Goal: Task Accomplishment & Management: Manage account settings

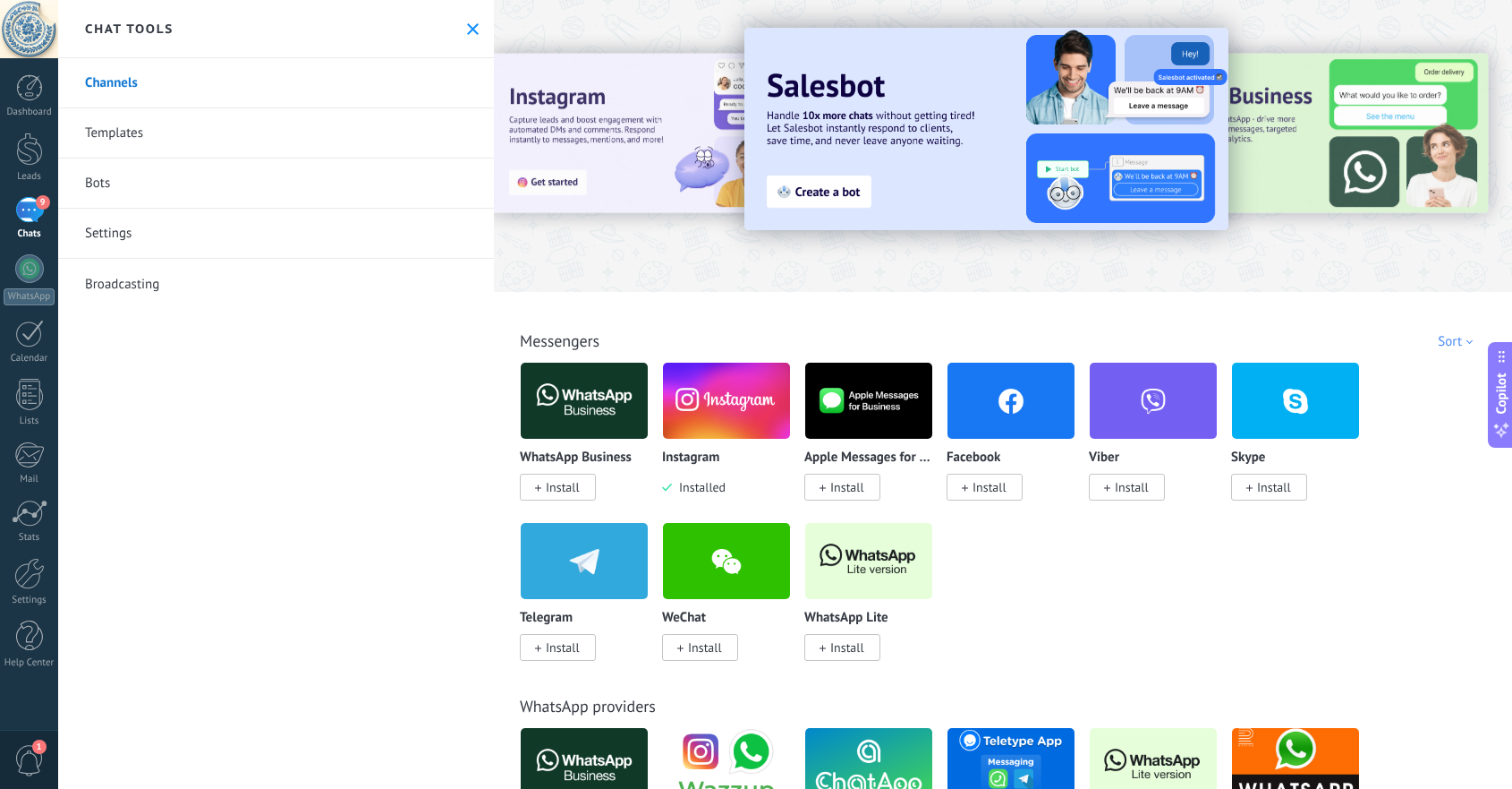
click at [26, 206] on div "9" at bounding box center [29, 210] width 28 height 26
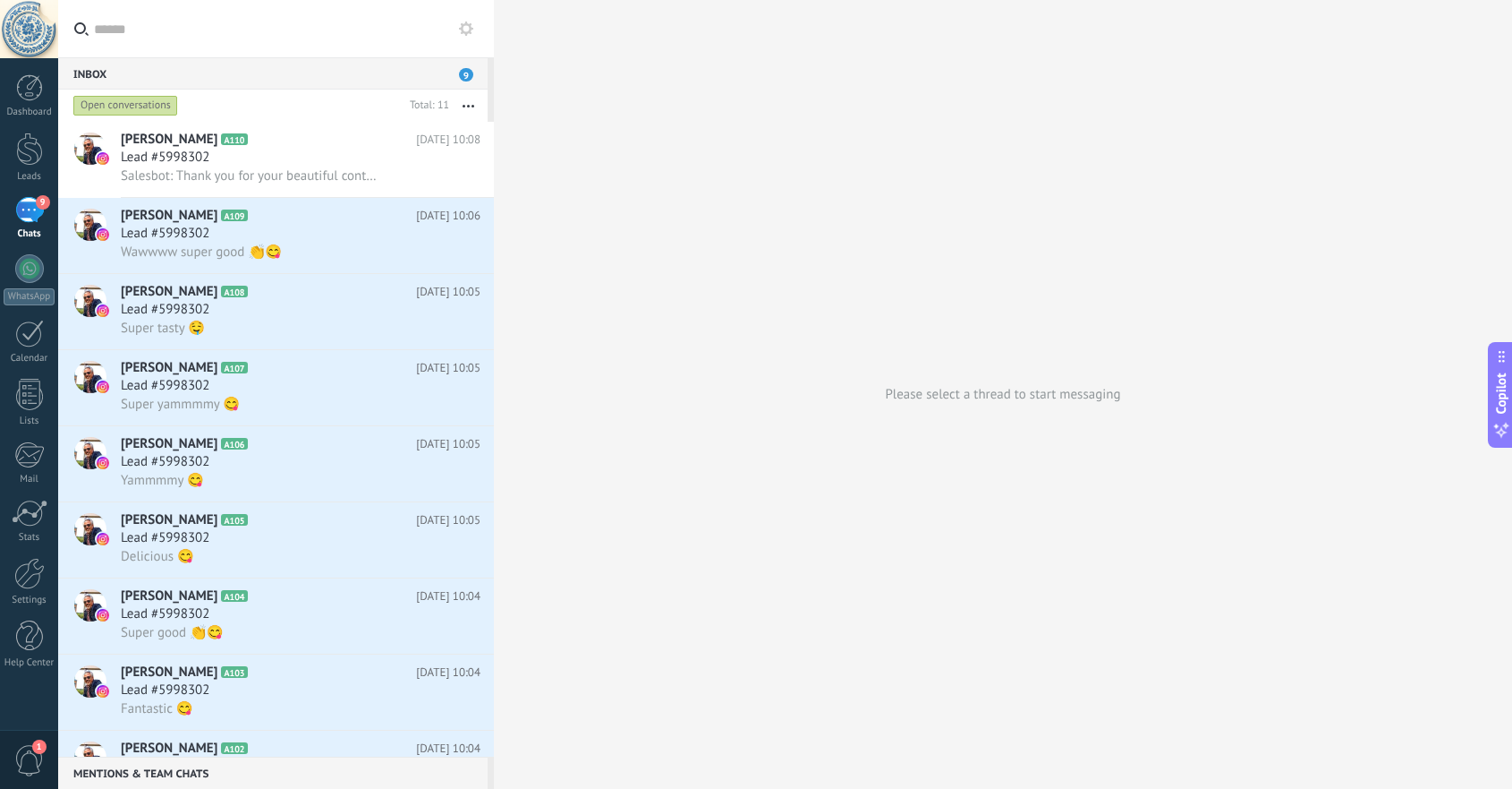
click at [469, 99] on button "button" at bounding box center [468, 105] width 38 height 32
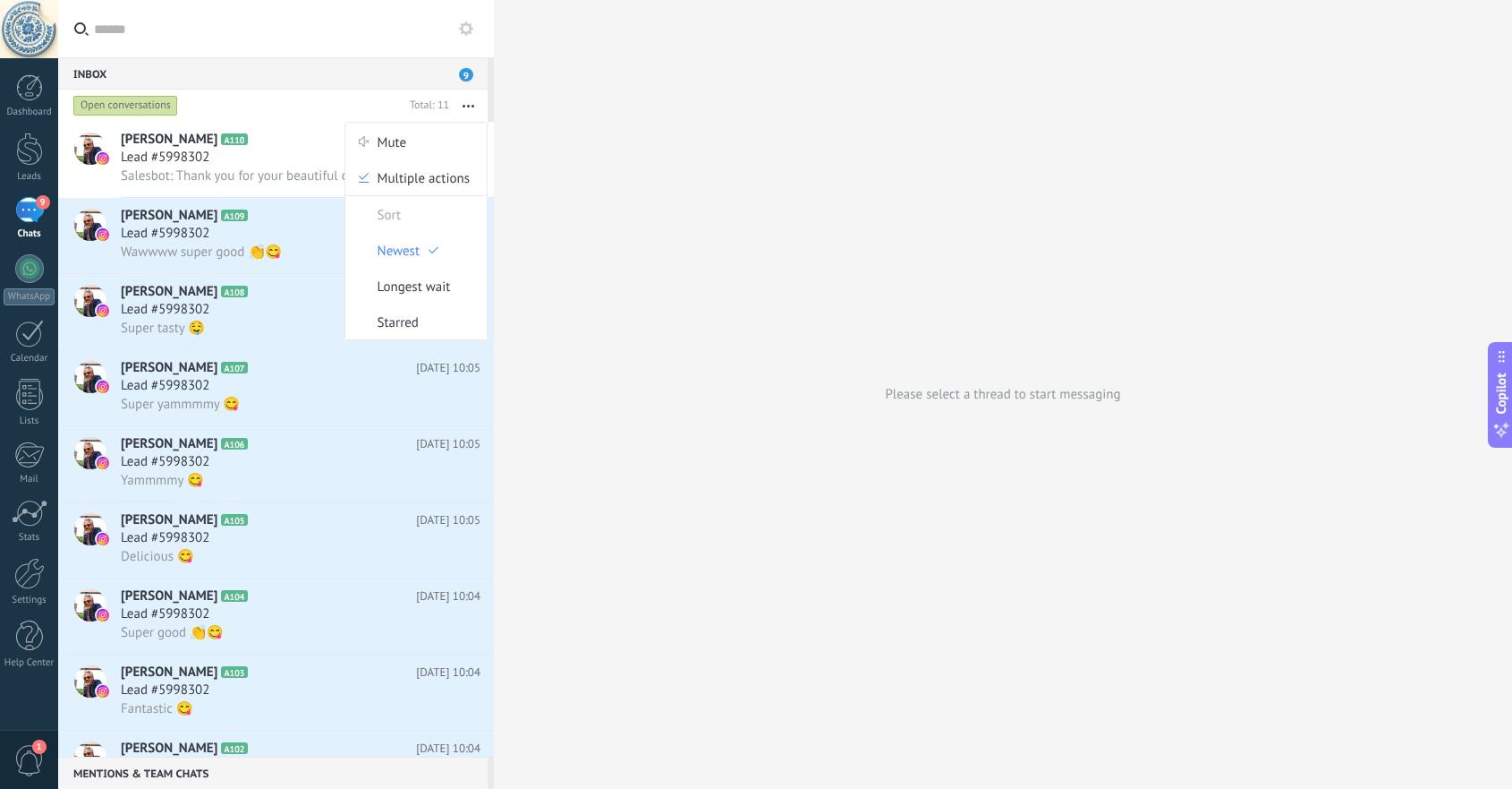
click at [270, 227] on div "Lead #5998302" at bounding box center [301, 234] width 360 height 18
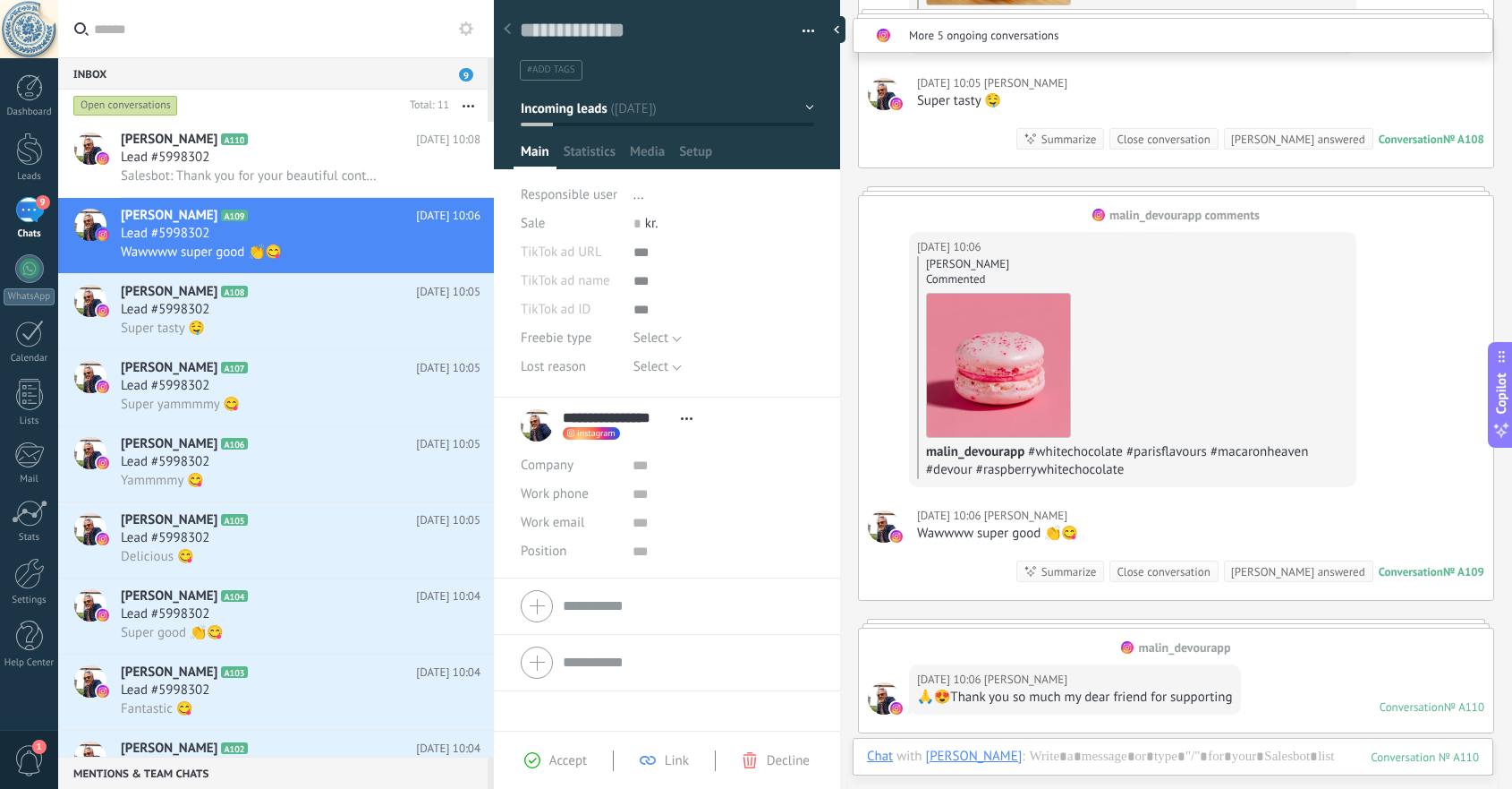
scroll to position [2970, 0]
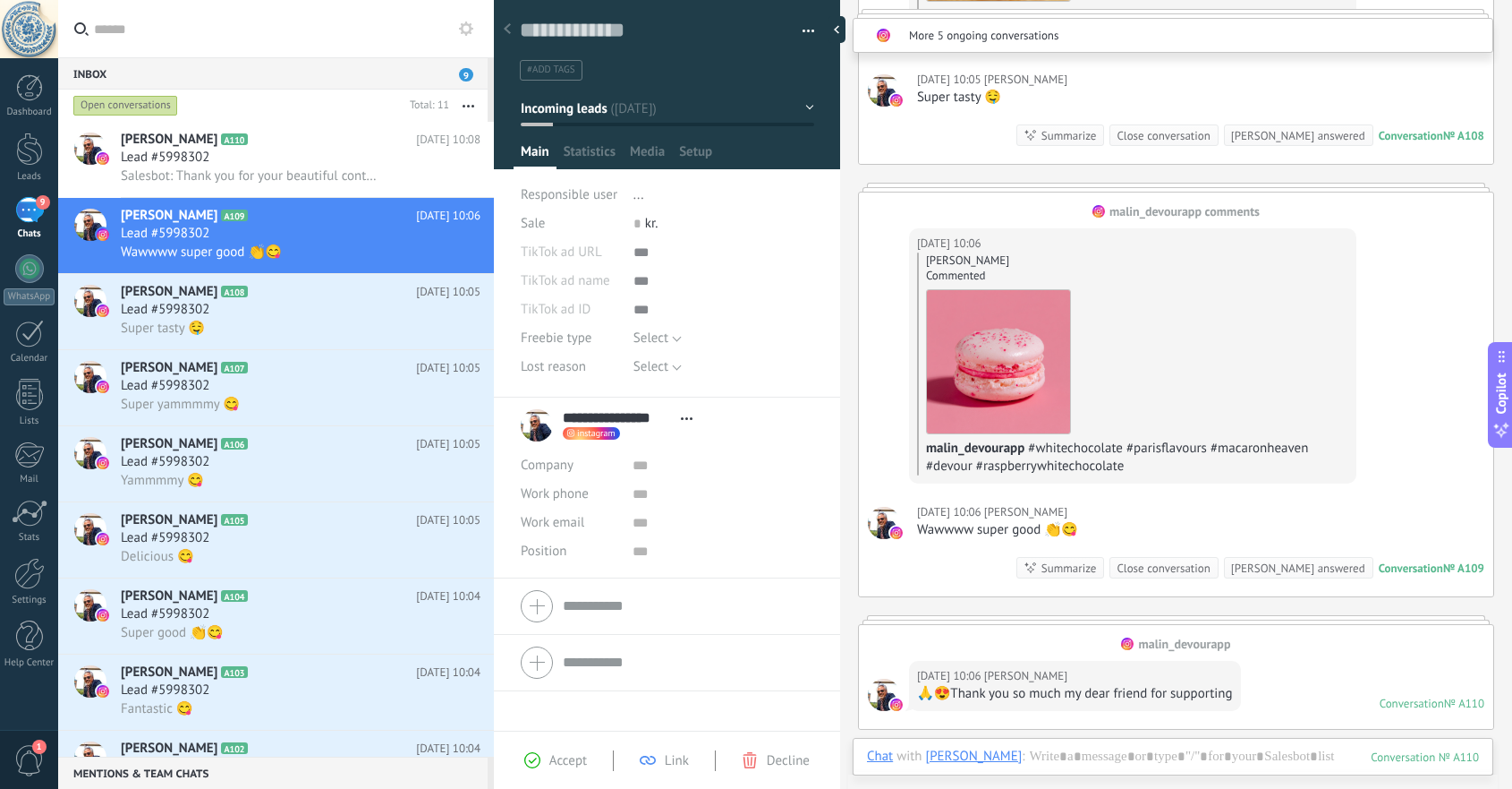
click at [1118, 489] on div "[DATE] 10:06 [PERSON_NAME] Wawwww super good 👏😋 Conversation № A109 Conversatio…" at bounding box center [1176, 541] width 635 height 108
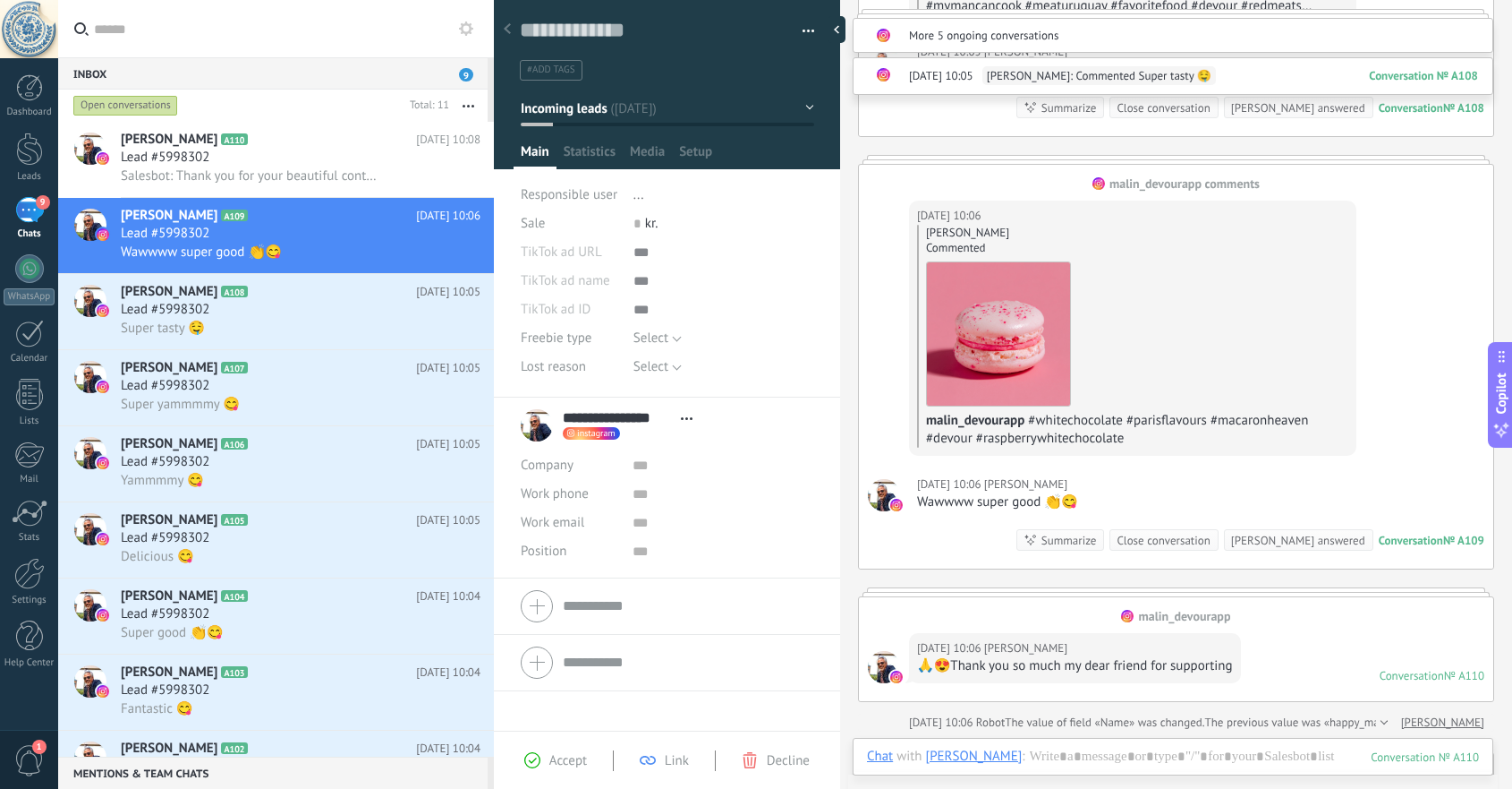
scroll to position [3061, 0]
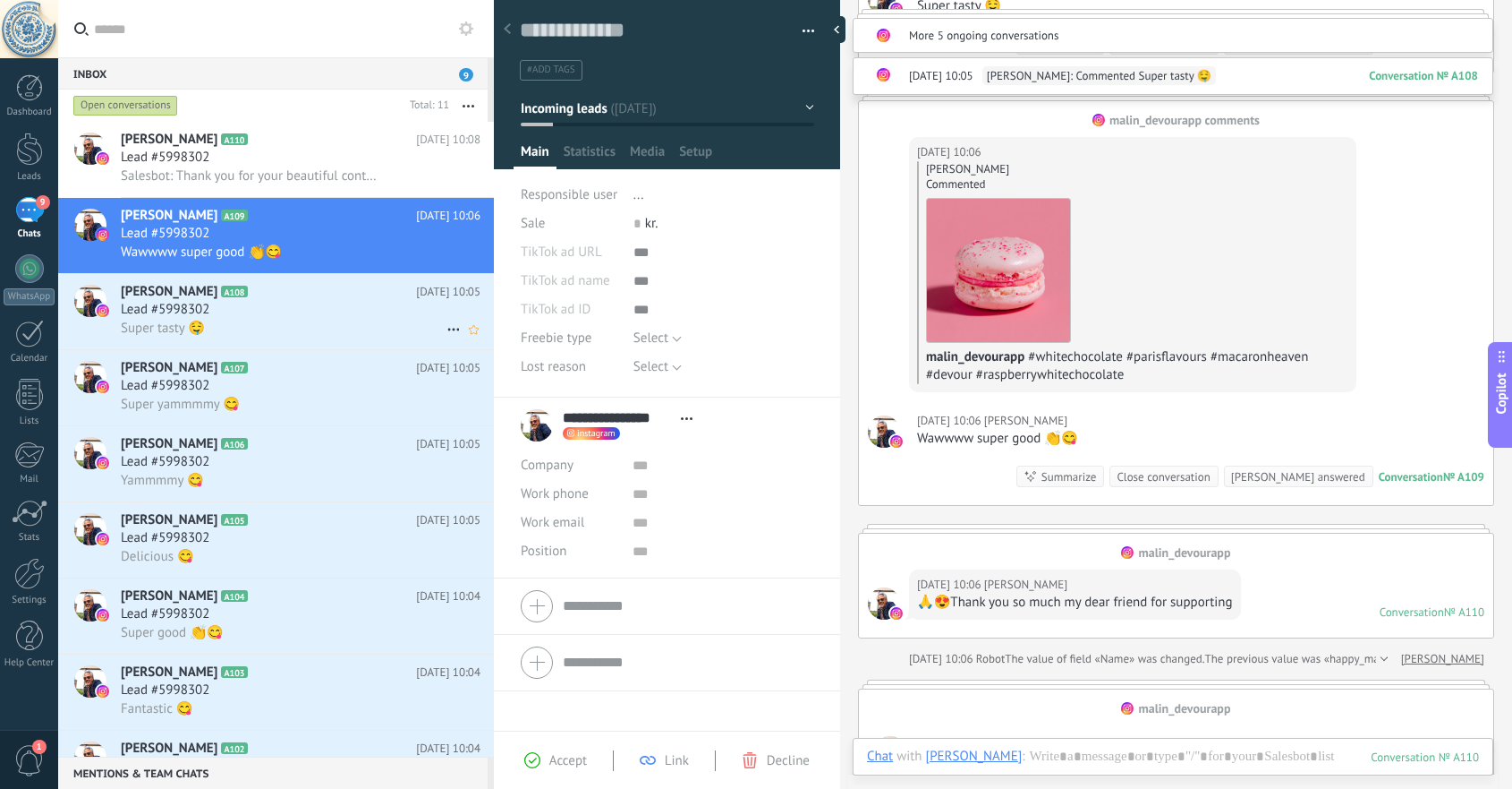
click at [365, 323] on div "Super tasty 🤤" at bounding box center [301, 328] width 360 height 19
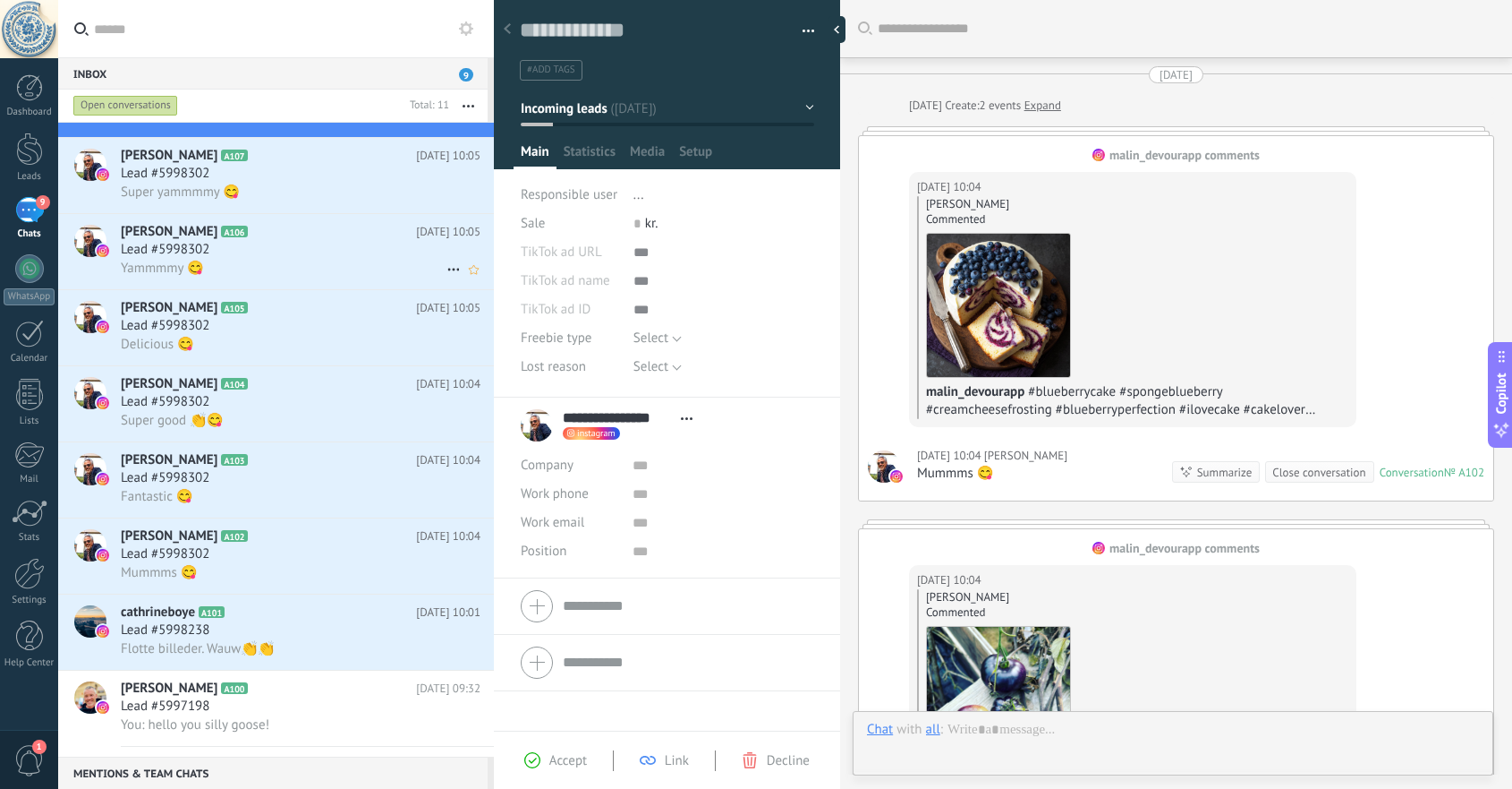
scroll to position [2271, 0]
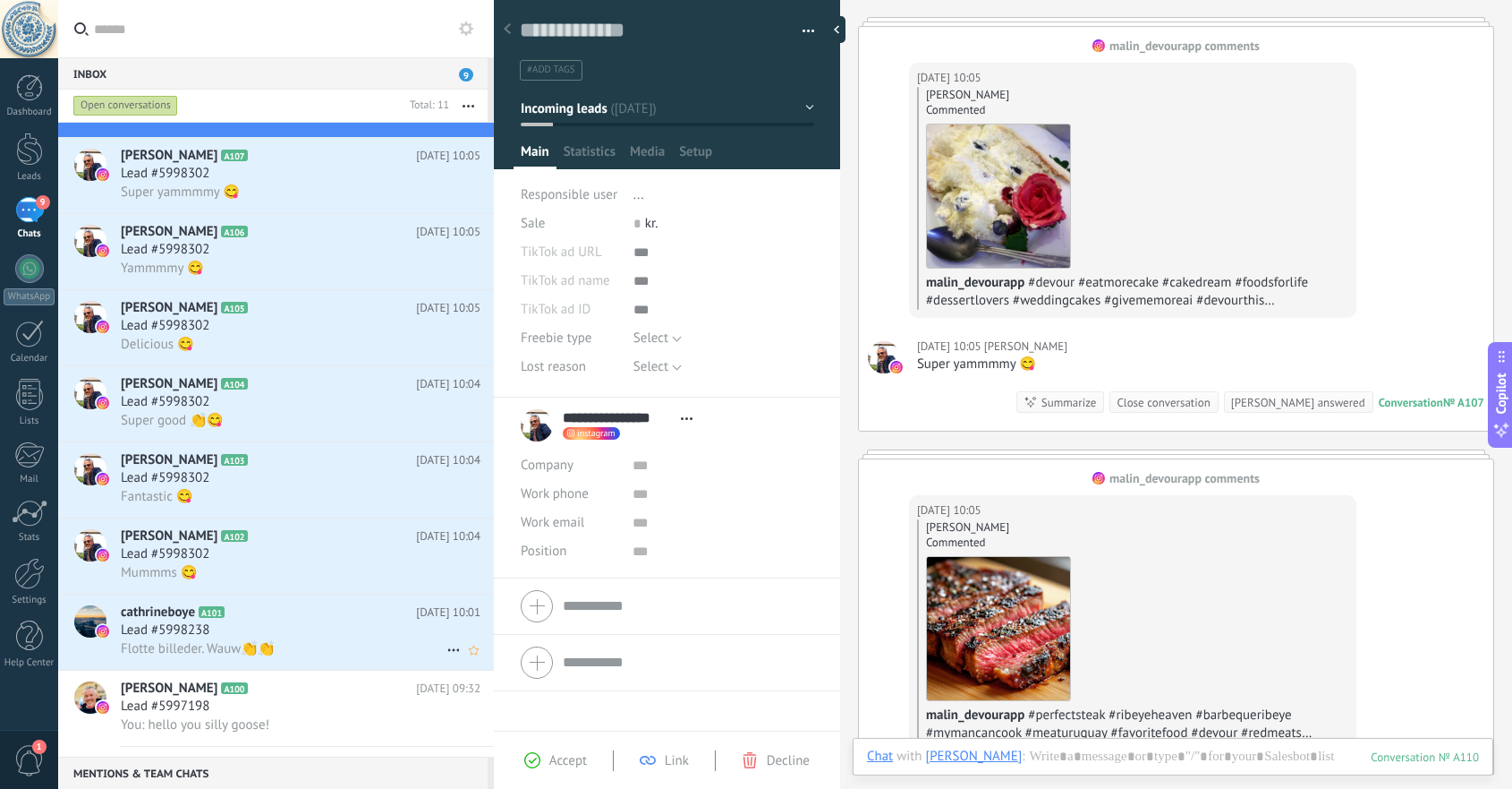
click at [351, 636] on div "Lead #5998238" at bounding box center [301, 630] width 360 height 18
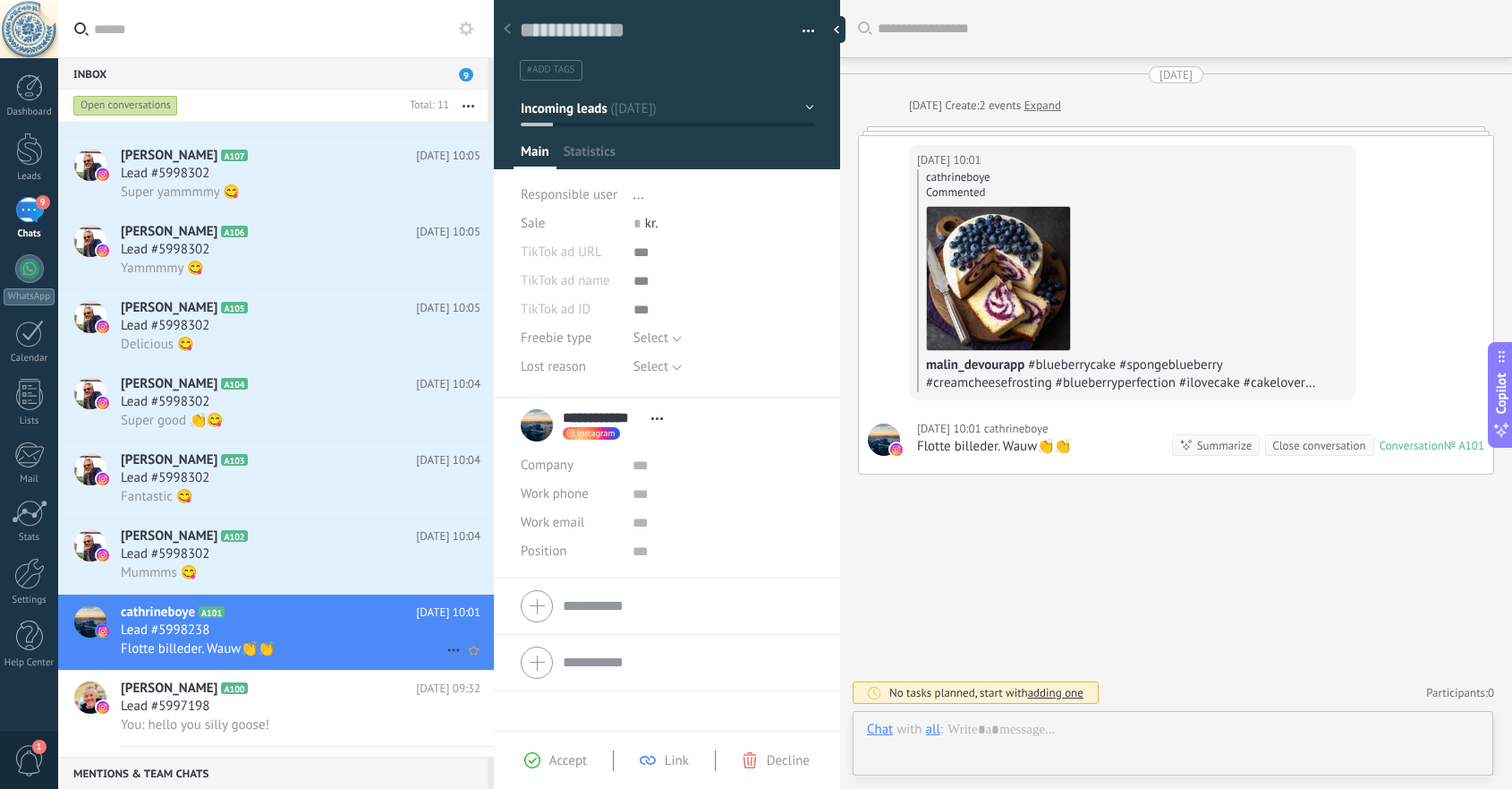
scroll to position [26, 0]
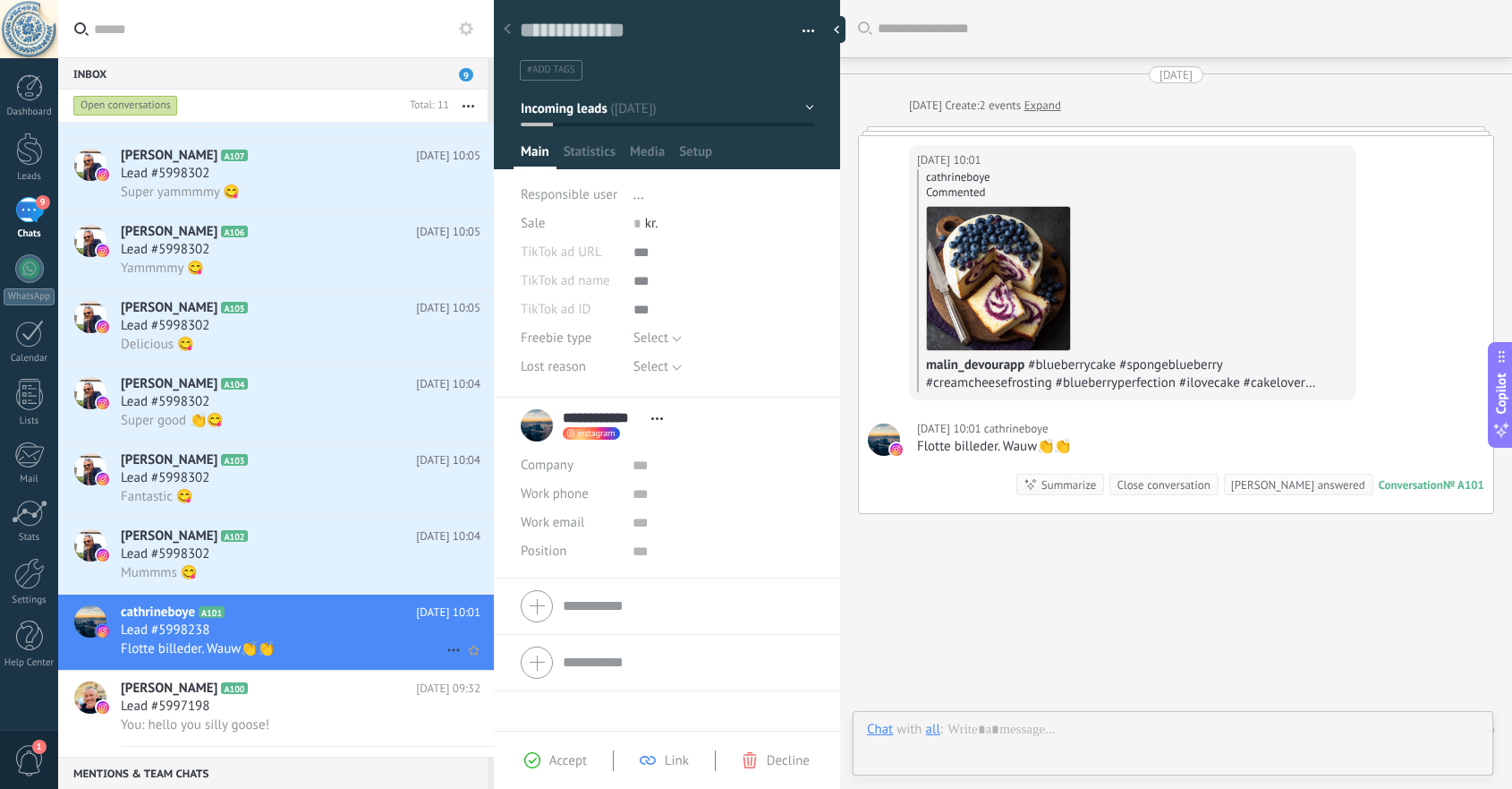
click at [444, 659] on icon at bounding box center [454, 650] width 22 height 22
click at [364, 641] on div at bounding box center [756, 394] width 1512 height 789
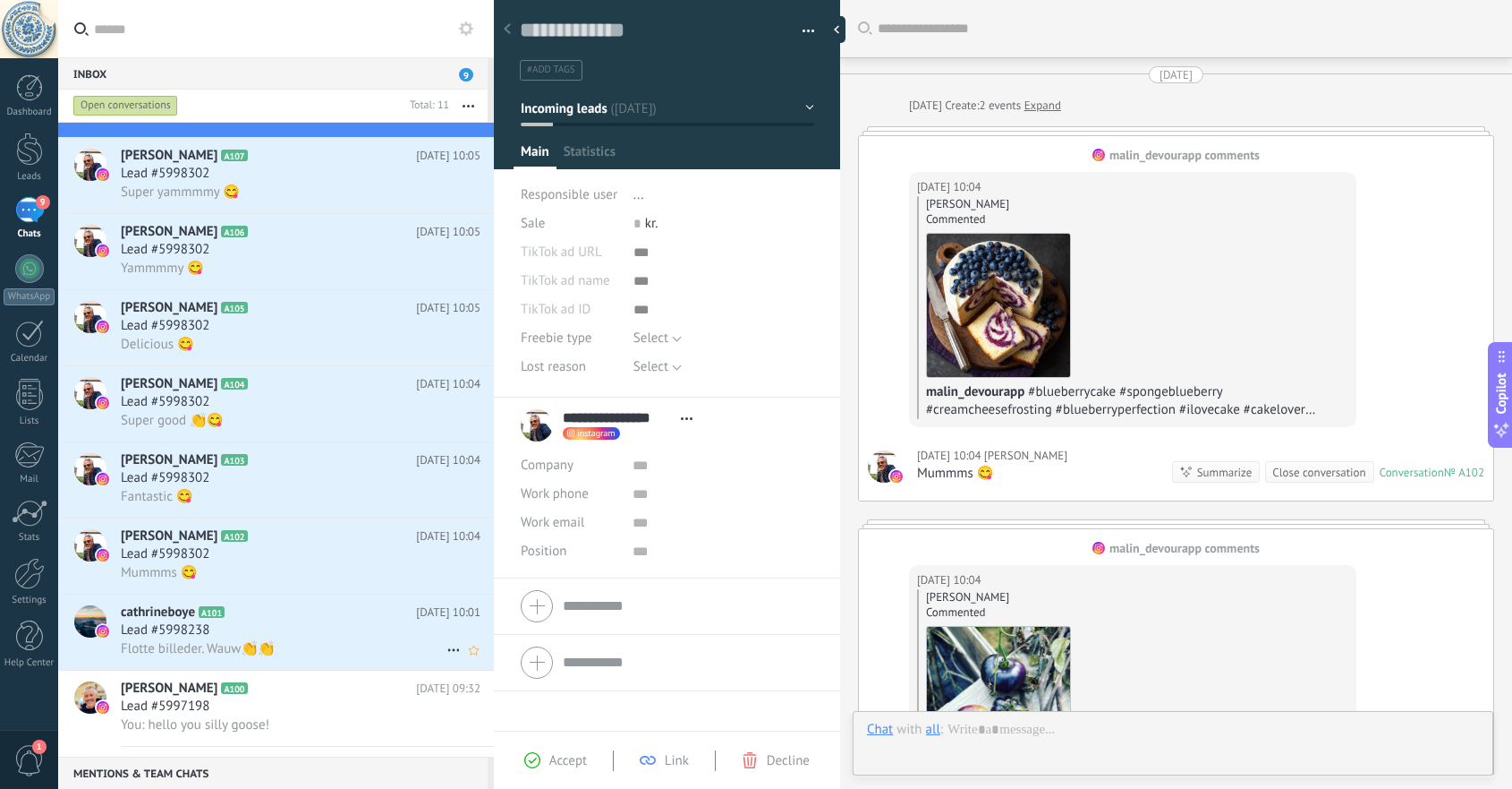
scroll to position [26, 0]
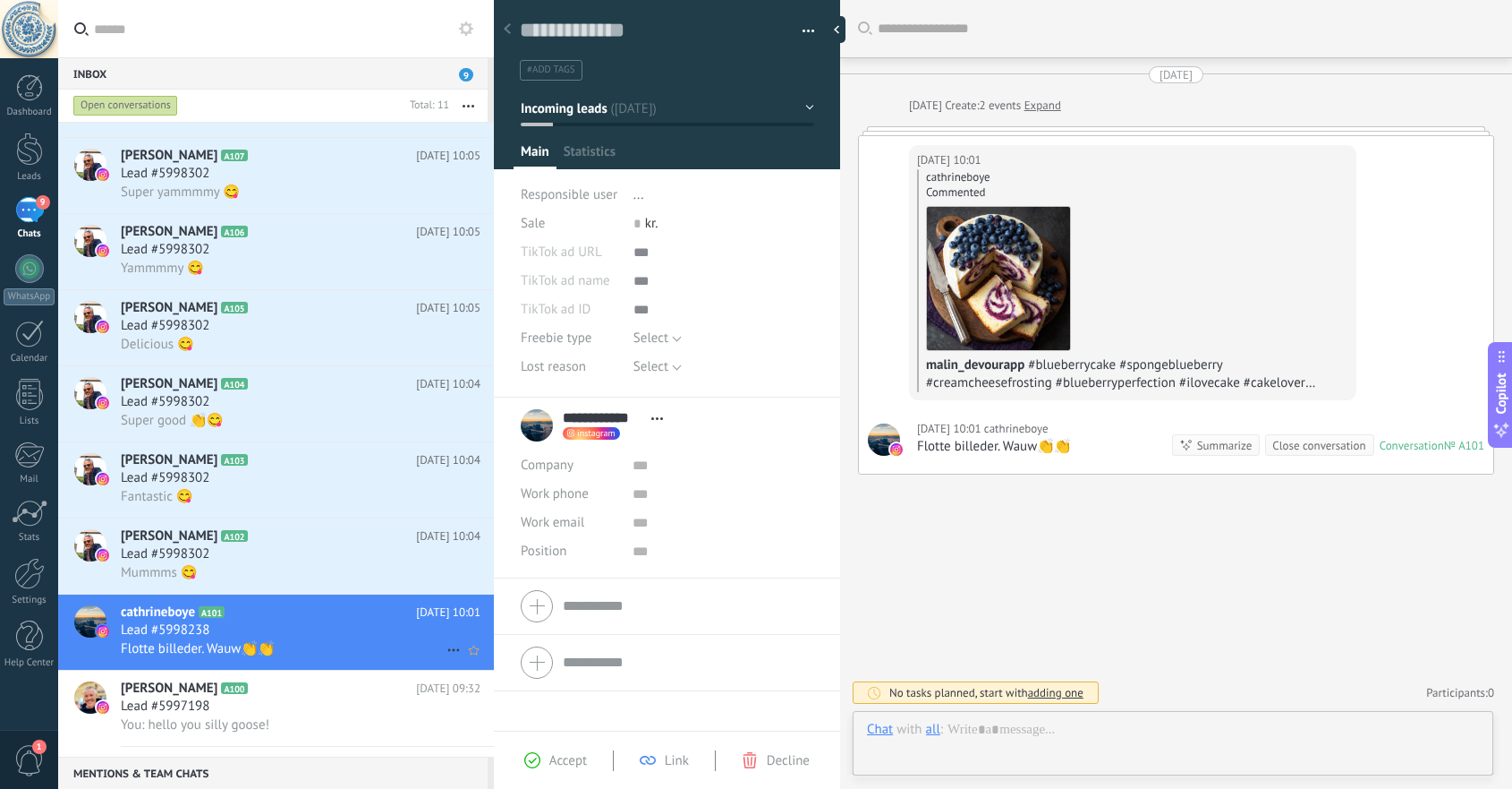
scroll to position [26, 0]
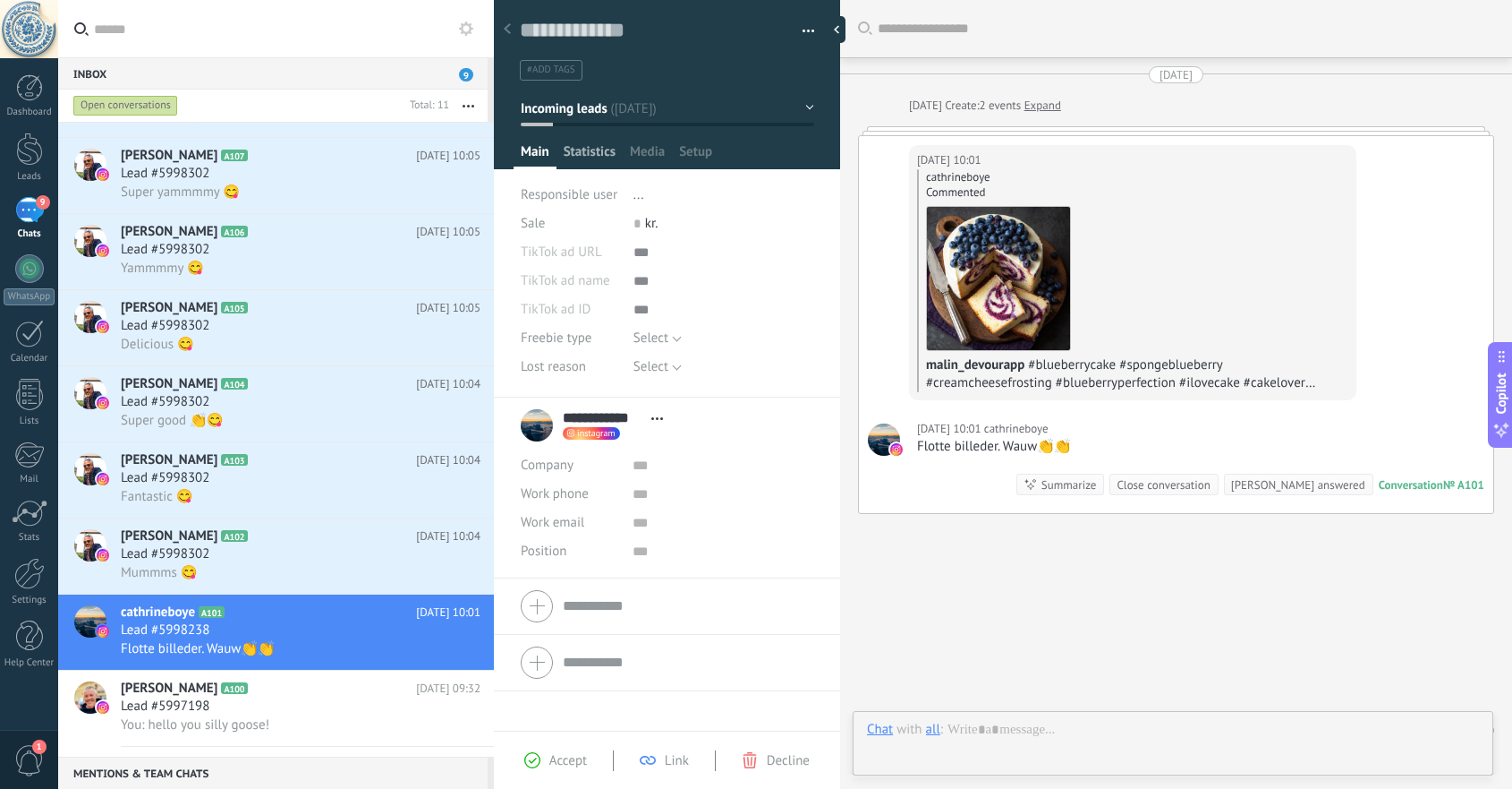
click at [595, 151] on span "Statistics" at bounding box center [589, 156] width 52 height 26
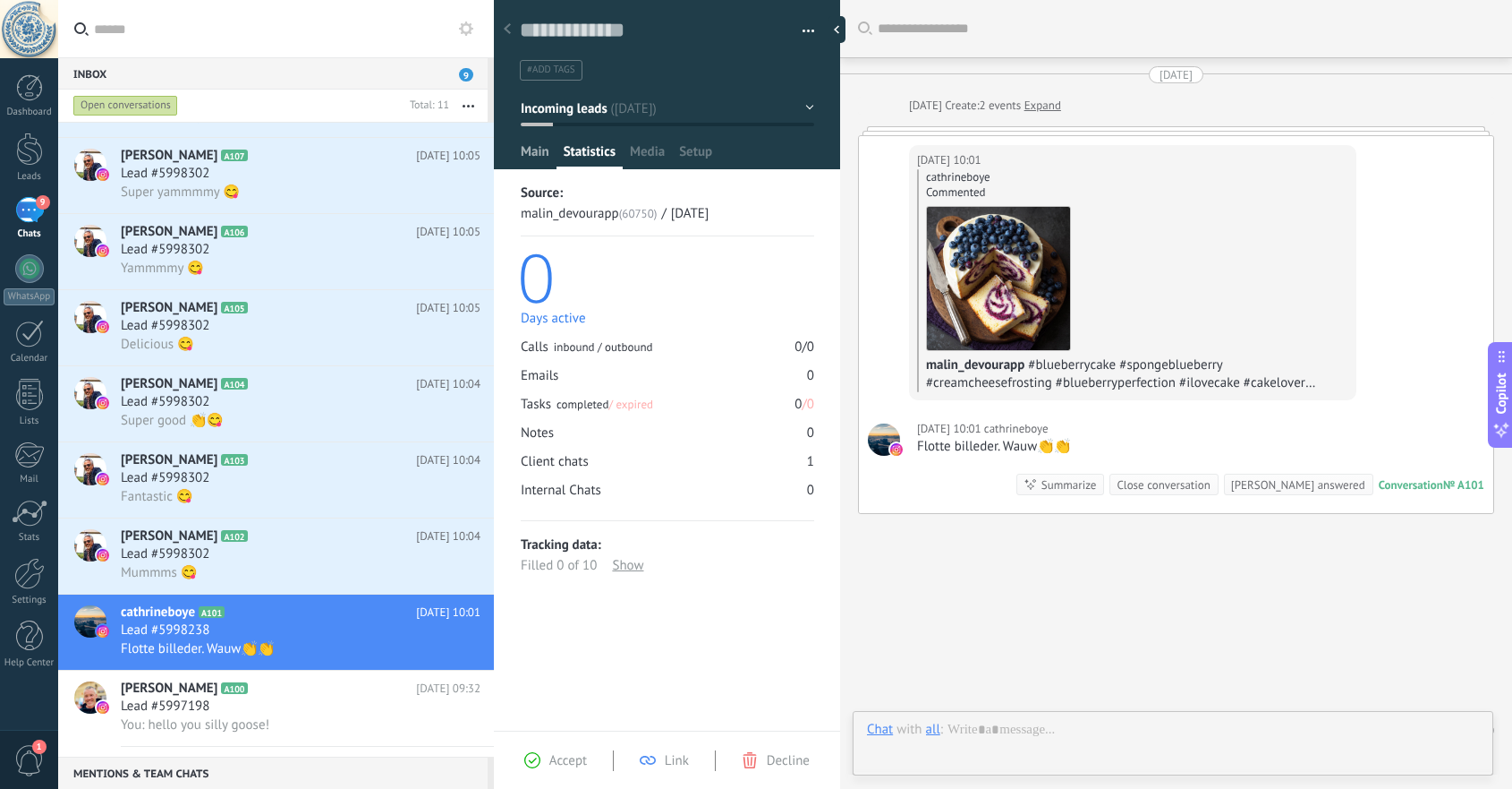
click at [526, 155] on span "Main" at bounding box center [535, 156] width 28 height 26
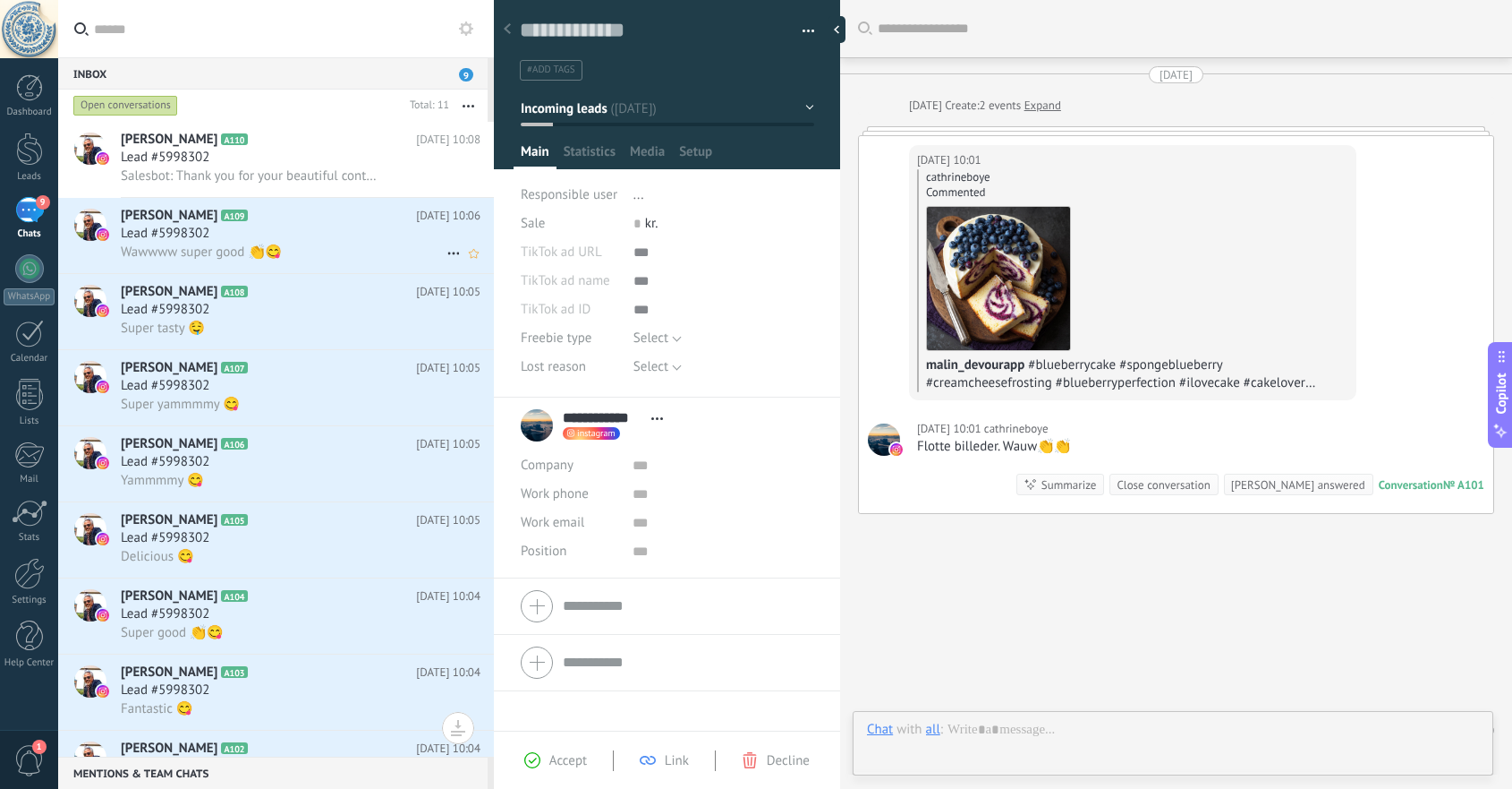
click at [380, 234] on div "Lead #5998302" at bounding box center [301, 234] width 360 height 18
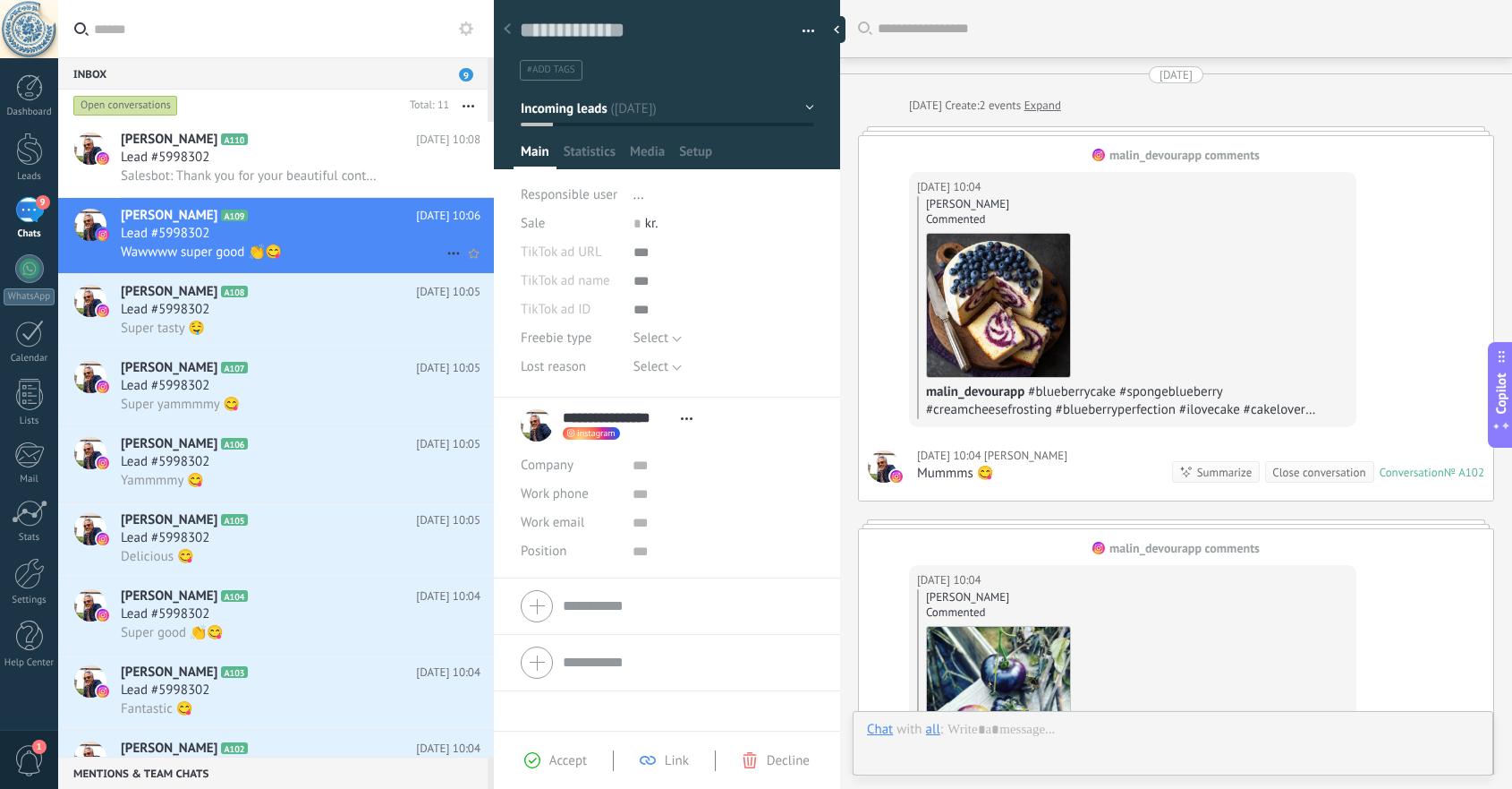
scroll to position [26, 0]
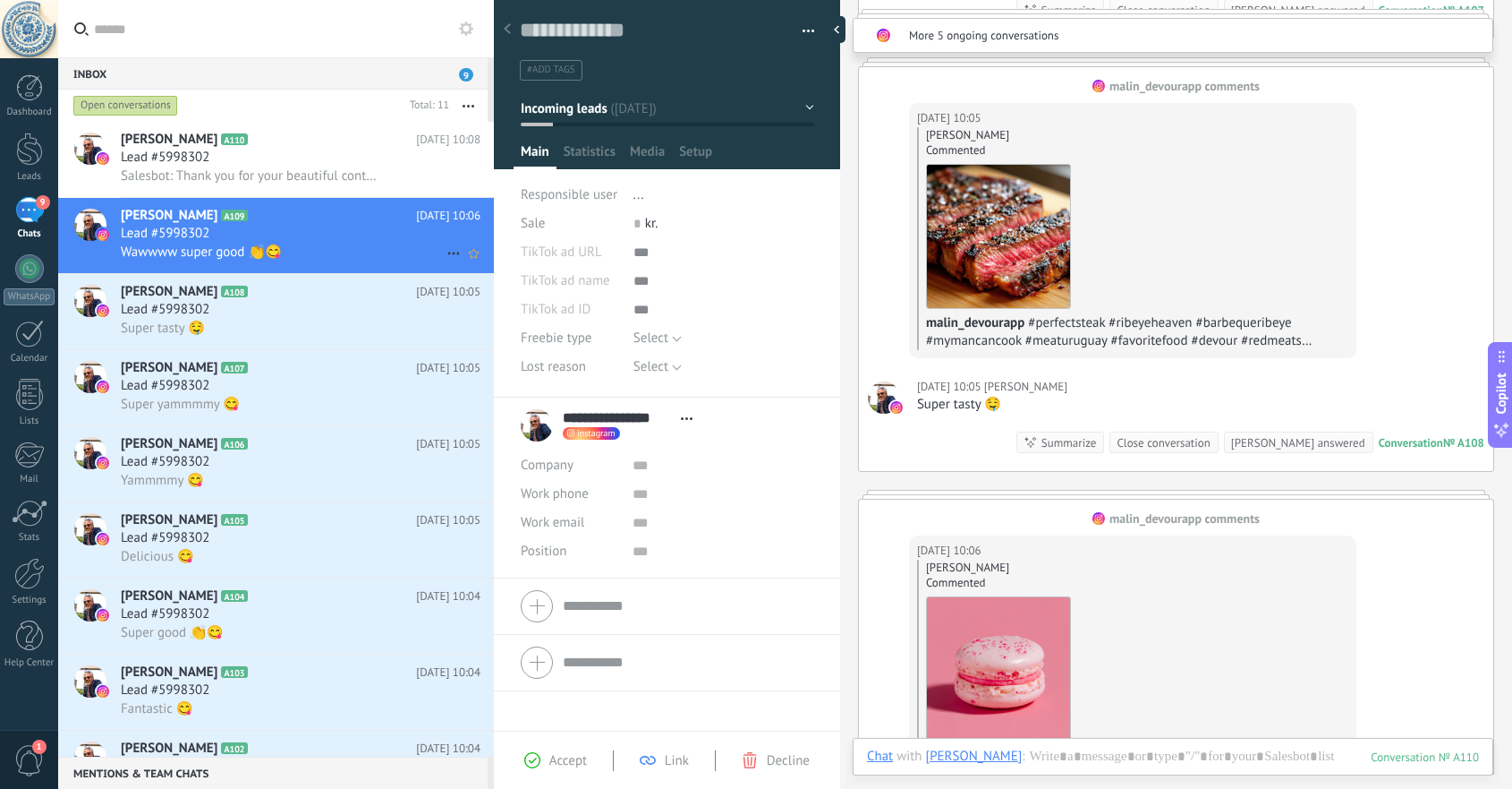
click at [448, 248] on icon at bounding box center [454, 253] width 22 height 22
click at [464, 297] on use at bounding box center [459, 300] width 13 height 13
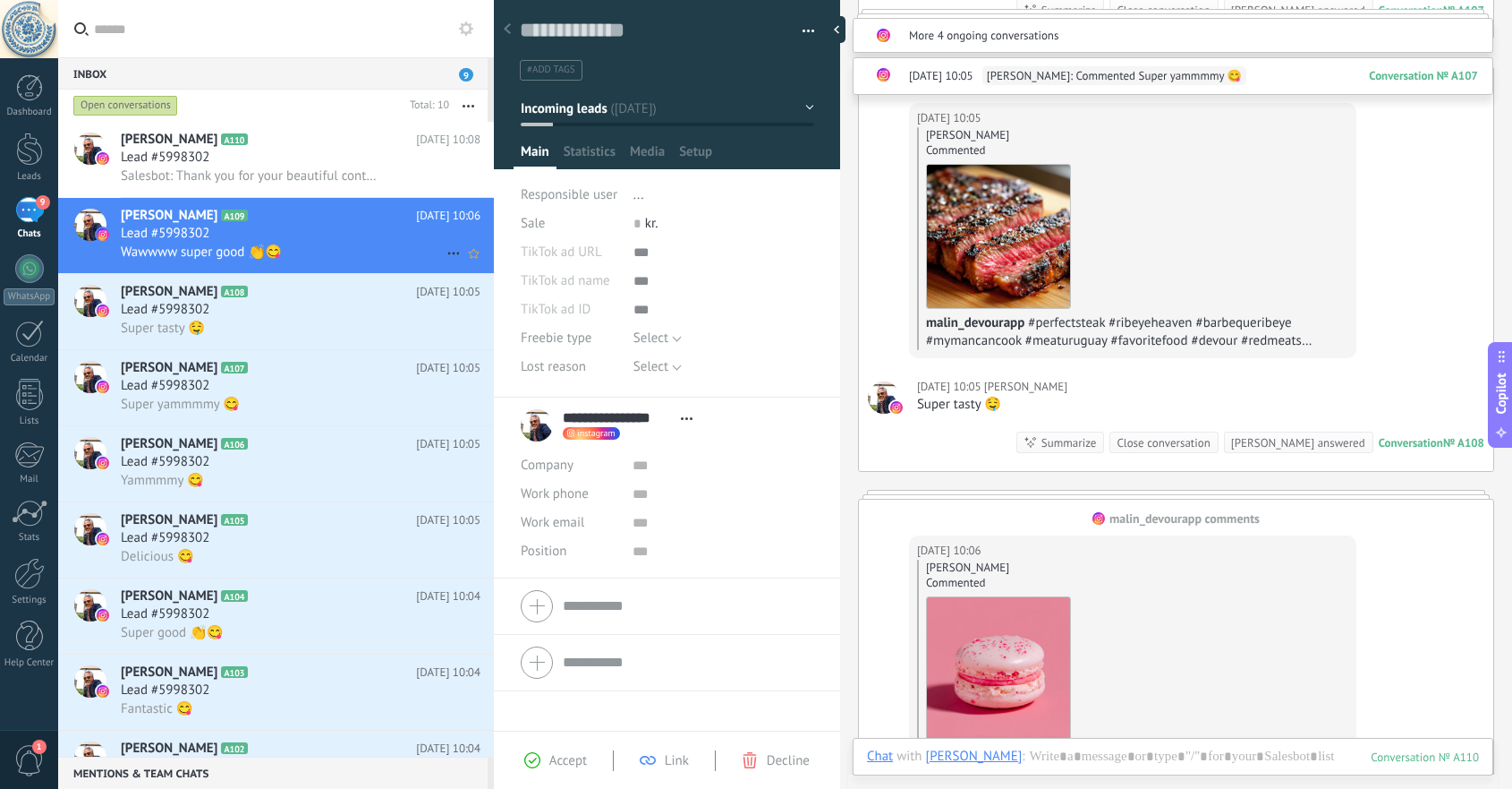
scroll to position [2692, 0]
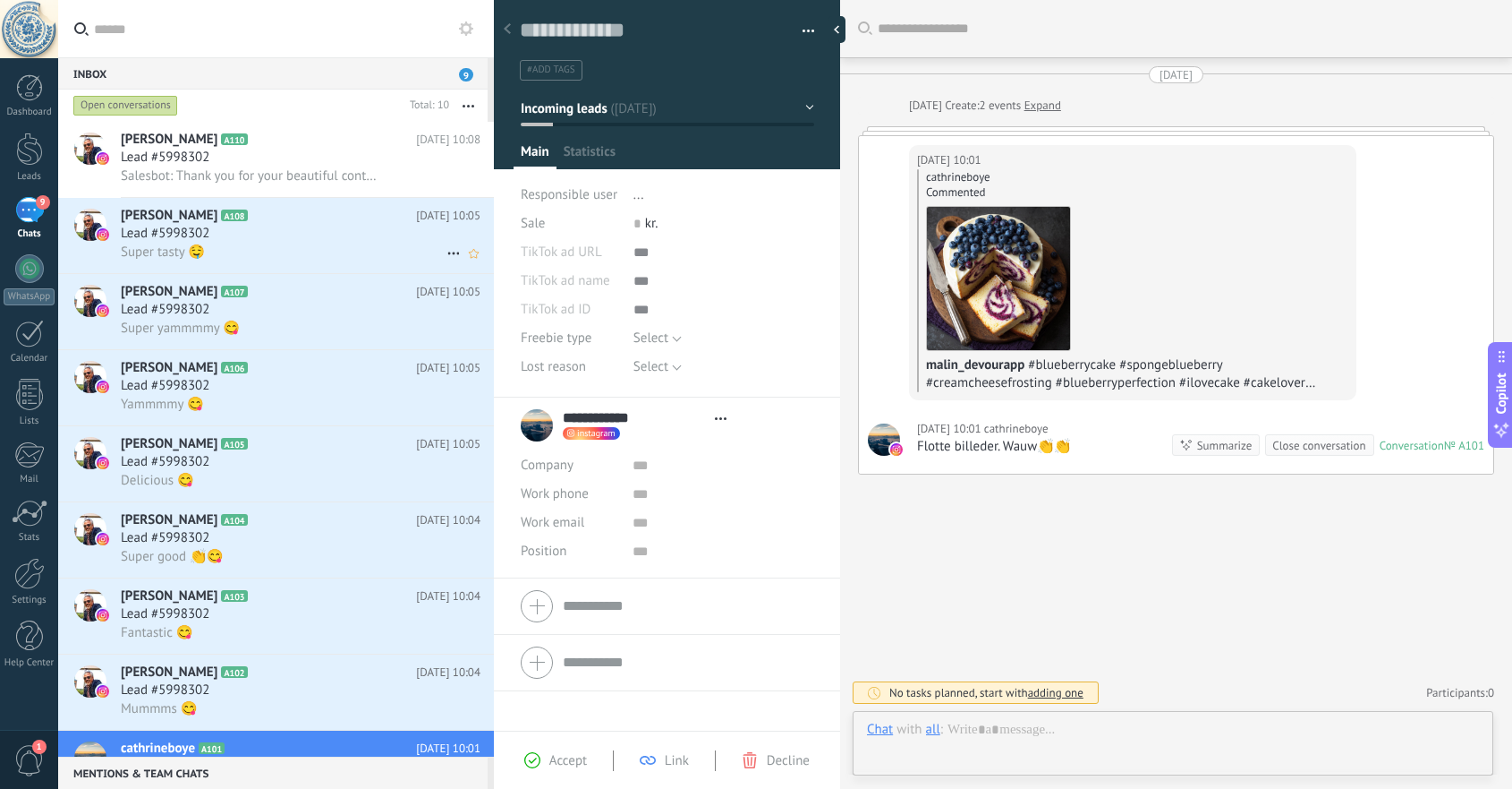
scroll to position [26, 0]
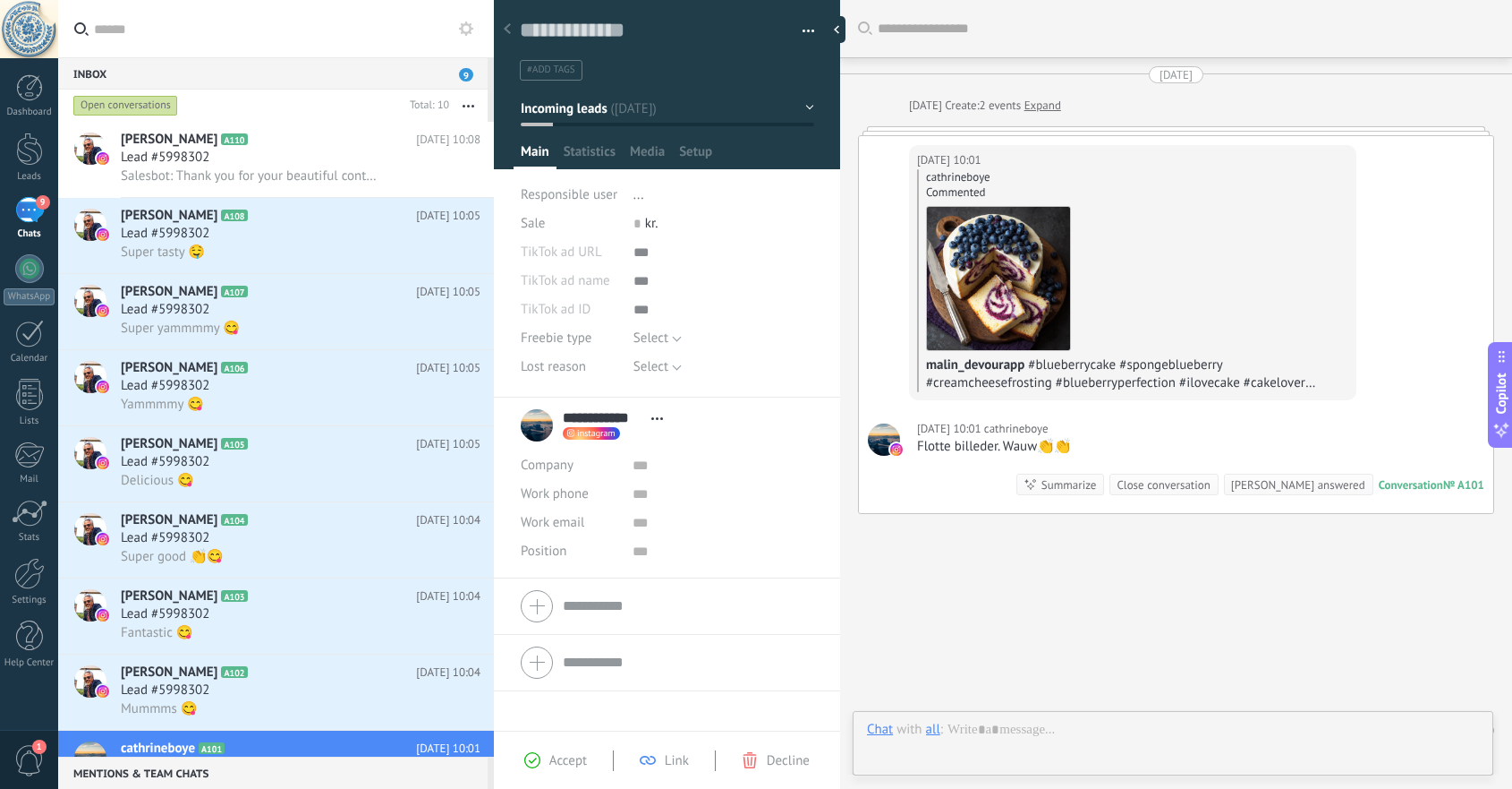
click at [471, 105] on icon "button" at bounding box center [468, 106] width 12 height 3
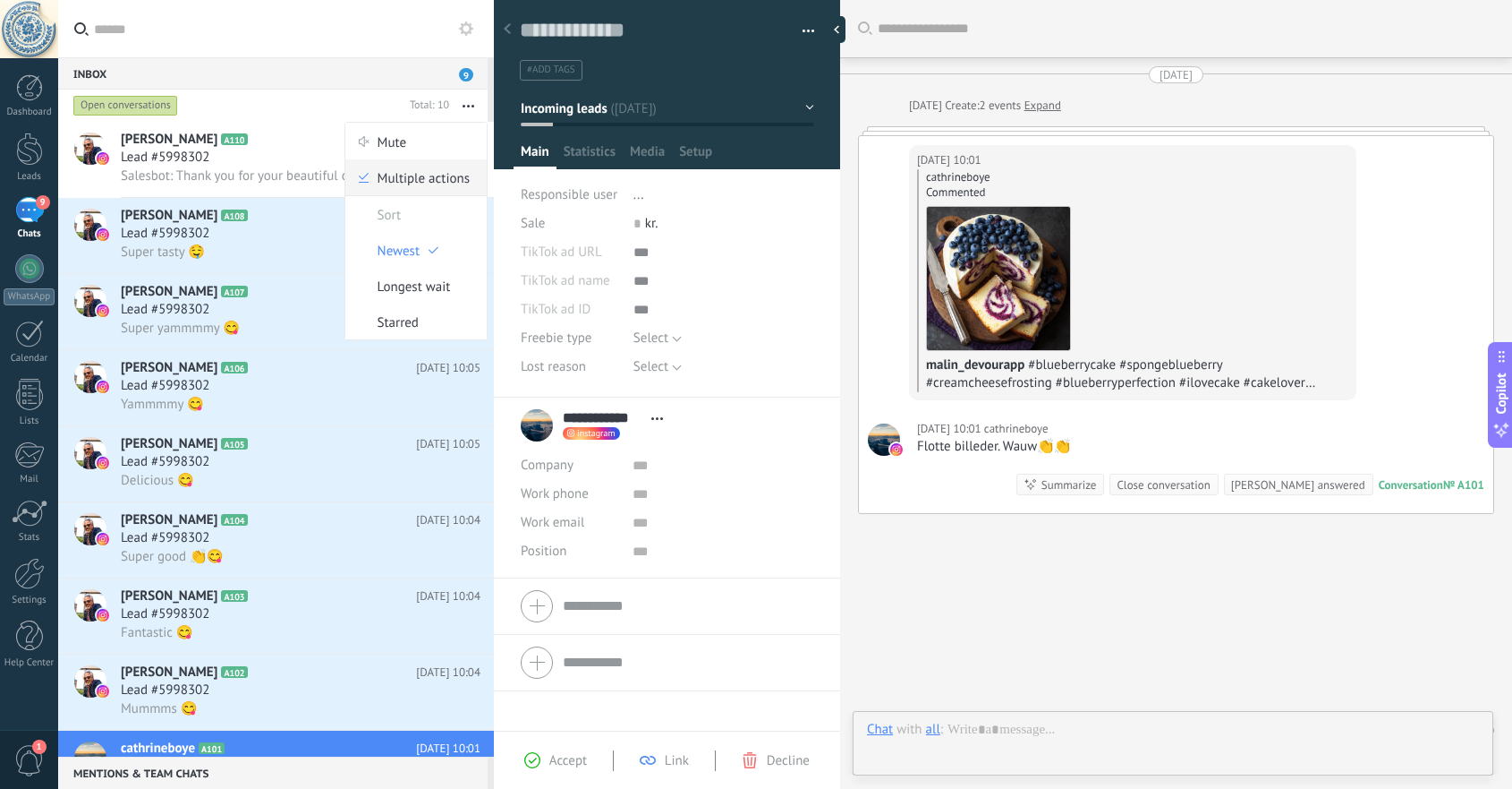
click at [446, 167] on span "Multiple actions" at bounding box center [424, 177] width 92 height 36
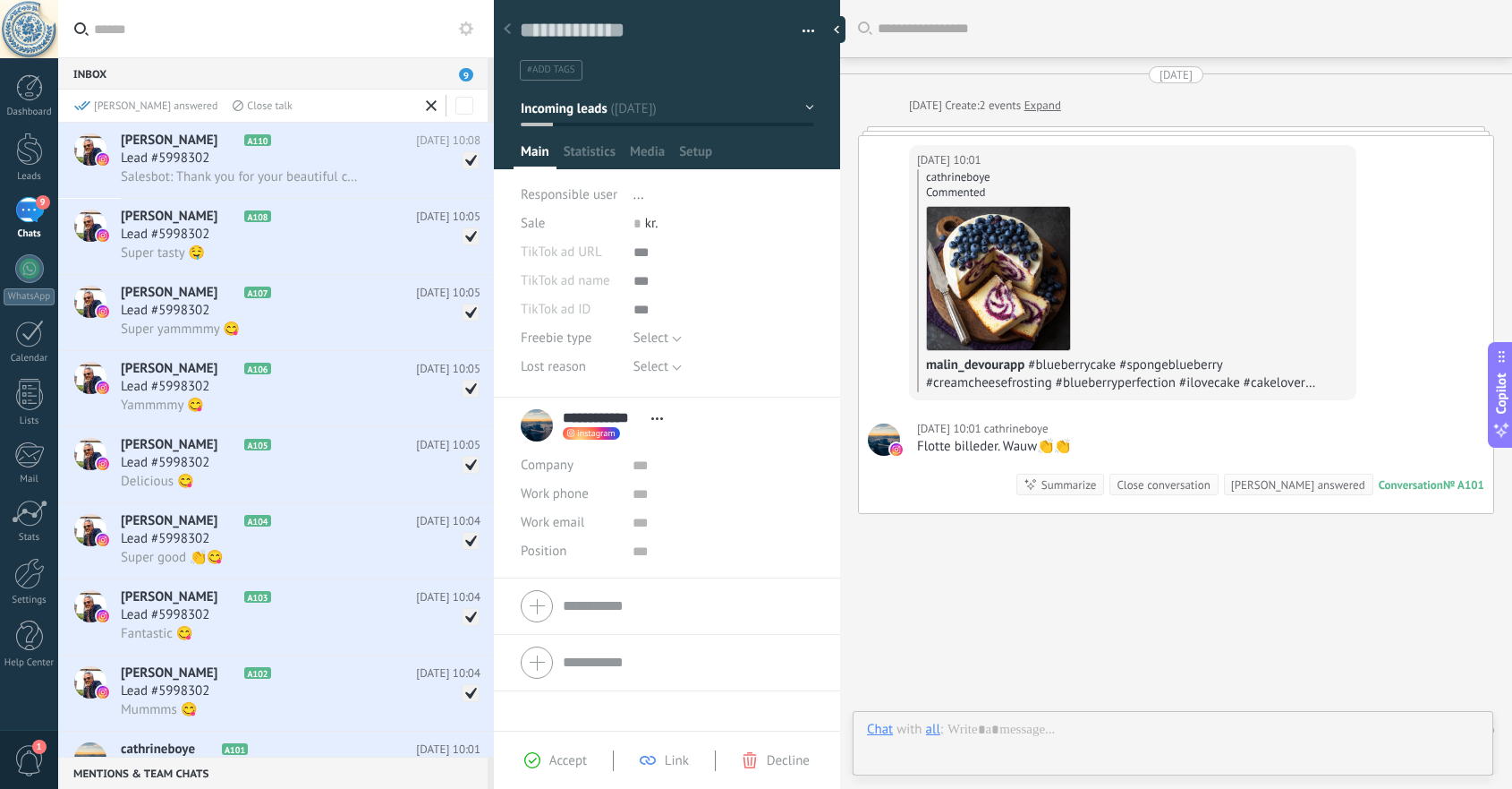
scroll to position [136, 0]
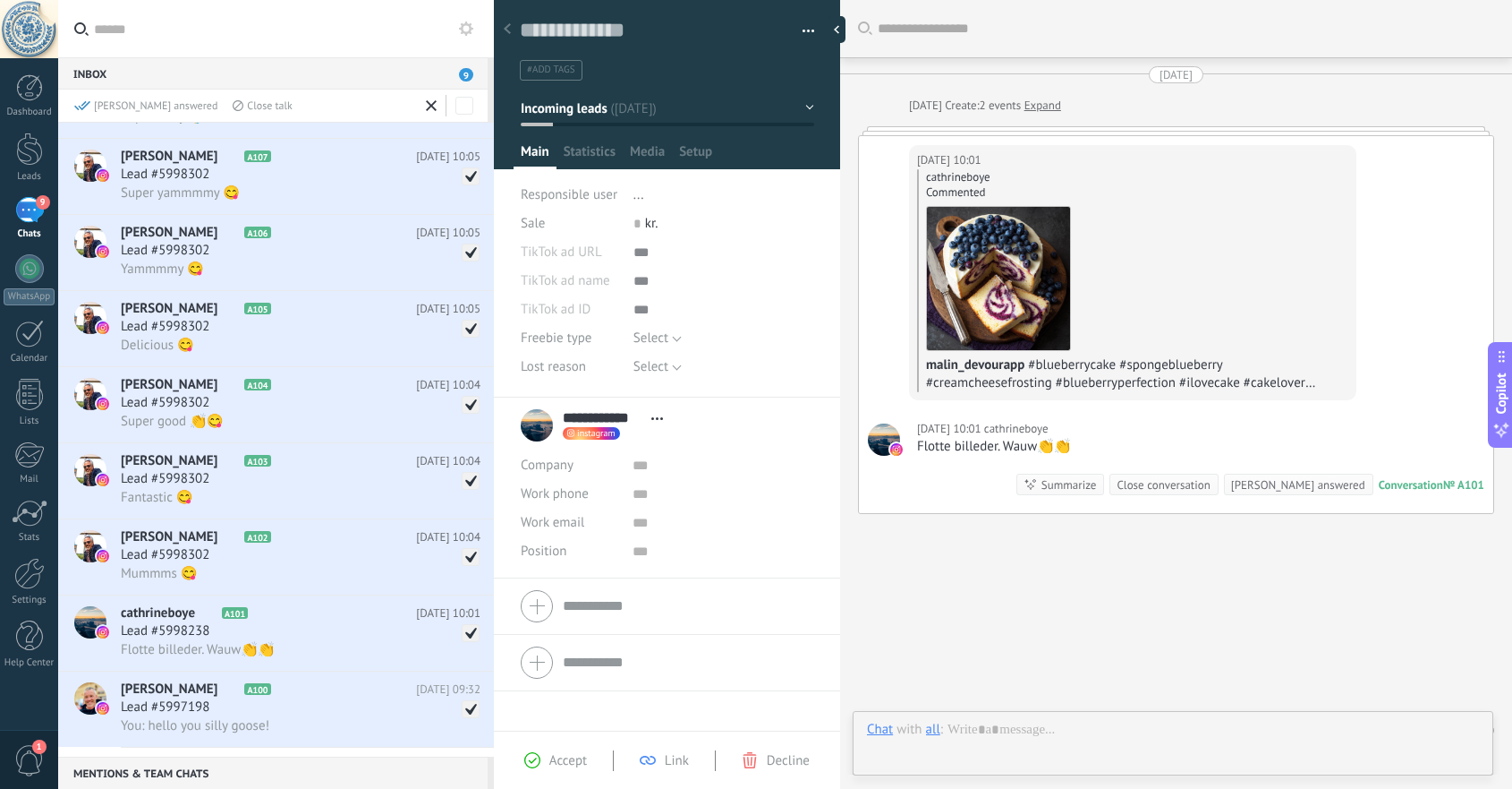
click at [468, 718] on span at bounding box center [471, 709] width 18 height 18
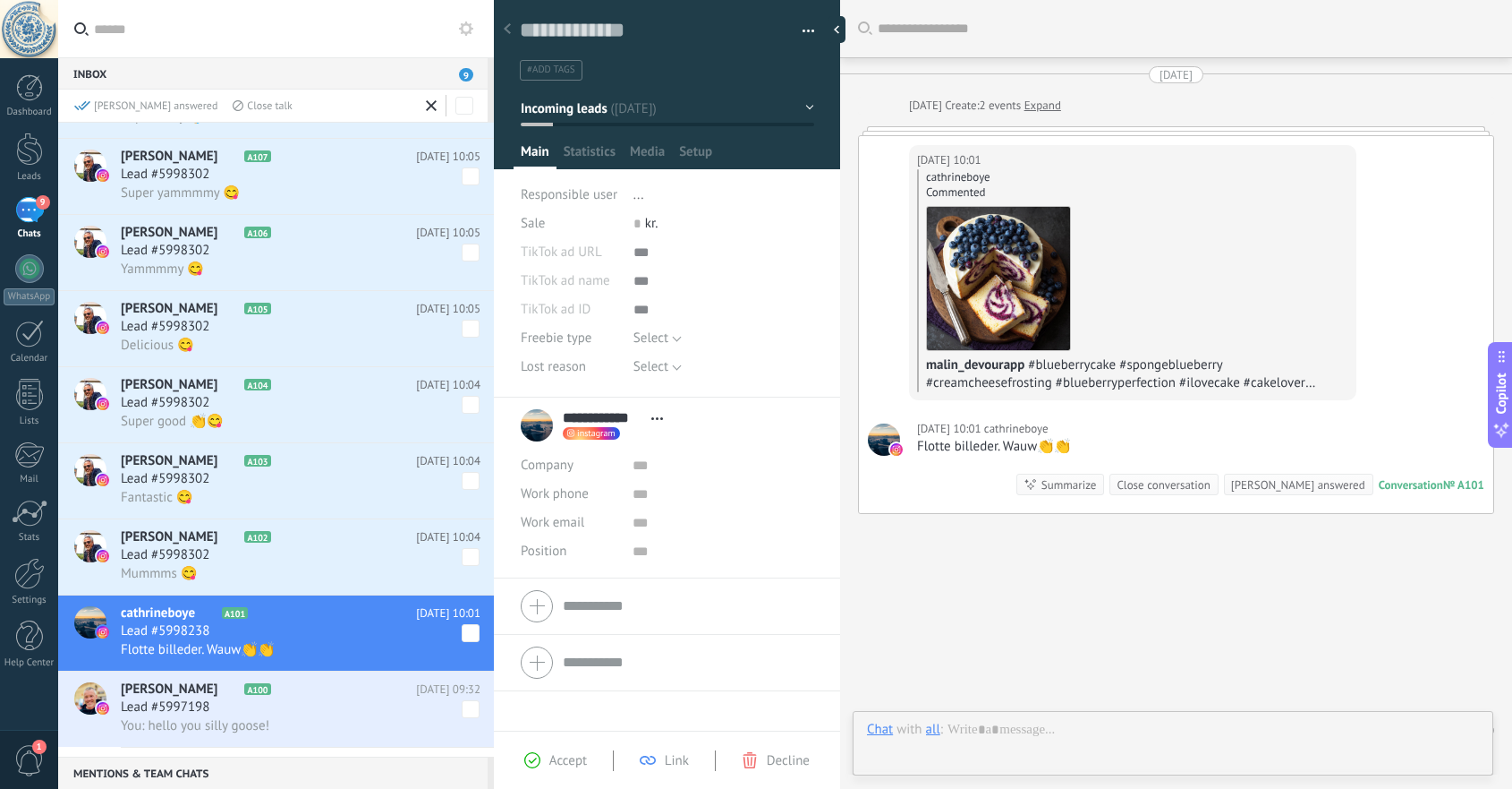
click at [465, 718] on span at bounding box center [471, 709] width 18 height 18
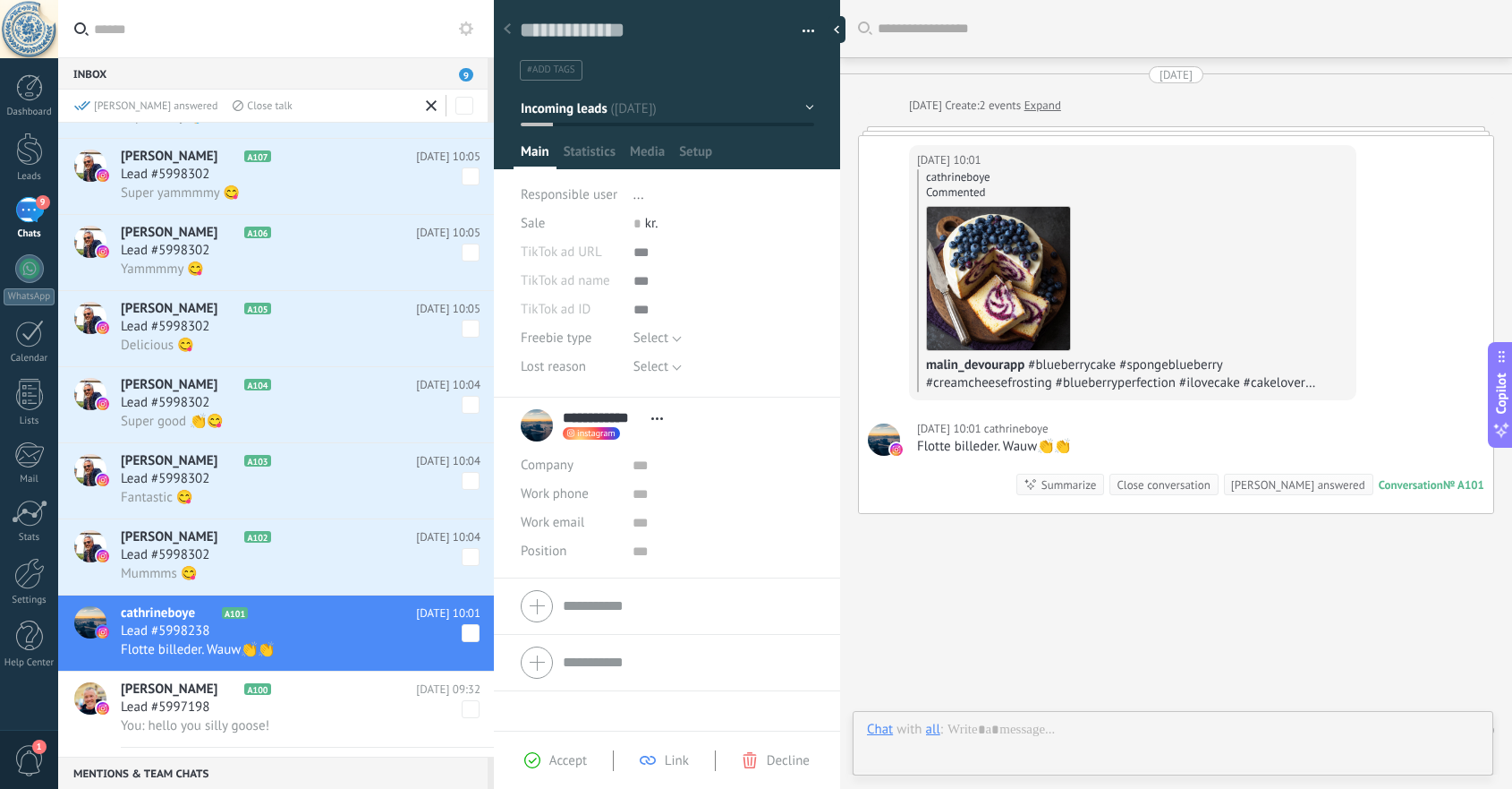
click at [464, 641] on span at bounding box center [471, 633] width 18 height 18
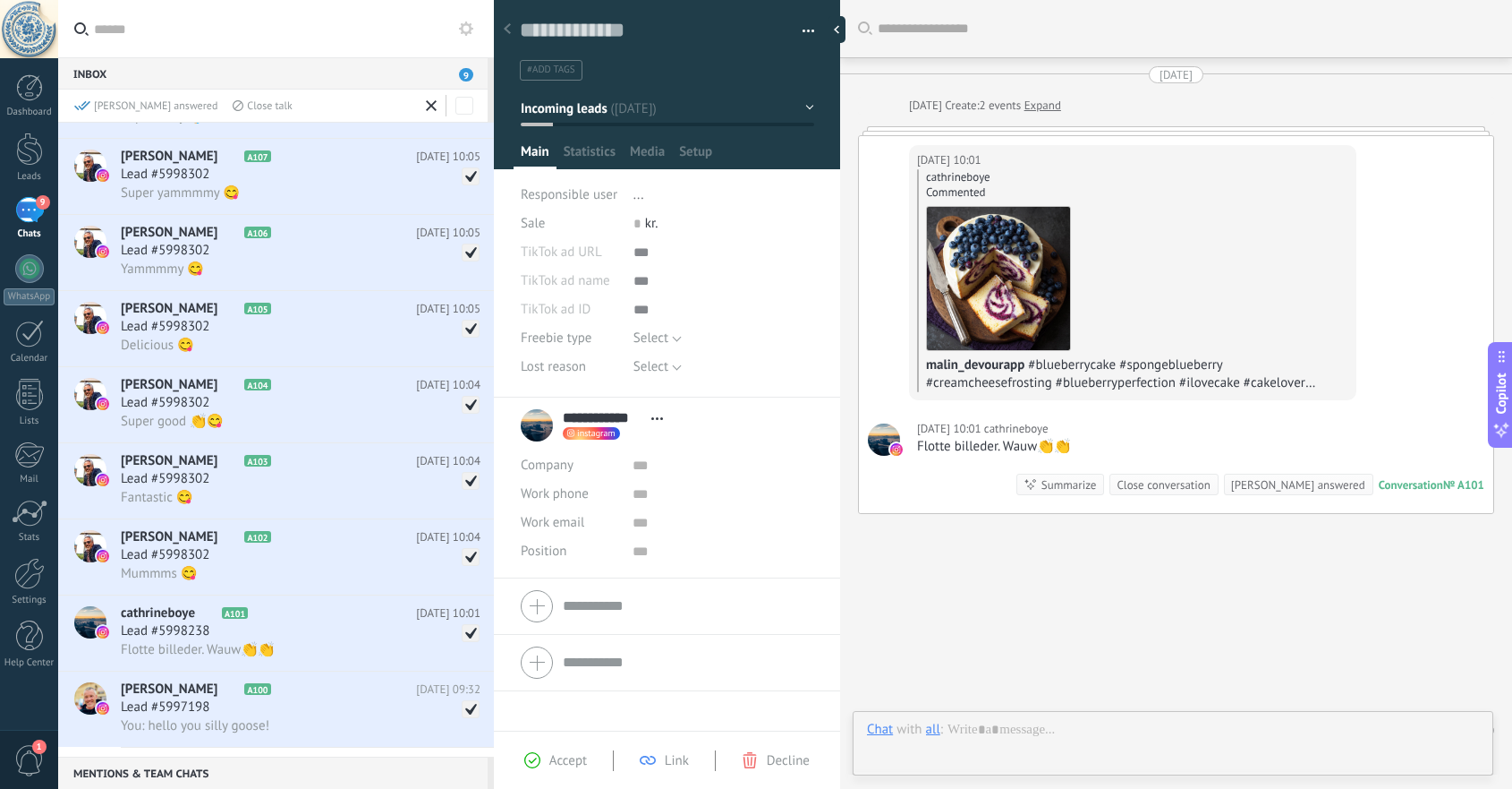
click at [464, 718] on span at bounding box center [471, 709] width 18 height 18
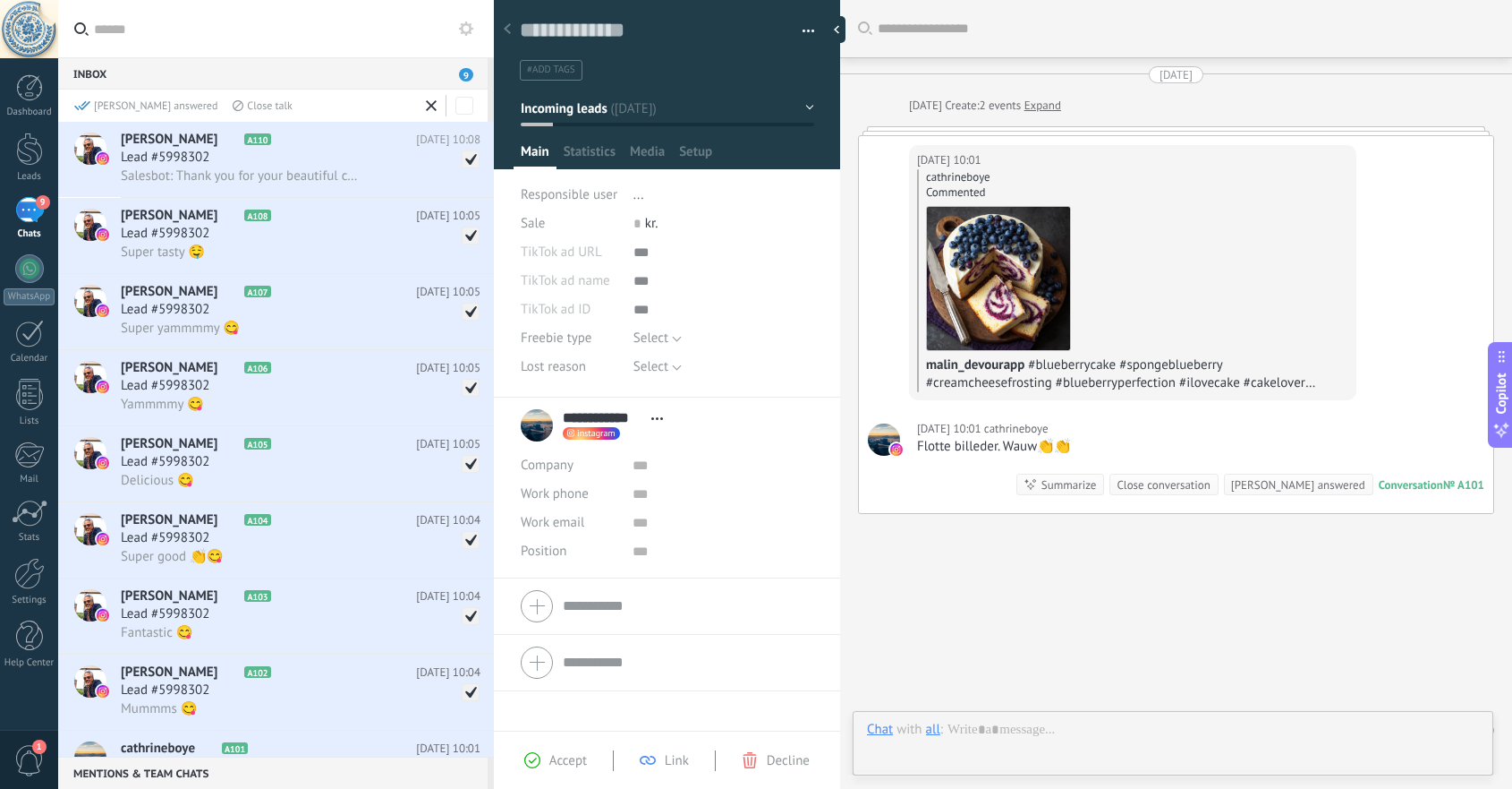
click at [433, 108] on use at bounding box center [432, 106] width 11 height 11
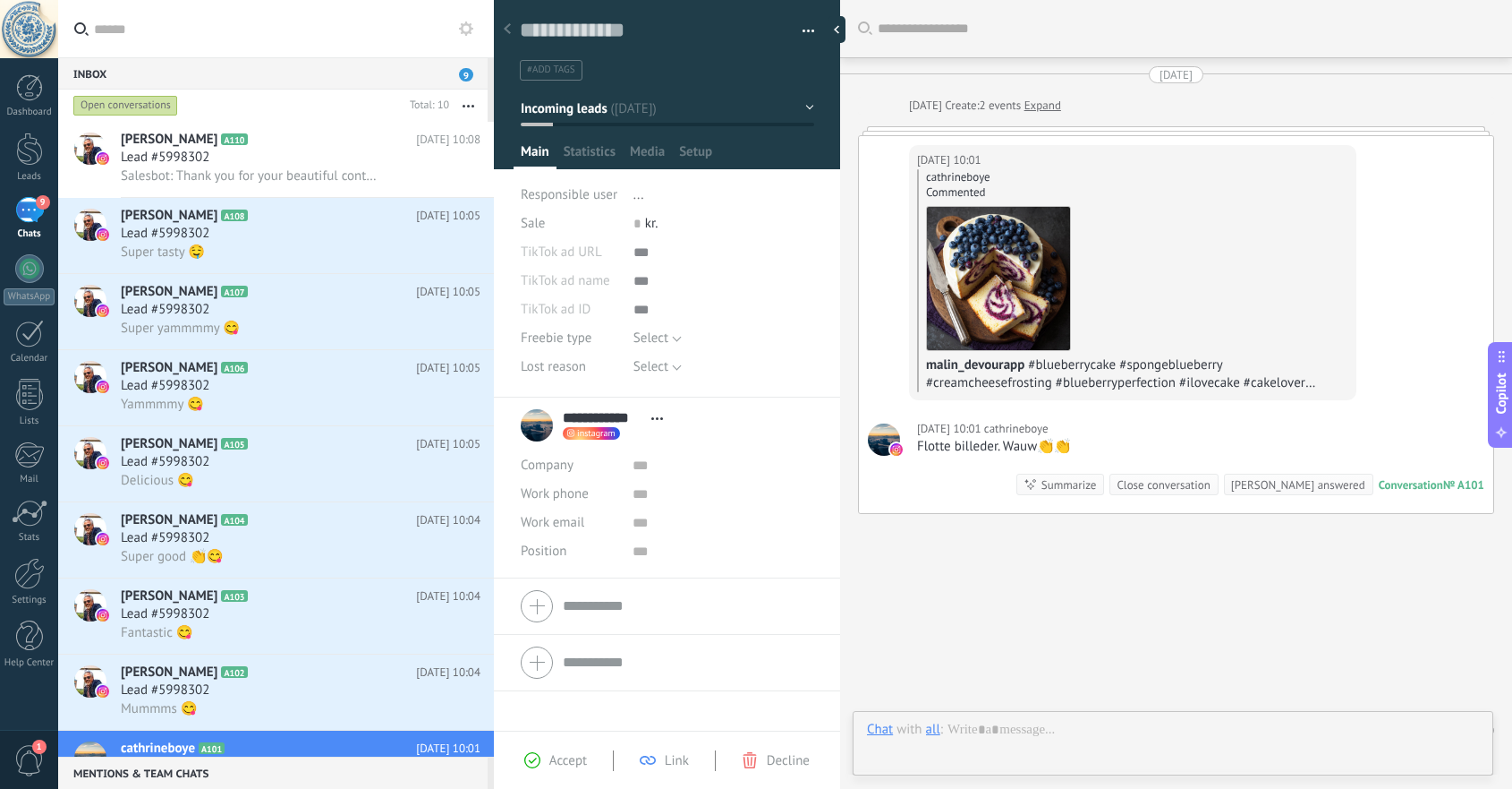
click at [467, 107] on icon "button" at bounding box center [468, 106] width 12 height 3
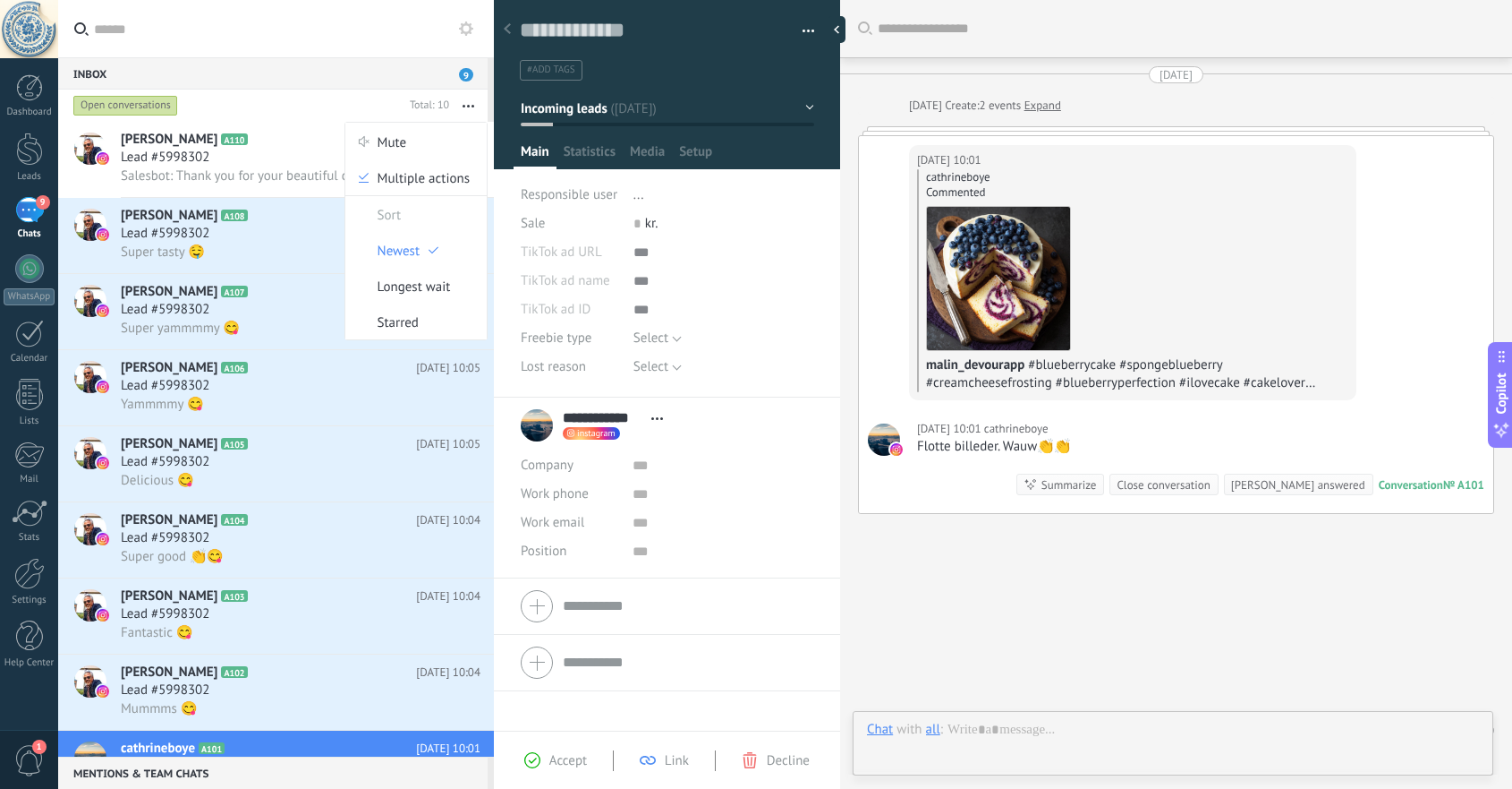
click at [324, 112] on div "Open conversations" at bounding box center [236, 105] width 332 height 32
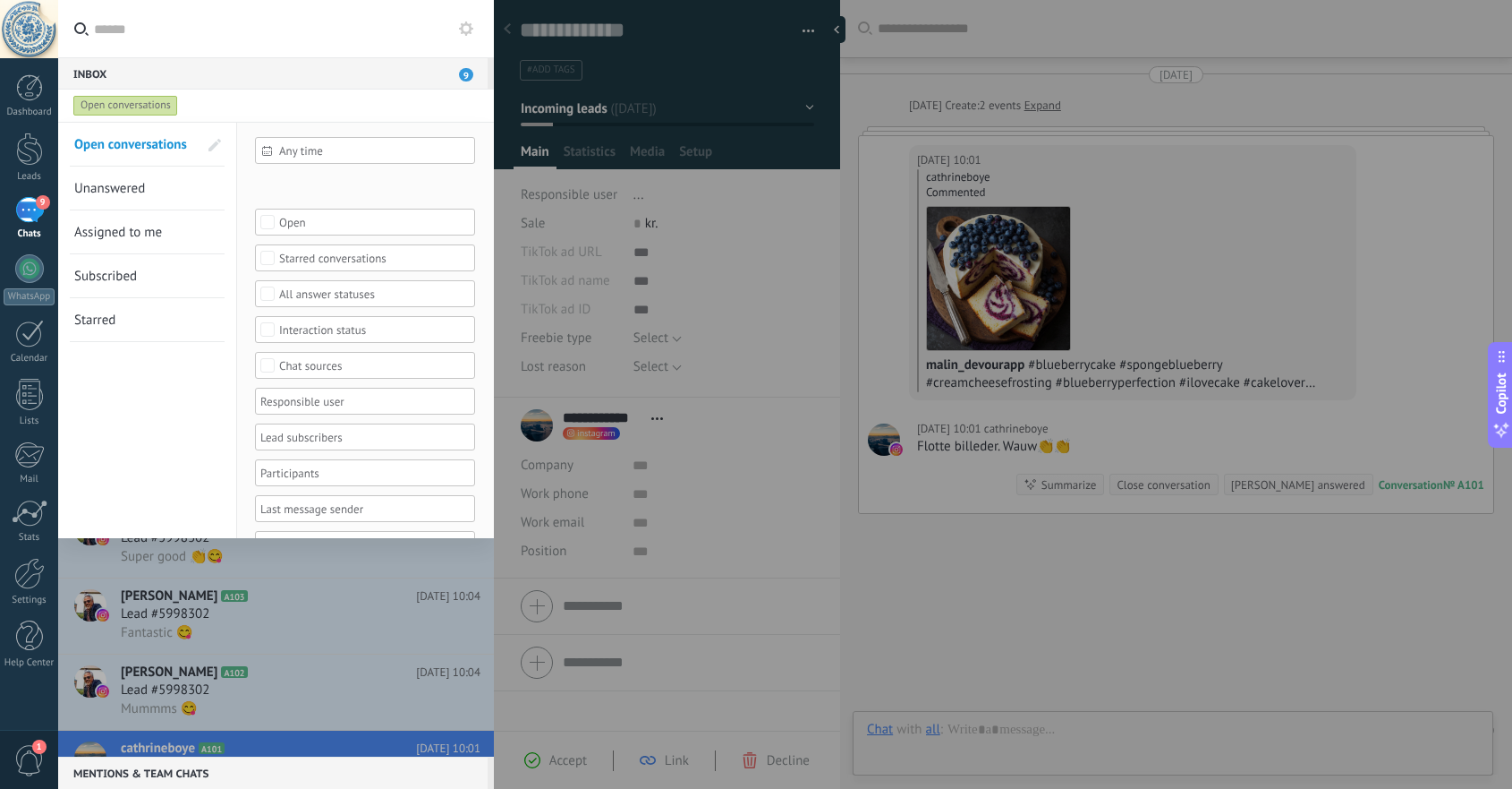
click at [465, 32] on use at bounding box center [466, 29] width 15 height 15
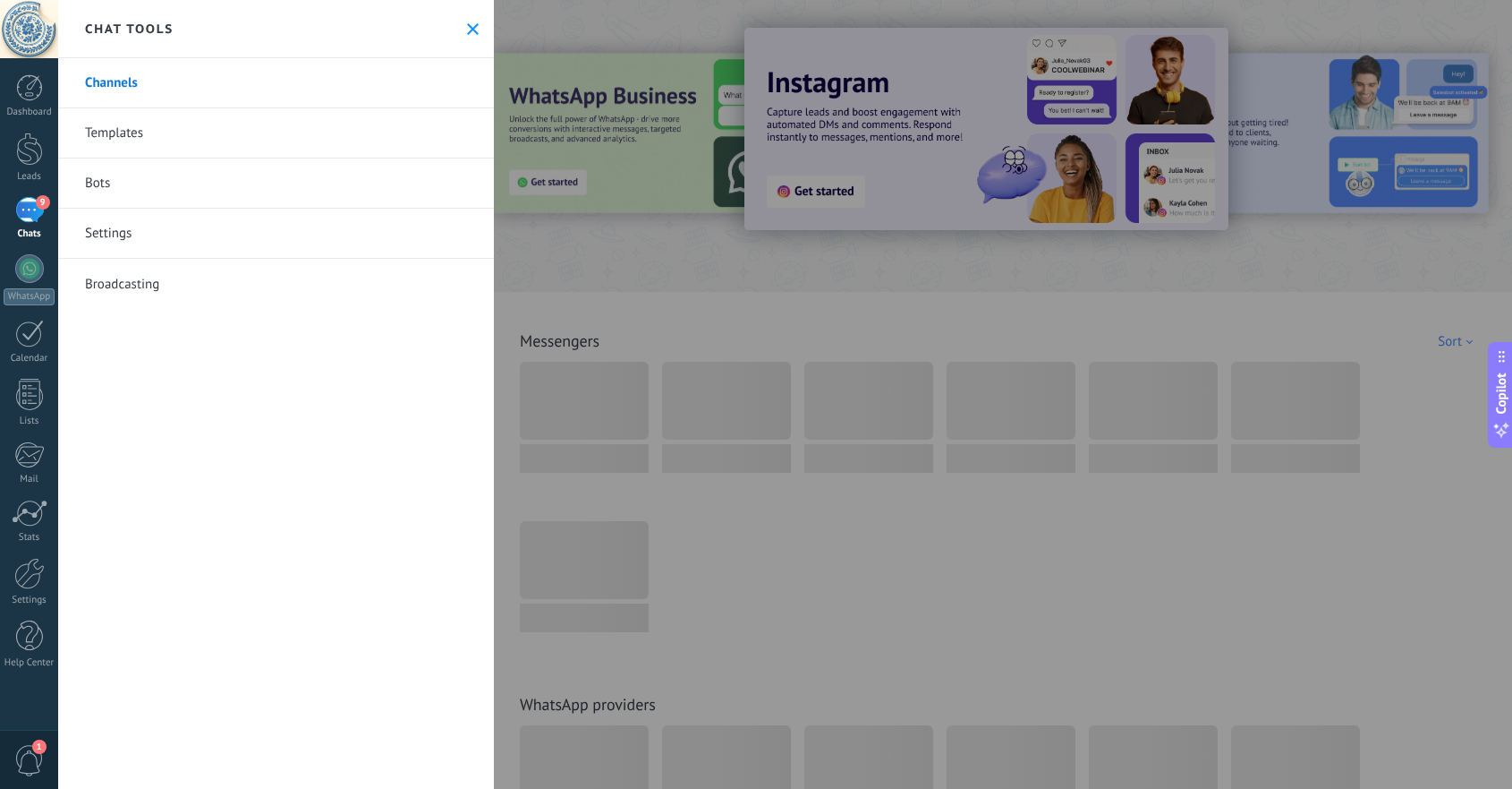
click at [151, 87] on link "Channels" at bounding box center [276, 83] width 435 height 50
click at [26, 213] on div "9" at bounding box center [29, 210] width 28 height 26
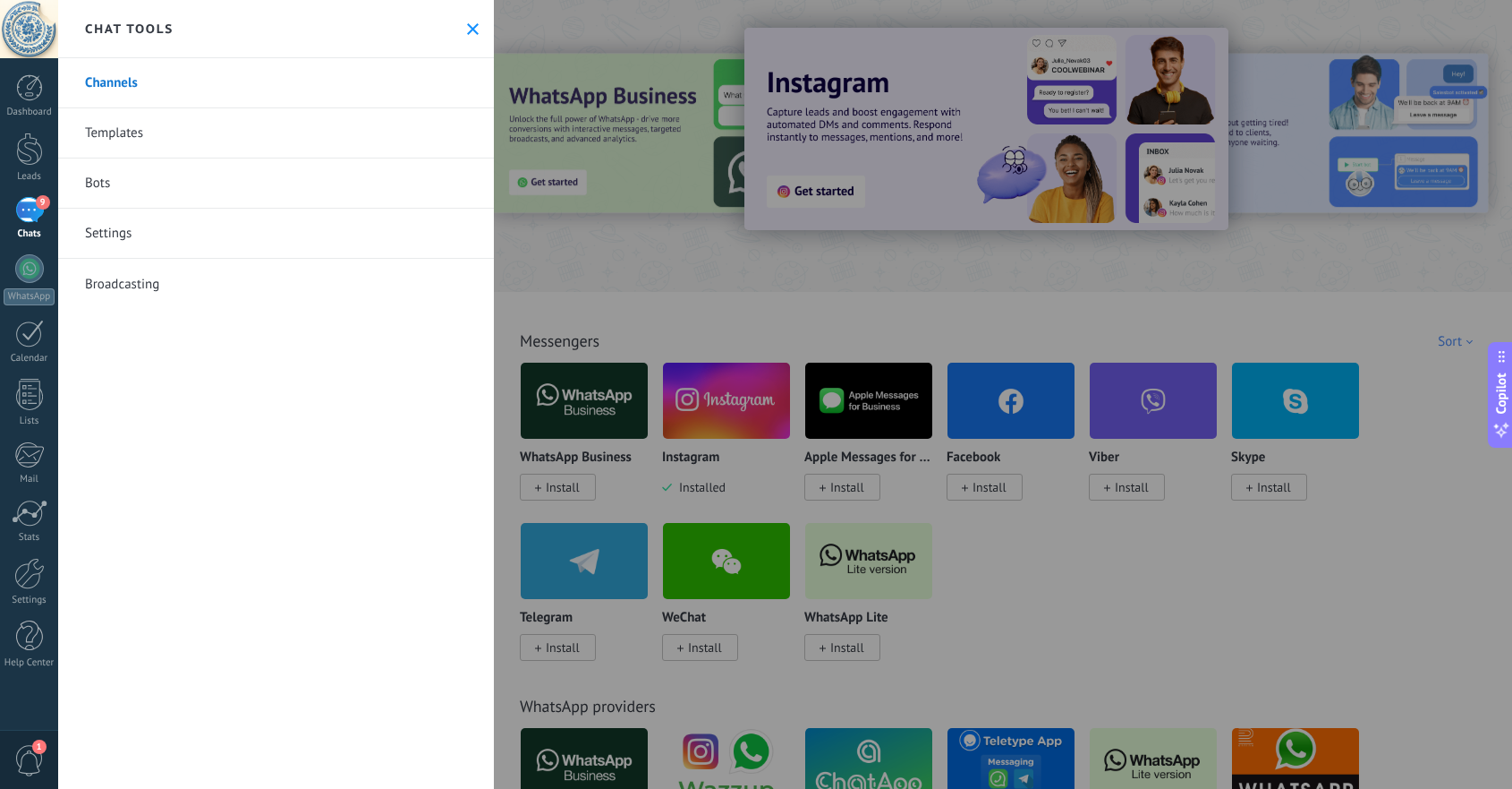
click at [26, 213] on div "9" at bounding box center [29, 210] width 28 height 26
click at [149, 146] on link "Templates" at bounding box center [276, 133] width 435 height 50
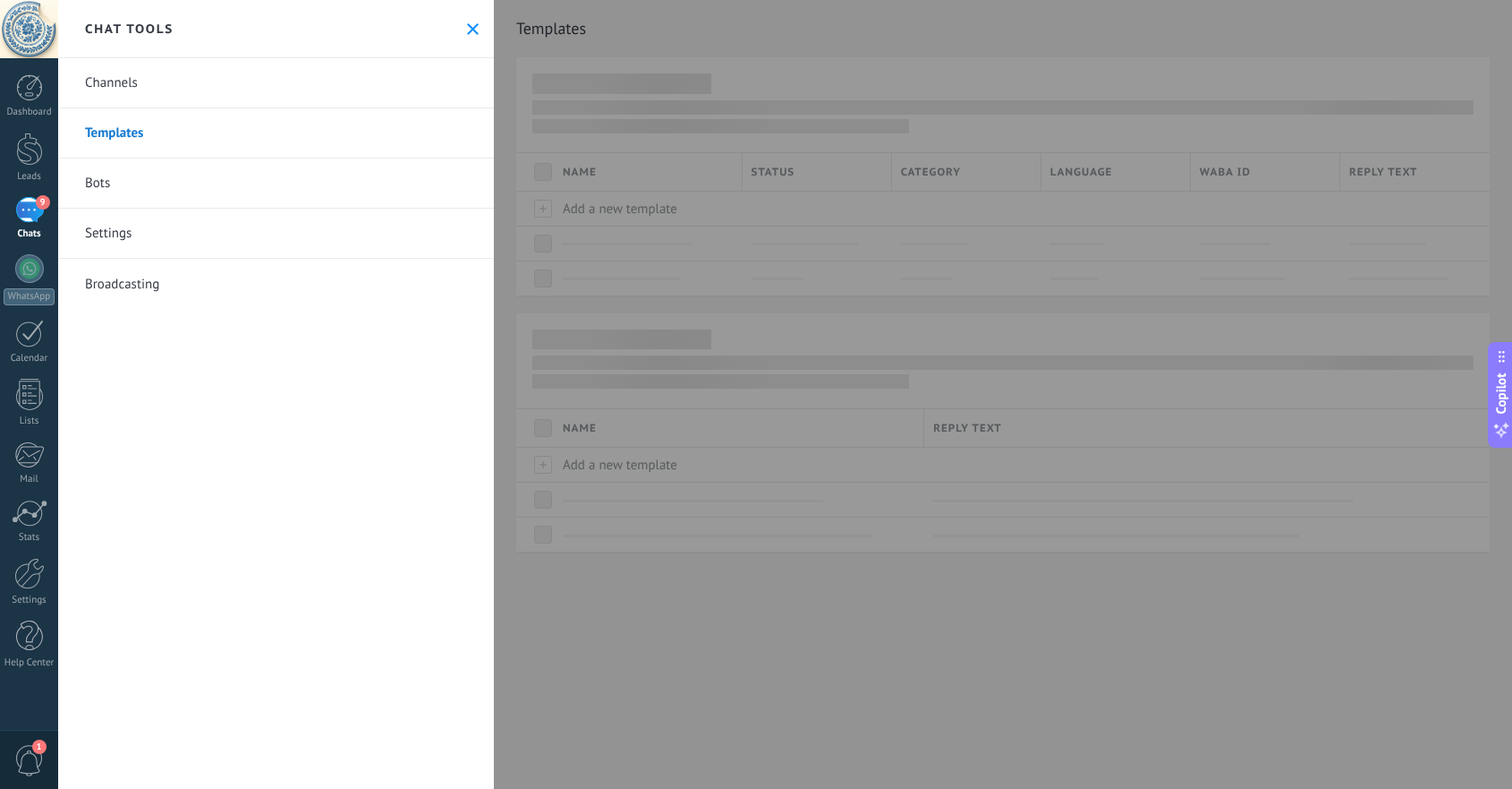
click at [143, 187] on link "Bots" at bounding box center [276, 183] width 435 height 50
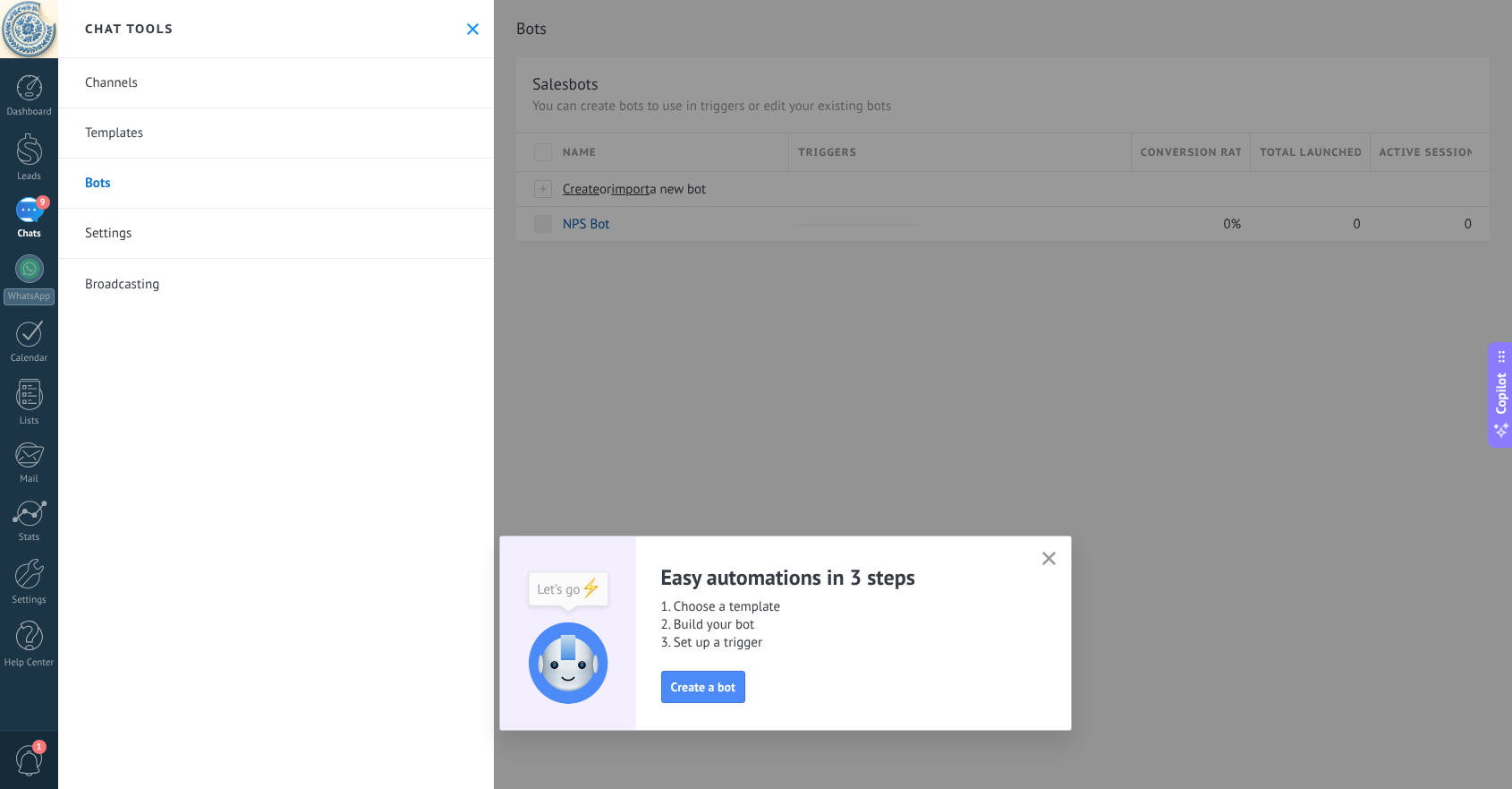
click at [147, 222] on link "Settings" at bounding box center [276, 233] width 435 height 50
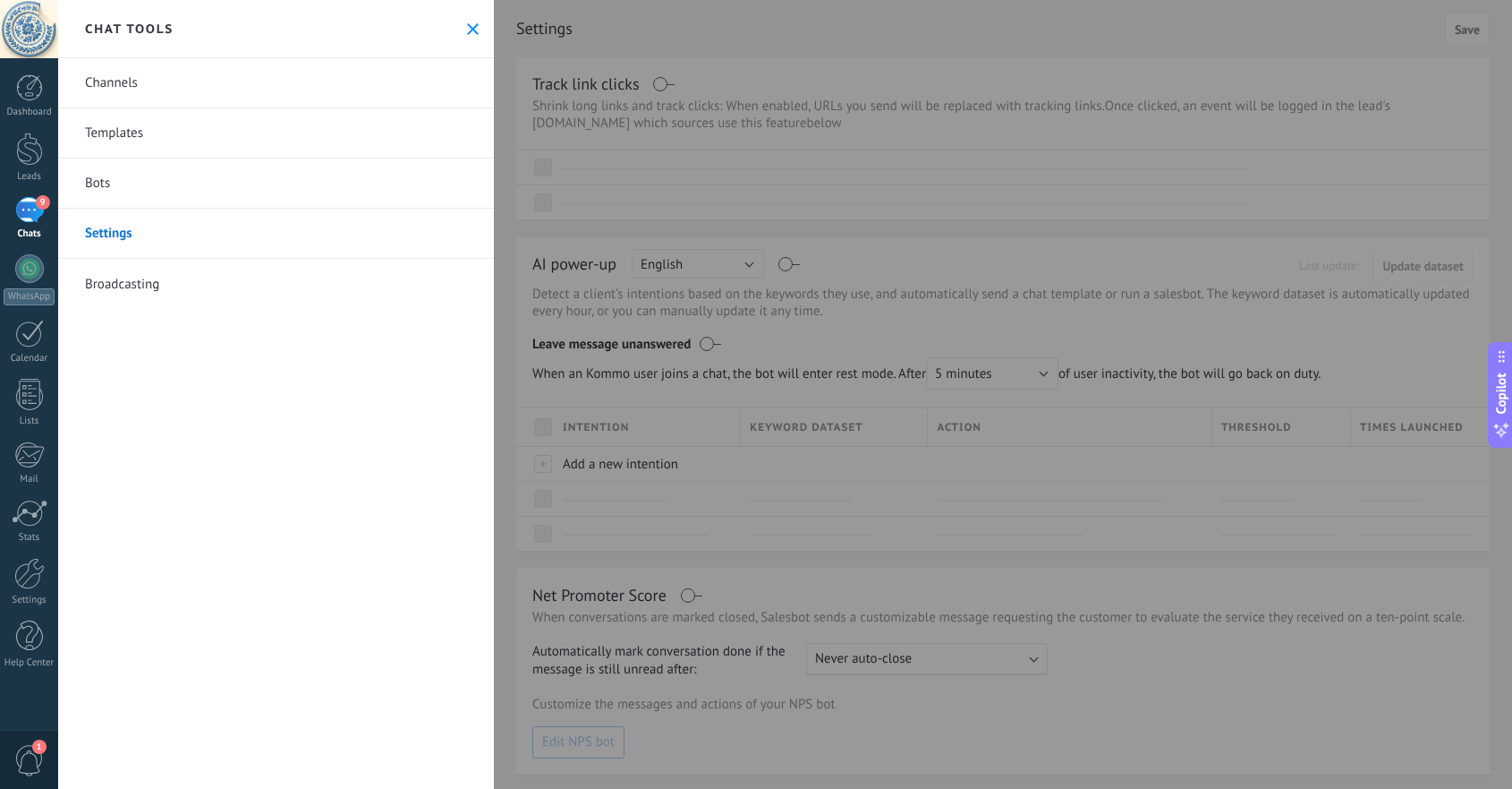
click at [161, 279] on link "Broadcasting" at bounding box center [276, 283] width 435 height 50
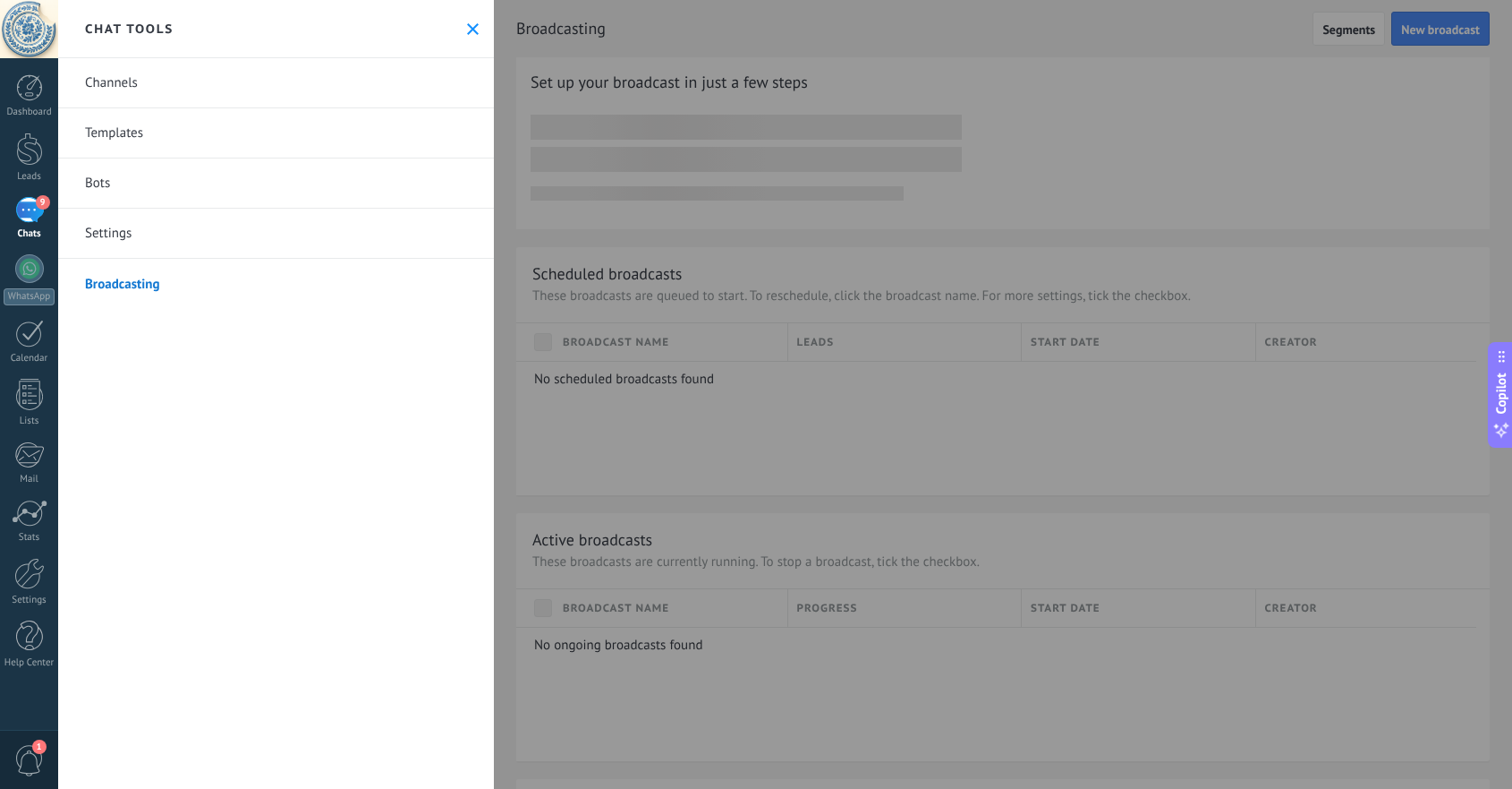
click at [166, 91] on link "Channels" at bounding box center [276, 83] width 435 height 50
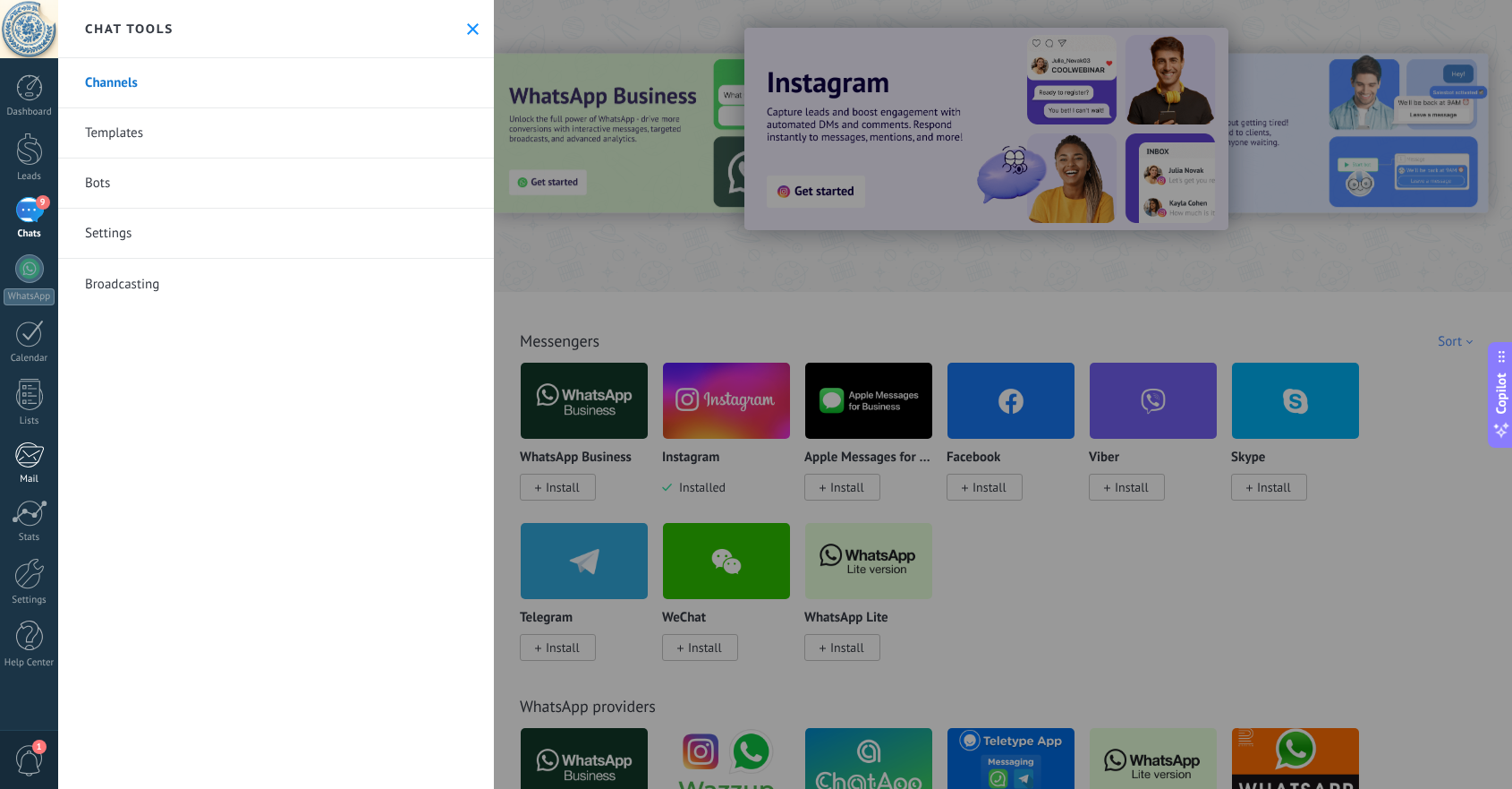
click at [36, 444] on div at bounding box center [29, 454] width 29 height 26
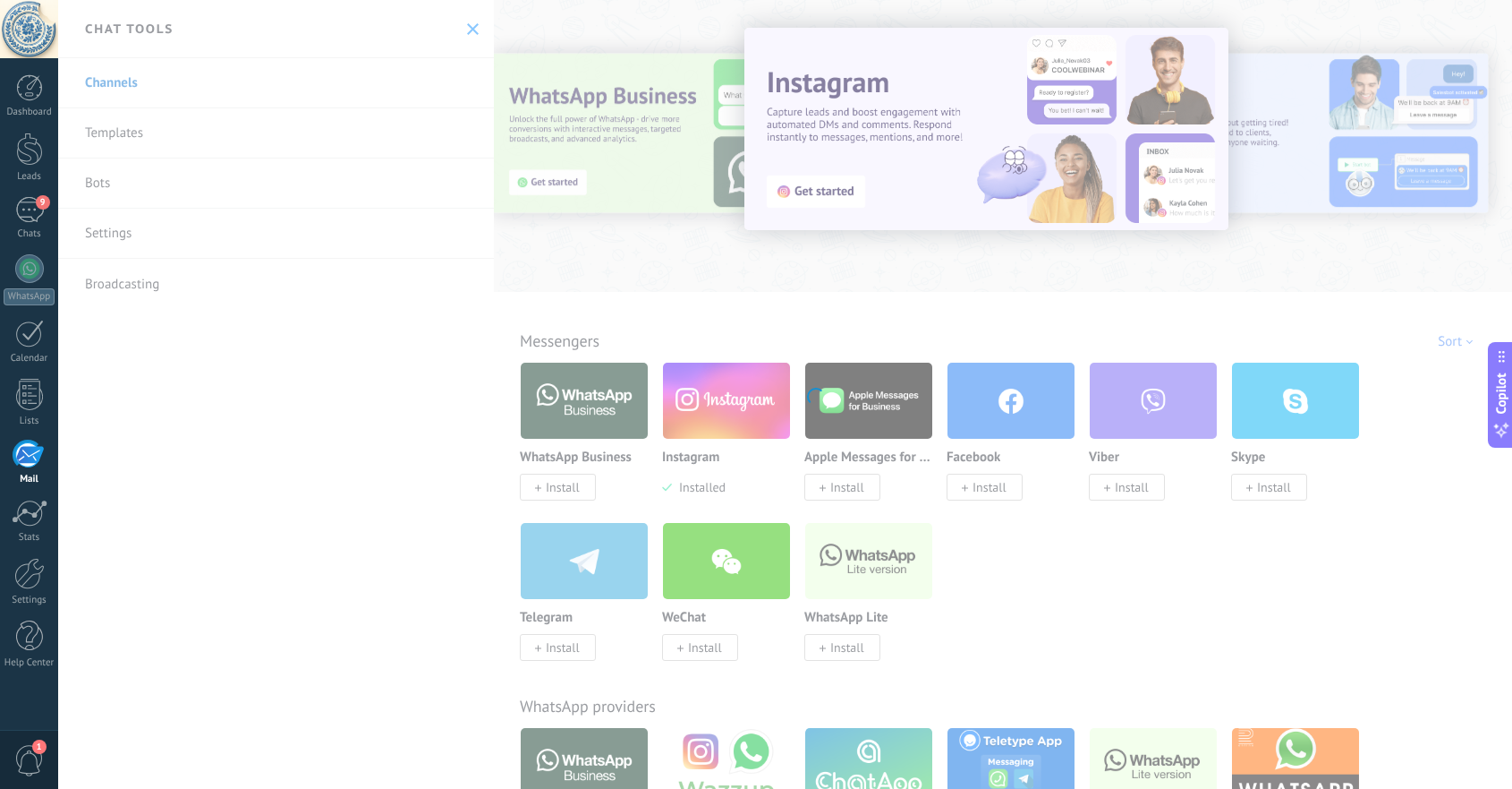
click at [465, 26] on body ".abccls-1,.abccls-2{fill-rule:evenodd}.abccls-2{fill:#fff} .abfcls-1{fill:none}…" at bounding box center [756, 394] width 1512 height 789
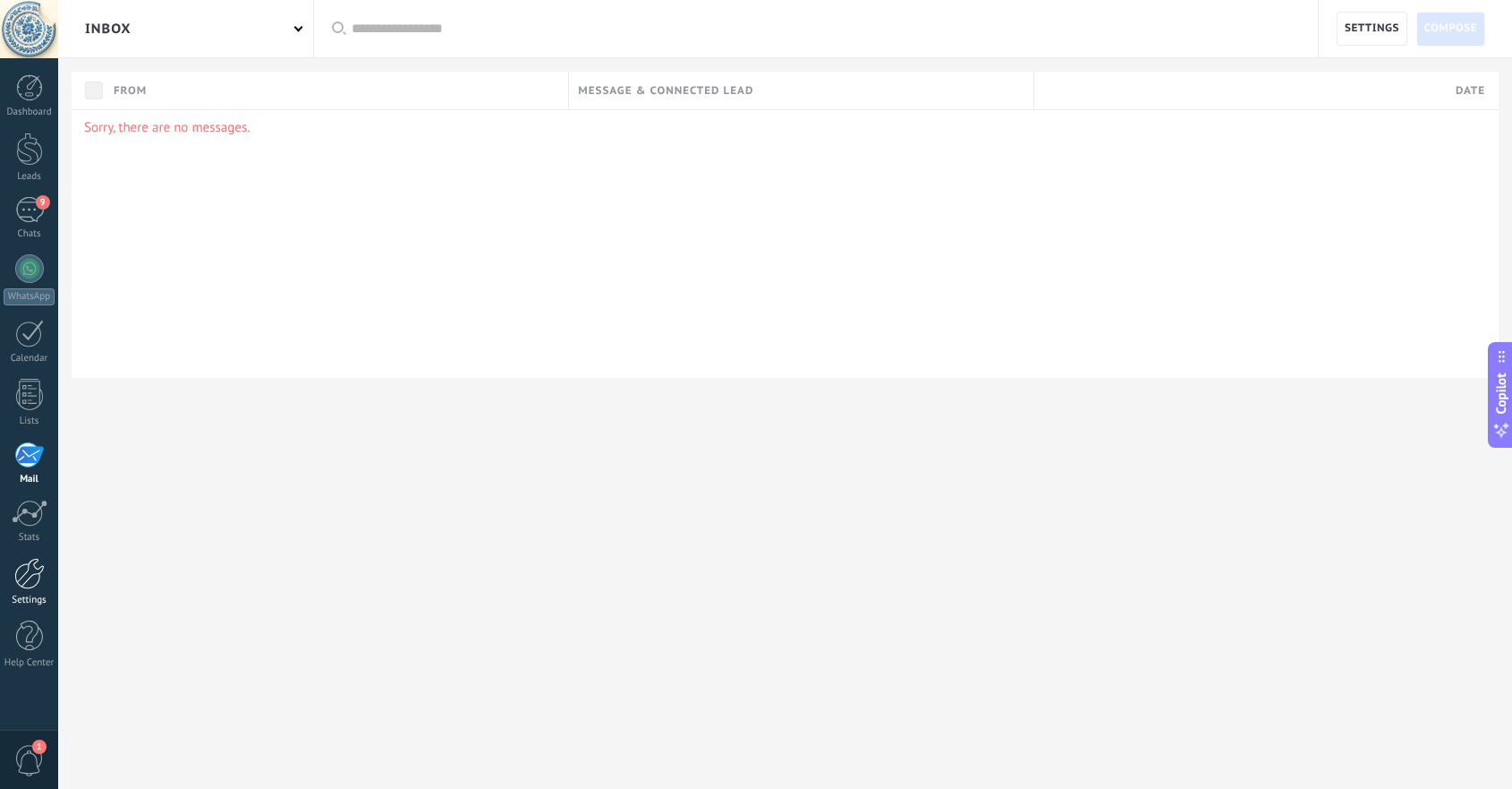
click at [26, 579] on div at bounding box center [29, 573] width 30 height 31
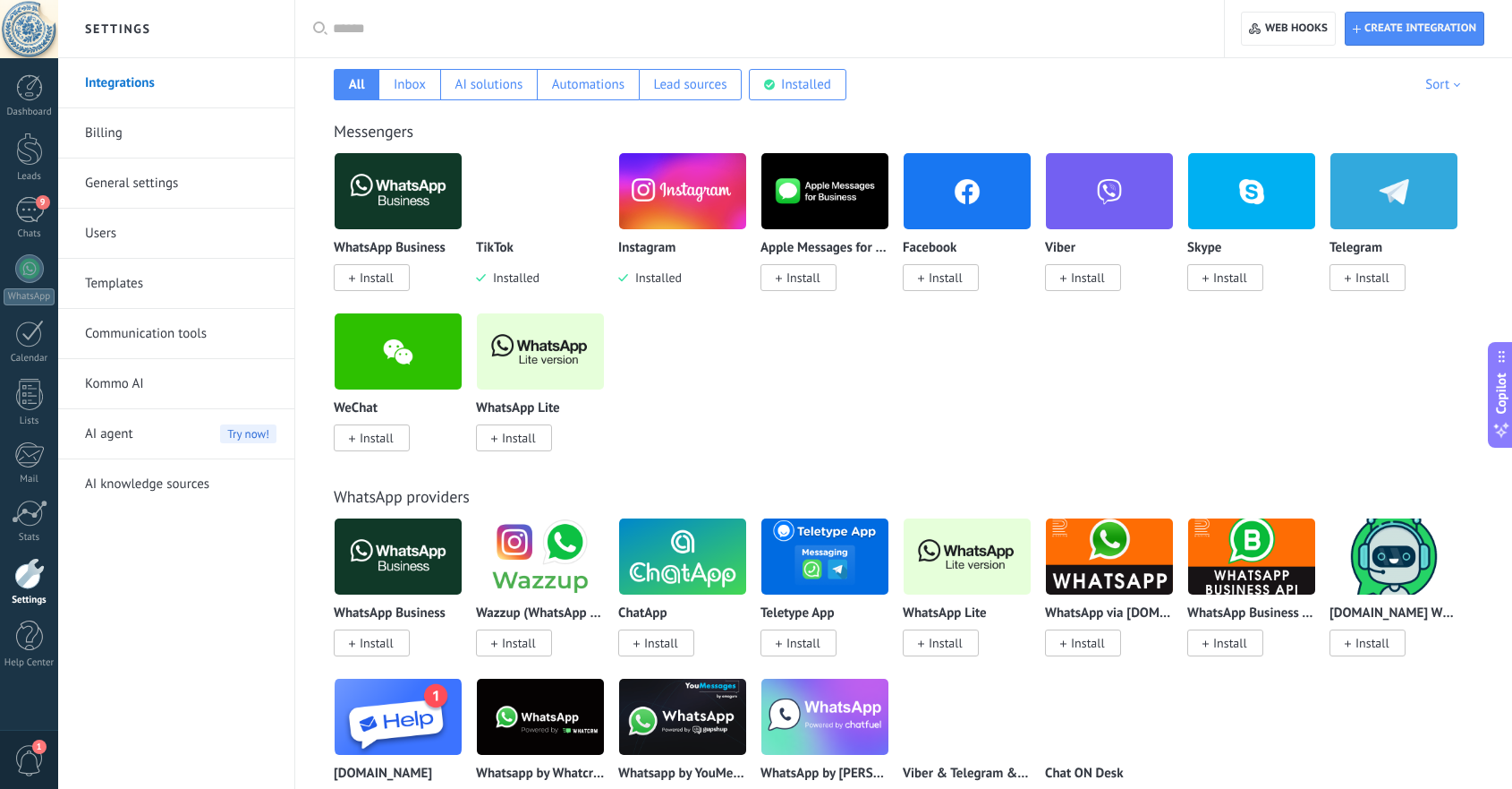
scroll to position [544, 0]
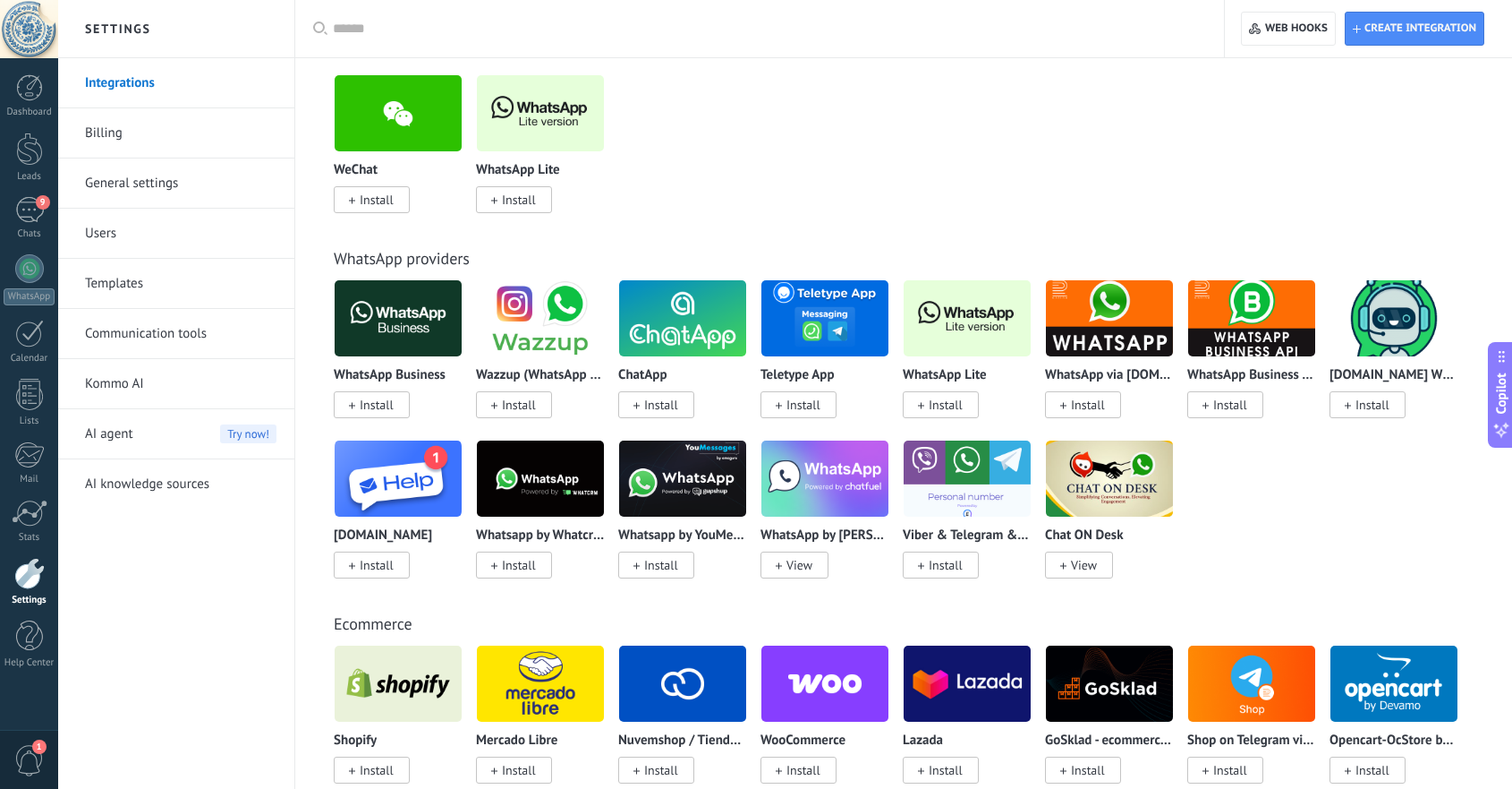
click at [30, 761] on span "1" at bounding box center [29, 760] width 30 height 31
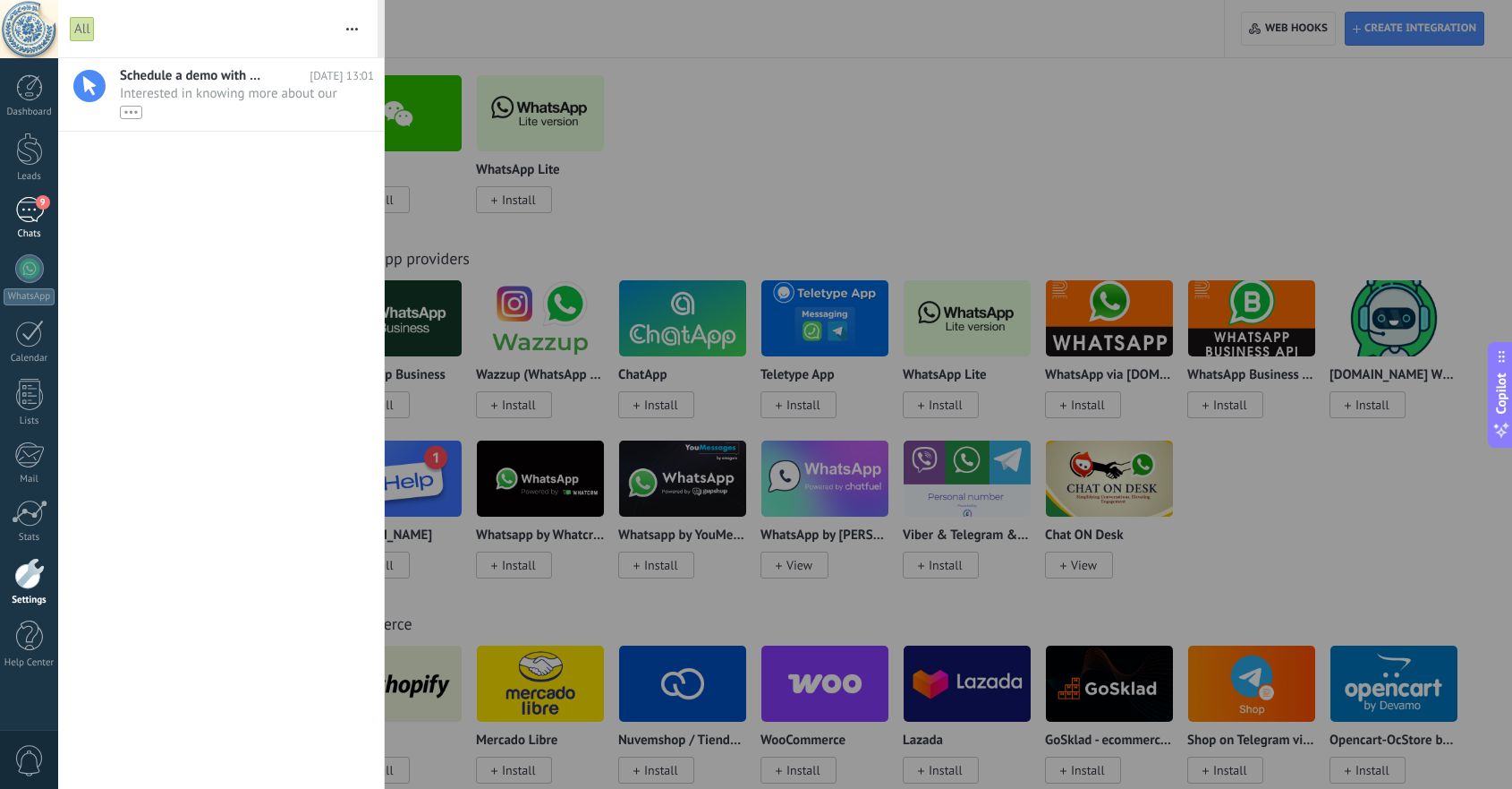
click at [27, 215] on div "9" at bounding box center [29, 210] width 28 height 26
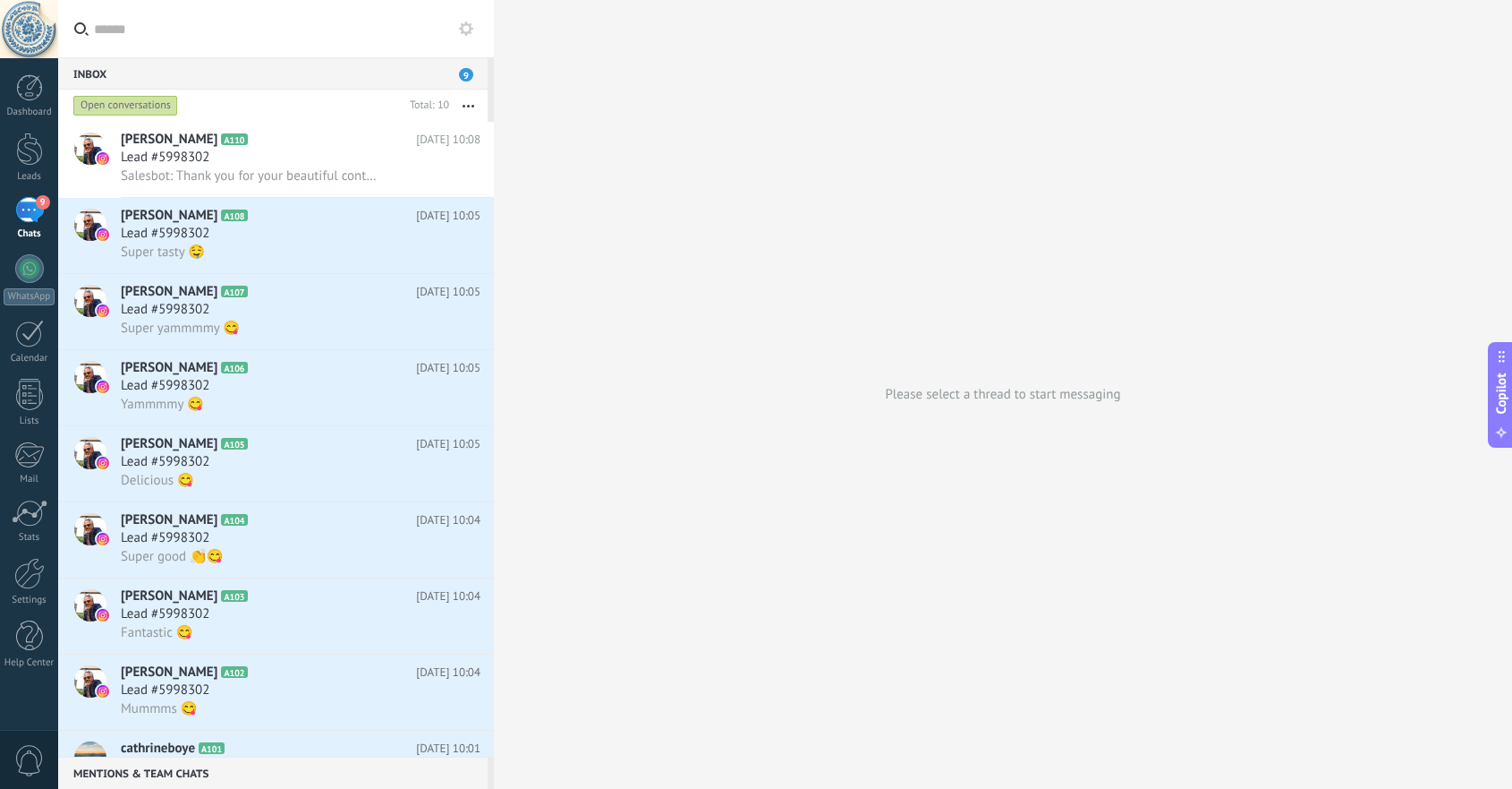
click at [465, 73] on span "9" at bounding box center [466, 75] width 15 height 14
click at [174, 175] on span "Salesbot: Thank you for your beautiful content! ⭐️🥳🥰" at bounding box center [251, 176] width 261 height 17
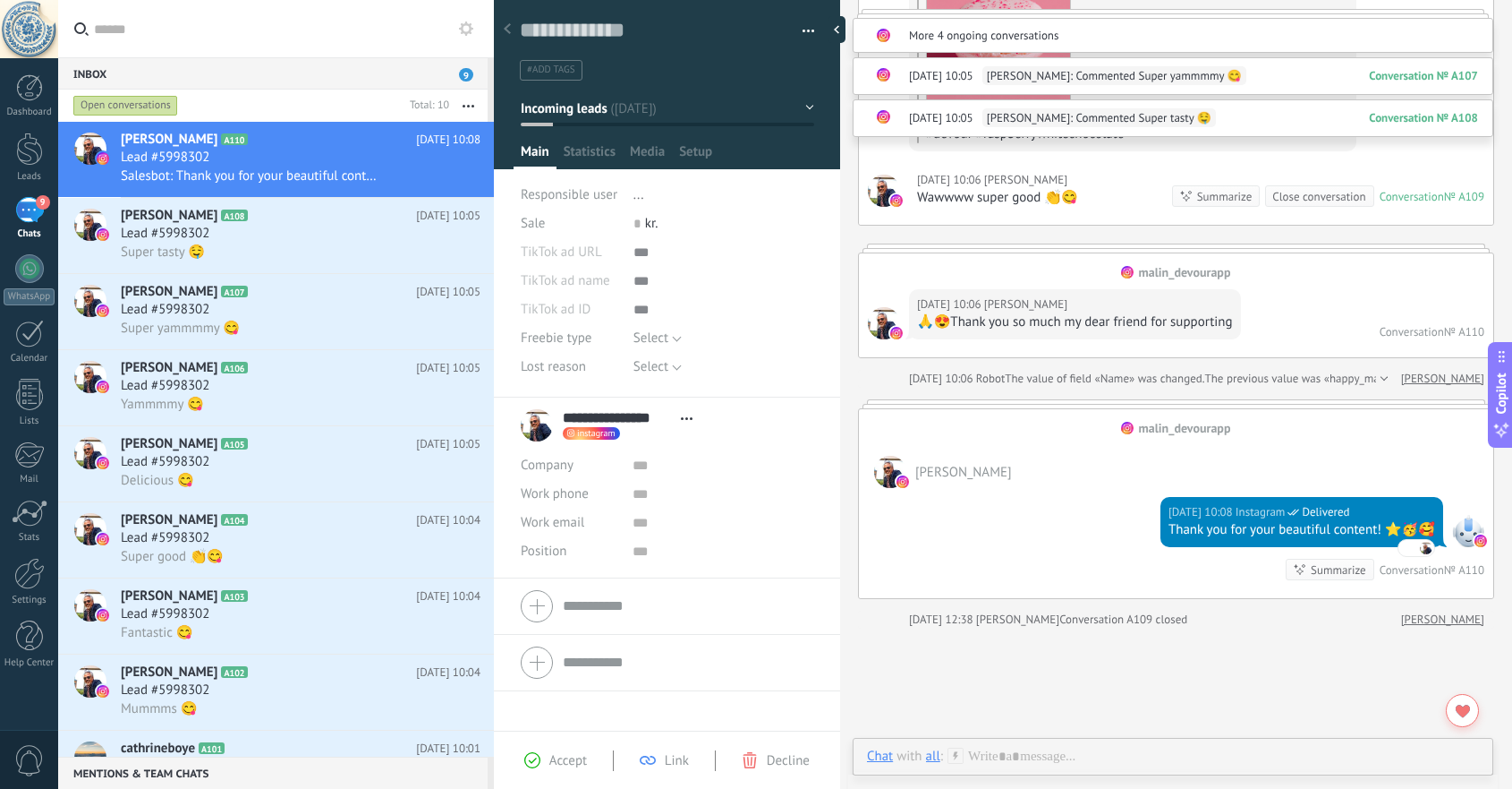
scroll to position [3304, 0]
click at [472, 104] on button "button" at bounding box center [468, 105] width 38 height 32
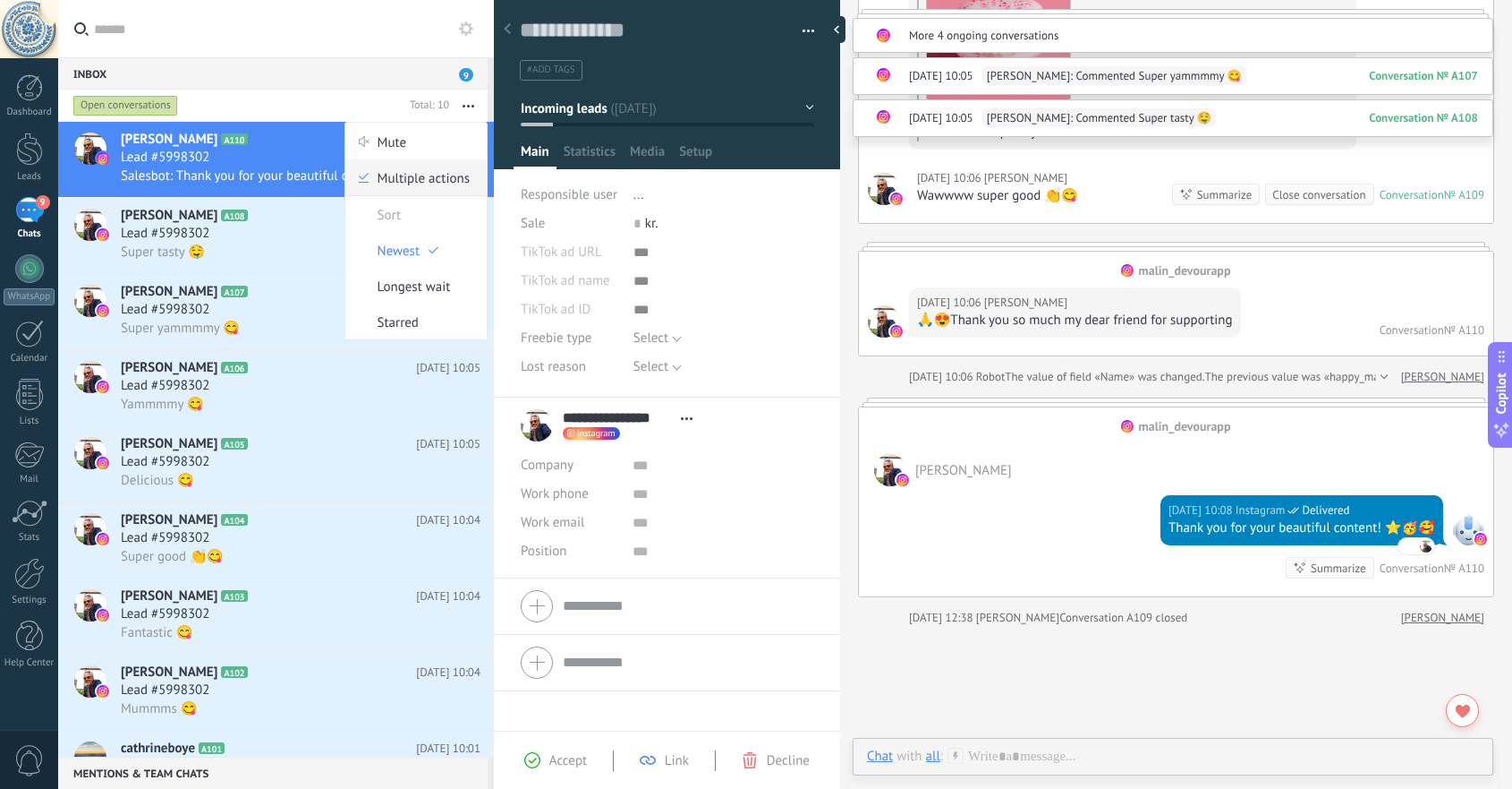
click at [456, 169] on span "Multiple actions" at bounding box center [424, 177] width 92 height 36
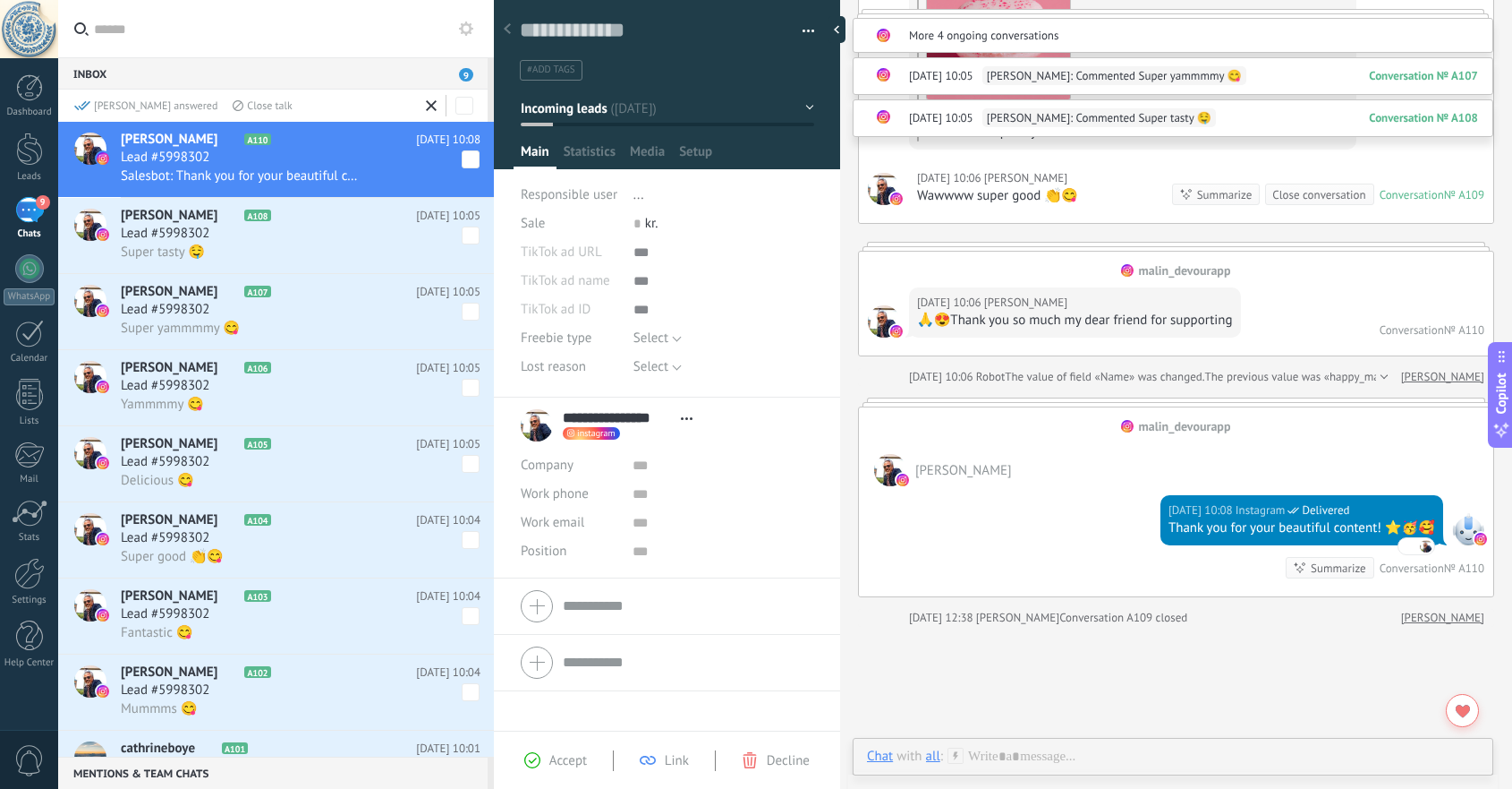
click at [232, 108] on div "Close talk" at bounding box center [261, 106] width 59 height 15
click at [206, 97] on div "[PERSON_NAME] answered Close talk" at bounding box center [276, 105] width 435 height 32
click at [433, 106] on icon at bounding box center [432, 106] width 11 height 11
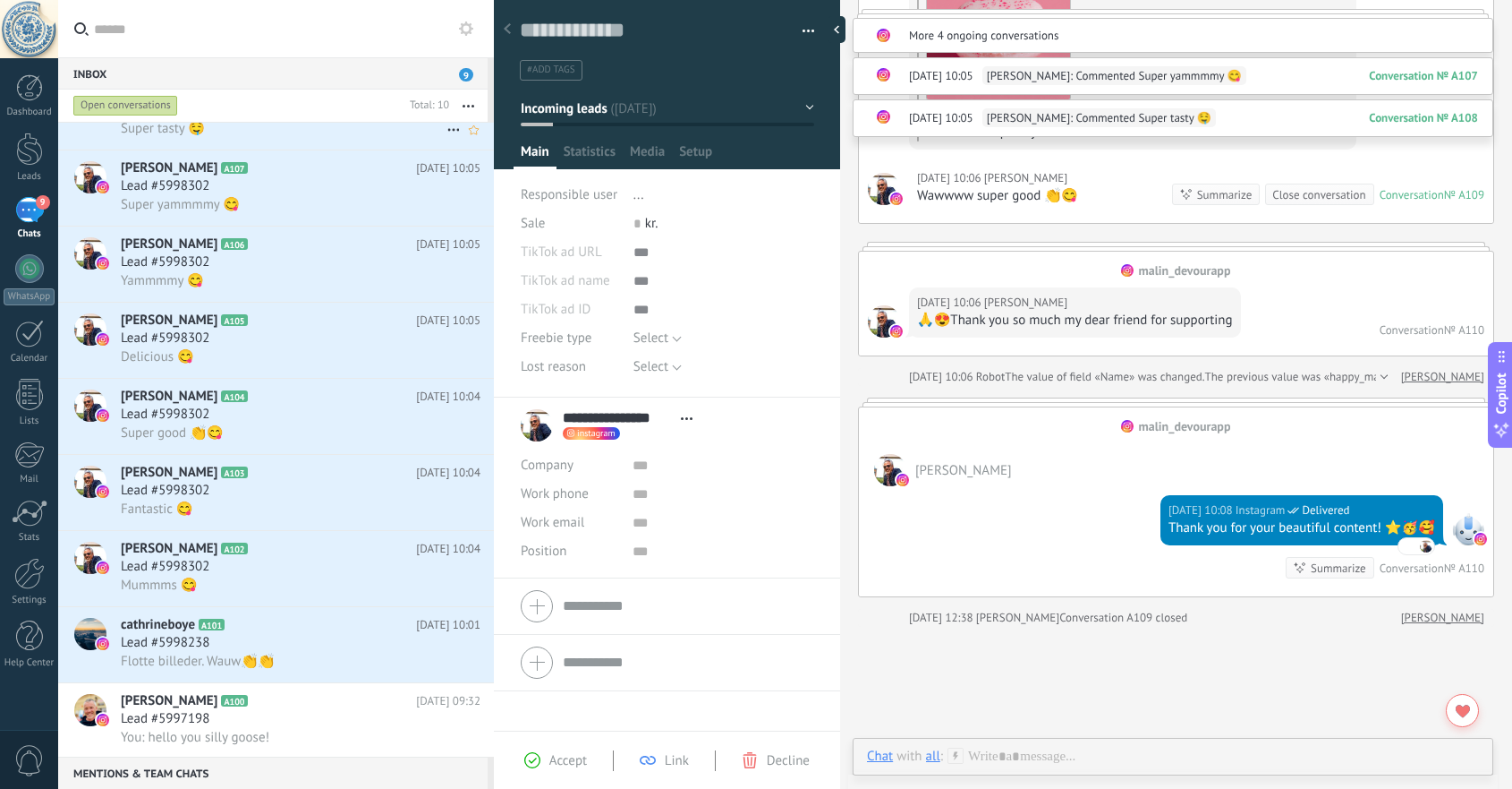
scroll to position [136, 0]
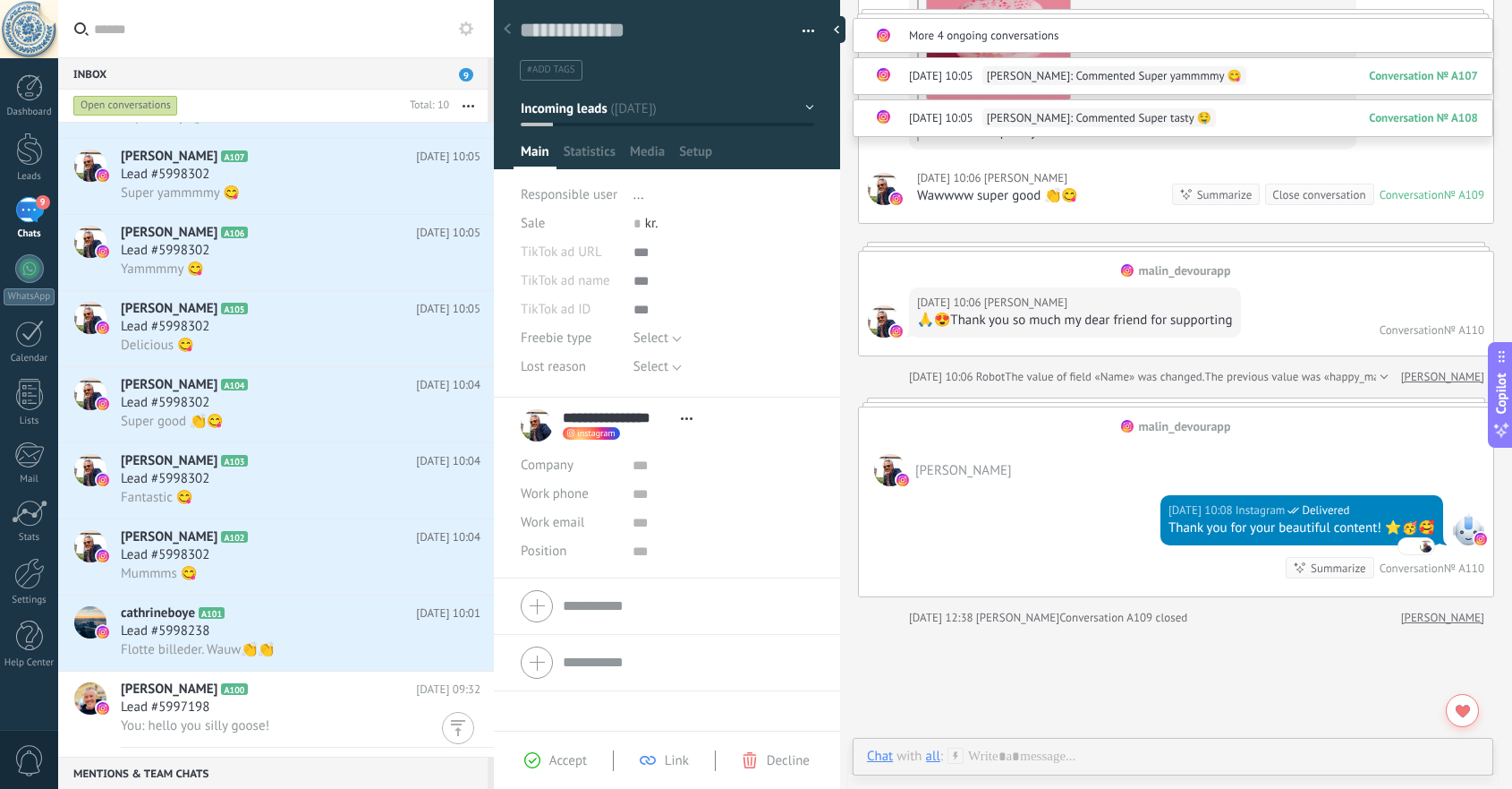
click at [459, 730] on div at bounding box center [457, 727] width 32 height 32
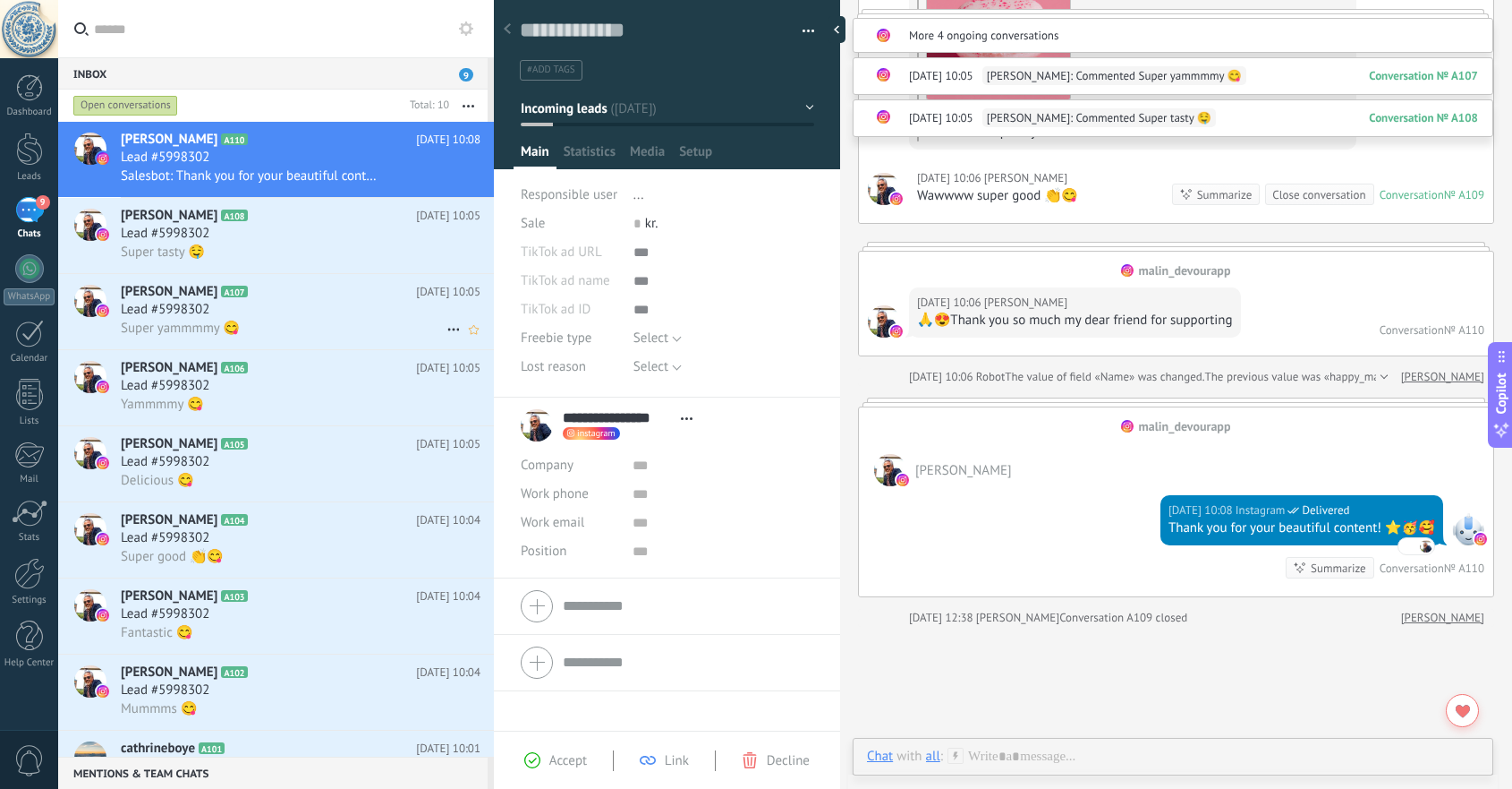
click at [445, 331] on icon at bounding box center [454, 330] width 22 height 22
click at [461, 369] on div "Close talk" at bounding box center [539, 376] width 176 height 36
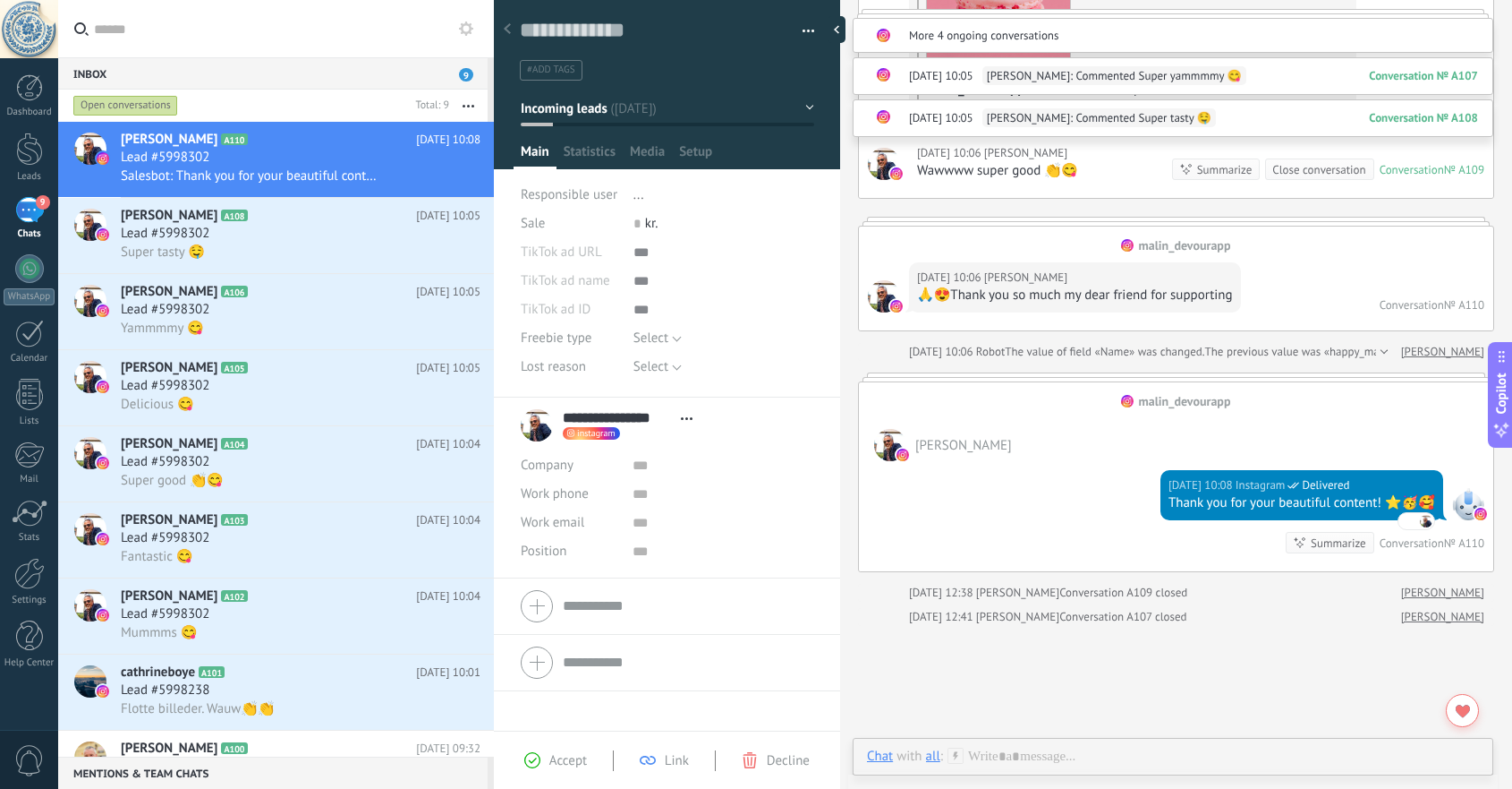
click at [469, 103] on button "button" at bounding box center [468, 105] width 38 height 32
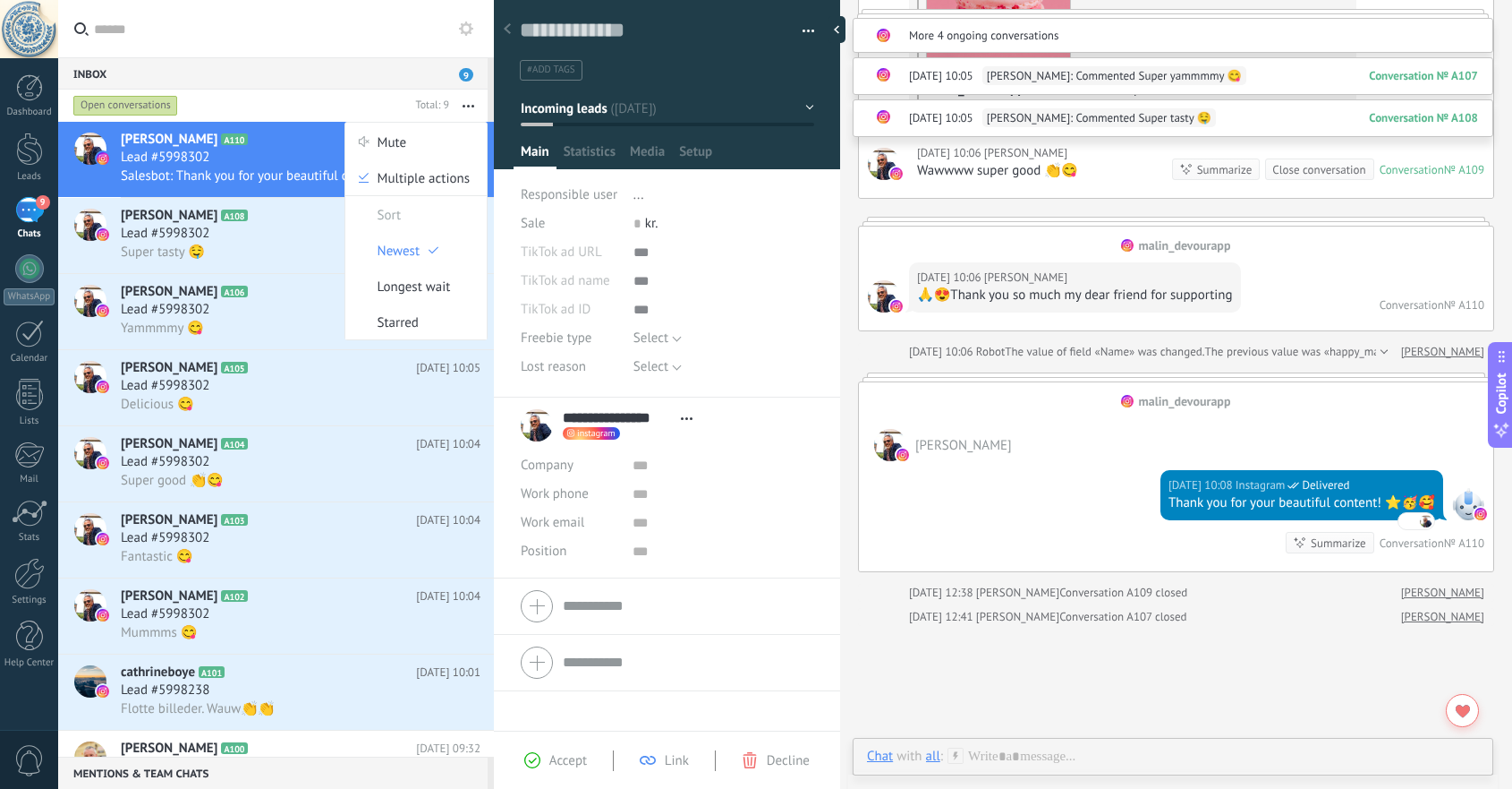
click at [318, 302] on div "Lead #5998302" at bounding box center [301, 310] width 360 height 18
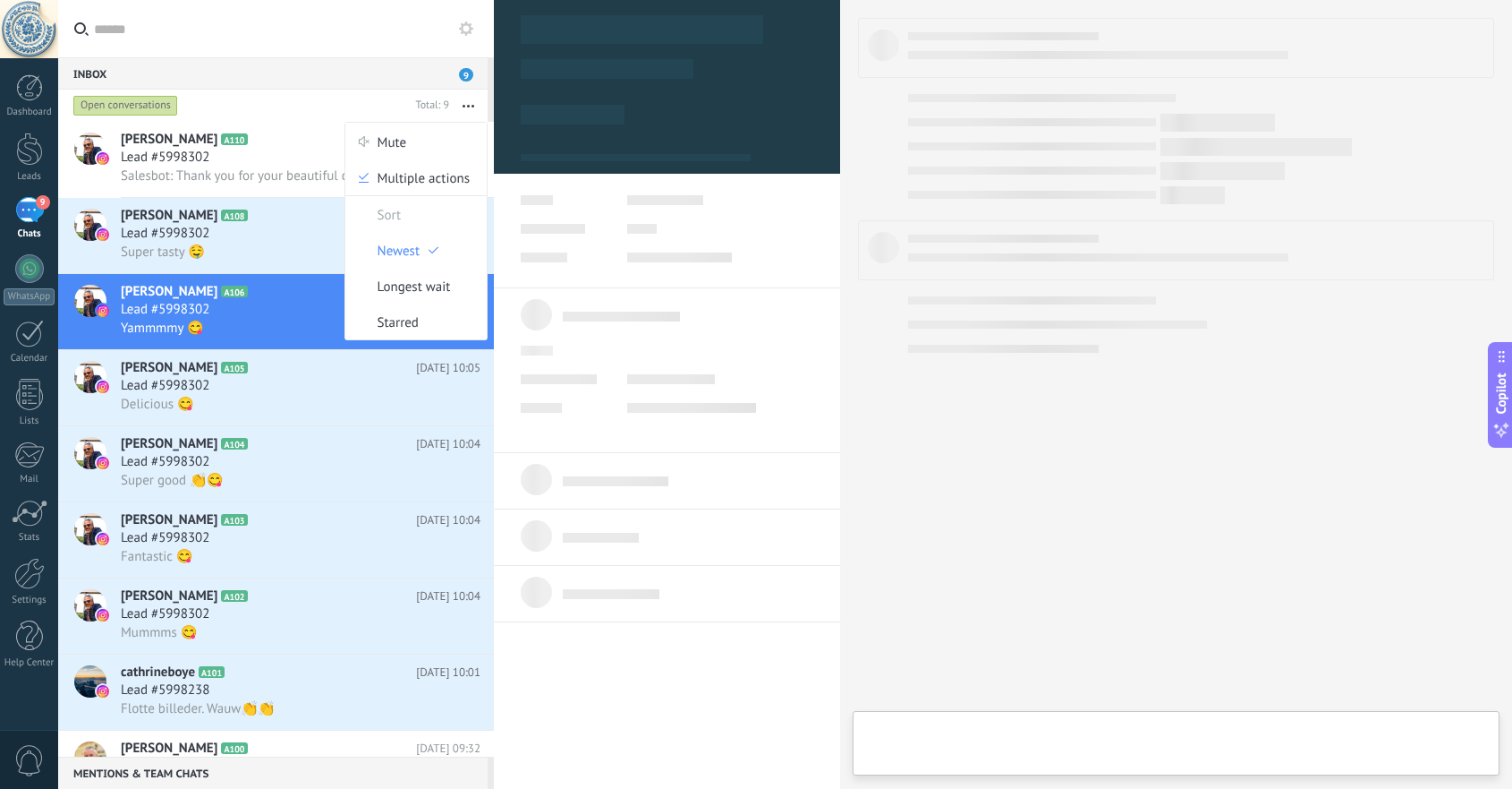
type textarea "**********"
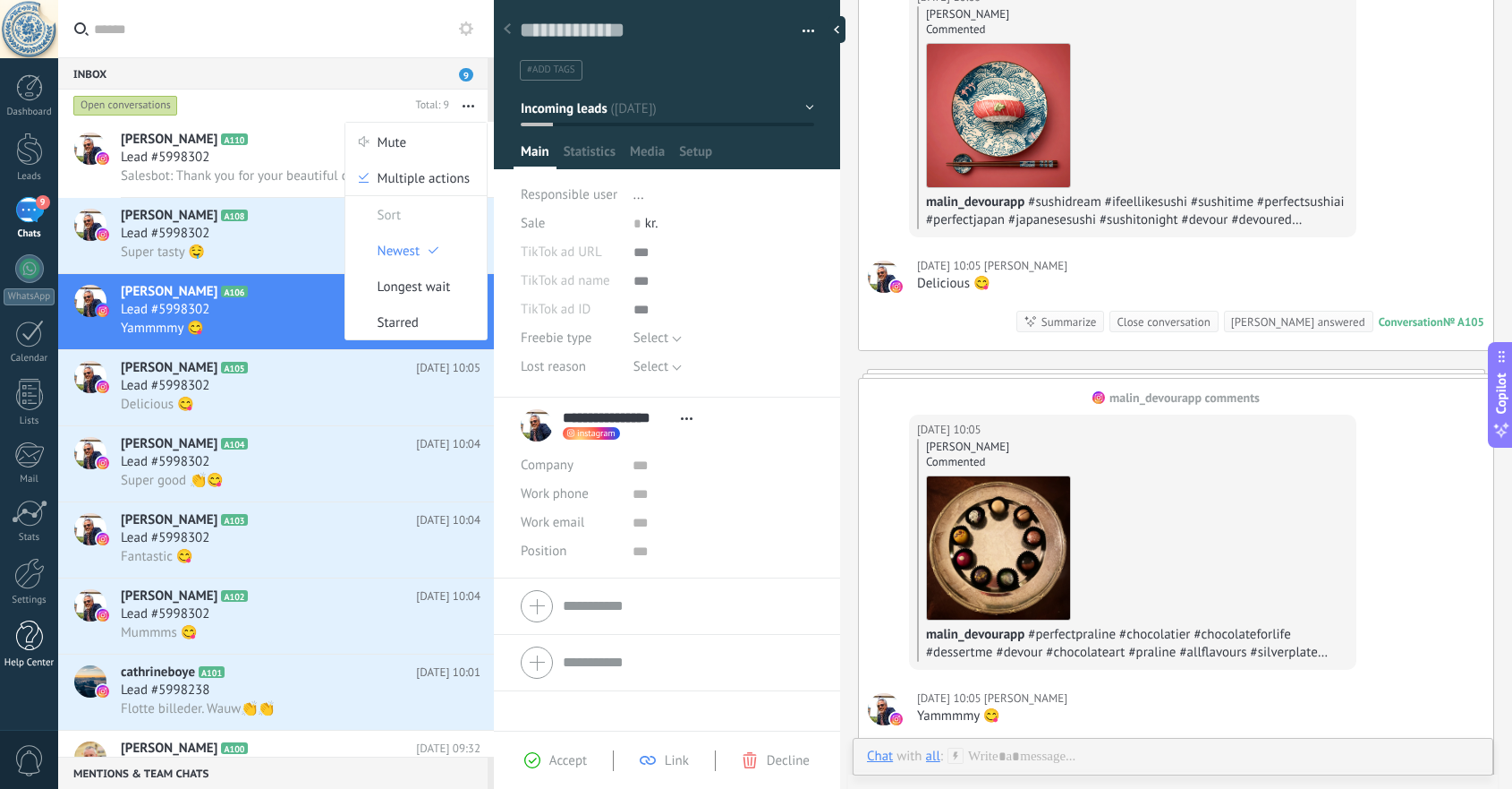
click at [26, 627] on div at bounding box center [29, 636] width 26 height 31
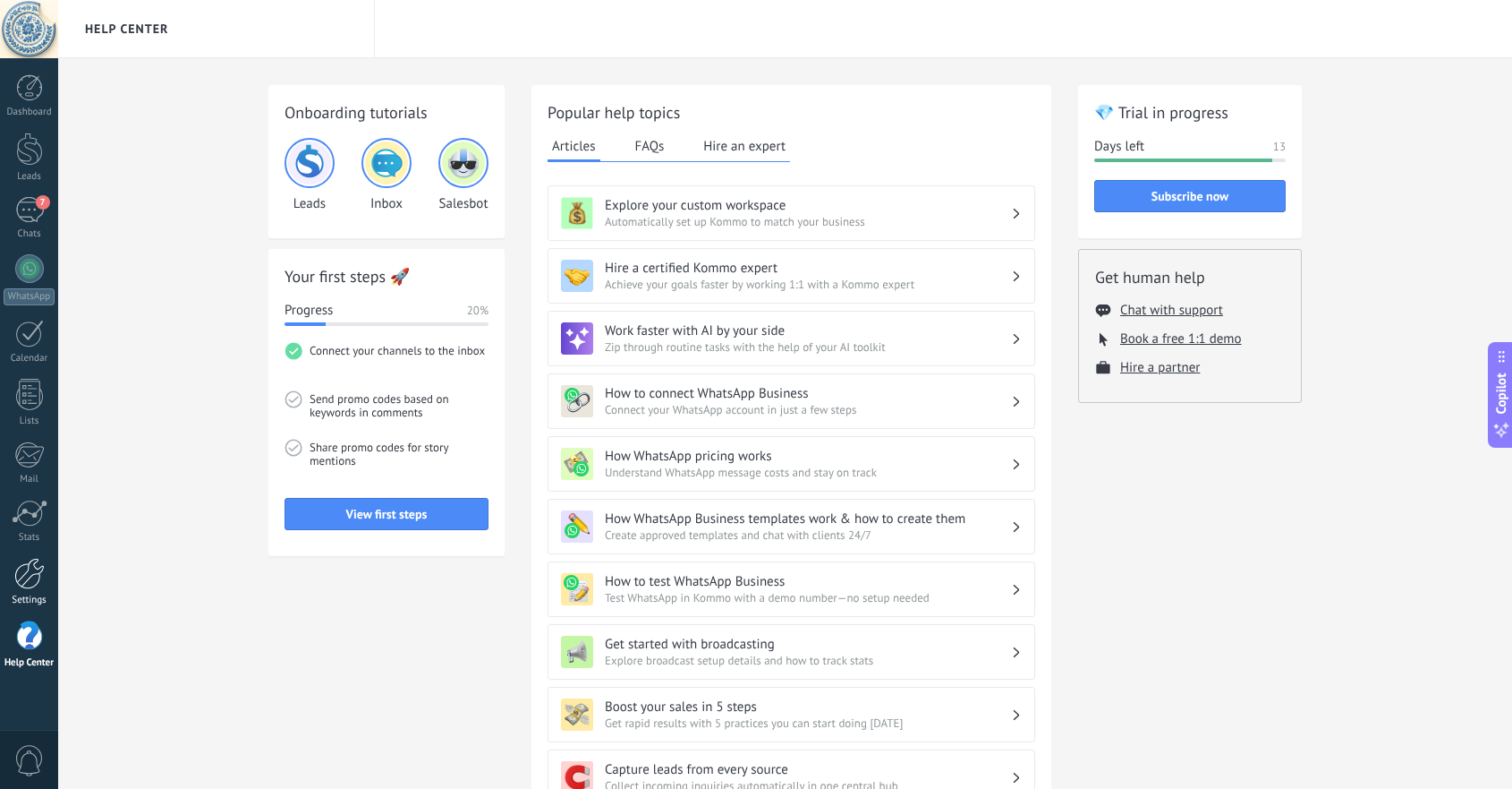
click at [25, 579] on div at bounding box center [29, 573] width 30 height 31
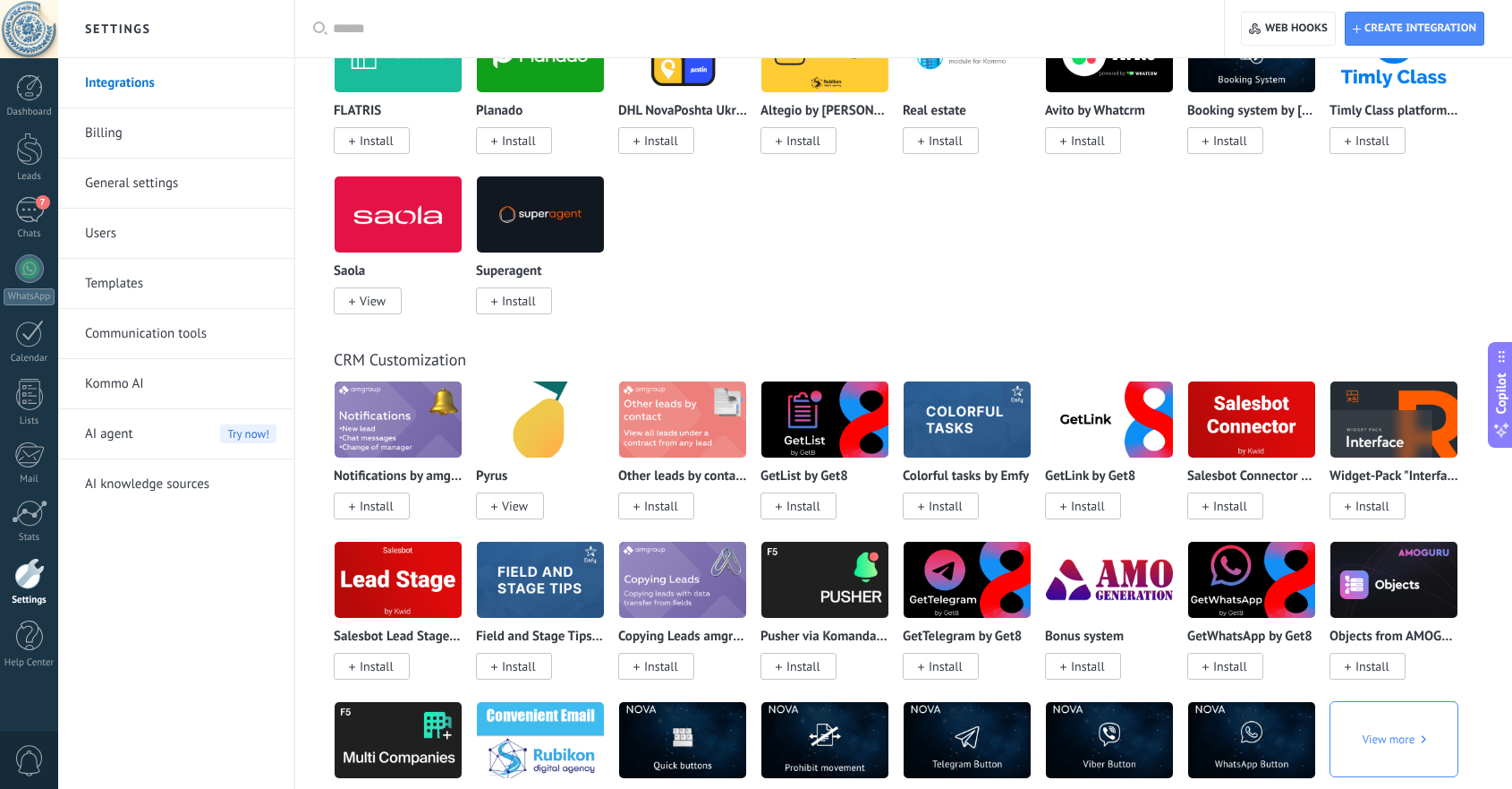
scroll to position [4182, 0]
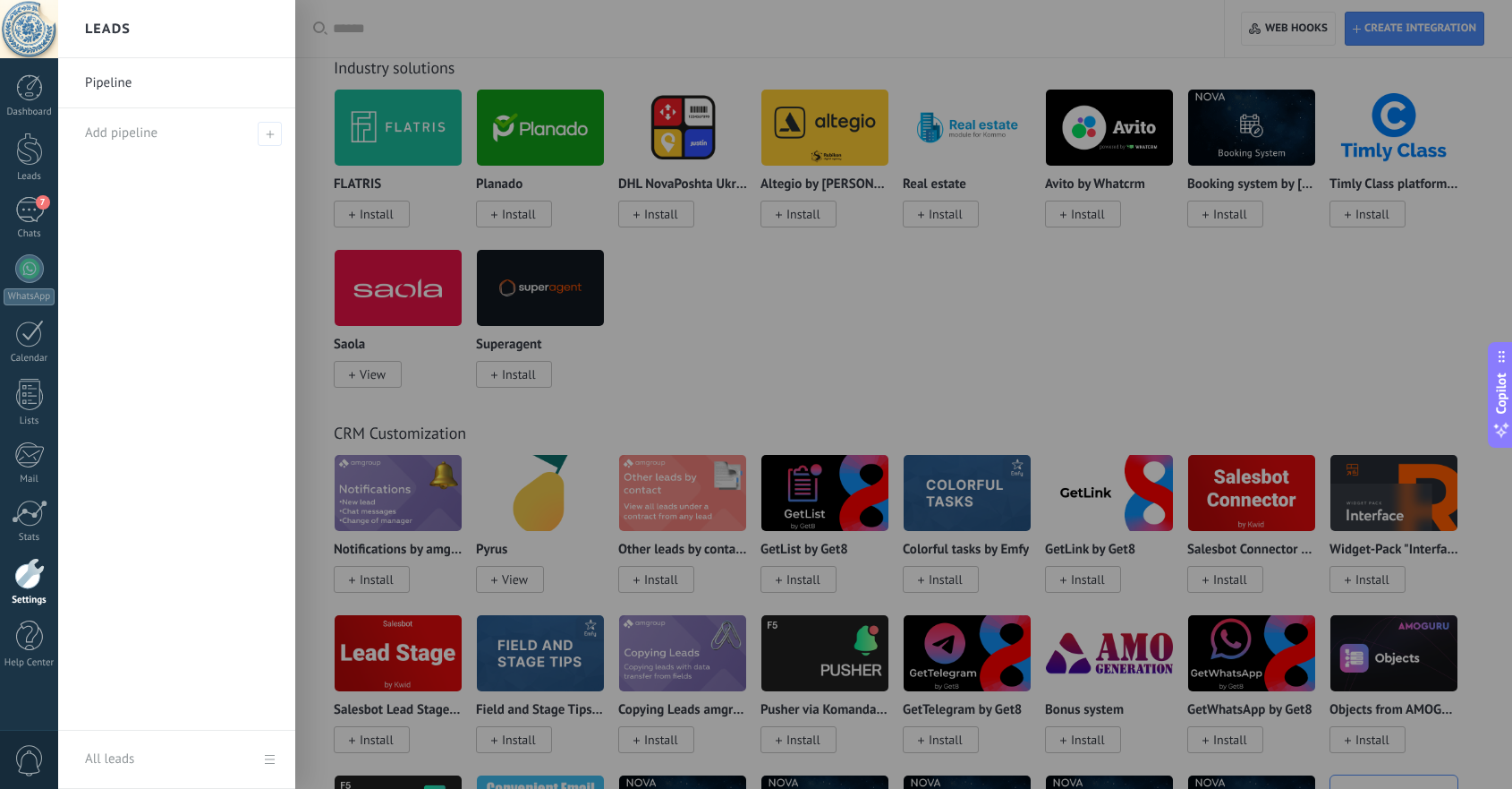
click at [150, 395] on div "Pipeline Add pipeline" at bounding box center [177, 394] width 237 height 672
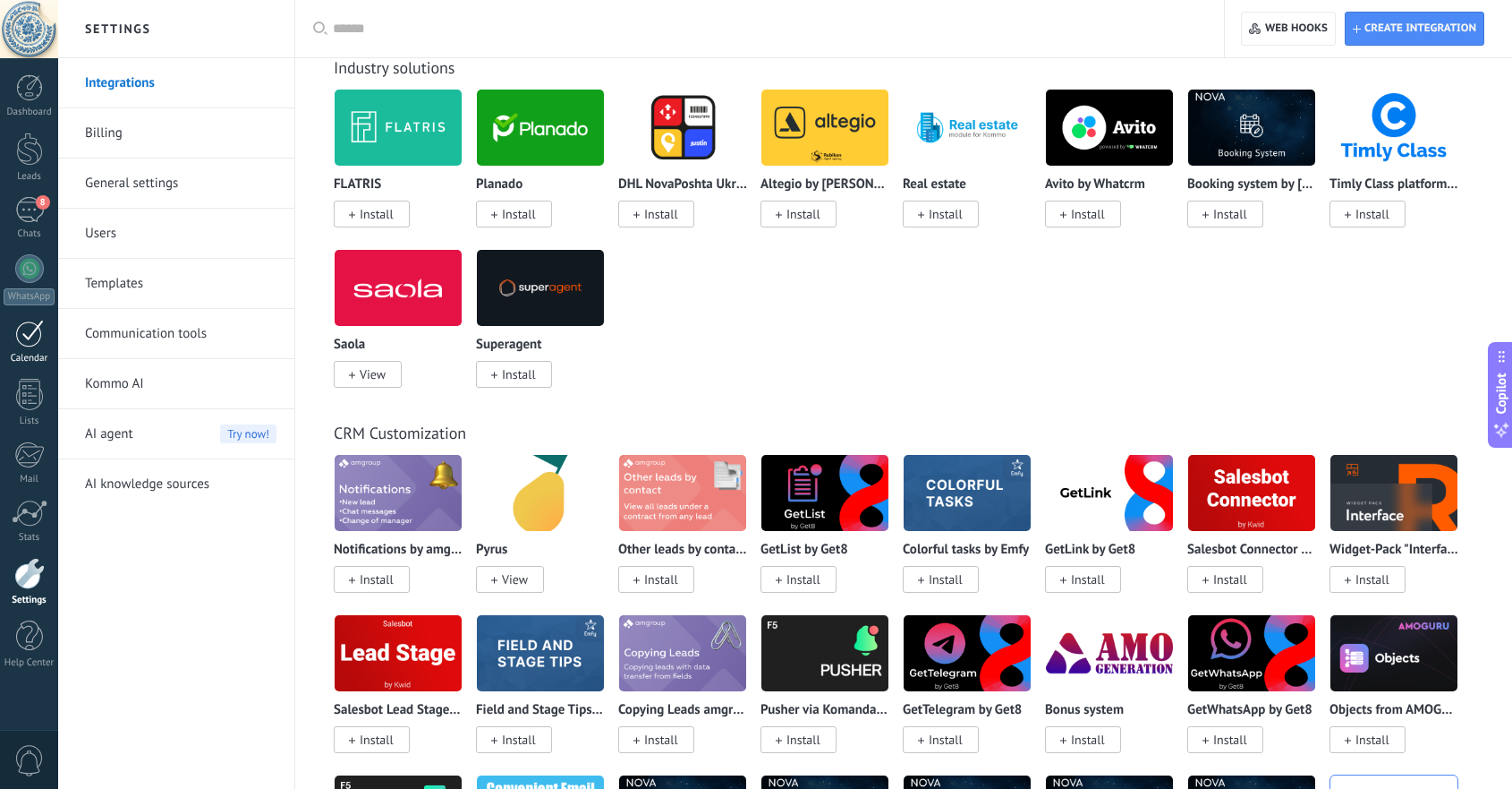
click at [32, 332] on div at bounding box center [29, 333] width 28 height 27
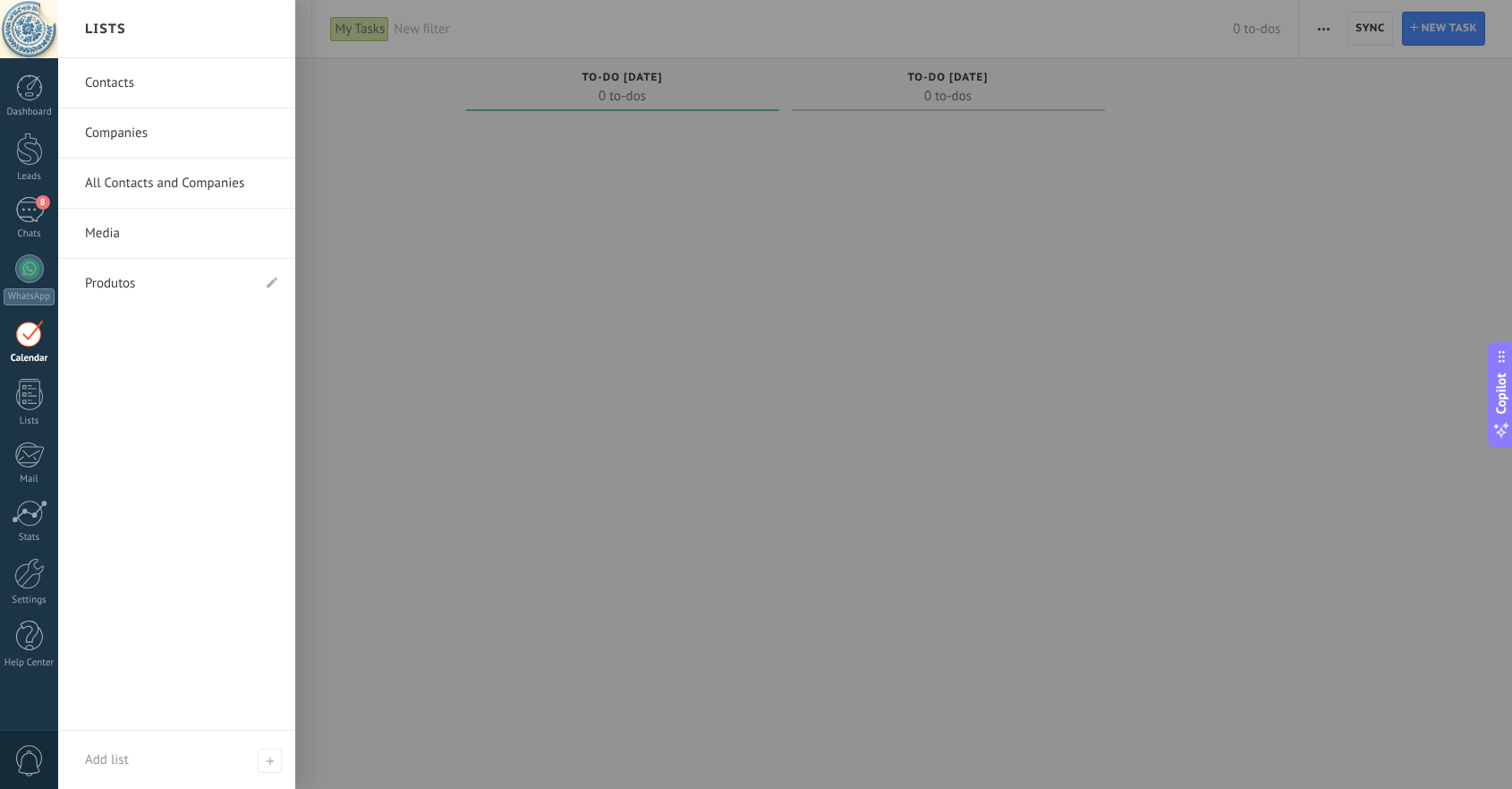
click at [196, 78] on link "Contacts" at bounding box center [180, 83] width 192 height 50
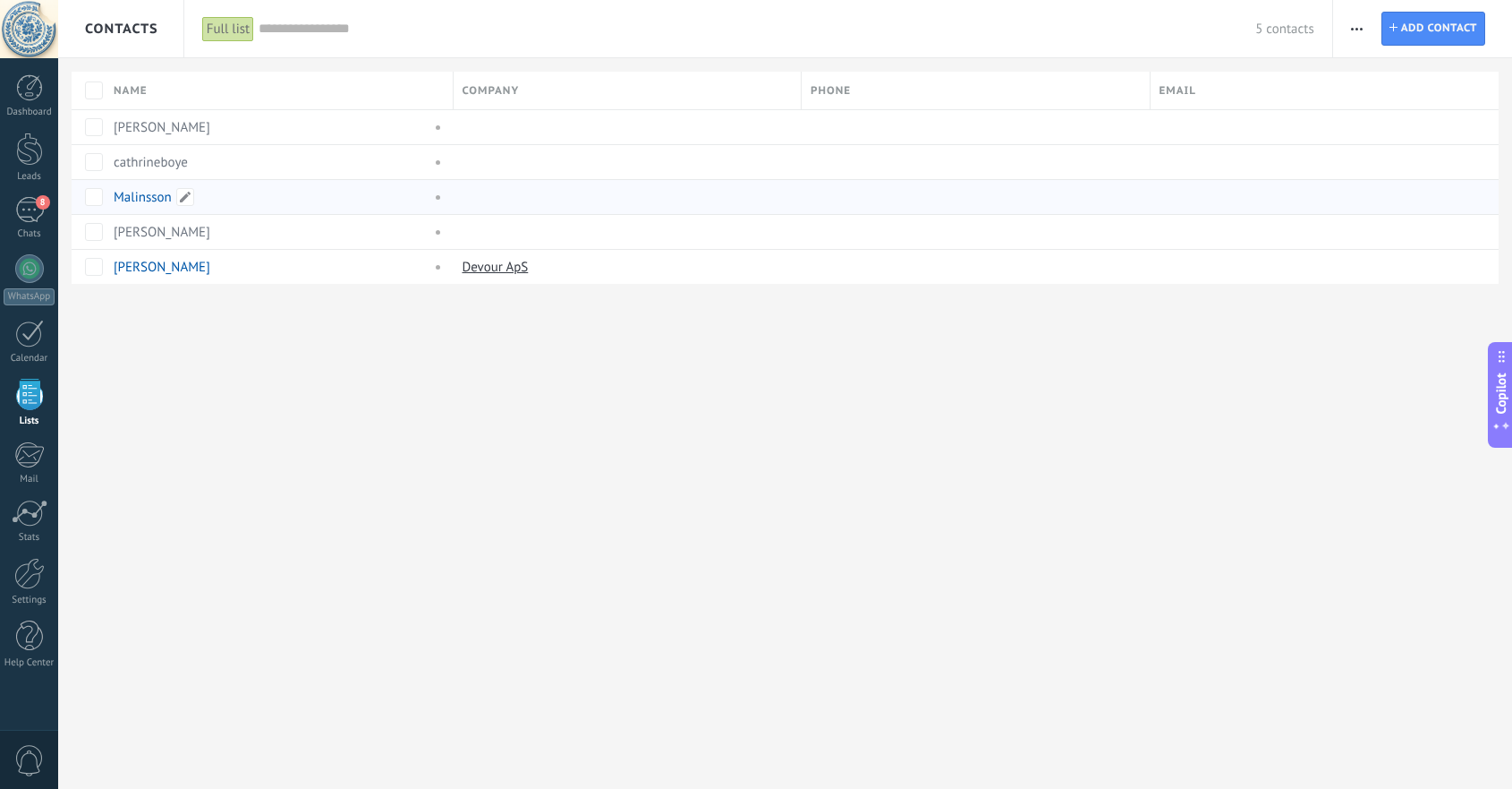
click at [148, 197] on link "Malinsson" at bounding box center [143, 197] width 58 height 17
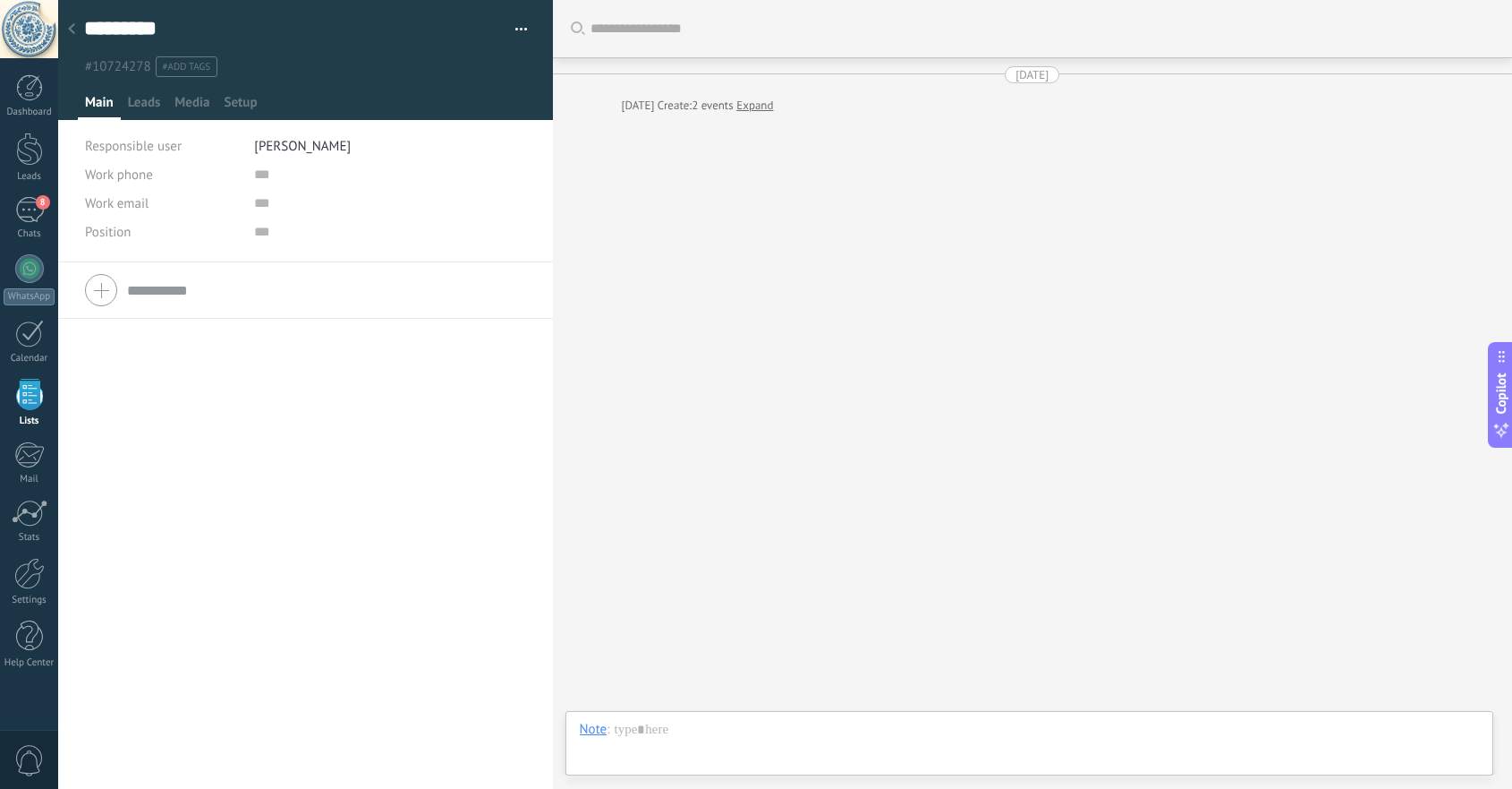
click at [72, 27] on use at bounding box center [72, 29] width 7 height 11
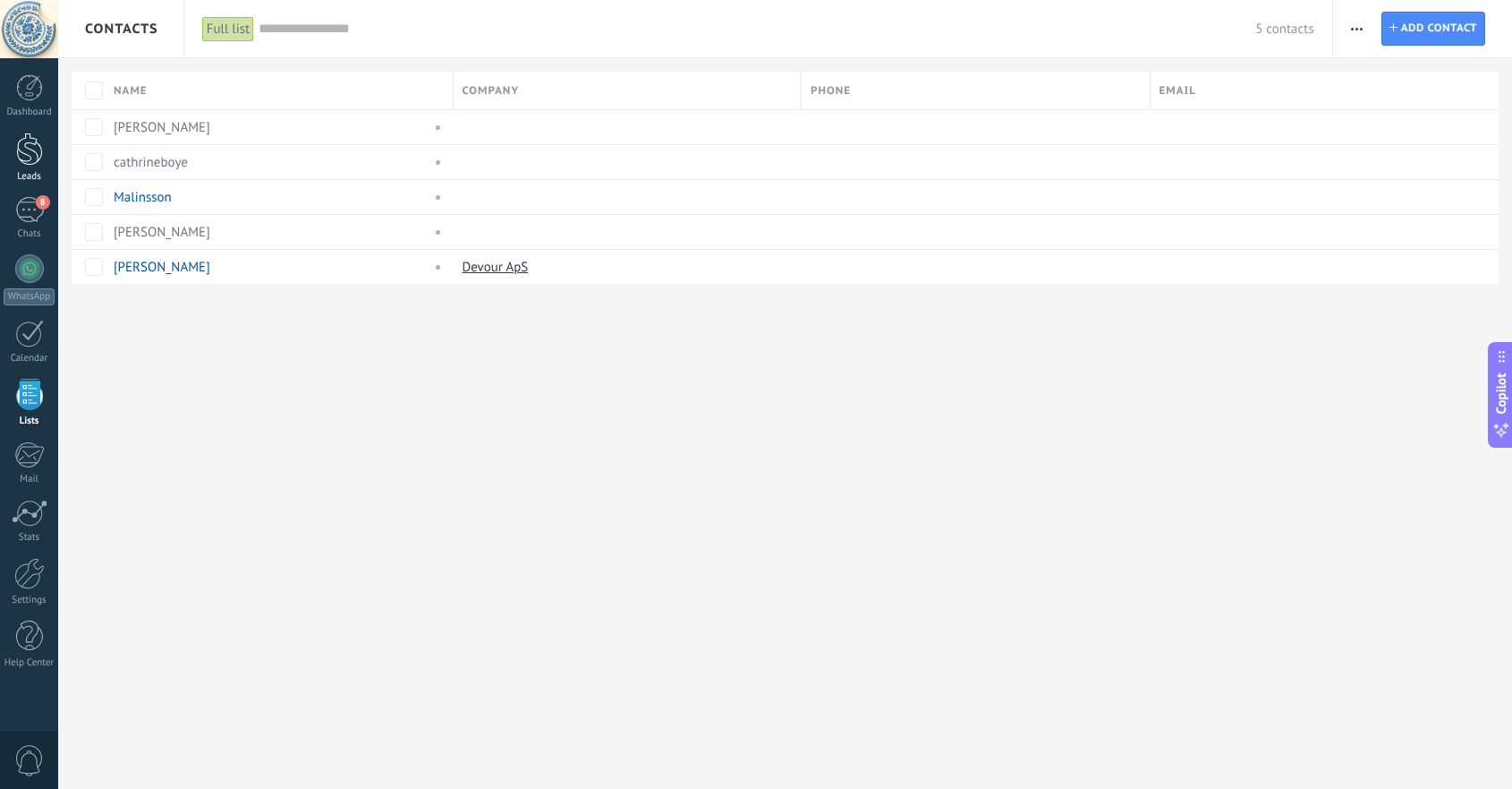
click at [26, 152] on div at bounding box center [29, 149] width 26 height 33
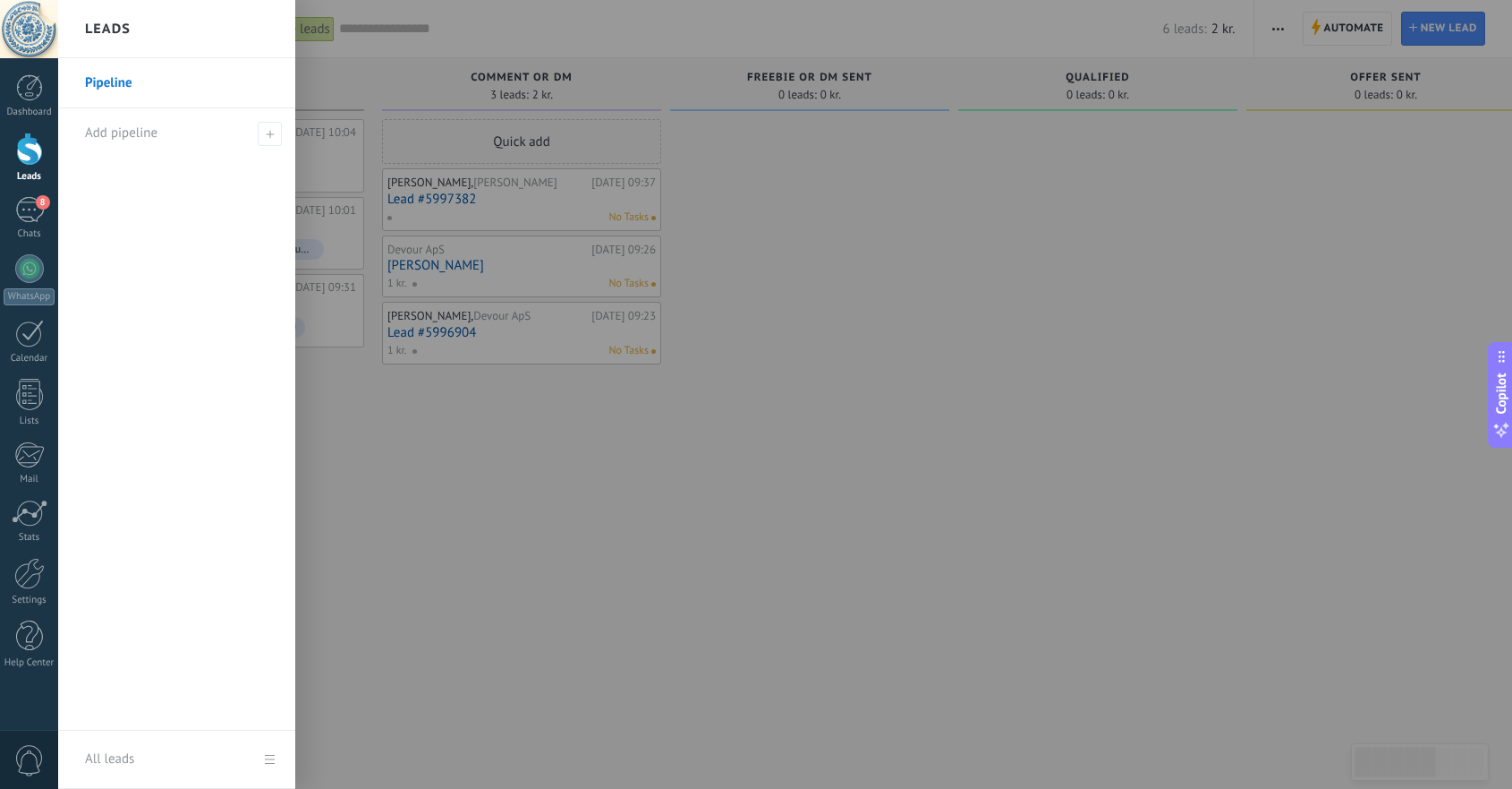
click at [23, 151] on div at bounding box center [29, 149] width 26 height 33
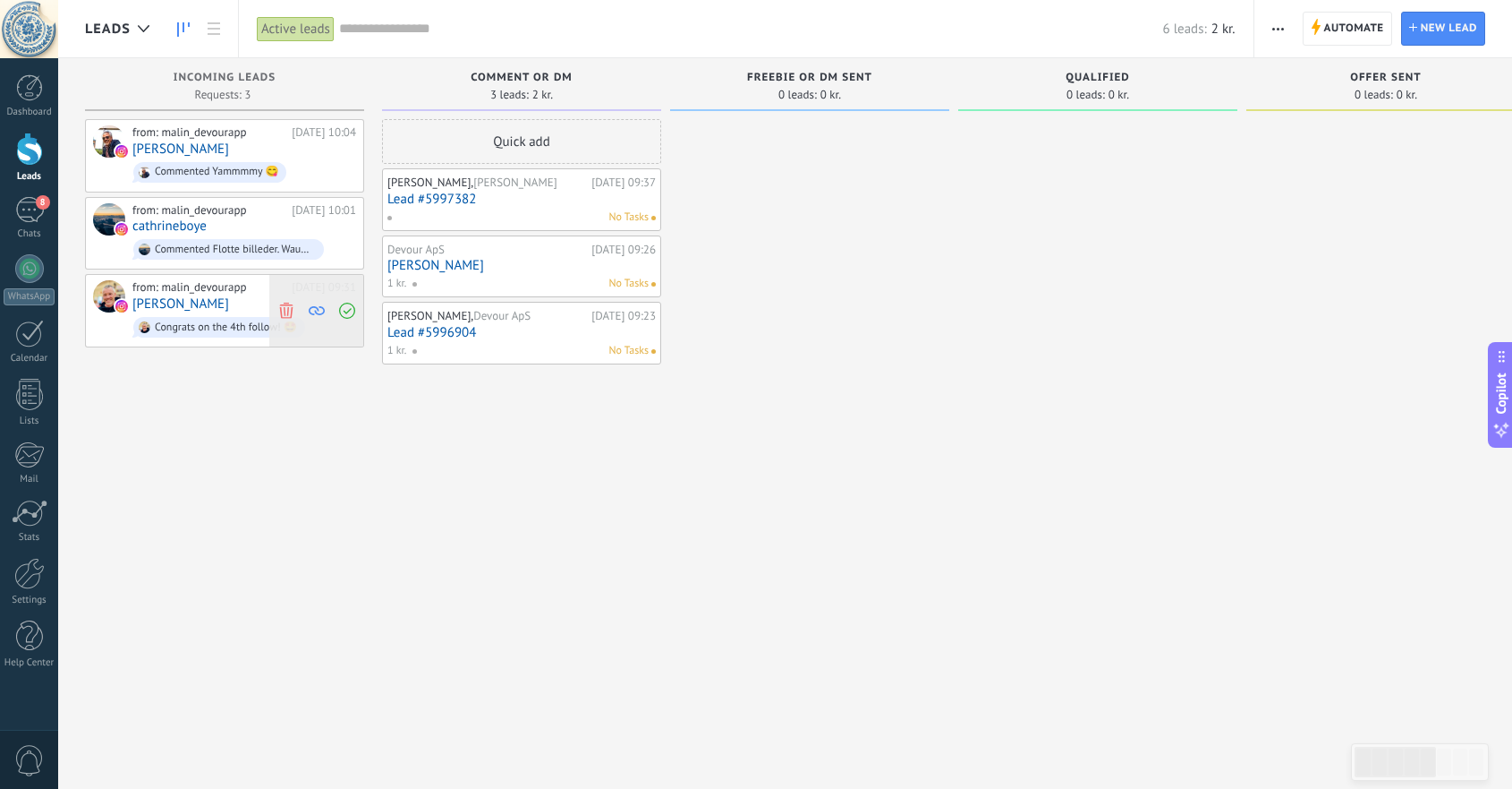
click at [346, 307] on icon at bounding box center [347, 311] width 16 height 16
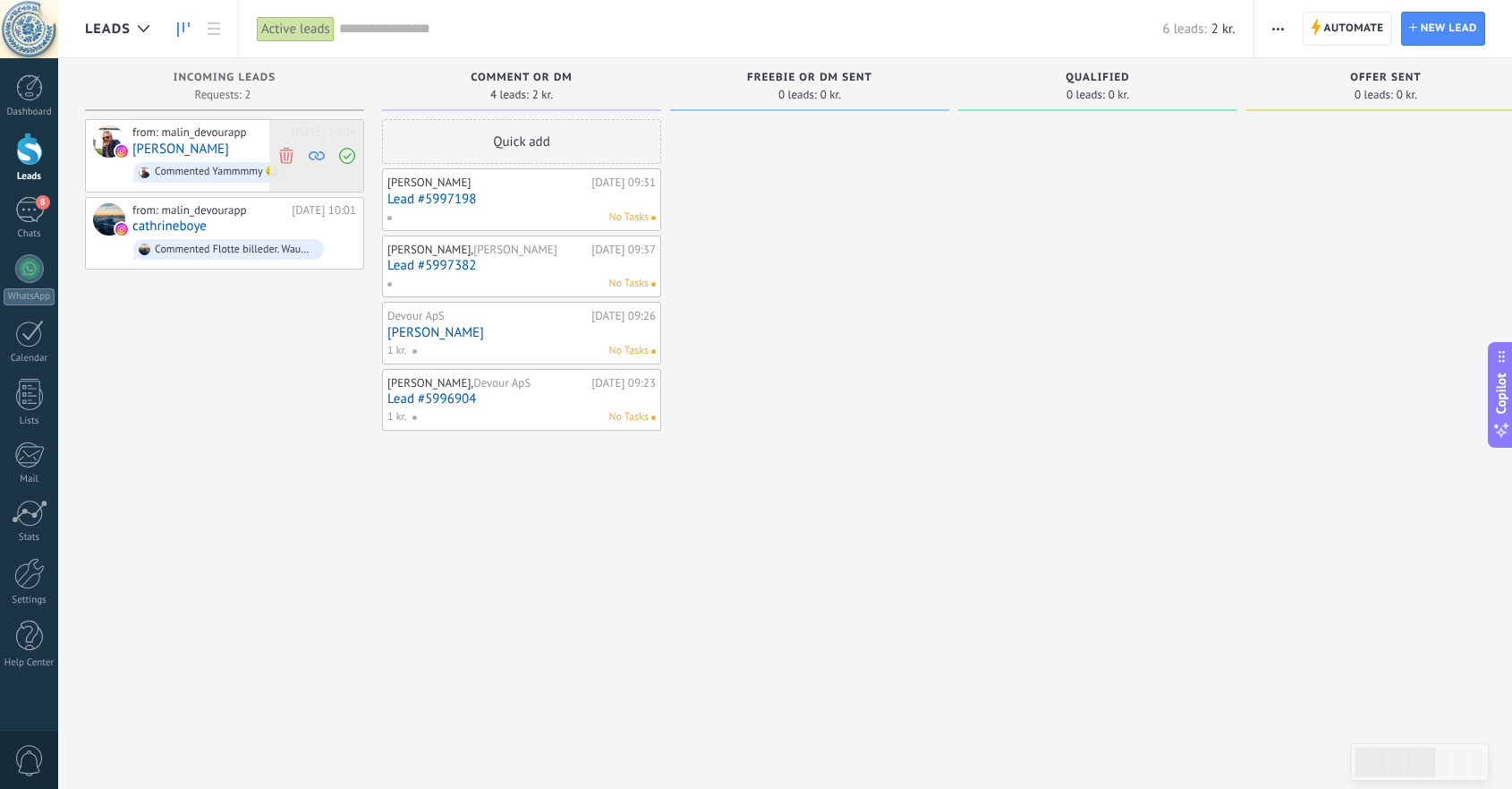
click at [317, 155] on use at bounding box center [317, 156] width 16 height 9
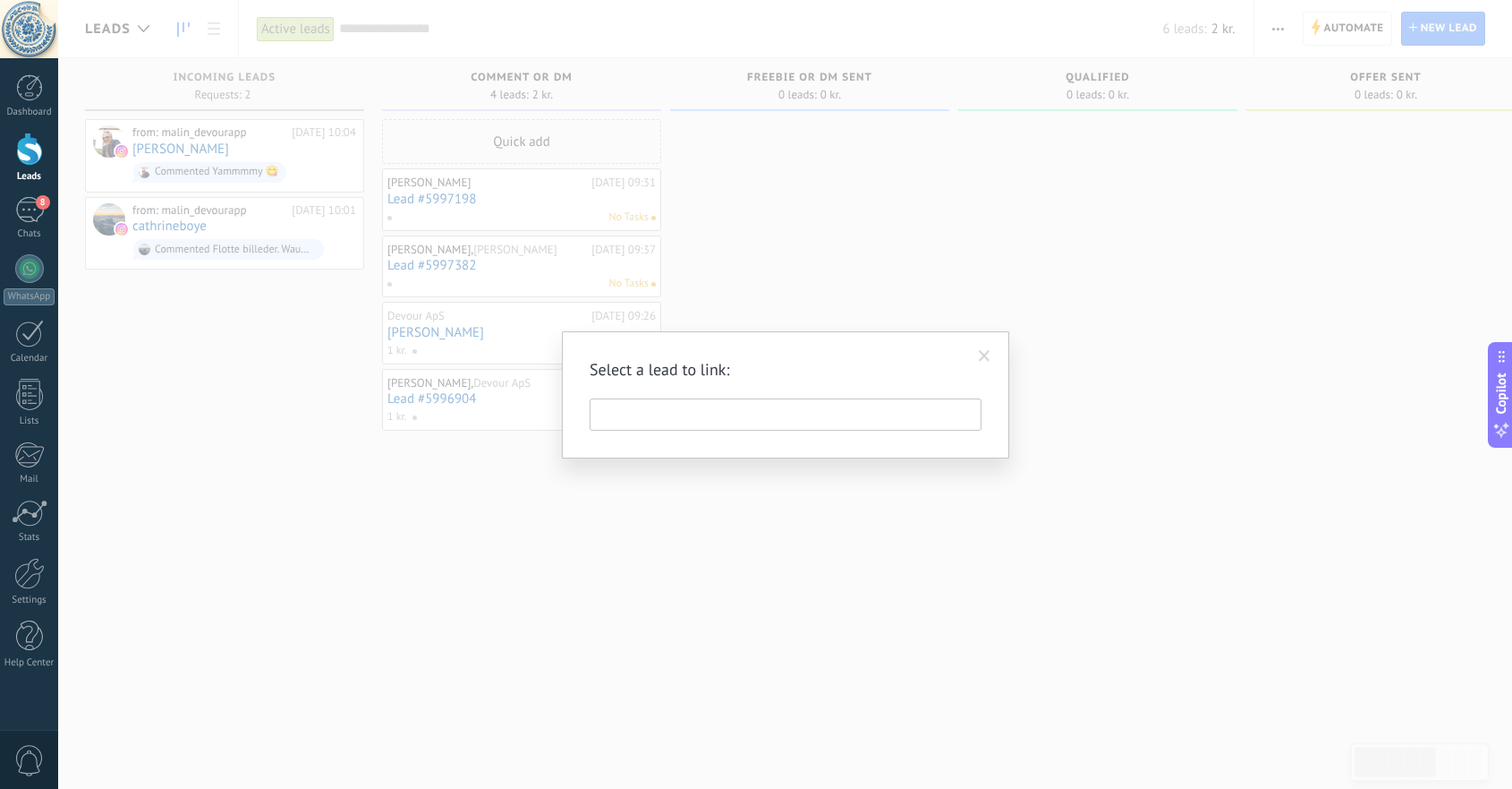
click at [988, 352] on span at bounding box center [985, 356] width 12 height 13
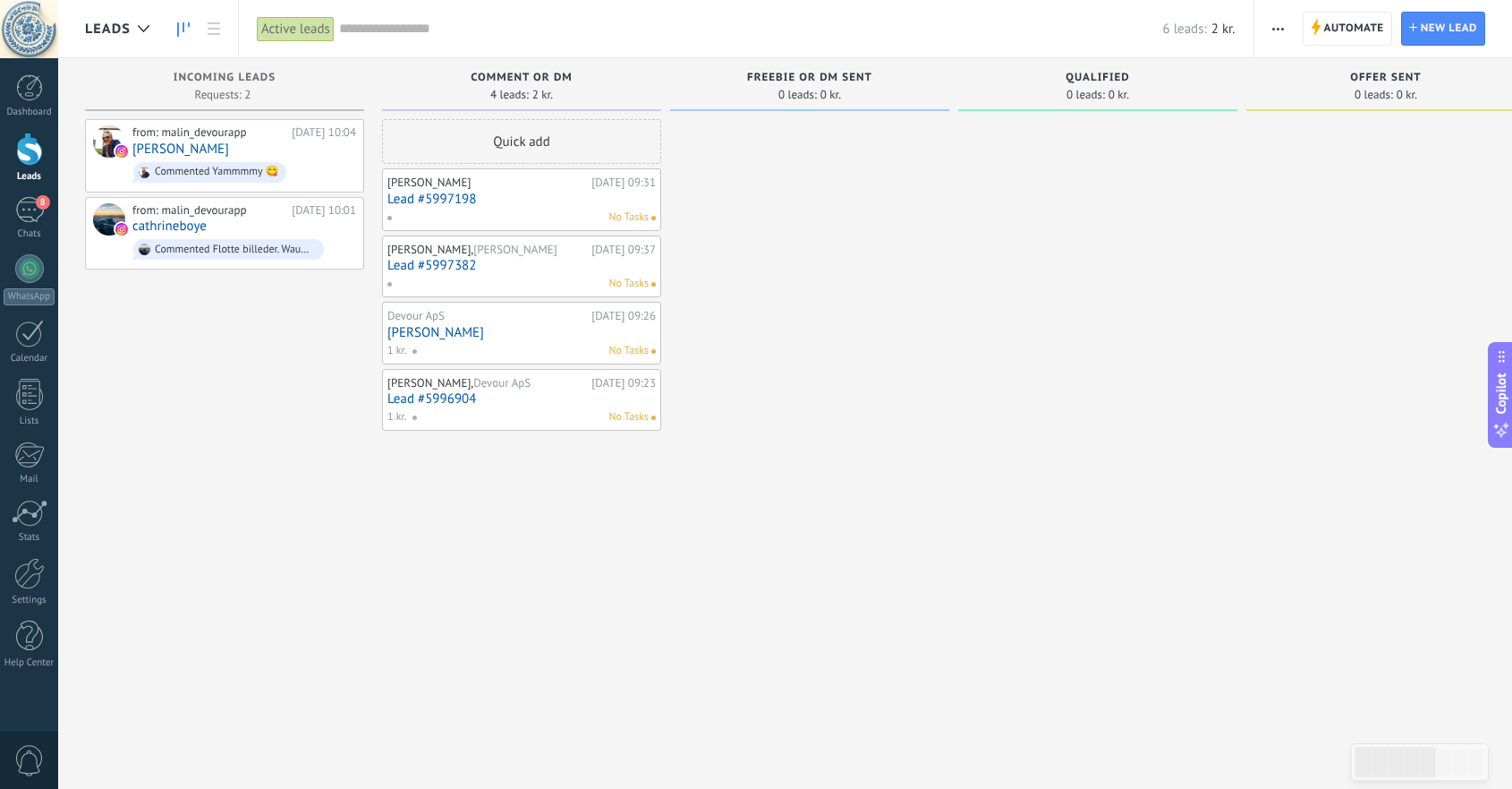
click at [269, 340] on div "from: malin_devourapp Today 10:04 Hosein Roshandel Commented Yammmmy 😋 from: ma…" at bounding box center [224, 396] width 280 height 555
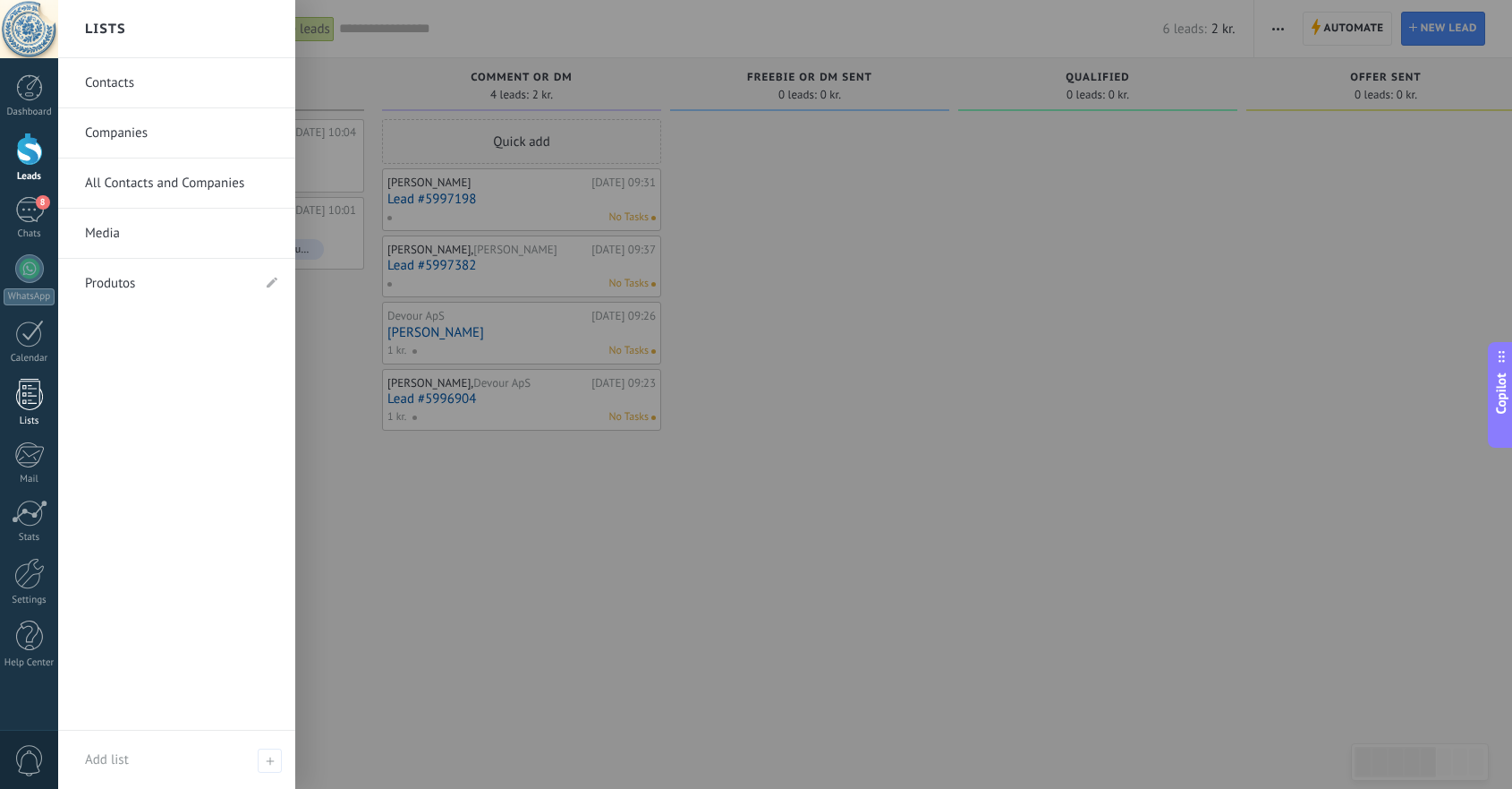
click at [25, 395] on div at bounding box center [29, 394] width 26 height 31
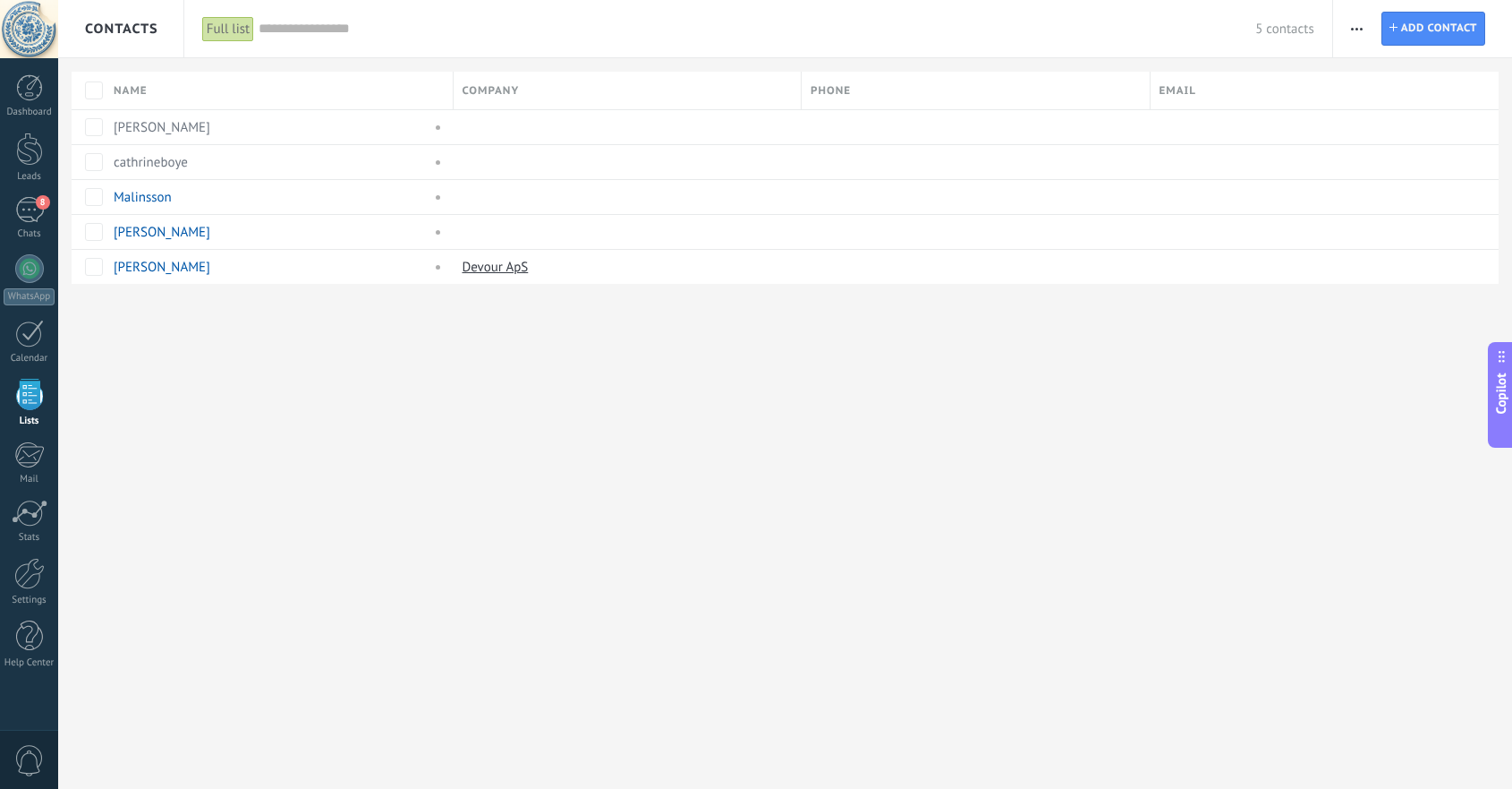
click at [1354, 23] on span "button" at bounding box center [1357, 28] width 12 height 34
click at [1386, 221] on span "List settings" at bounding box center [1402, 219] width 70 height 36
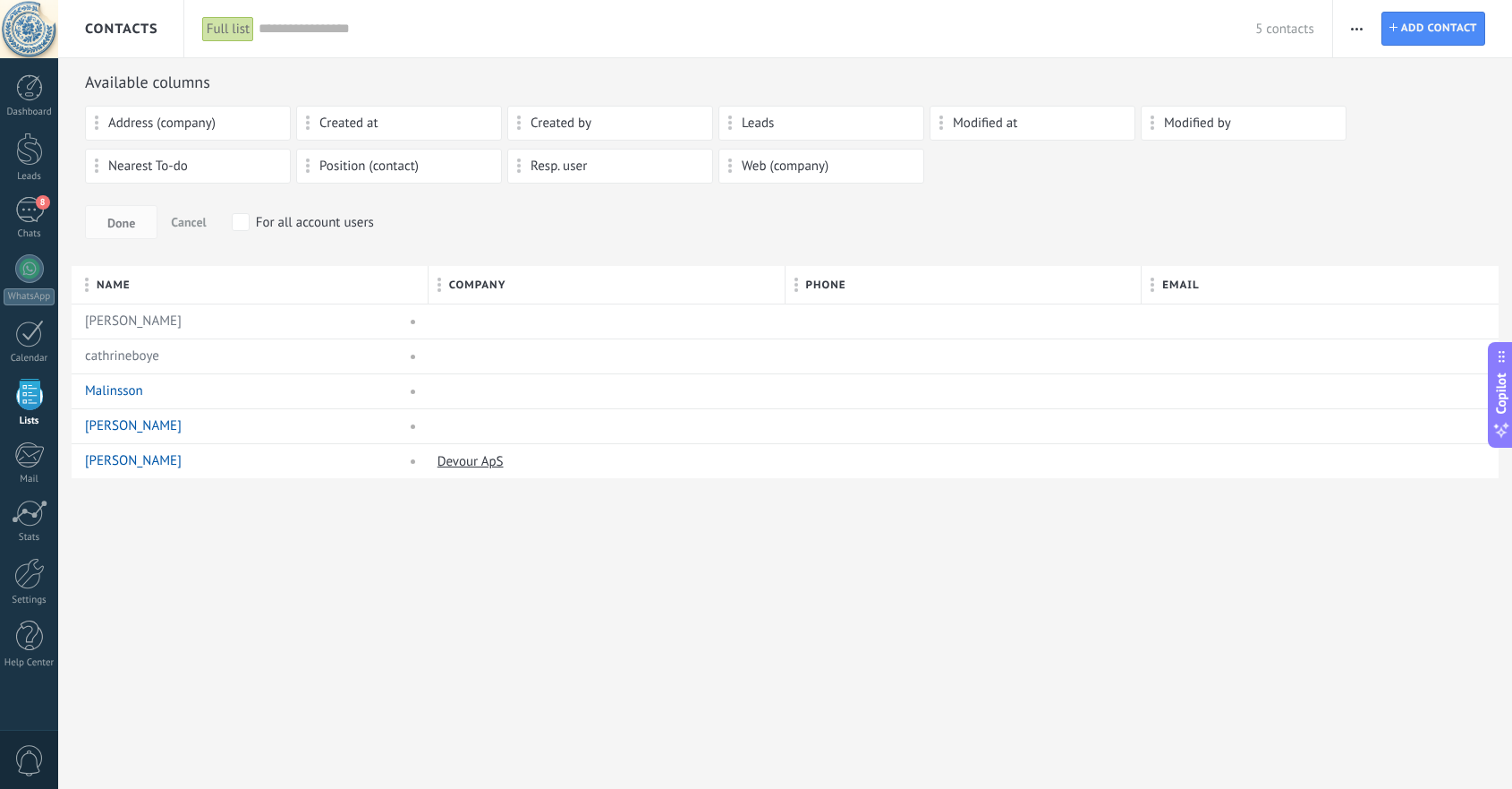
click at [96, 122] on span at bounding box center [97, 123] width 5 height 15
click at [1416, 26] on span "Add contact" at bounding box center [1440, 28] width 77 height 32
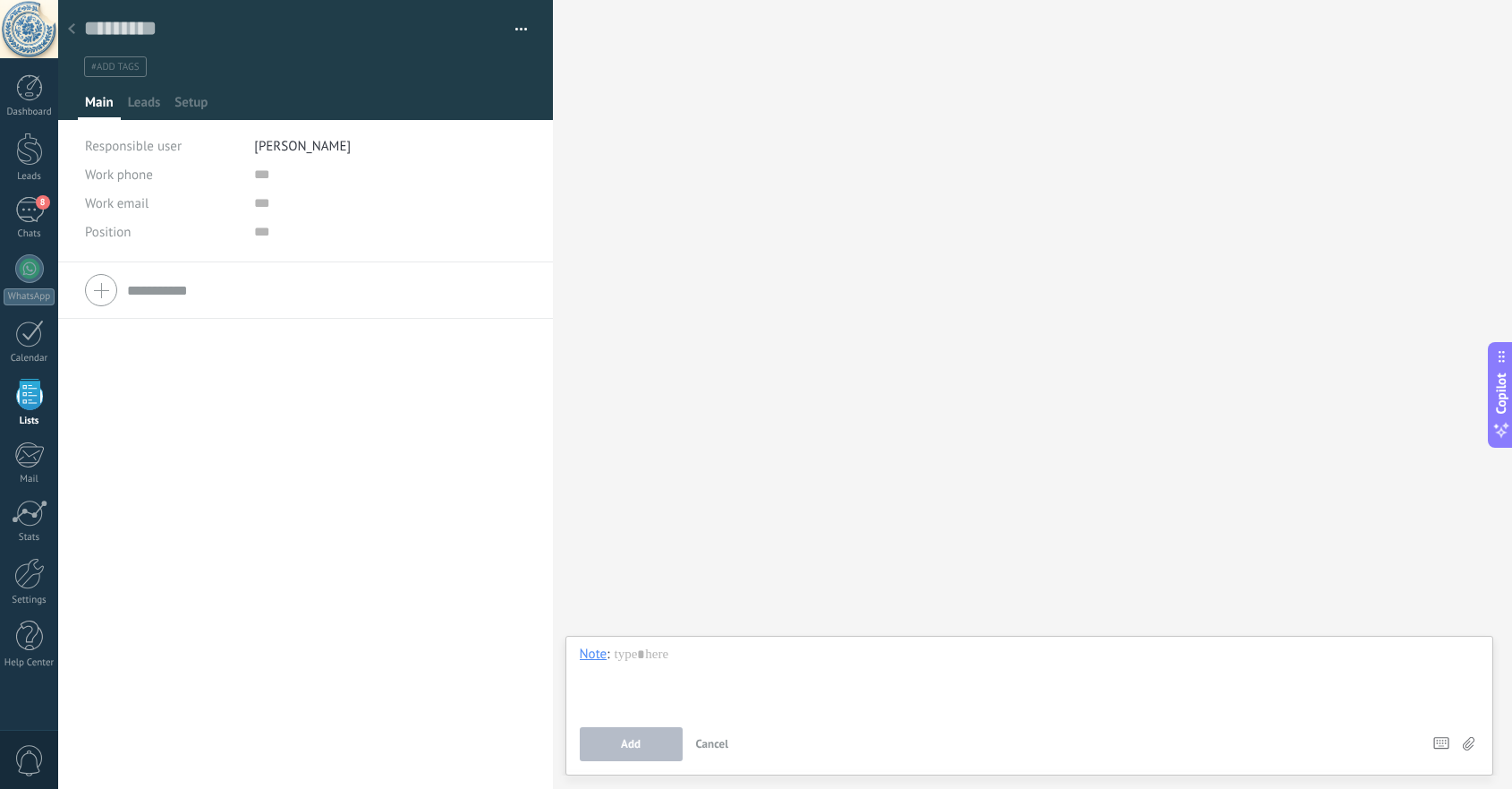
click at [70, 26] on use at bounding box center [72, 29] width 7 height 11
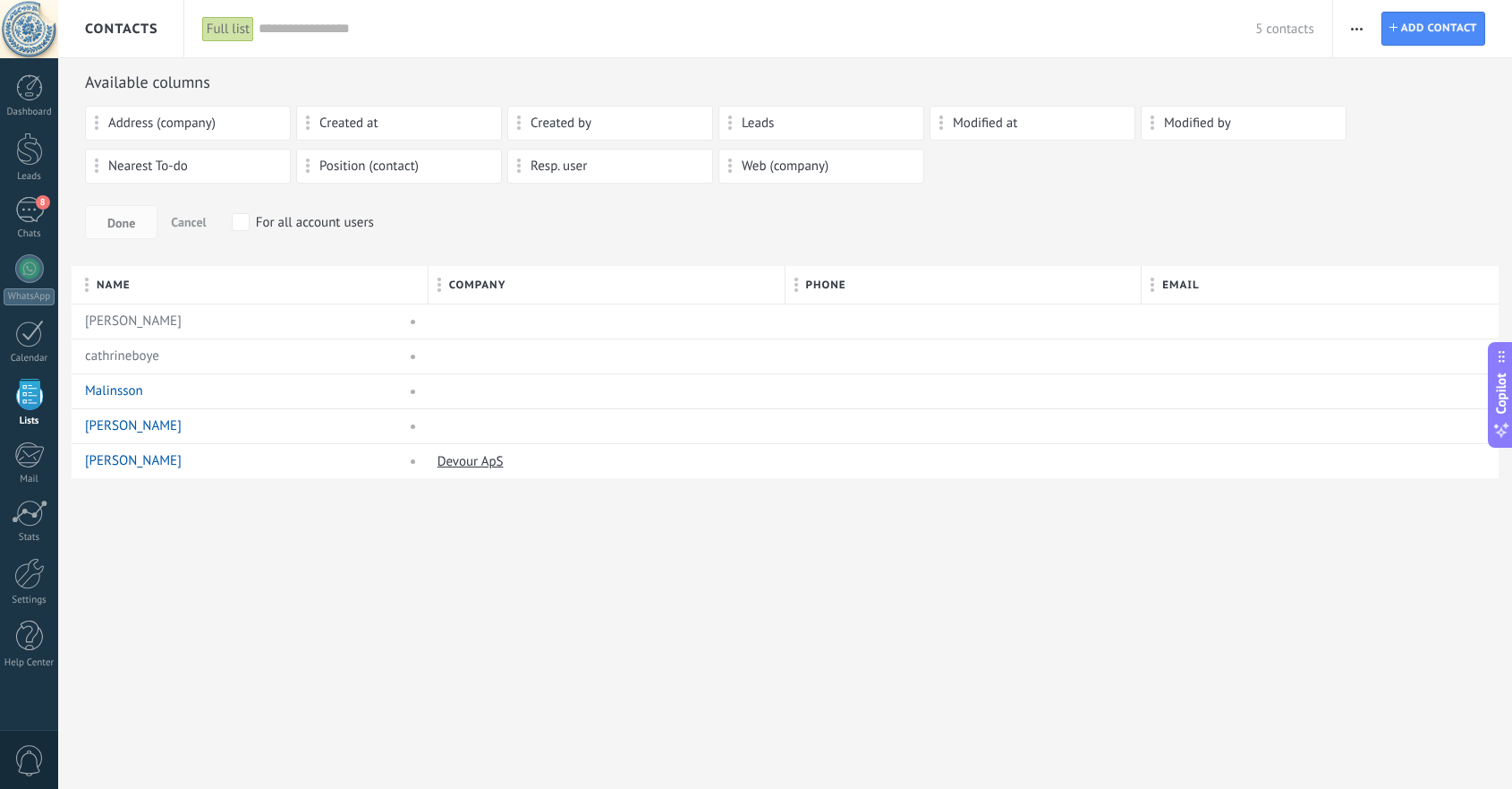
click at [230, 32] on div "Full list" at bounding box center [228, 29] width 52 height 26
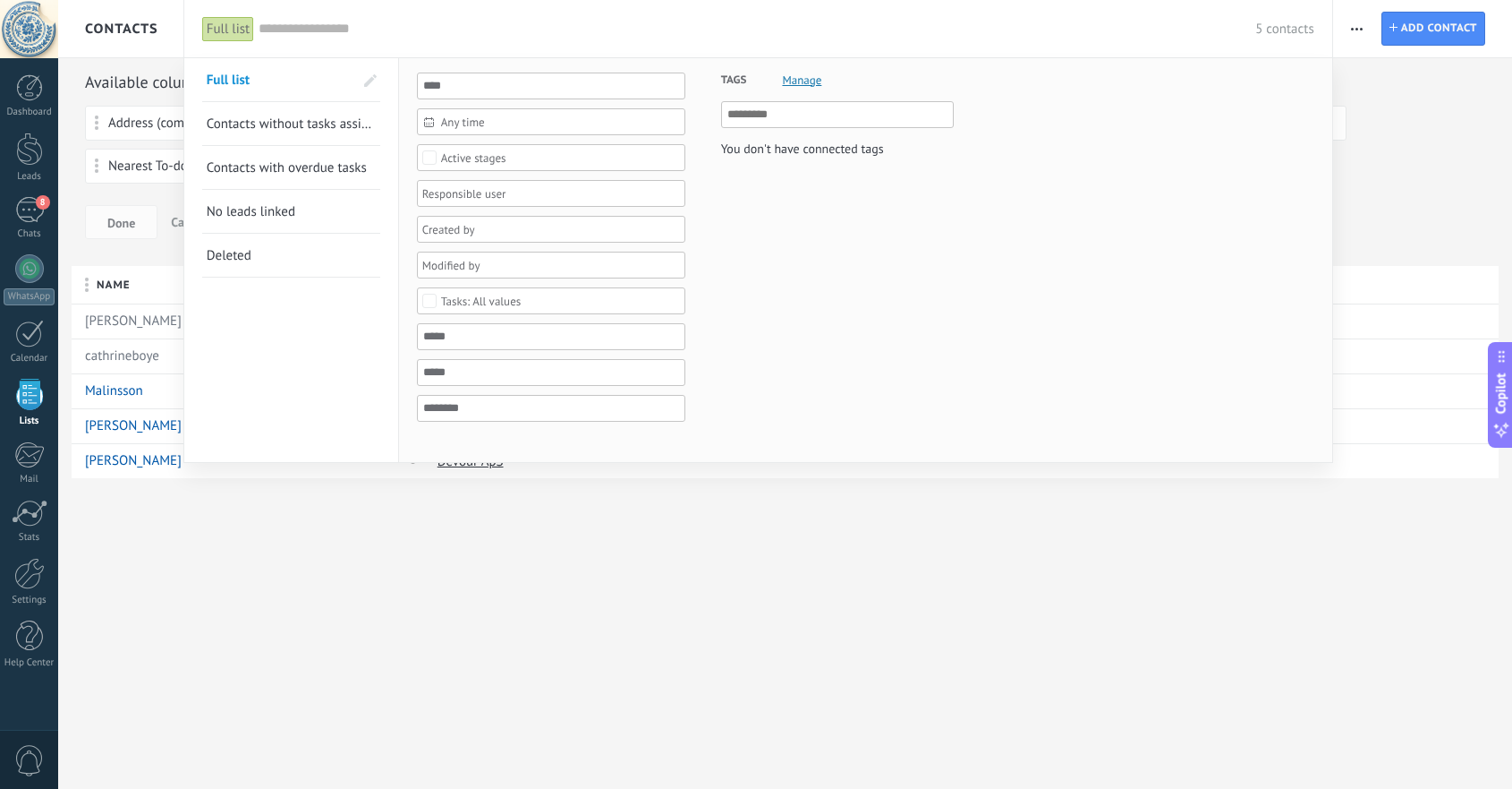
click at [230, 32] on div "Full list" at bounding box center [228, 29] width 52 height 26
click at [230, 560] on div at bounding box center [756, 394] width 1512 height 789
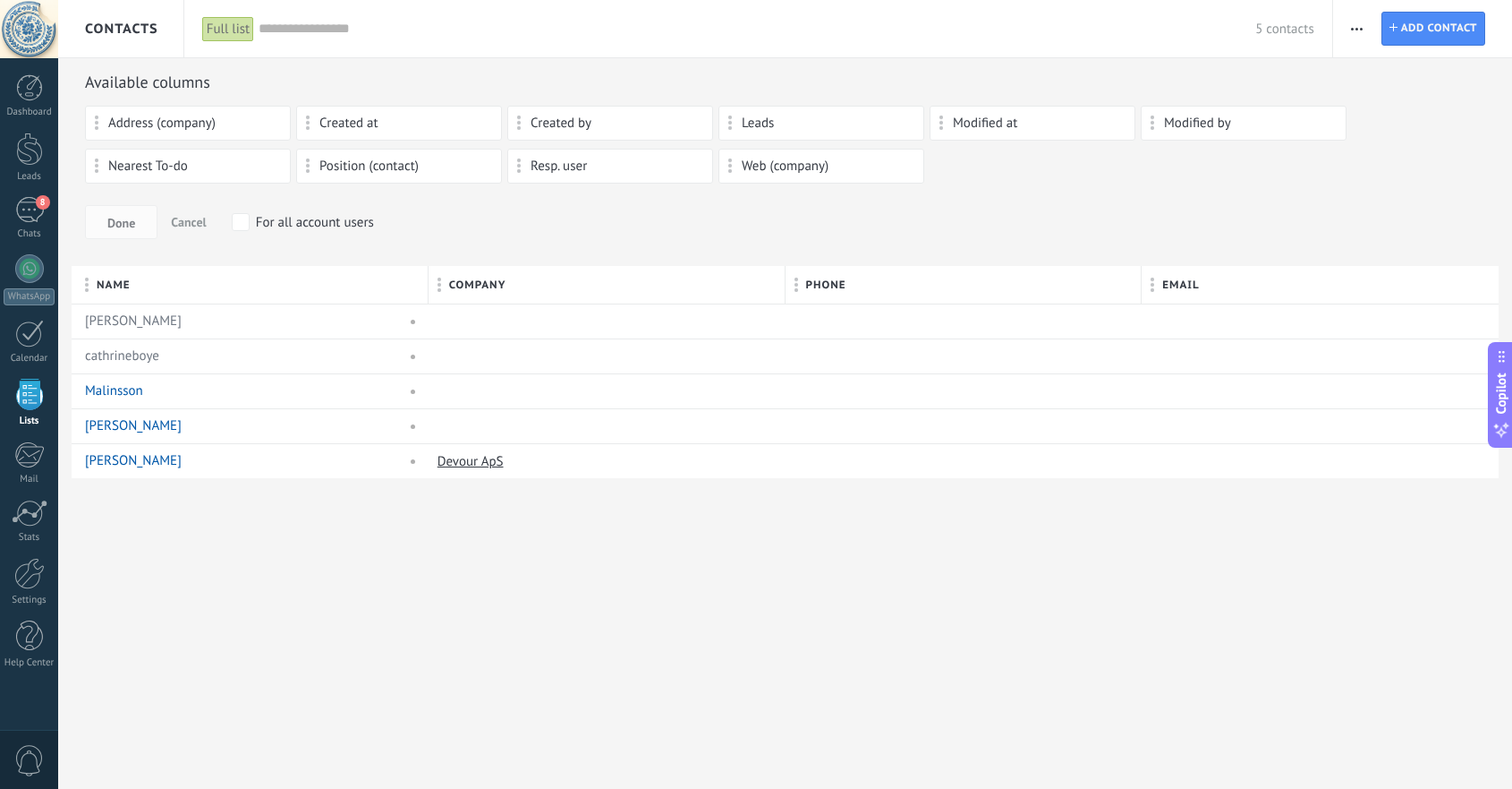
click at [1360, 26] on span "button" at bounding box center [1357, 28] width 12 height 34
click at [1381, 190] on span "Import" at bounding box center [1386, 183] width 38 height 36
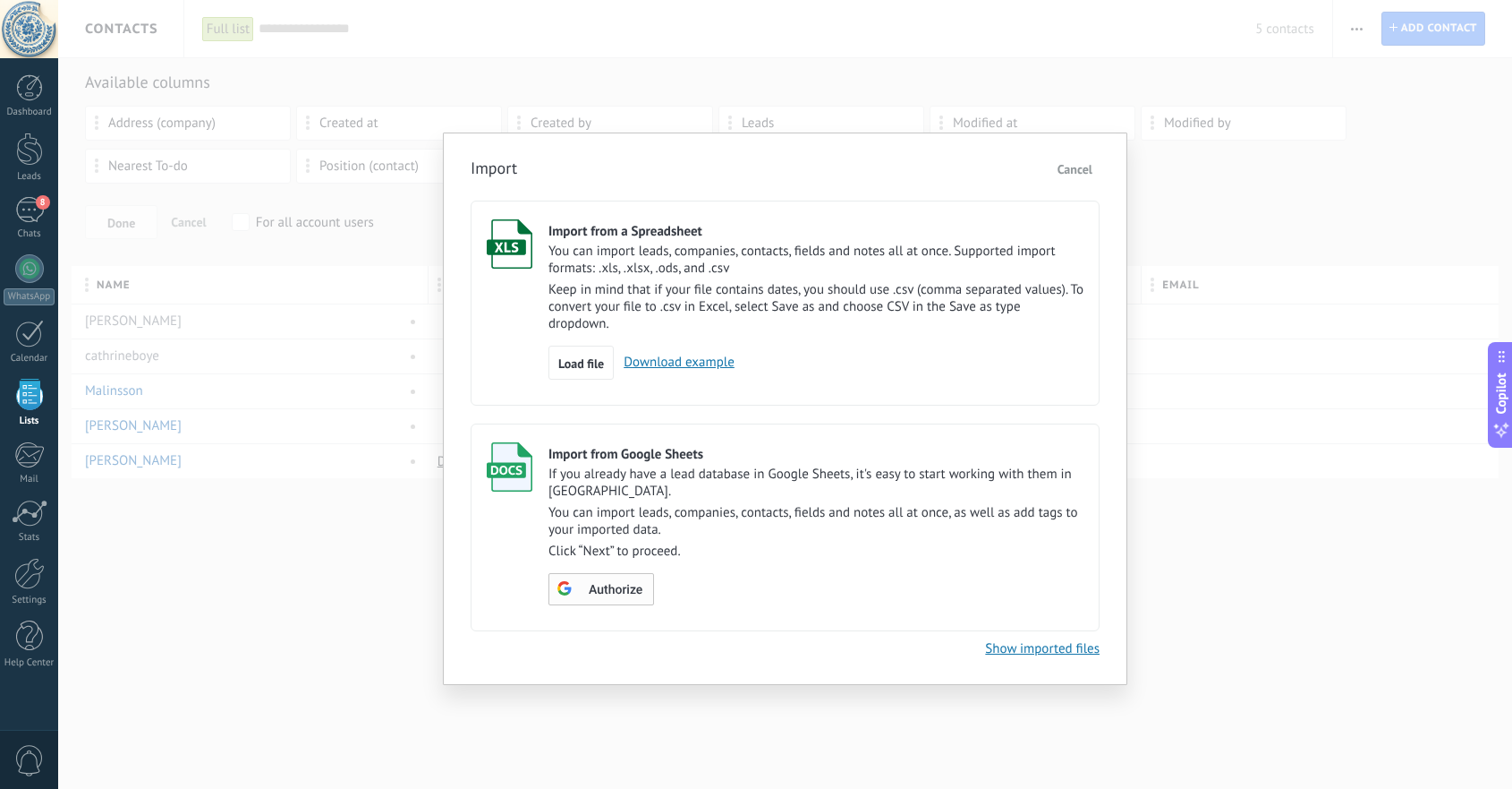
click at [618, 595] on span "Authorize" at bounding box center [615, 590] width 54 height 13
click at [616, 594] on span "Choose spreadsheet" at bounding box center [628, 590] width 107 height 13
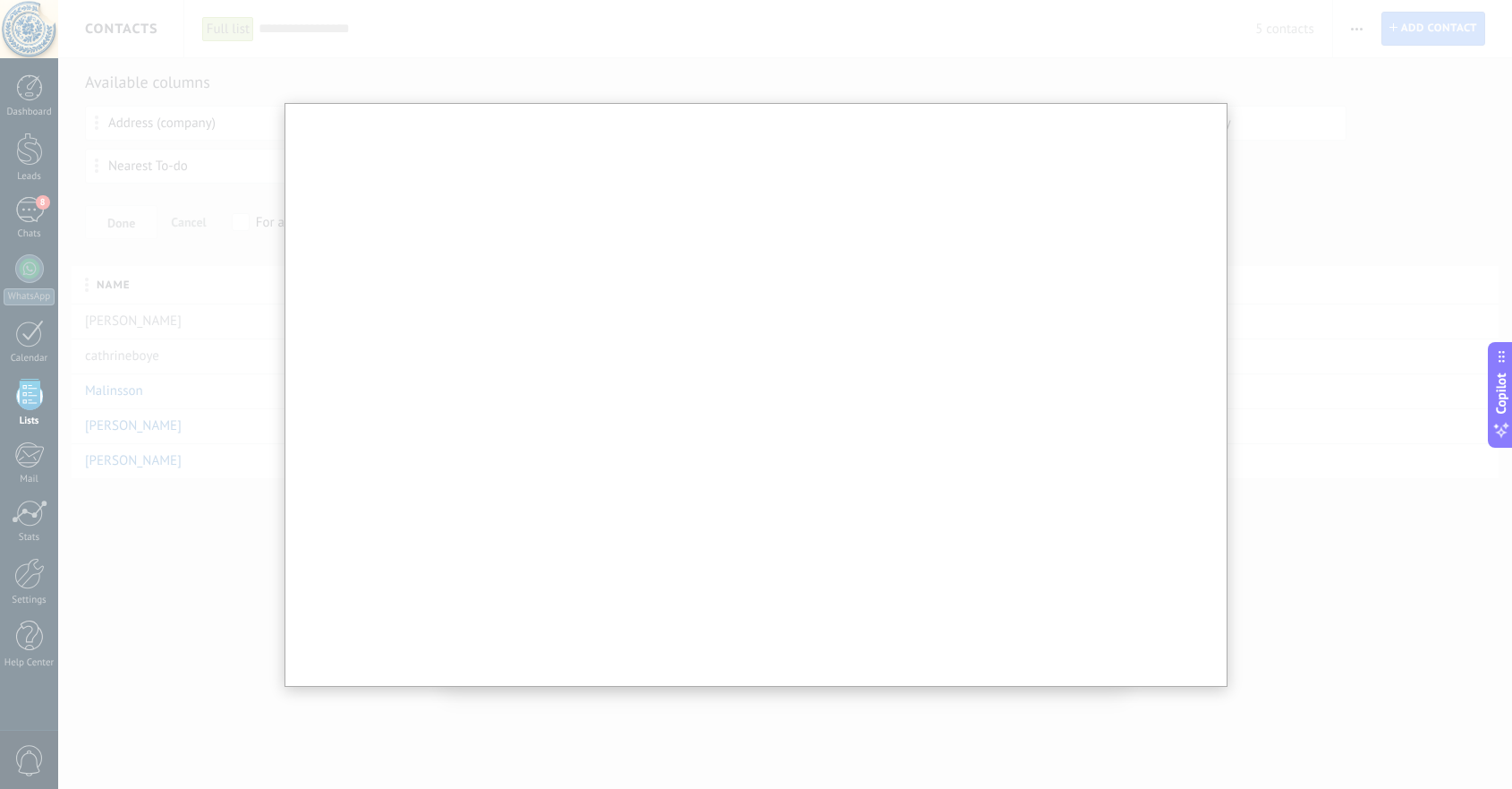
click at [1281, 381] on div at bounding box center [756, 394] width 1512 height 789
click at [177, 560] on div at bounding box center [756, 394] width 1512 height 789
click at [1407, 138] on div at bounding box center [756, 394] width 1512 height 789
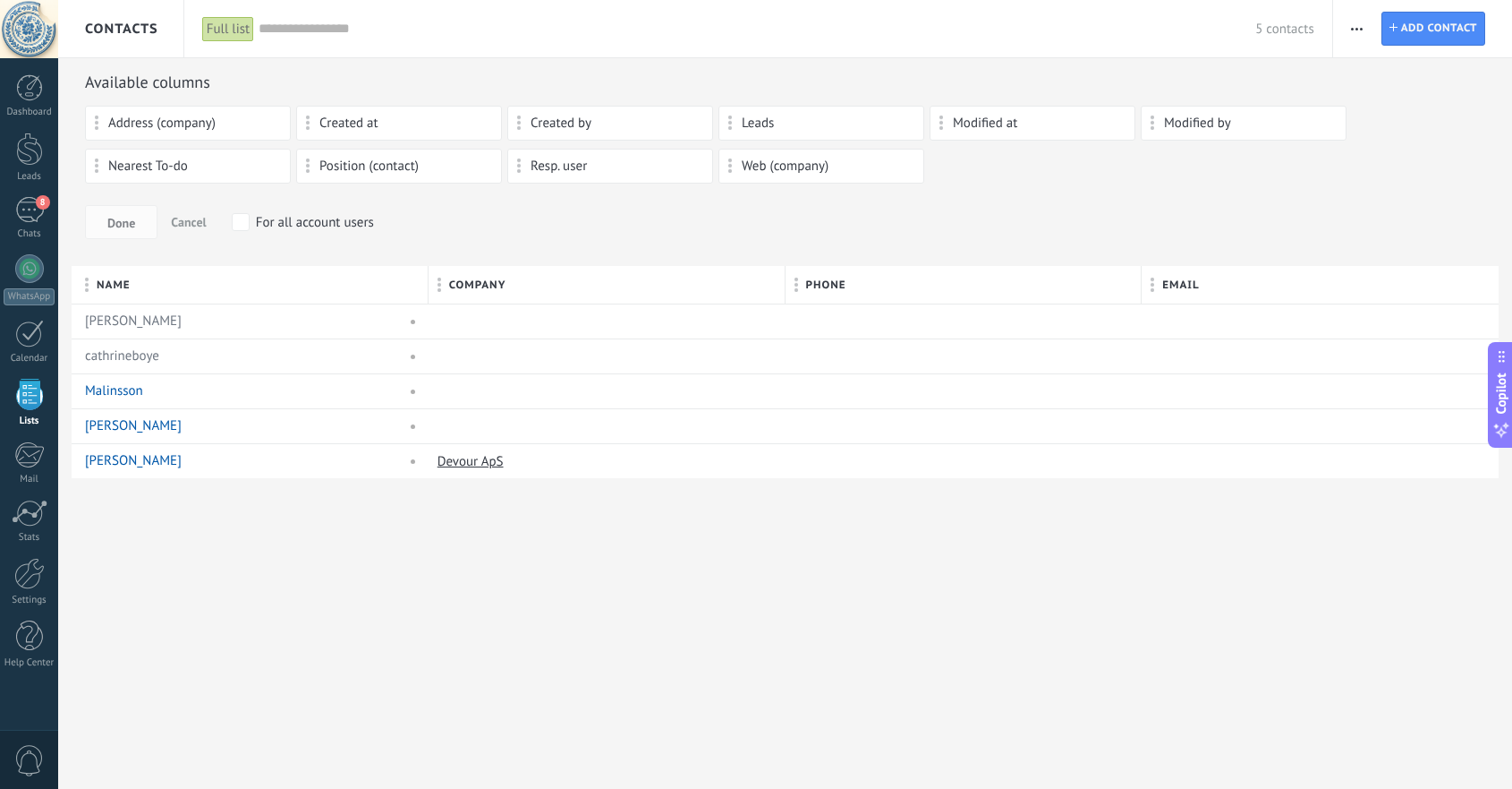
click at [1357, 25] on span "button" at bounding box center [1357, 28] width 12 height 34
click at [1399, 175] on span "Import" at bounding box center [1386, 183] width 38 height 36
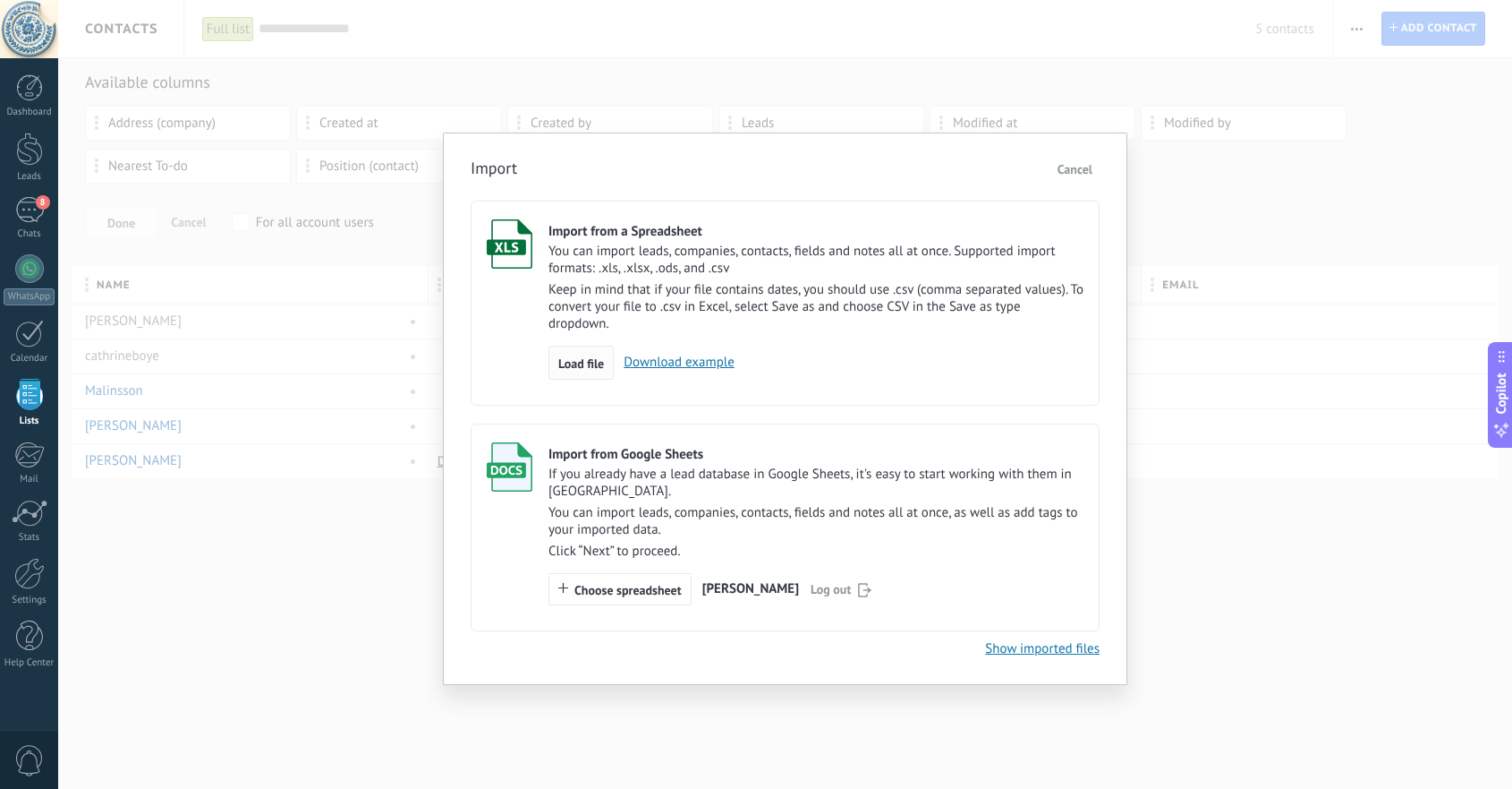
click at [583, 366] on span "Load file" at bounding box center [581, 364] width 46 height 13
click at [0, 0] on input "Import from a Spreadsheet You can import leads, companies, contacts, fields and…" at bounding box center [0, 0] width 0 height 0
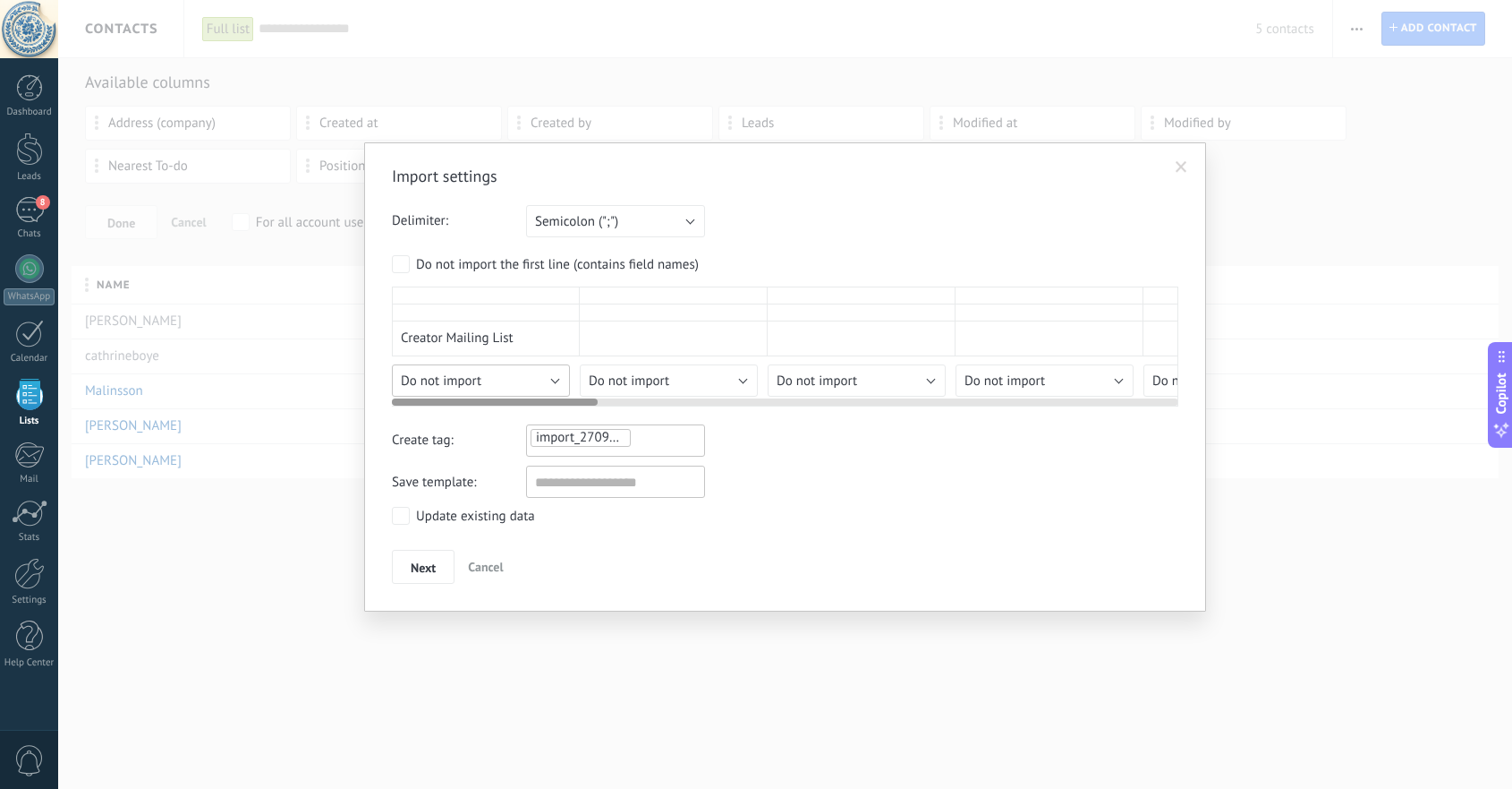
click at [551, 414] on div "Import settings Delimiter: Semicolon (";") Comma (",") Tabulation (" ") Semicol…" at bounding box center [785, 374] width 787 height 418
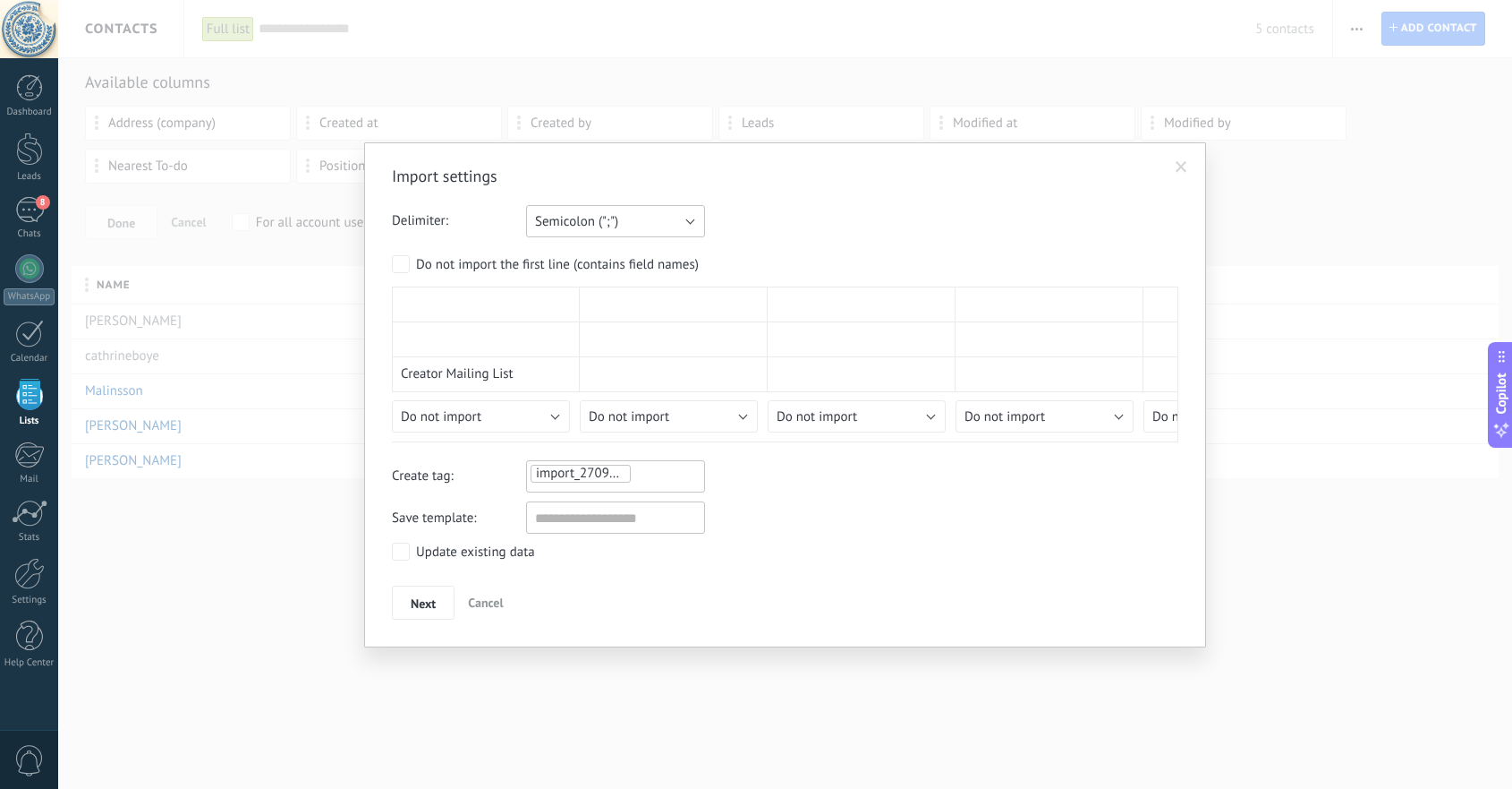
click at [689, 224] on button "Semicolon (";")" at bounding box center [616, 220] width 179 height 32
click at [689, 224] on span "Semicolon (";")" at bounding box center [607, 221] width 183 height 17
click at [426, 606] on span "Next" at bounding box center [424, 603] width 26 height 13
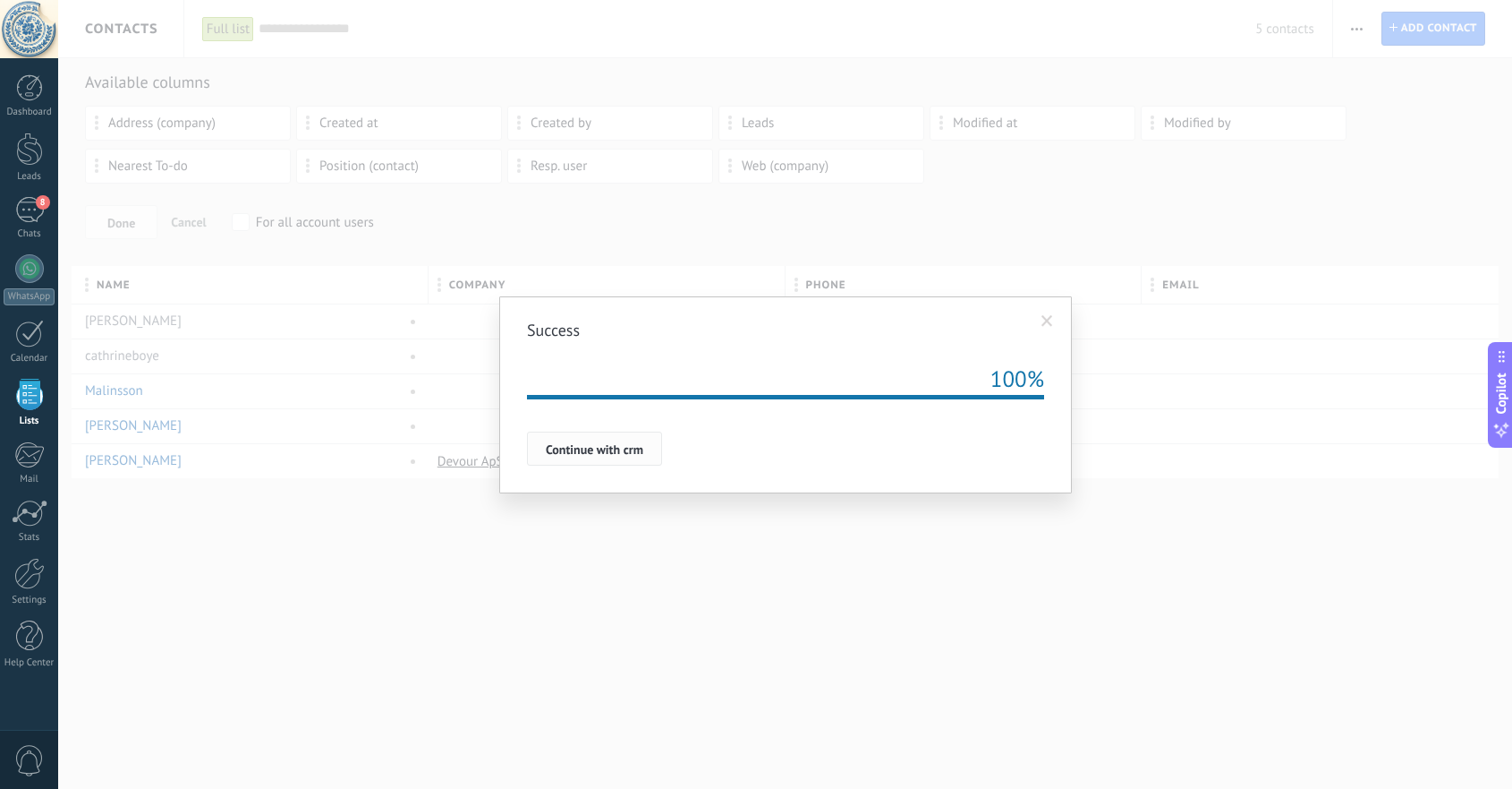
click at [599, 456] on span "Continue with crm" at bounding box center [594, 449] width 97 height 13
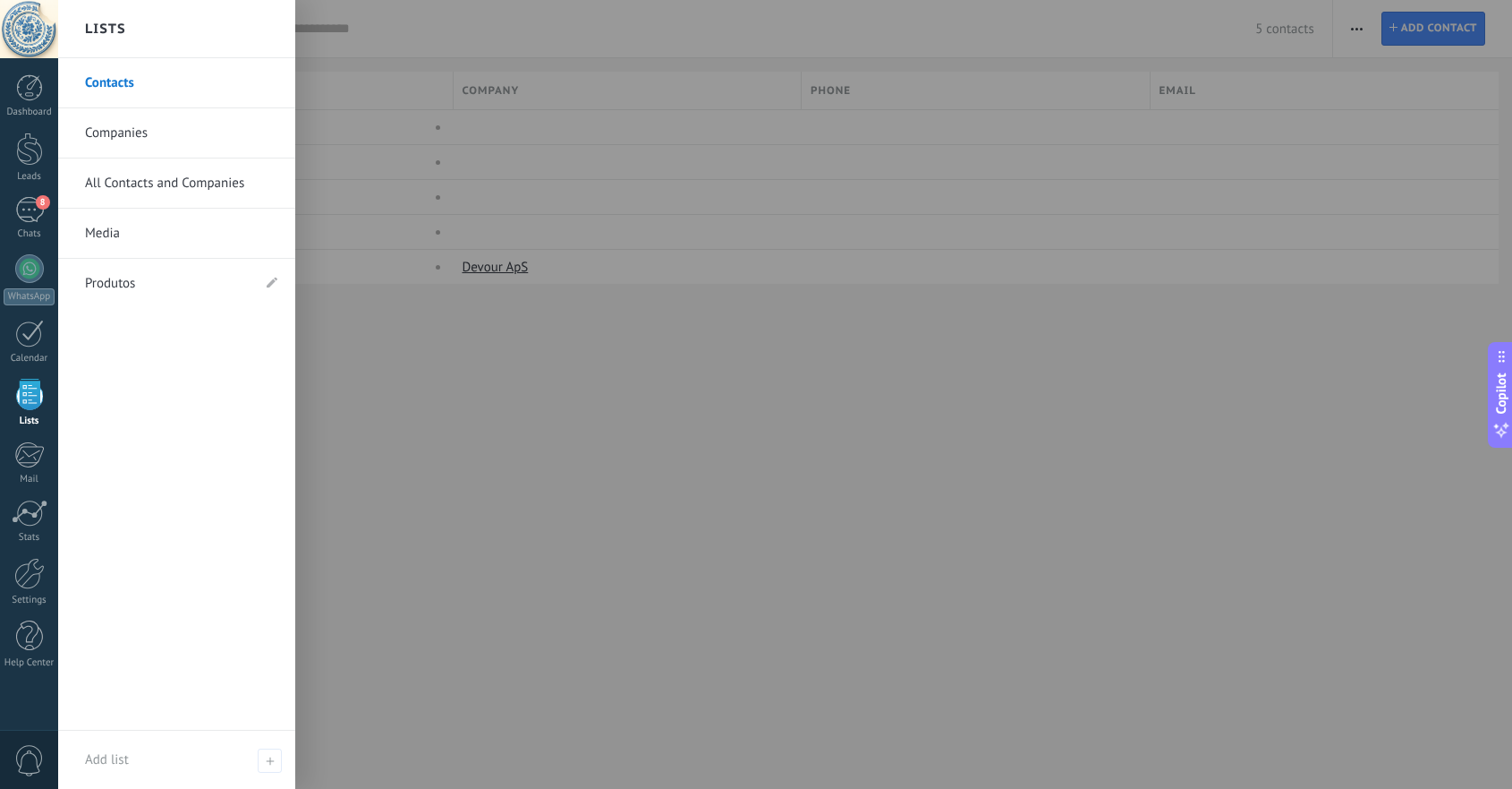
click at [21, 392] on div at bounding box center [29, 394] width 26 height 31
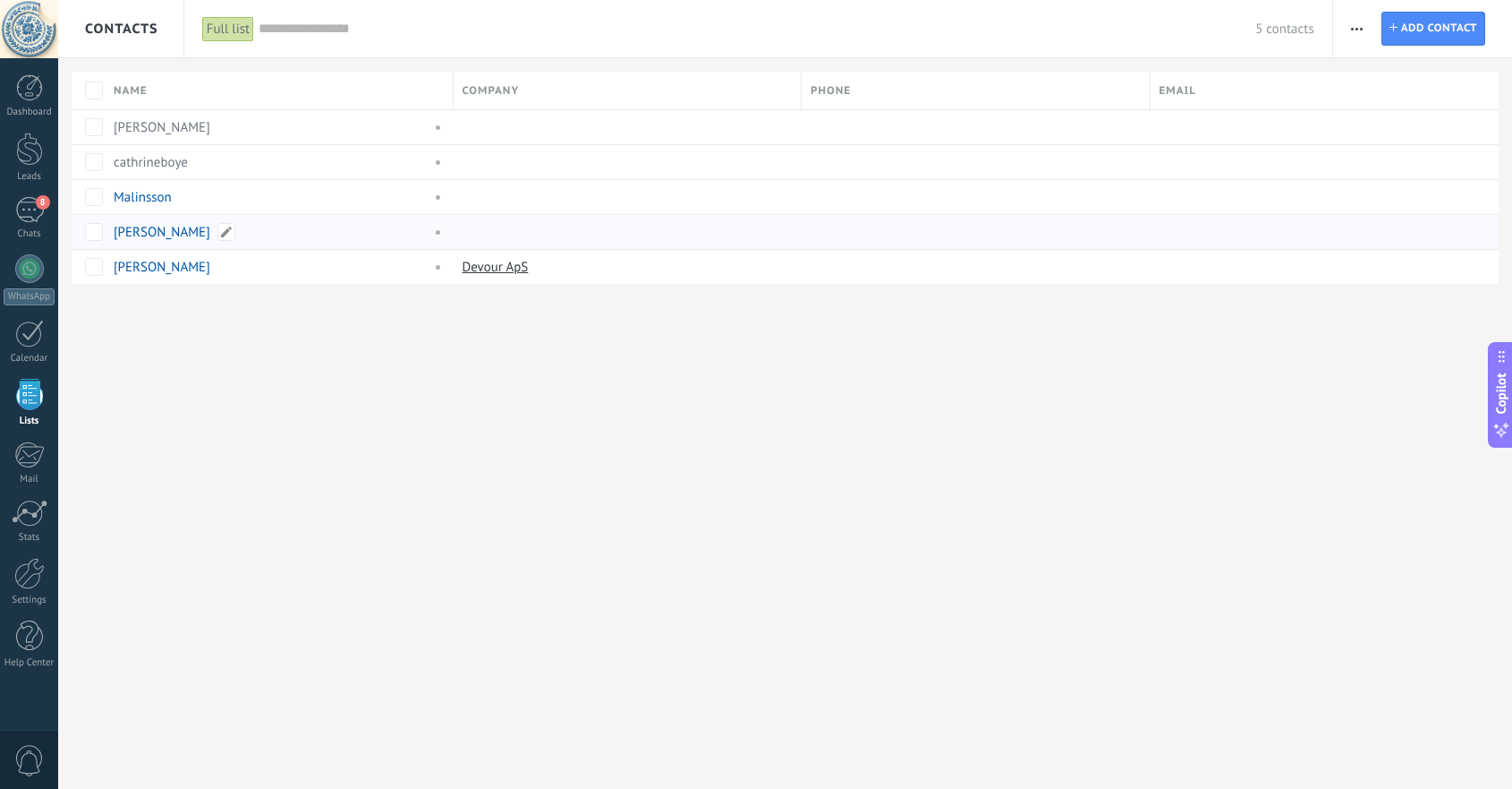
click at [183, 231] on link "[PERSON_NAME]" at bounding box center [162, 232] width 97 height 17
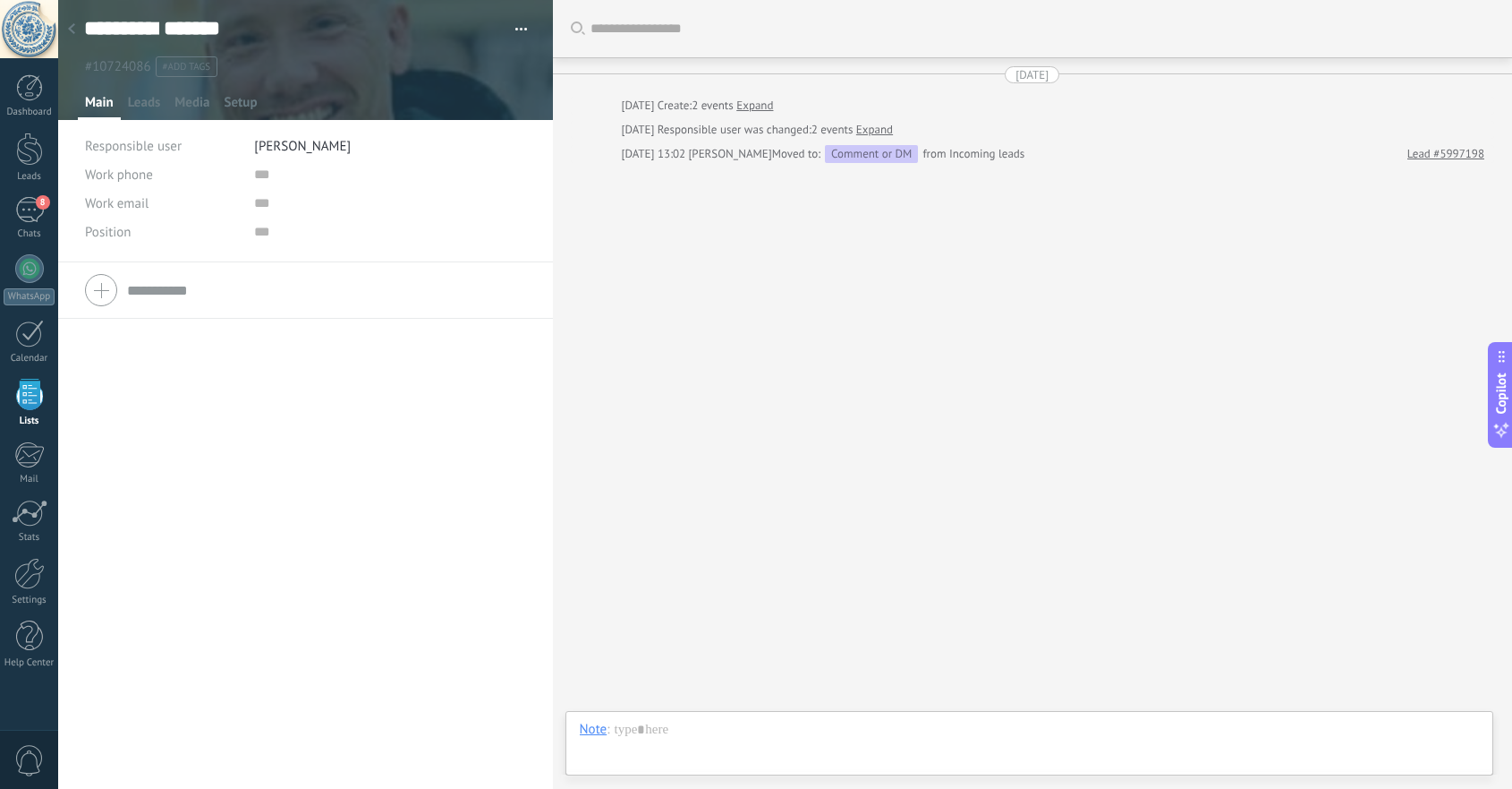
click at [76, 28] on div at bounding box center [72, 30] width 26 height 35
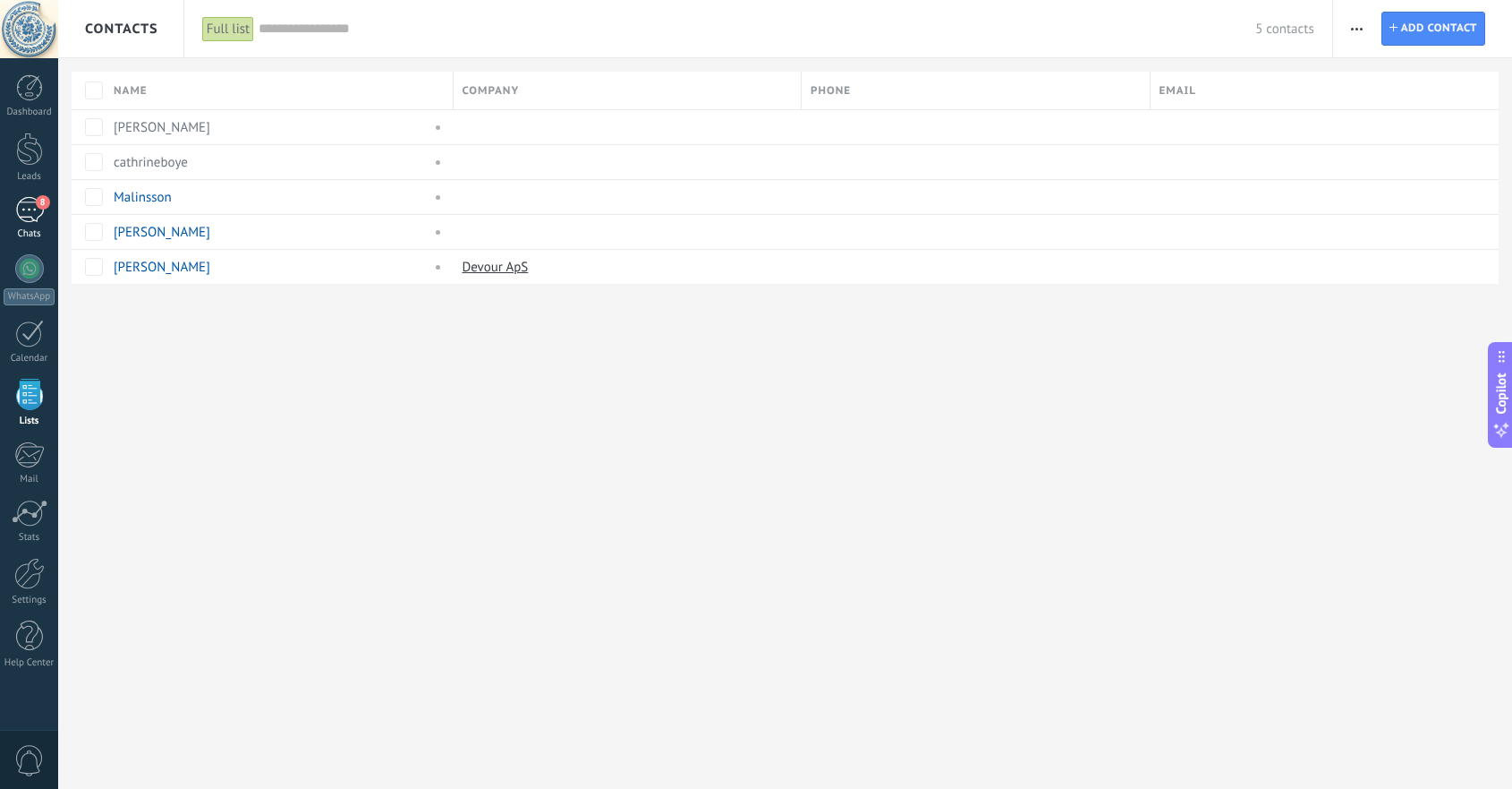
click at [25, 214] on div "8" at bounding box center [29, 210] width 28 height 26
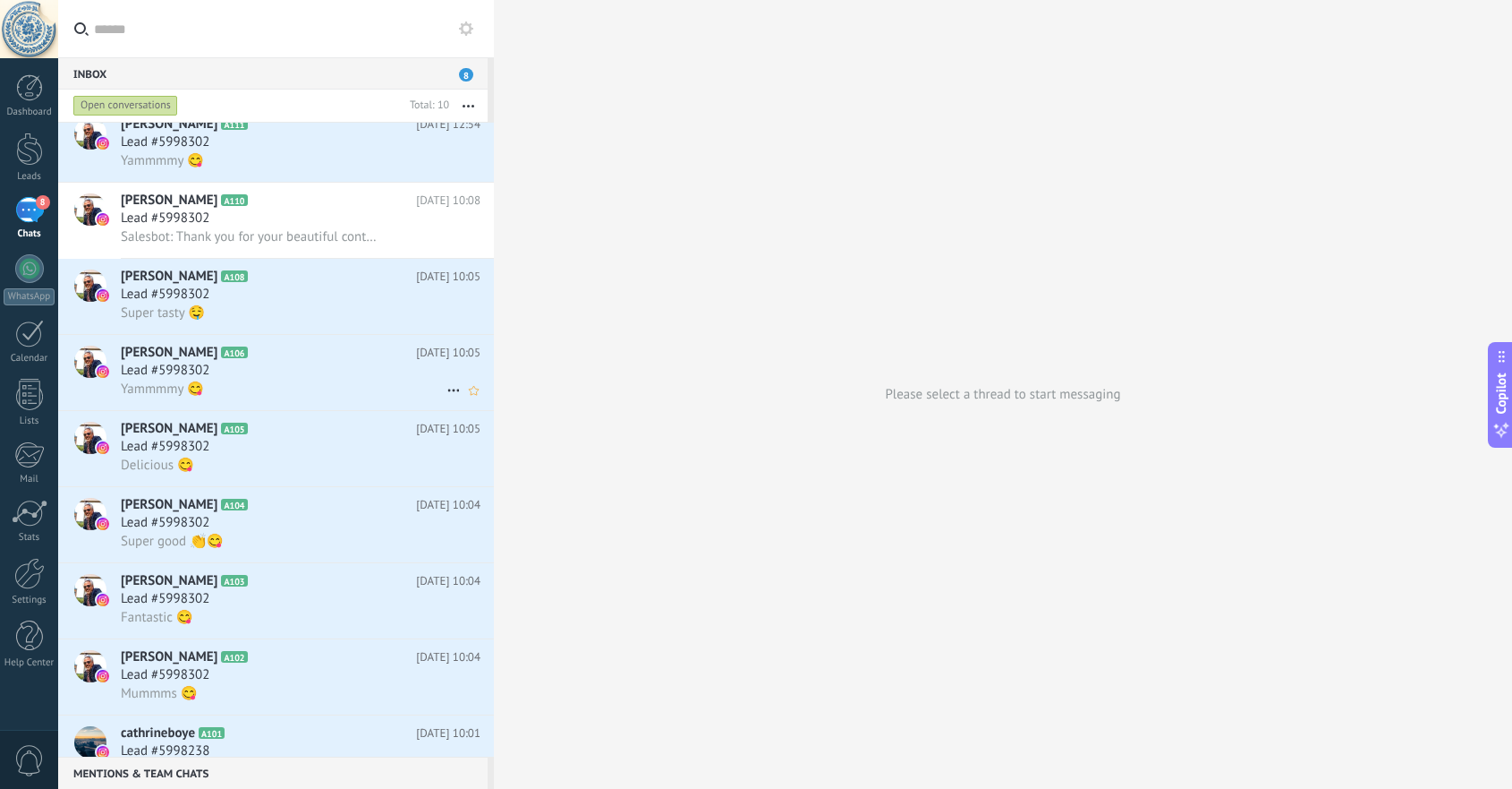
scroll to position [136, 0]
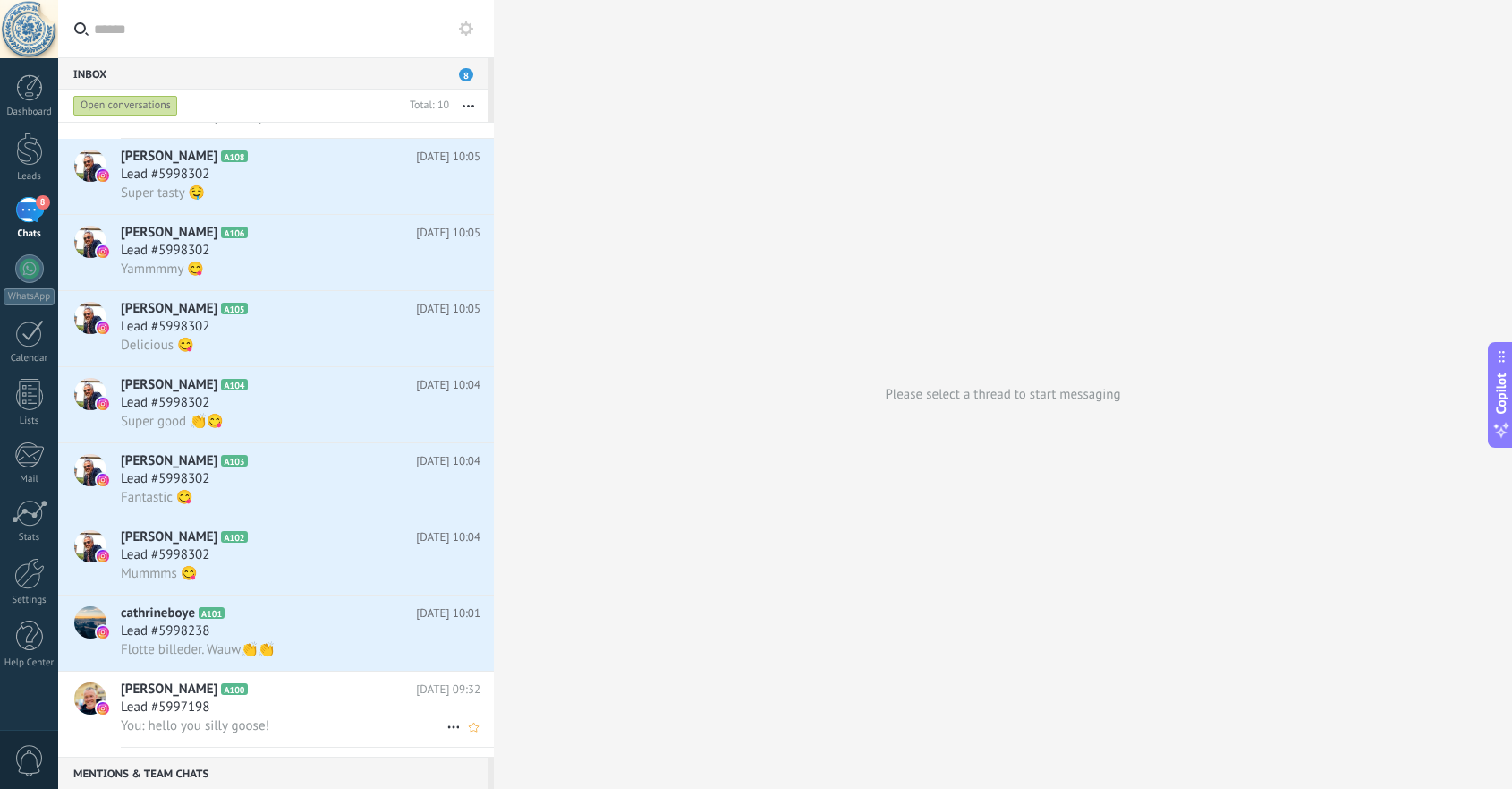
click at [305, 710] on div "Lead #5997198" at bounding box center [301, 707] width 360 height 18
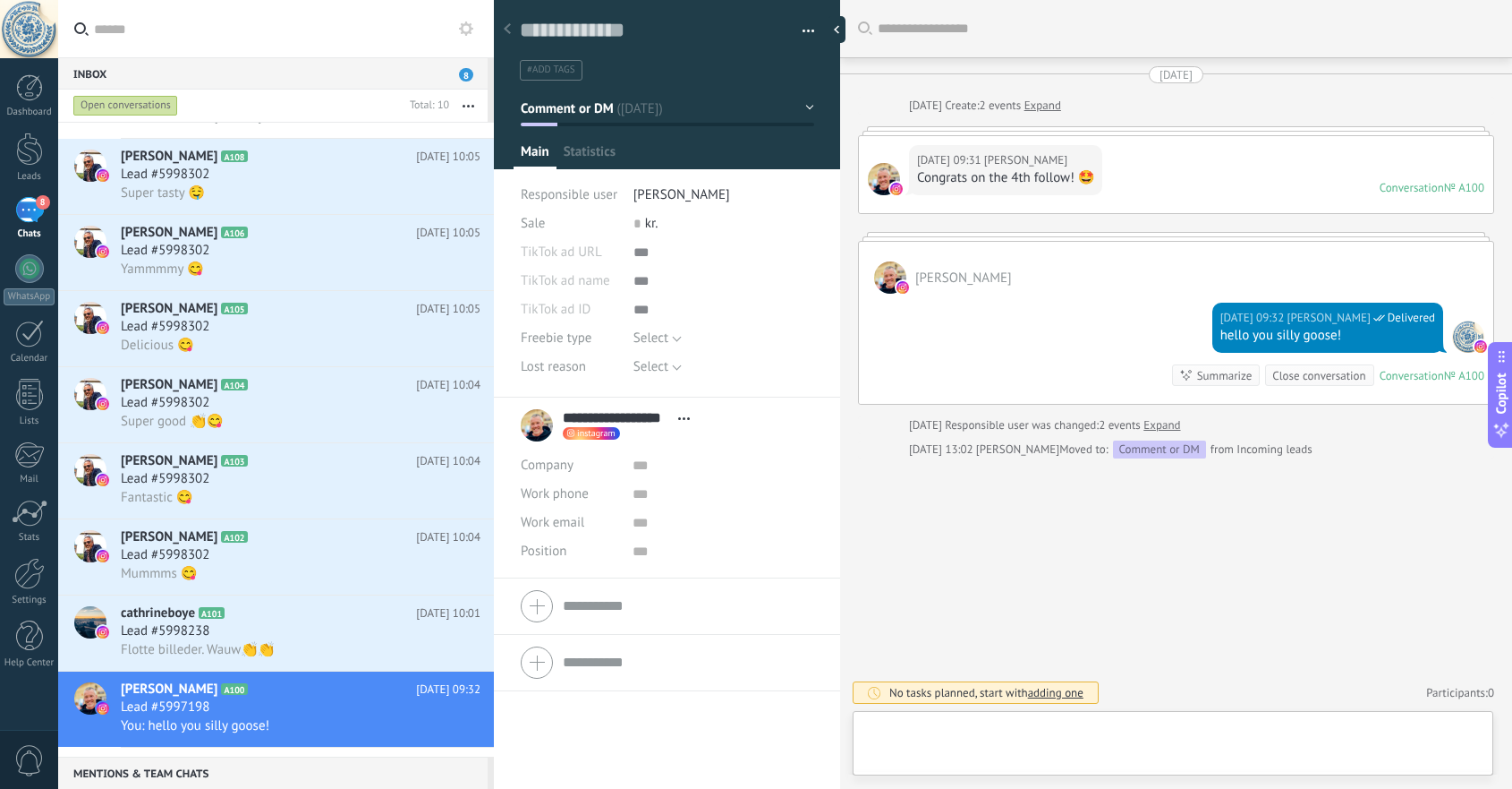
scroll to position [26, 0]
click at [26, 95] on div at bounding box center [29, 87] width 26 height 26
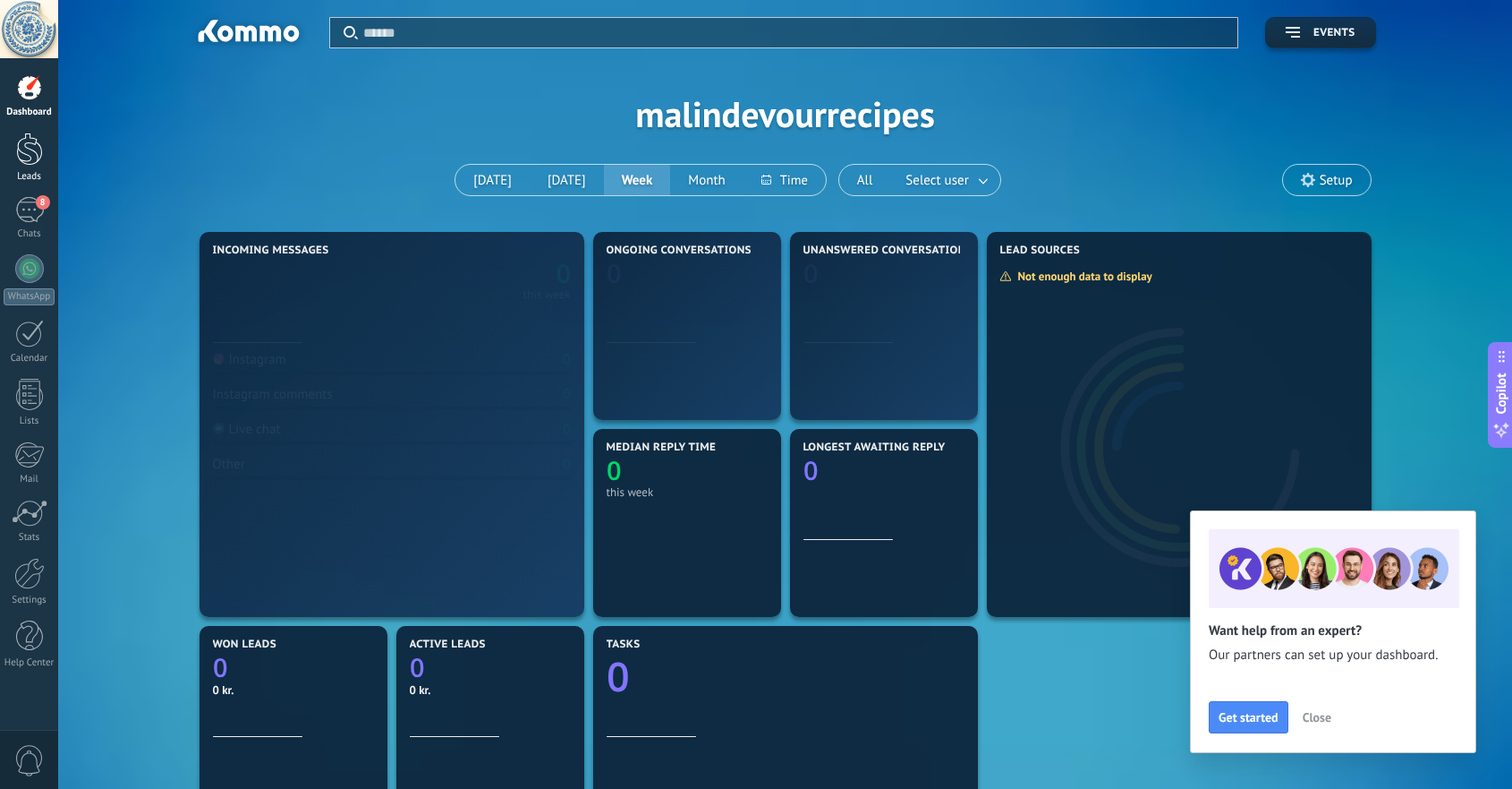
click at [28, 156] on div at bounding box center [29, 149] width 26 height 33
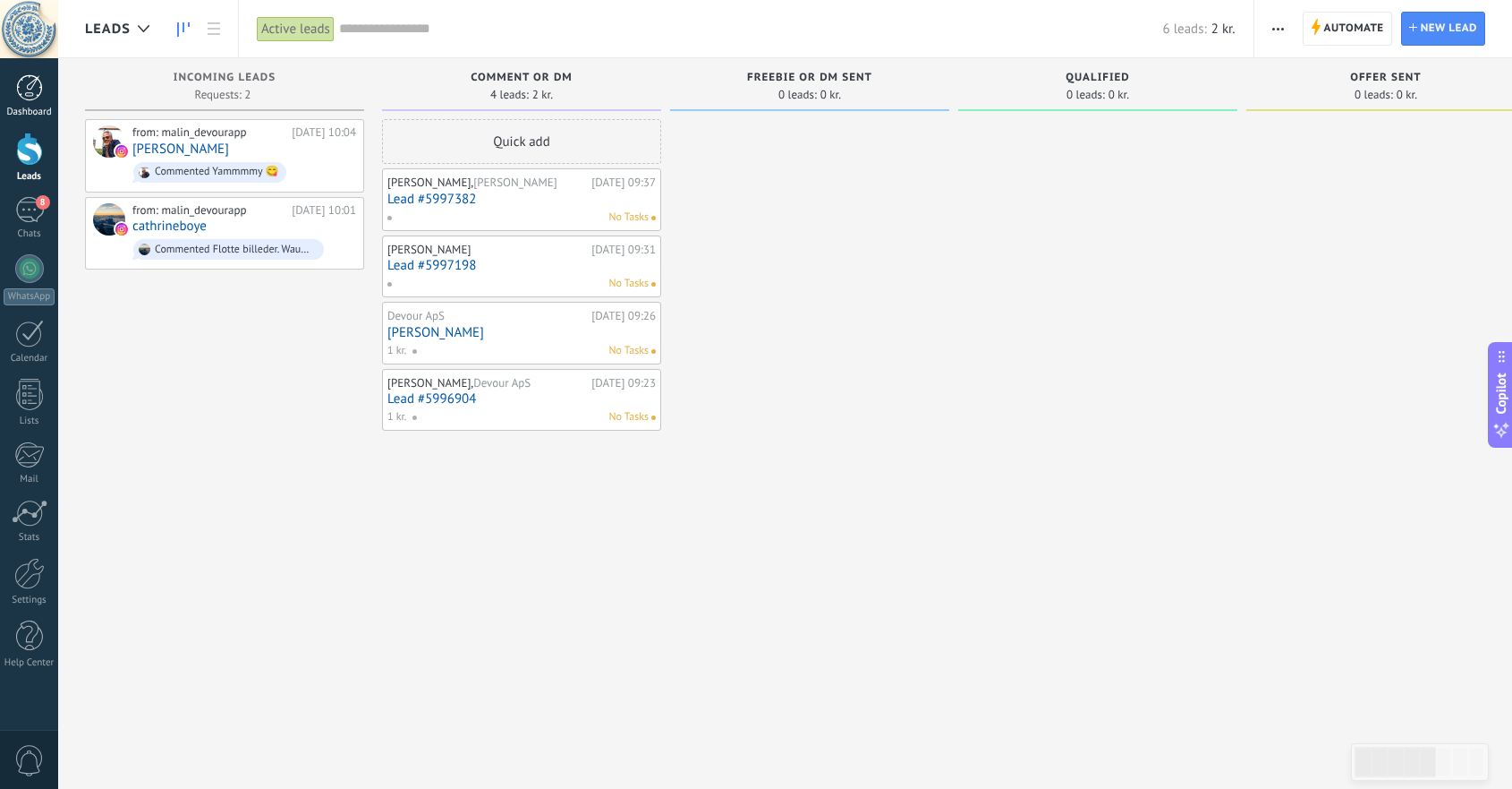
click at [26, 92] on div at bounding box center [29, 87] width 26 height 26
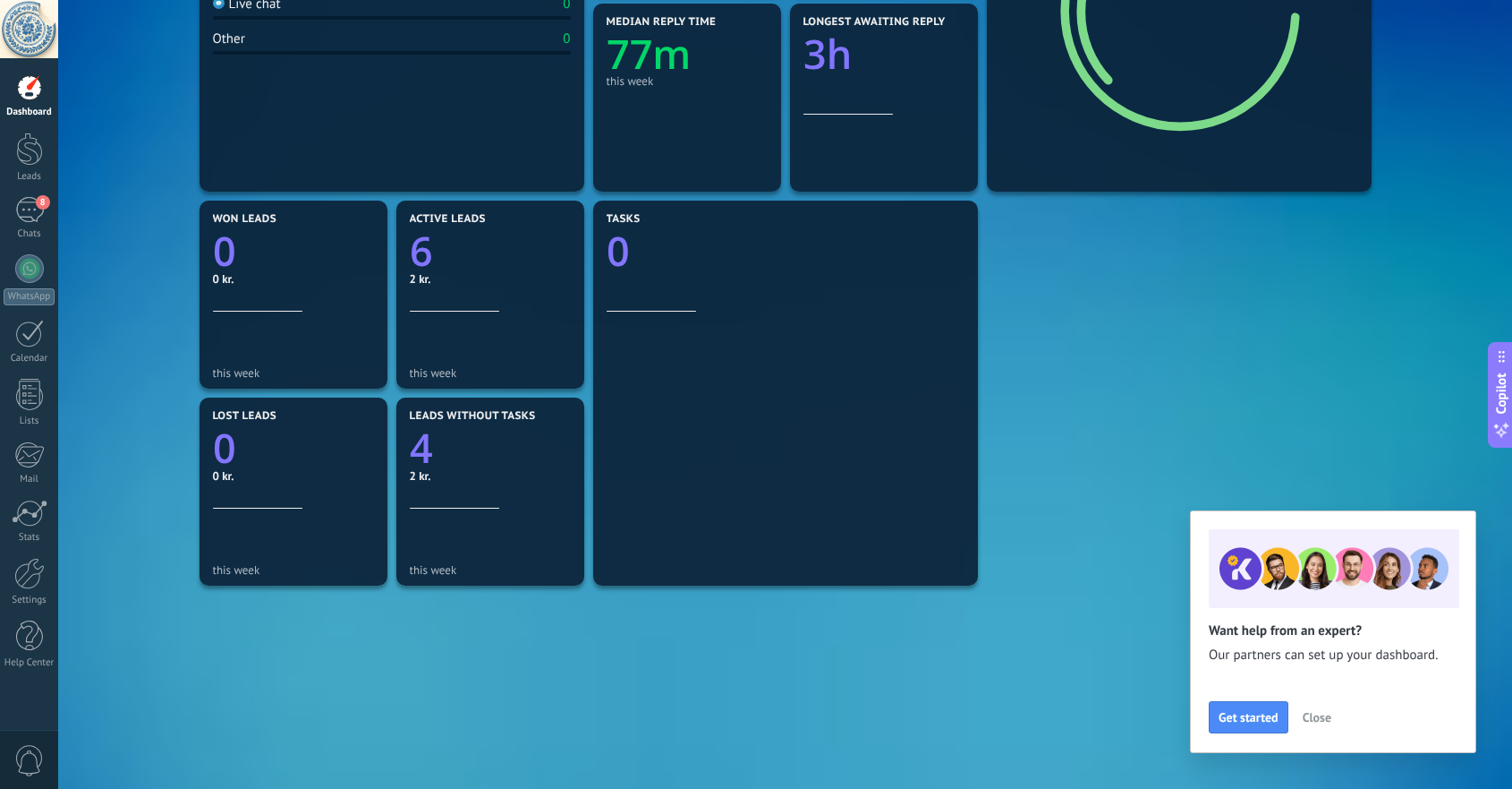
scroll to position [472, 0]
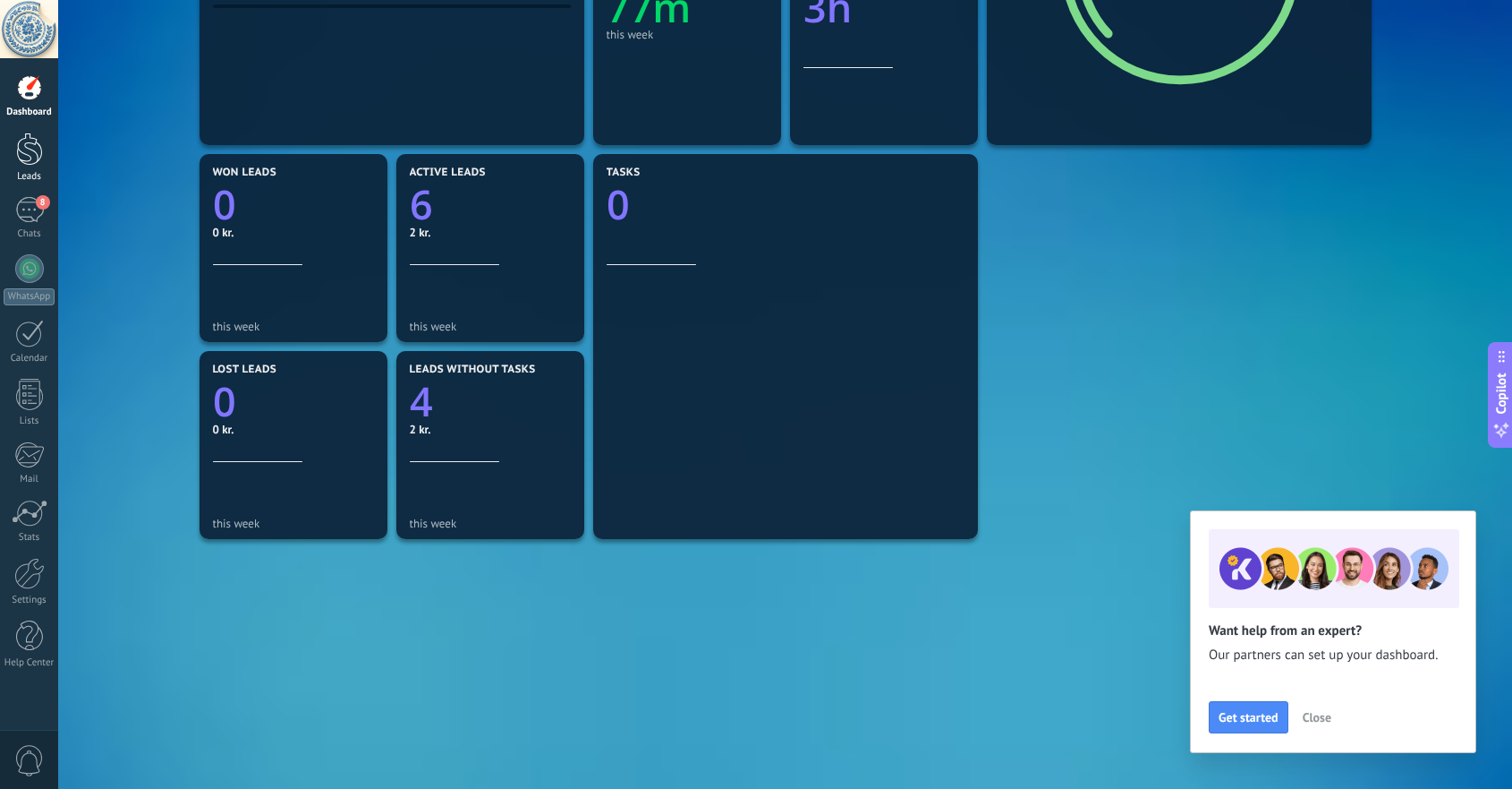
click at [31, 154] on div at bounding box center [29, 149] width 26 height 33
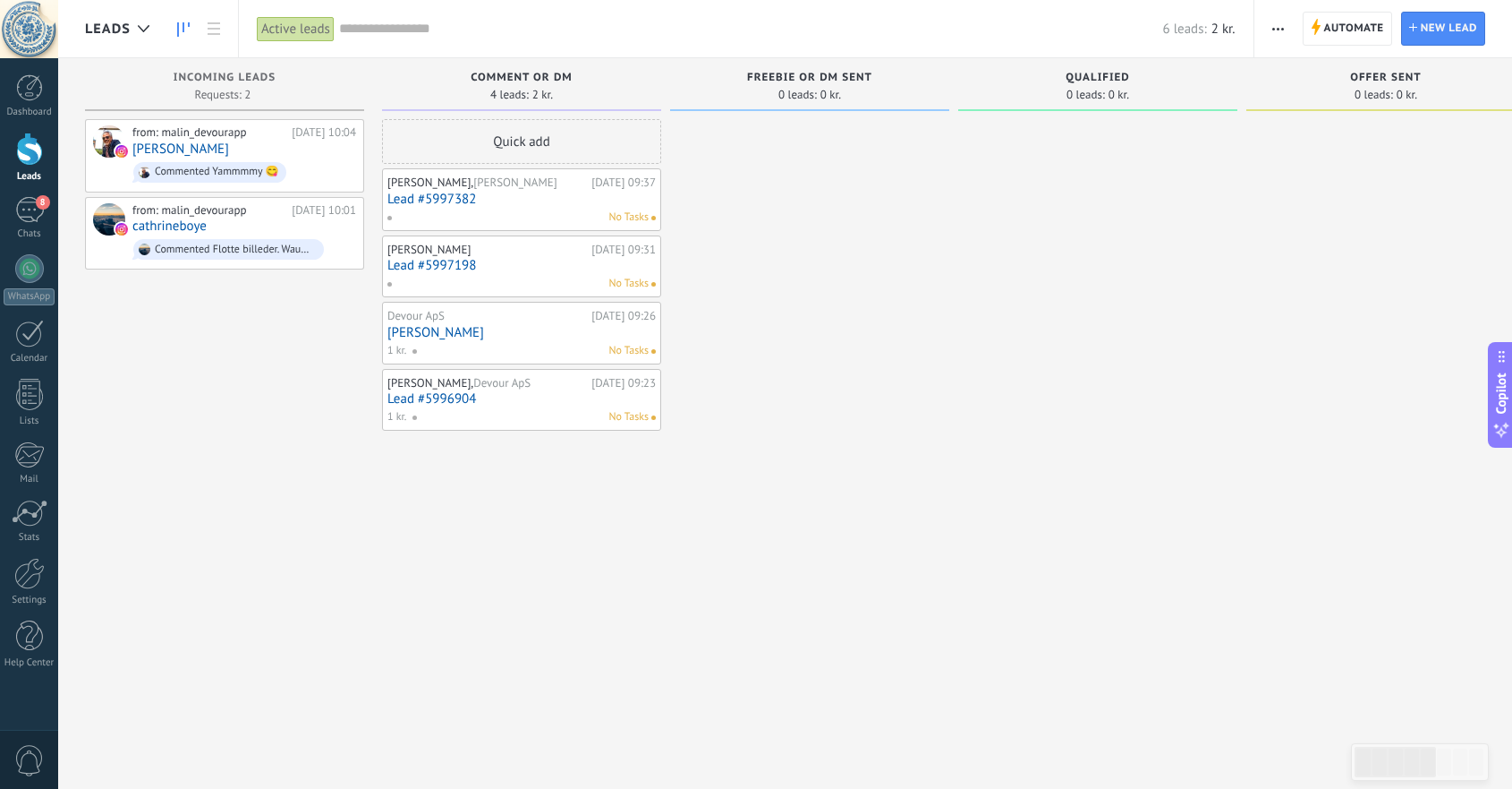
click at [1278, 27] on use "button" at bounding box center [1278, 28] width 12 height 3
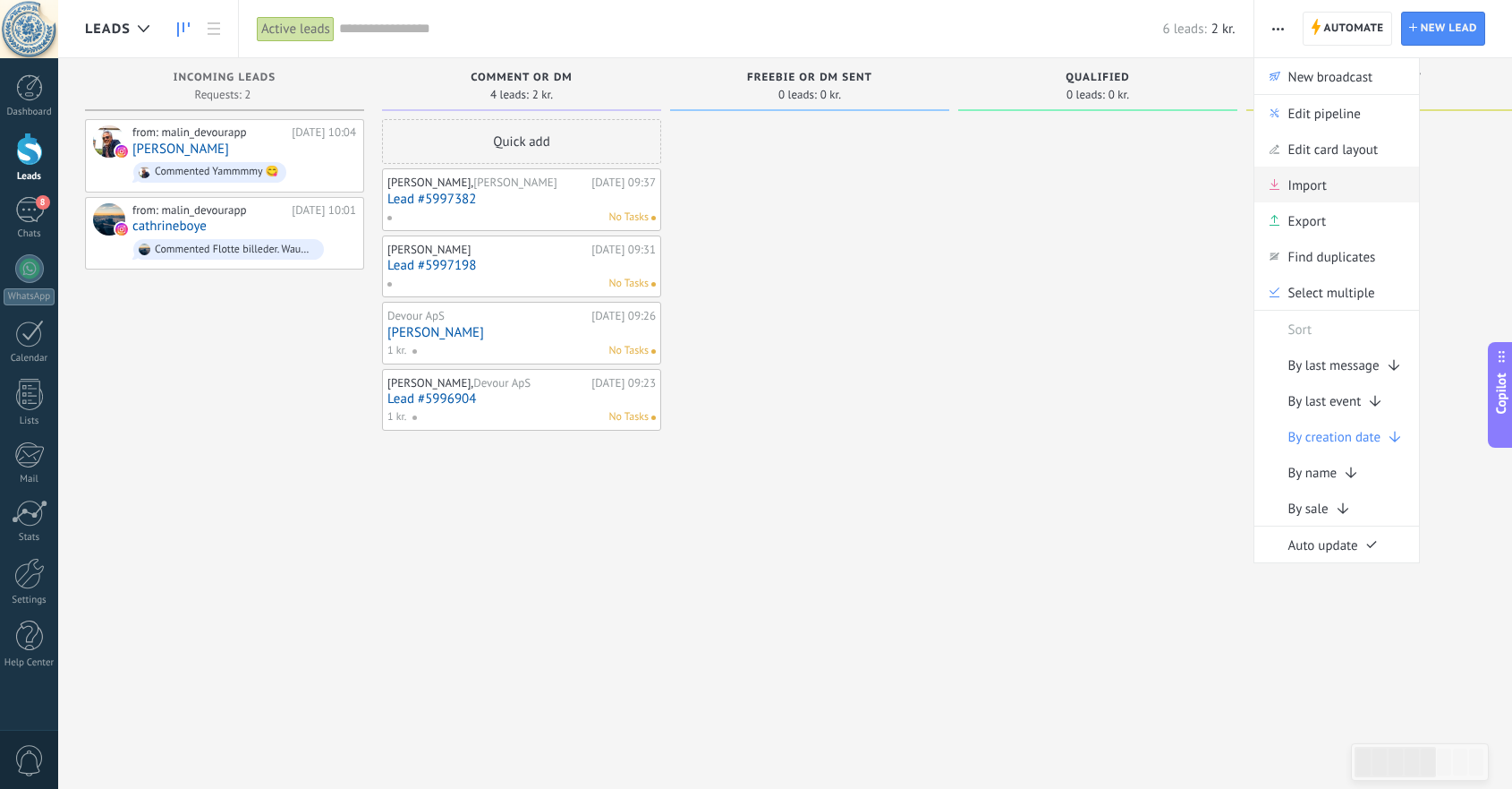
click at [1319, 172] on span "Import" at bounding box center [1308, 184] width 38 height 36
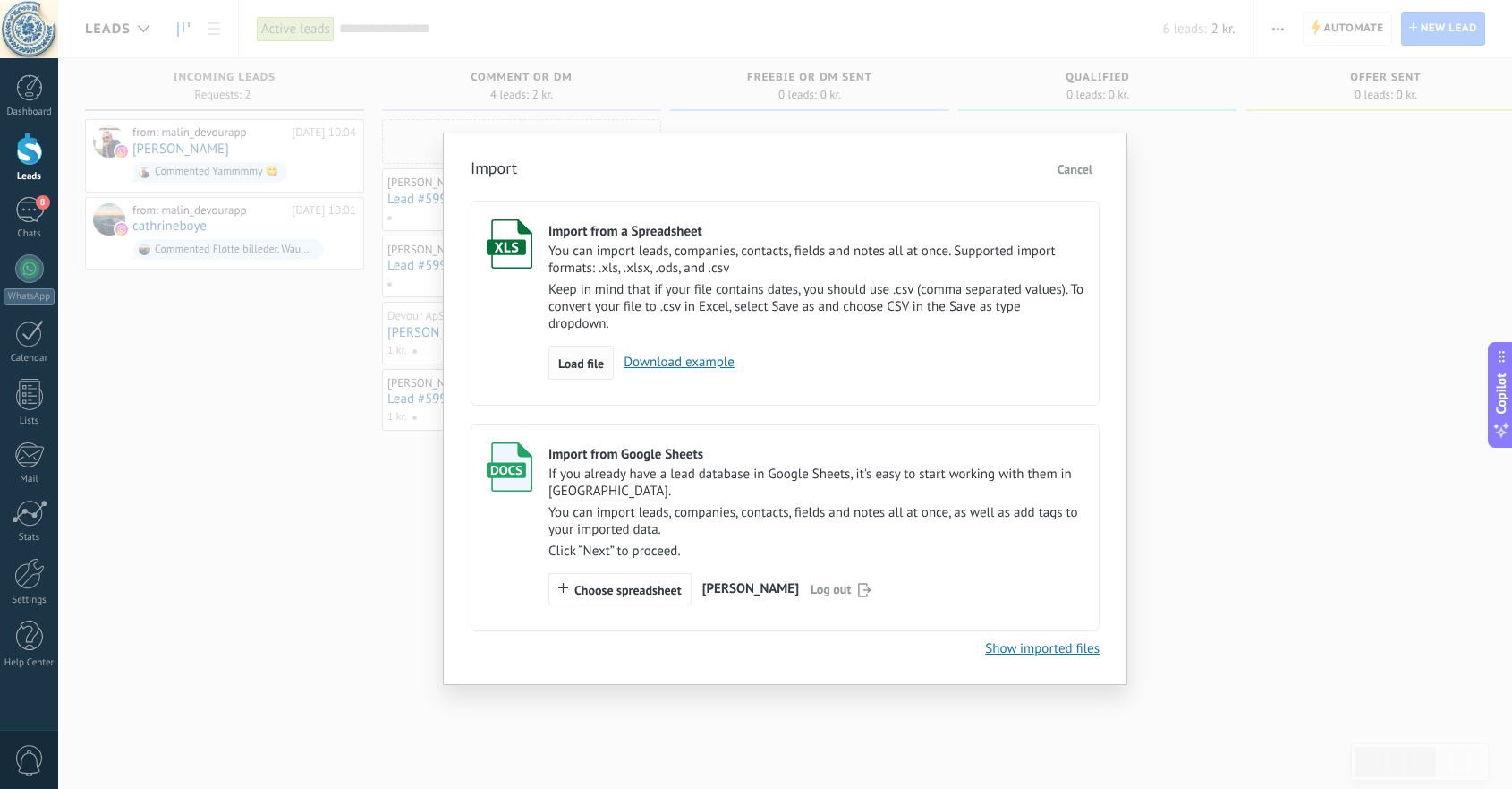
click at [593, 363] on span "Load file" at bounding box center [581, 364] width 46 height 13
click at [0, 0] on input "Import from a Spreadsheet You can import leads, companies, contacts, fields and…" at bounding box center [0, 0] width 0 height 0
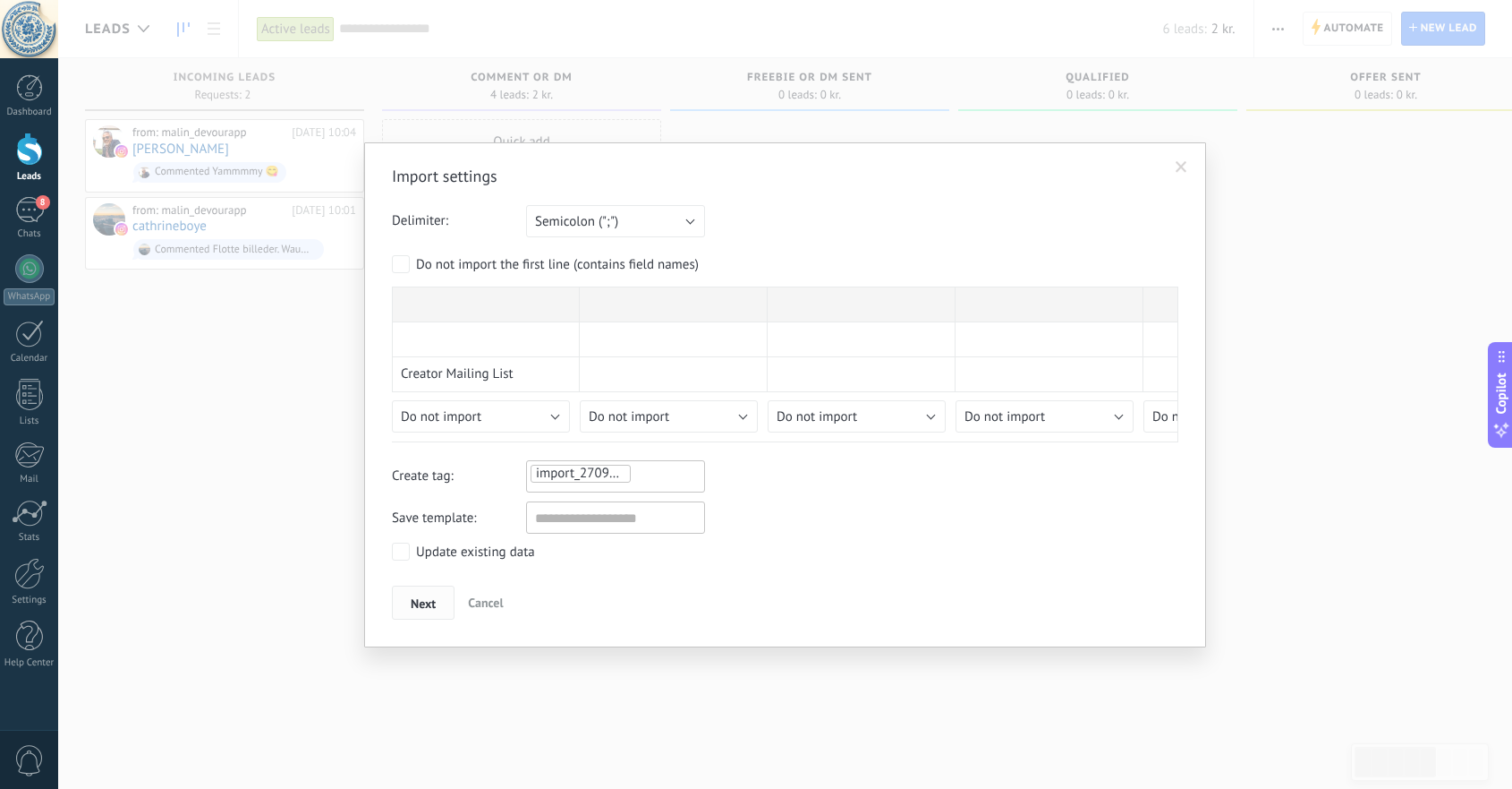
click at [426, 599] on span "Next" at bounding box center [424, 603] width 26 height 13
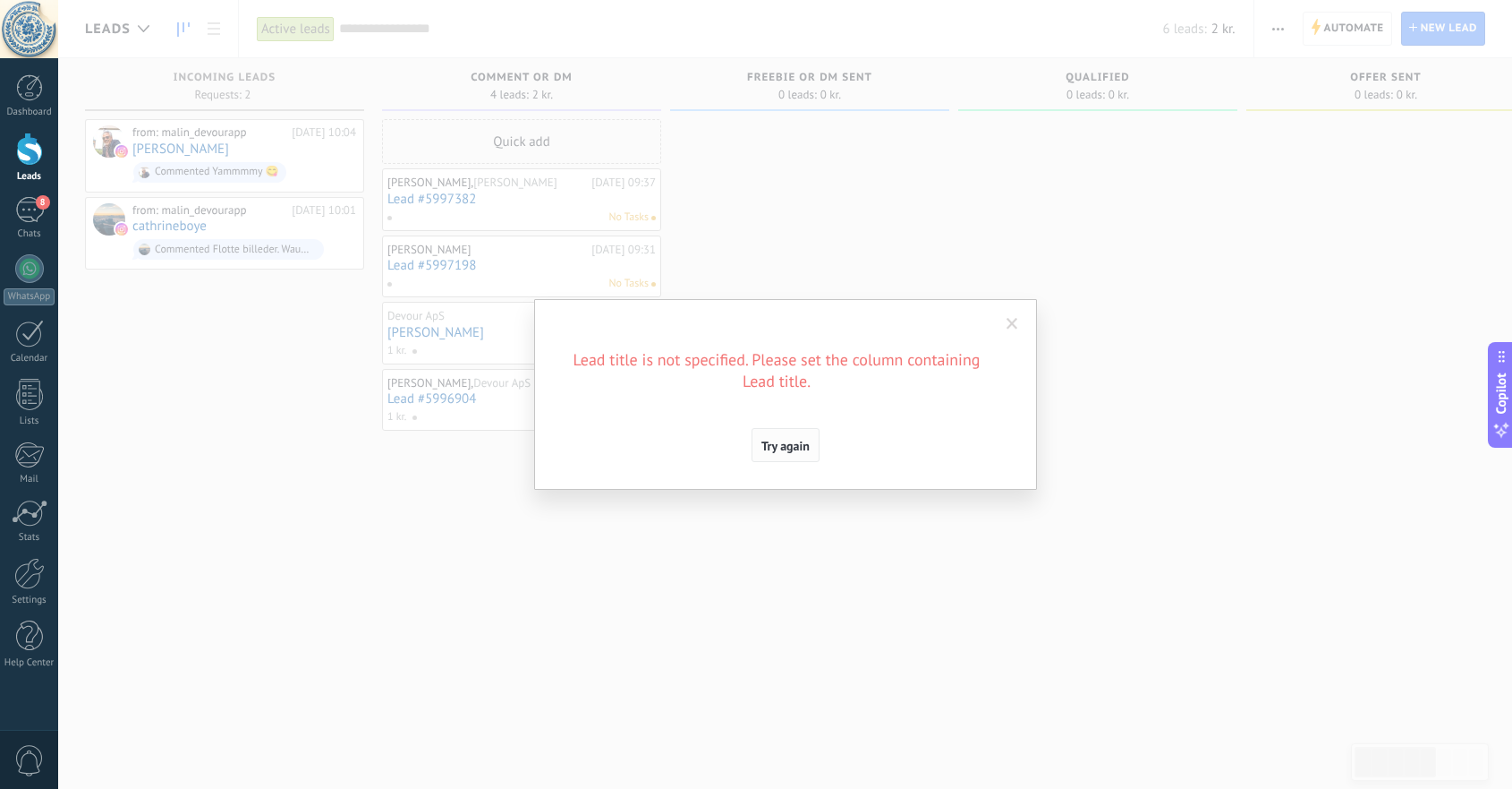
click at [796, 446] on span "Try again" at bounding box center [785, 446] width 48 height 13
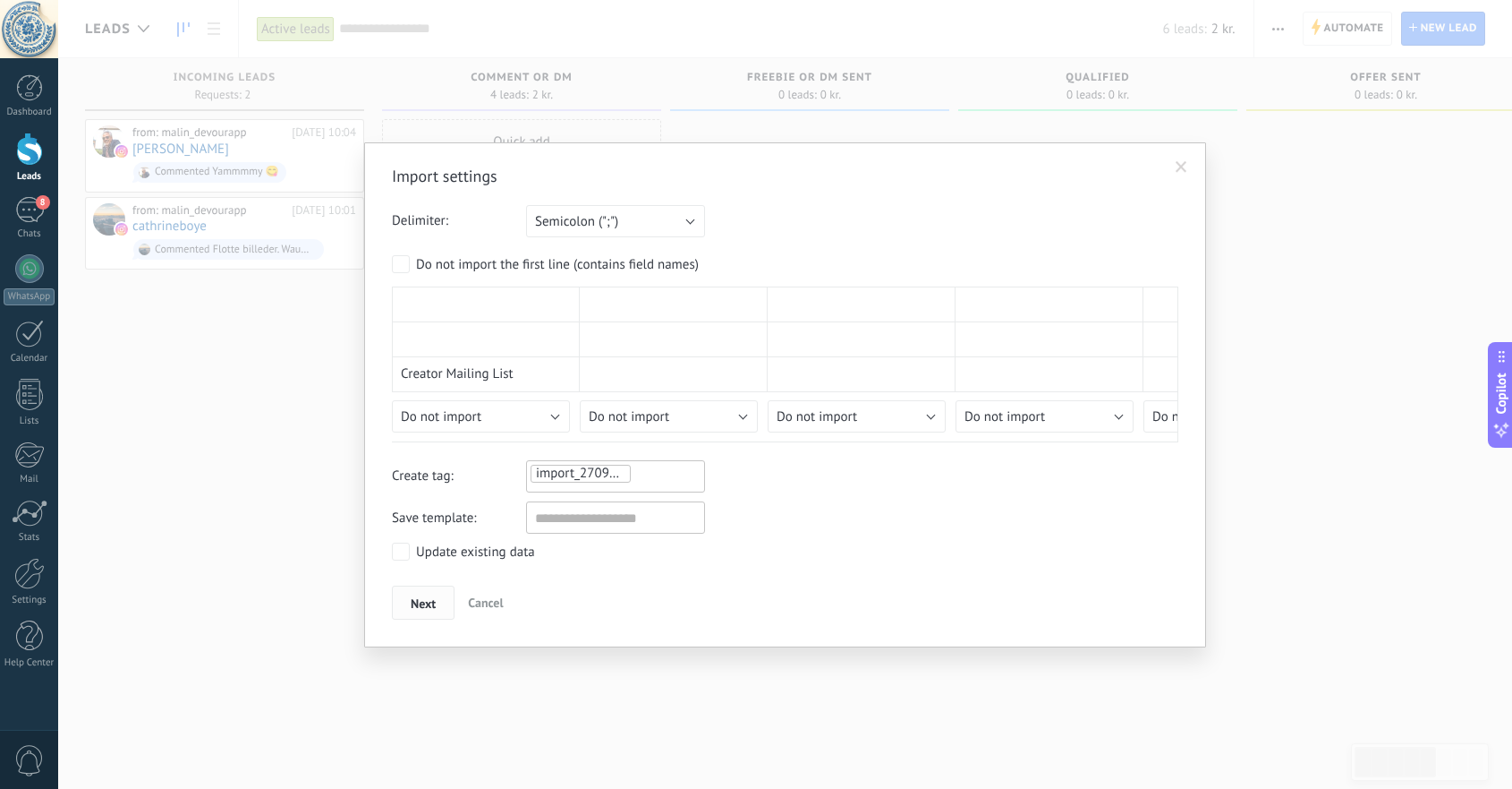
click at [434, 605] on span "Next" at bounding box center [424, 603] width 26 height 13
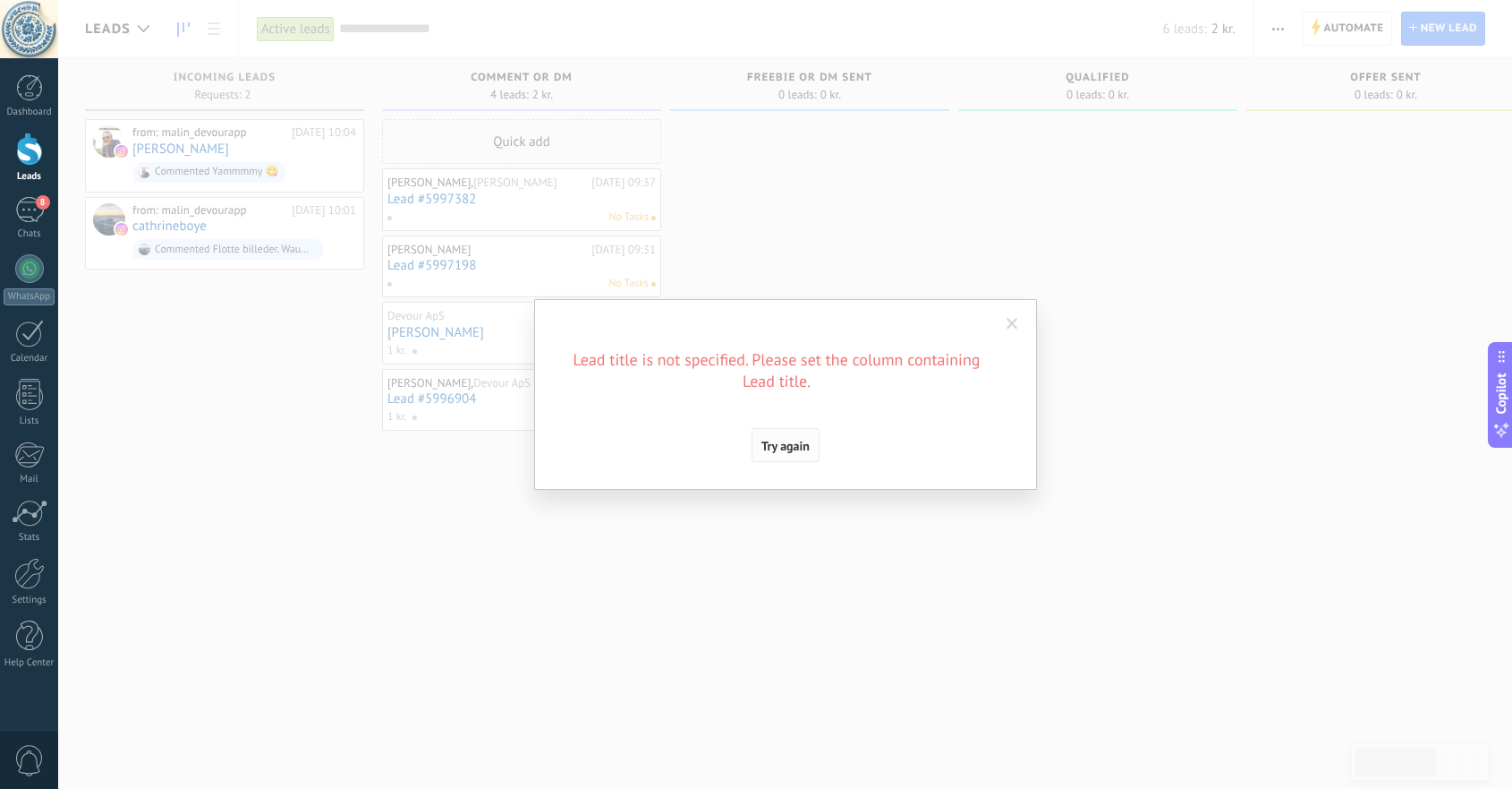
click at [794, 449] on span "Try again" at bounding box center [785, 446] width 48 height 13
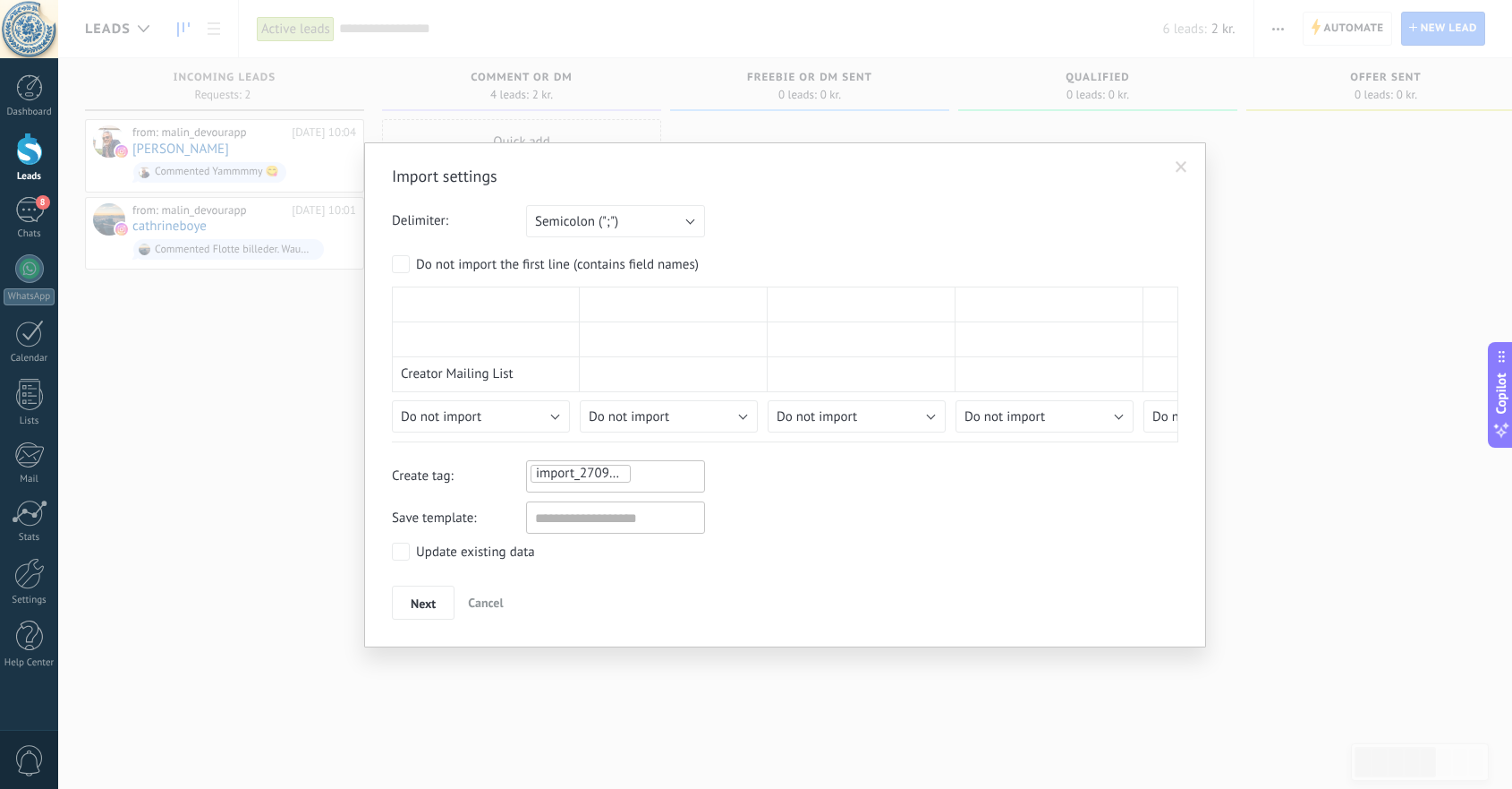
click at [1289, 411] on div "Import settings Delimiter: Semicolon (";") Comma (",") Tabulation (" ") Semicol…" at bounding box center [785, 394] width 1455 height 789
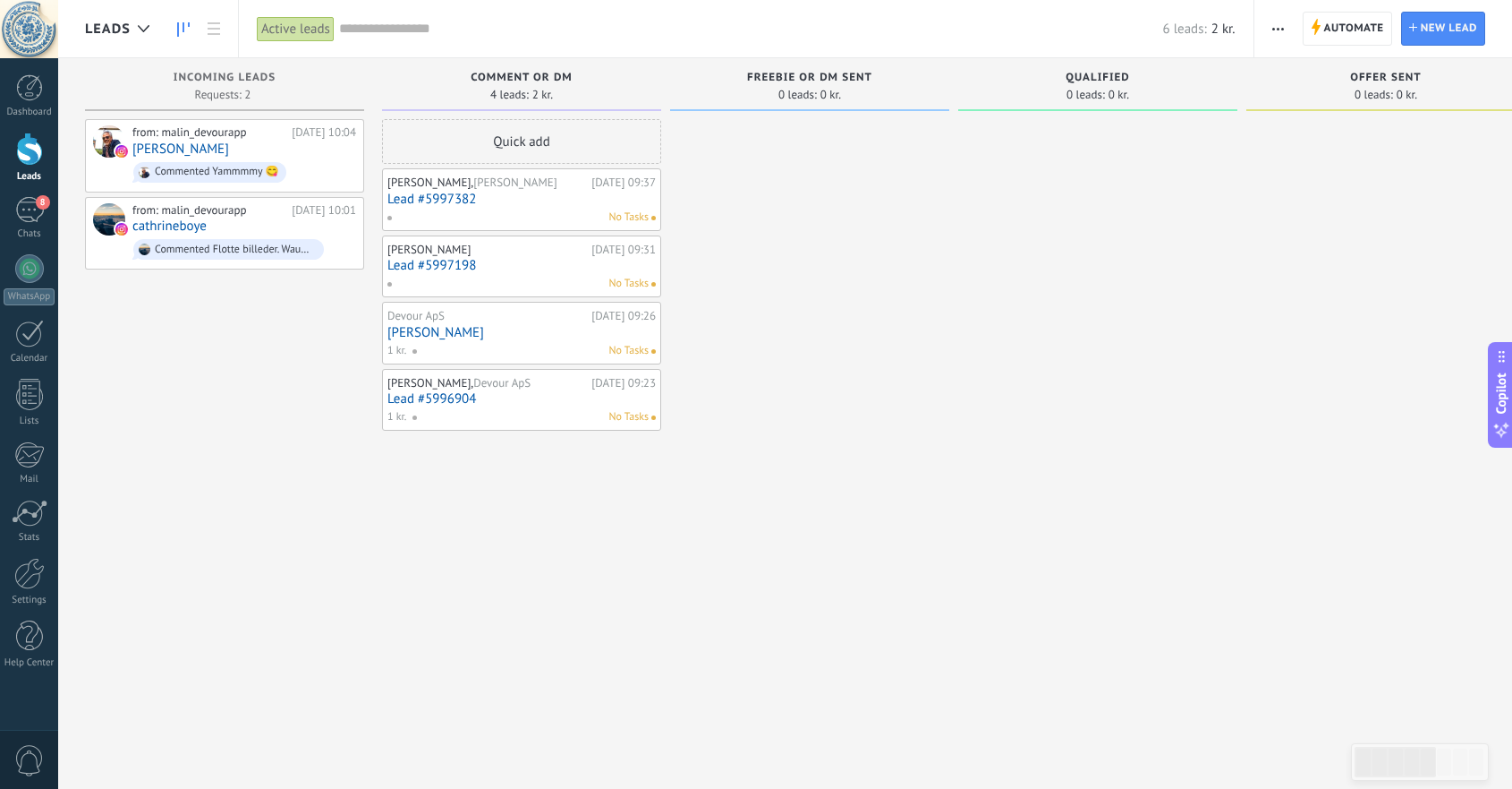
click at [26, 143] on div at bounding box center [29, 149] width 26 height 33
click at [1281, 27] on icon "button" at bounding box center [1278, 28] width 12 height 3
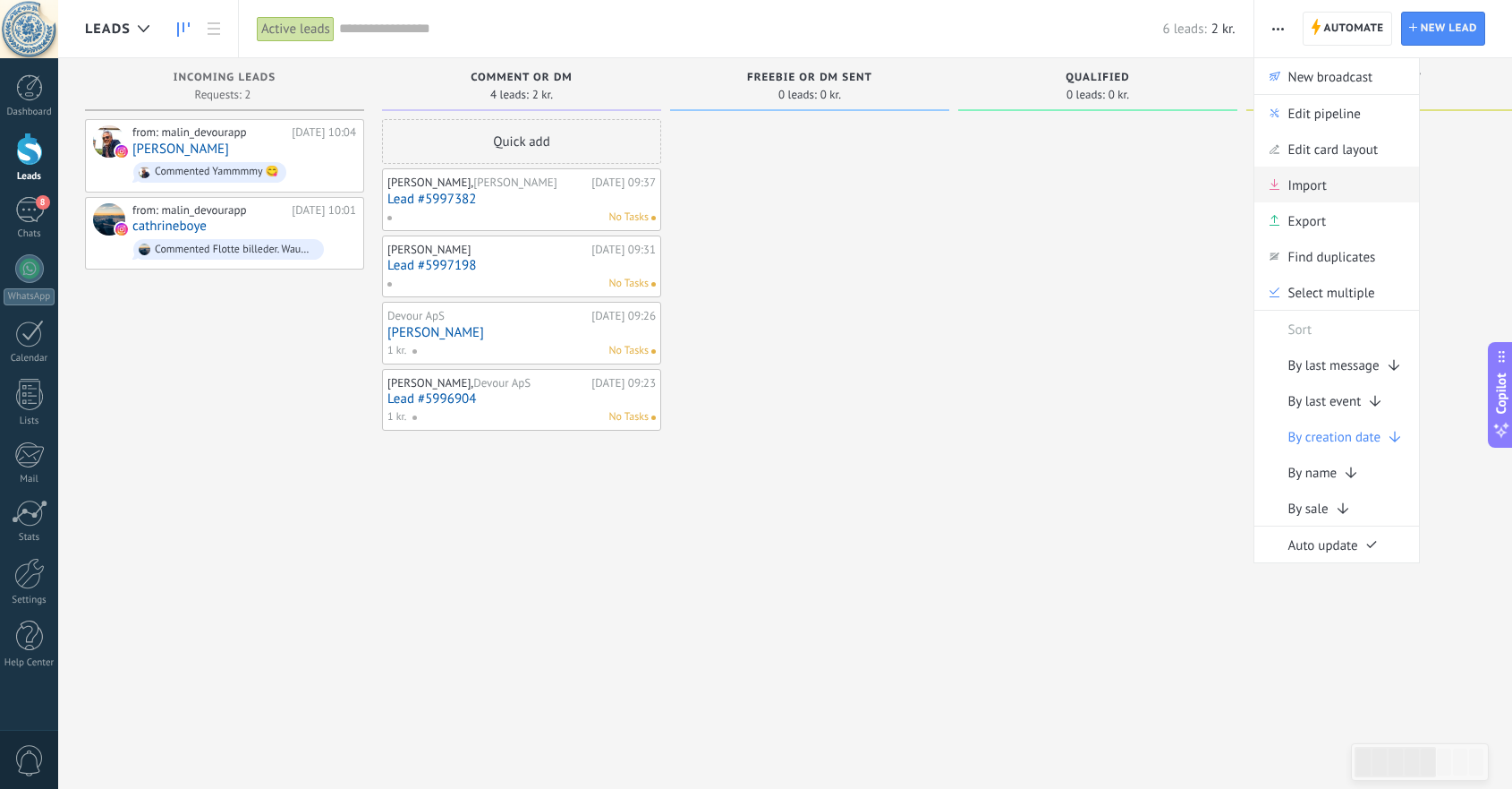
click at [1353, 185] on div "Import" at bounding box center [1337, 184] width 166 height 36
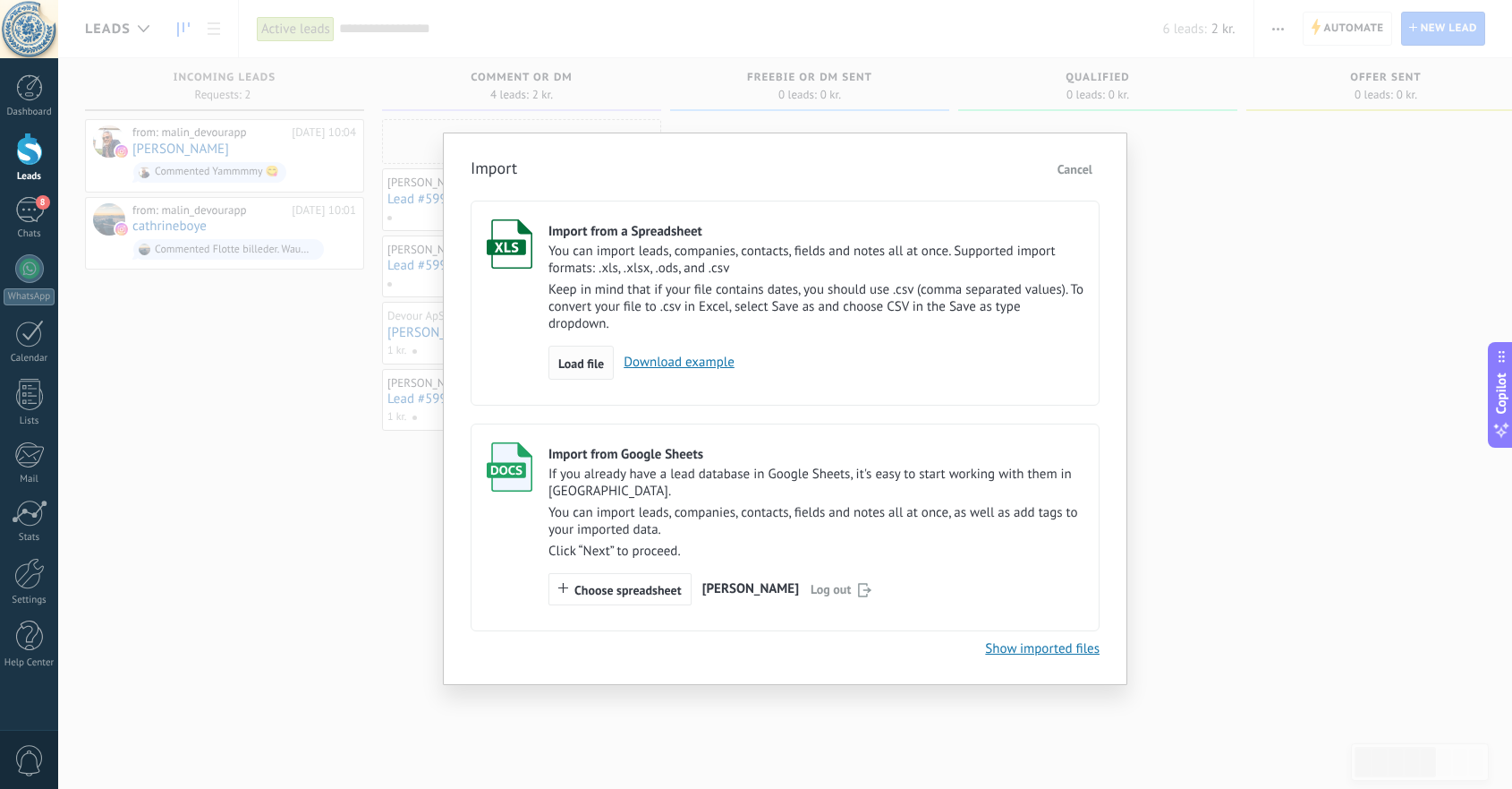
click at [573, 366] on span "Load file" at bounding box center [581, 364] width 46 height 13
click at [0, 0] on input "Import from a Spreadsheet You can import leads, companies, contacts, fields and…" at bounding box center [0, 0] width 0 height 0
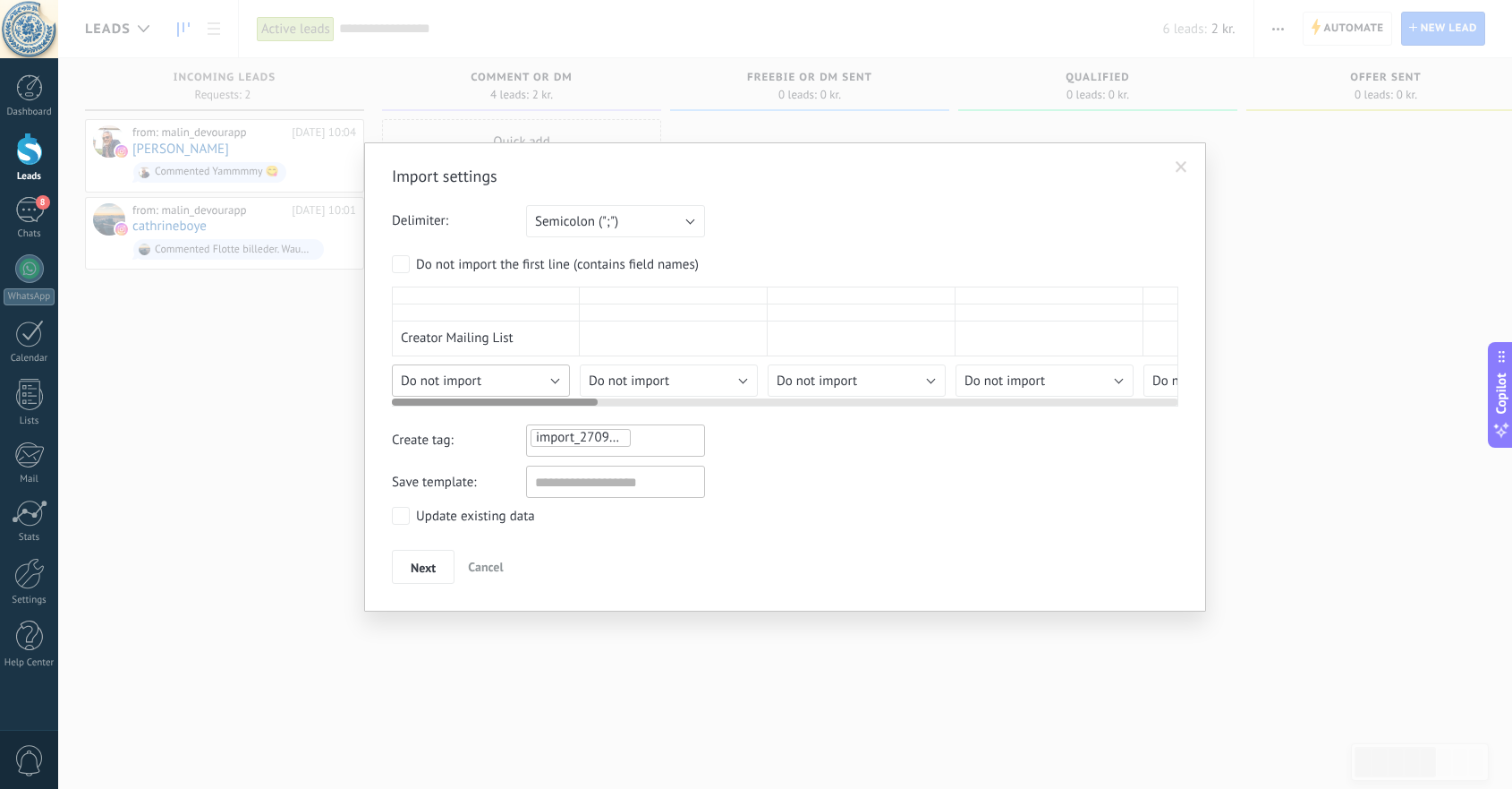
click at [547, 412] on div "Import settings Delimiter: Semicolon (";") Comma (",") Tabulation (" ") Semicol…" at bounding box center [785, 374] width 787 height 418
click at [553, 418] on div "Import settings Delimiter: Semicolon (";") Comma (",") Tabulation (" ") Semicol…" at bounding box center [785, 374] width 787 height 418
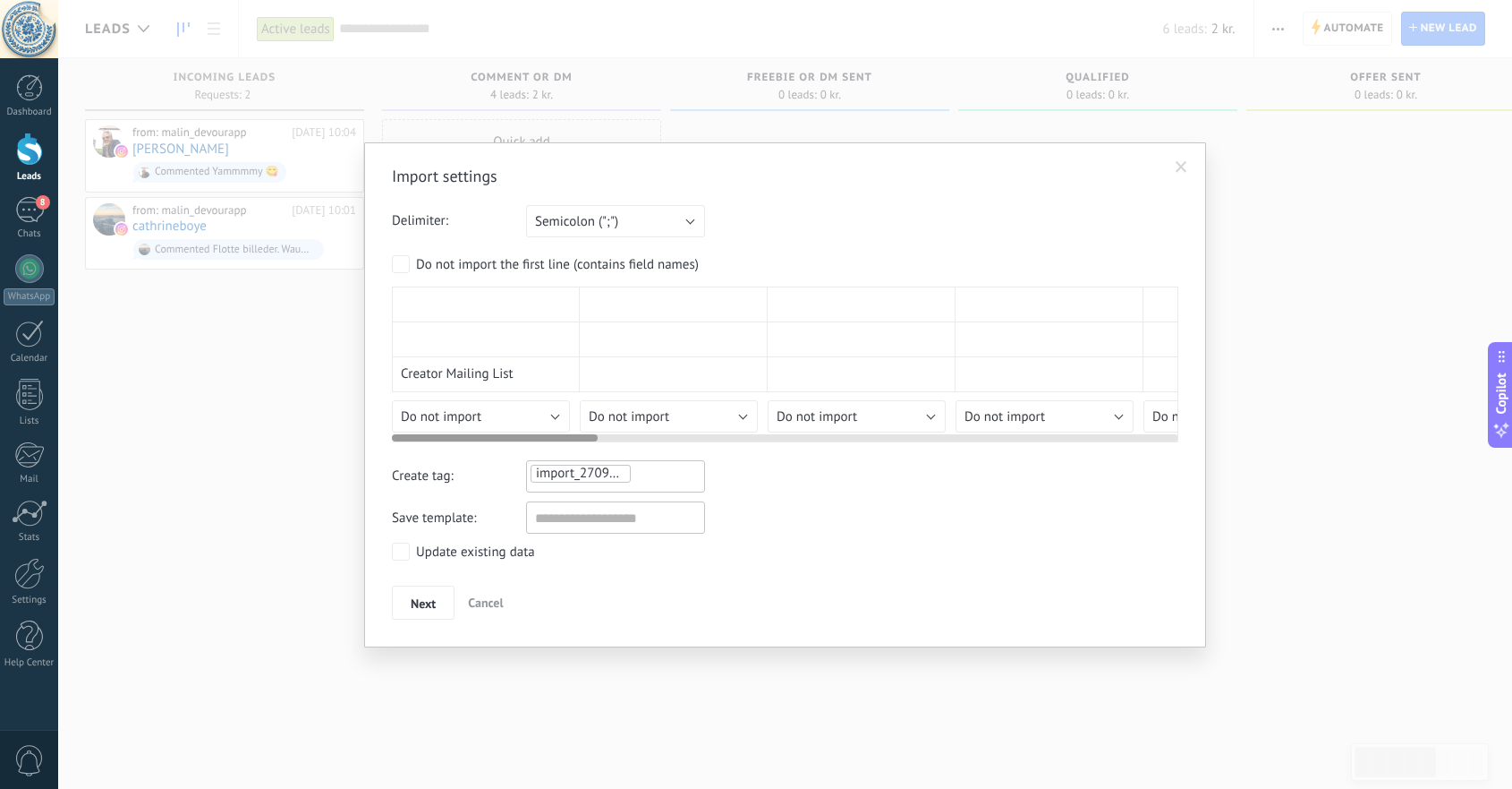
drag, startPoint x: 545, startPoint y: 436, endPoint x: 491, endPoint y: 422, distance: 55.8
click at [491, 422] on div "Creator Mailing List Lead title; Country: @instagram E-mail adress: Followers: …" at bounding box center [785, 364] width 787 height 156
click at [424, 605] on span "Next" at bounding box center [424, 603] width 26 height 13
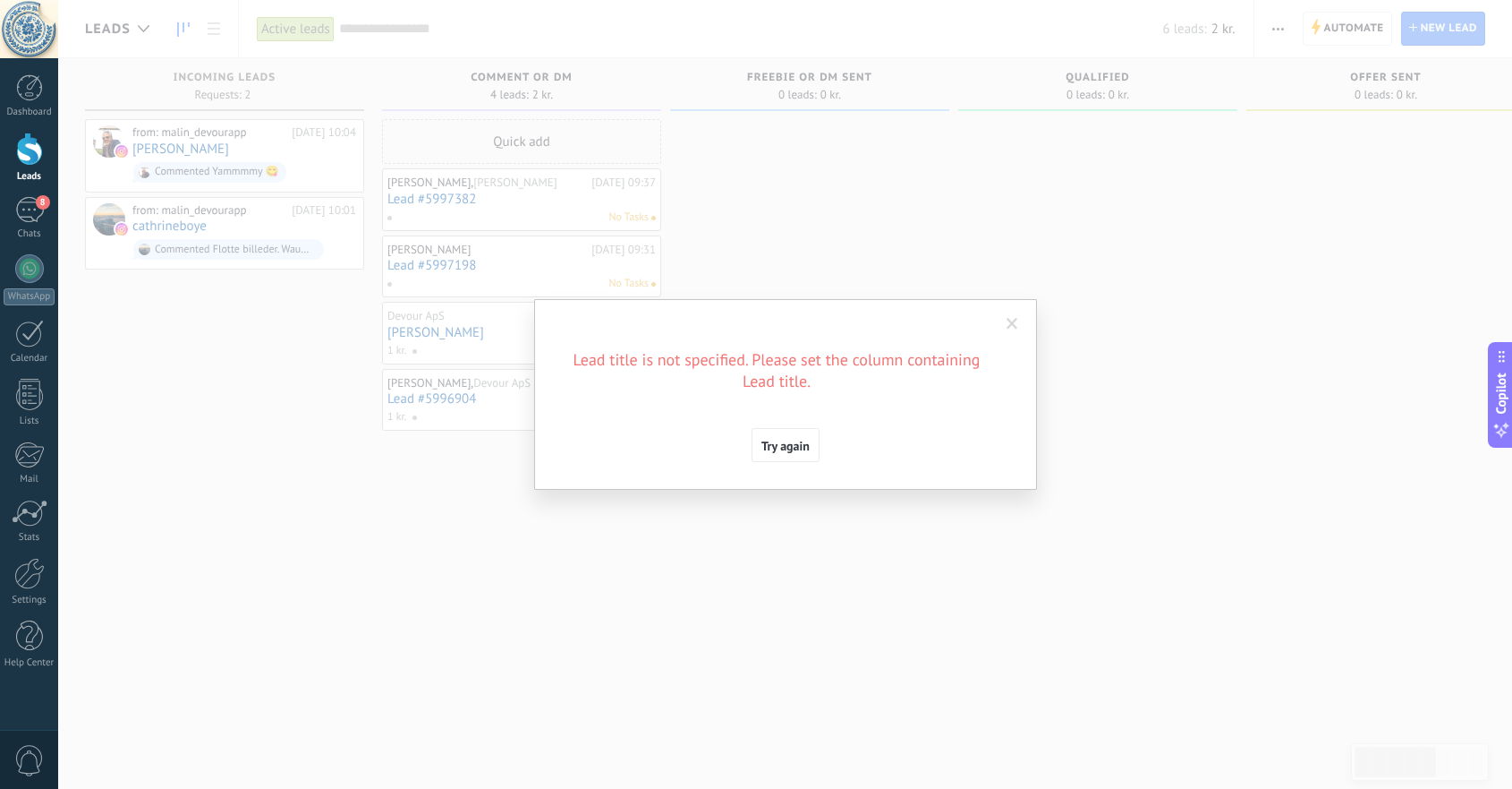
click at [1158, 391] on div "Import settings Delimiter: Semicolon (";") Comma (",") Tabulation (" ") Semicol…" at bounding box center [785, 394] width 1455 height 789
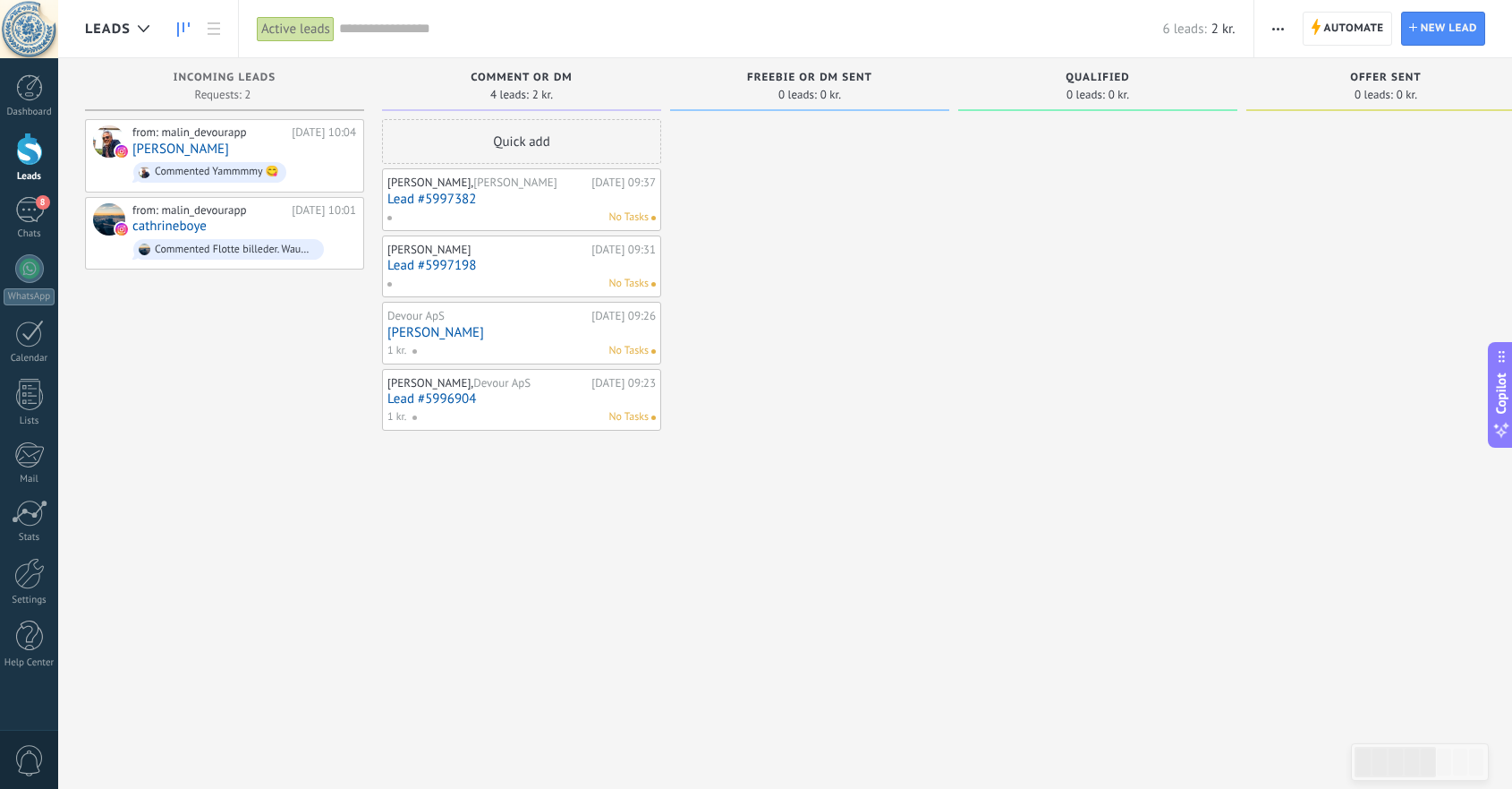
click at [1275, 29] on span "button" at bounding box center [1278, 28] width 12 height 34
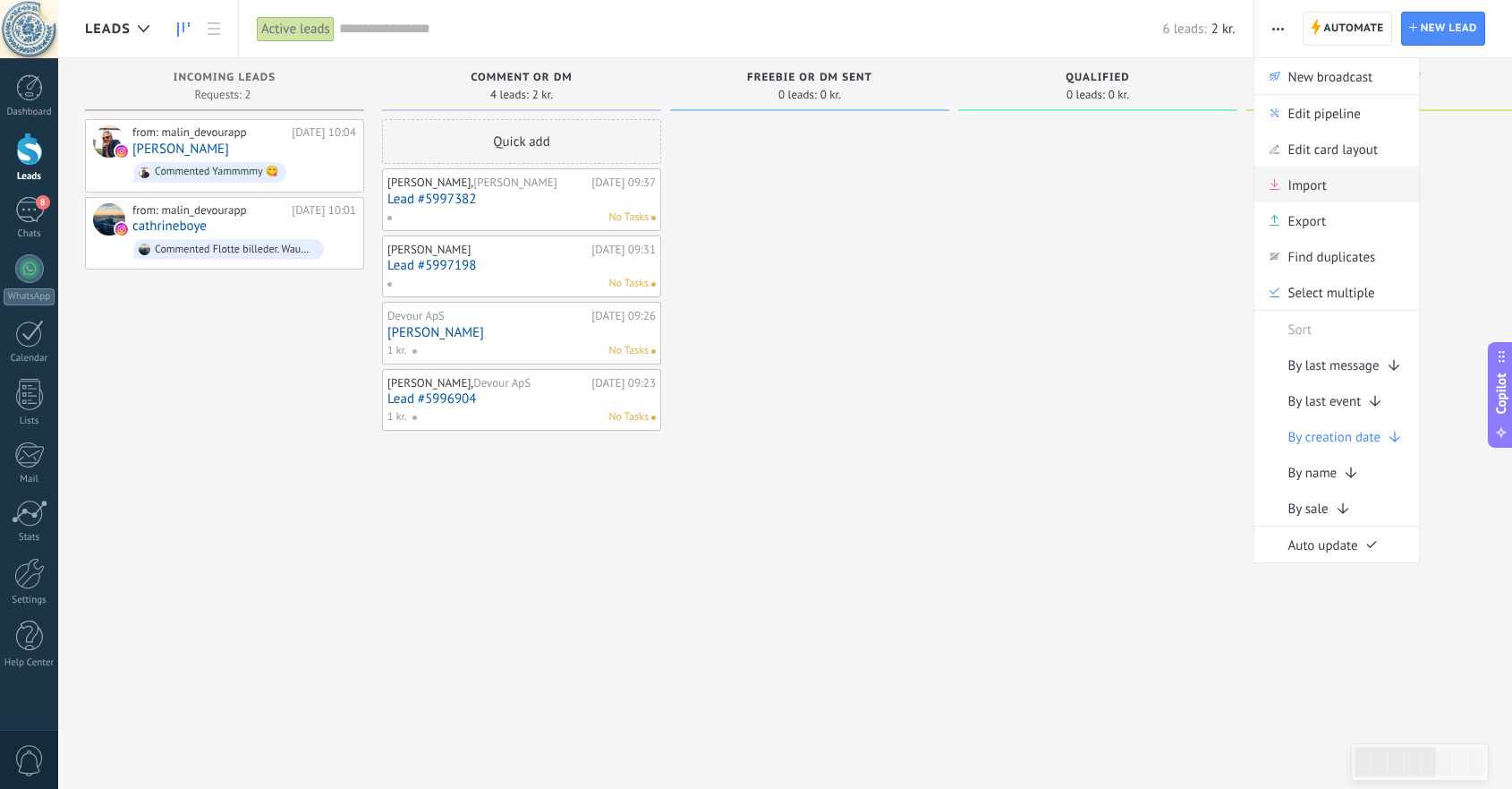
click at [1292, 180] on span "Import" at bounding box center [1308, 184] width 38 height 36
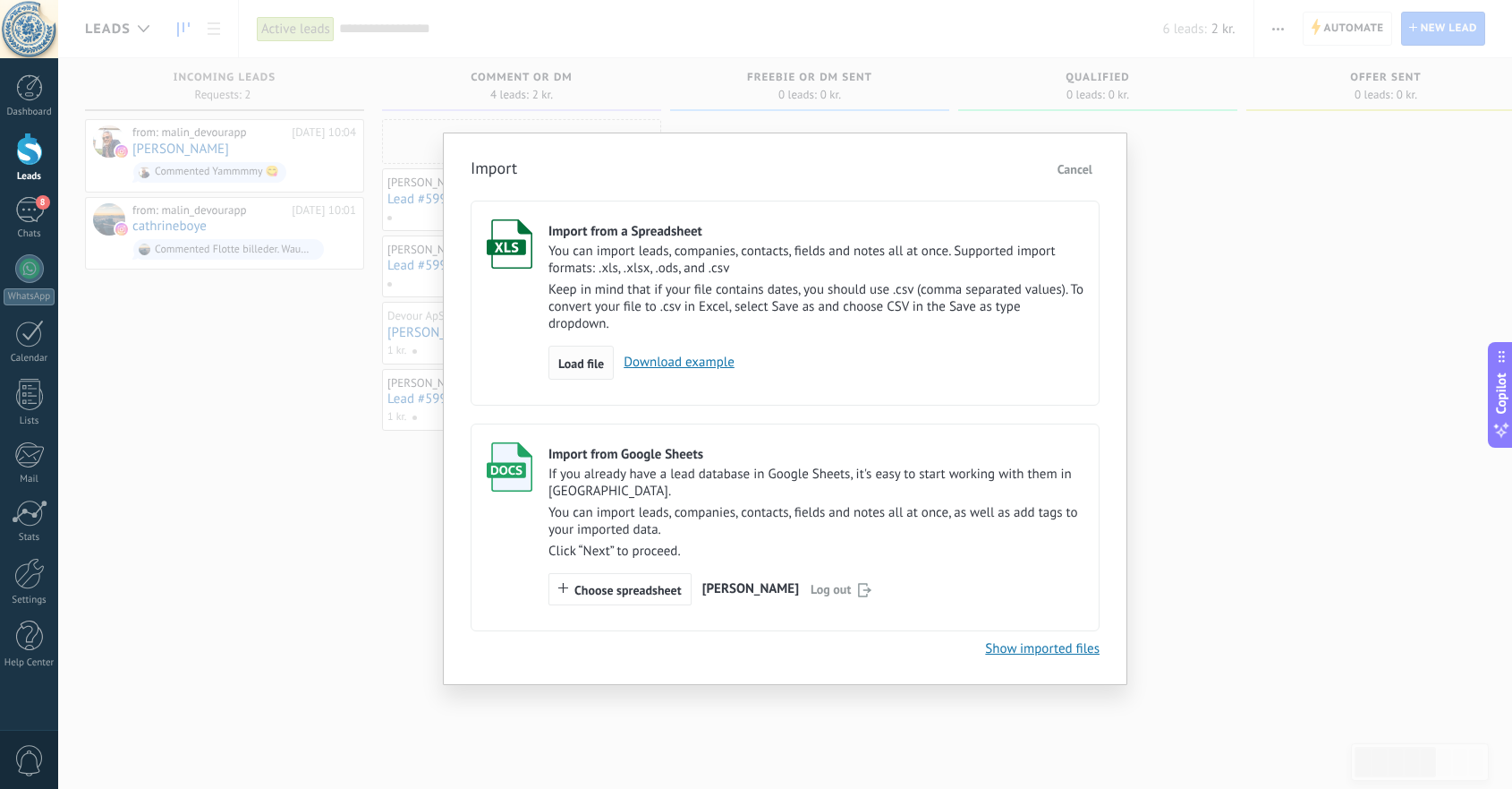
click at [577, 364] on span "Load file" at bounding box center [581, 364] width 46 height 13
click at [0, 0] on input "Import from a Spreadsheet You can import leads, companies, contacts, fields and…" at bounding box center [0, 0] width 0 height 0
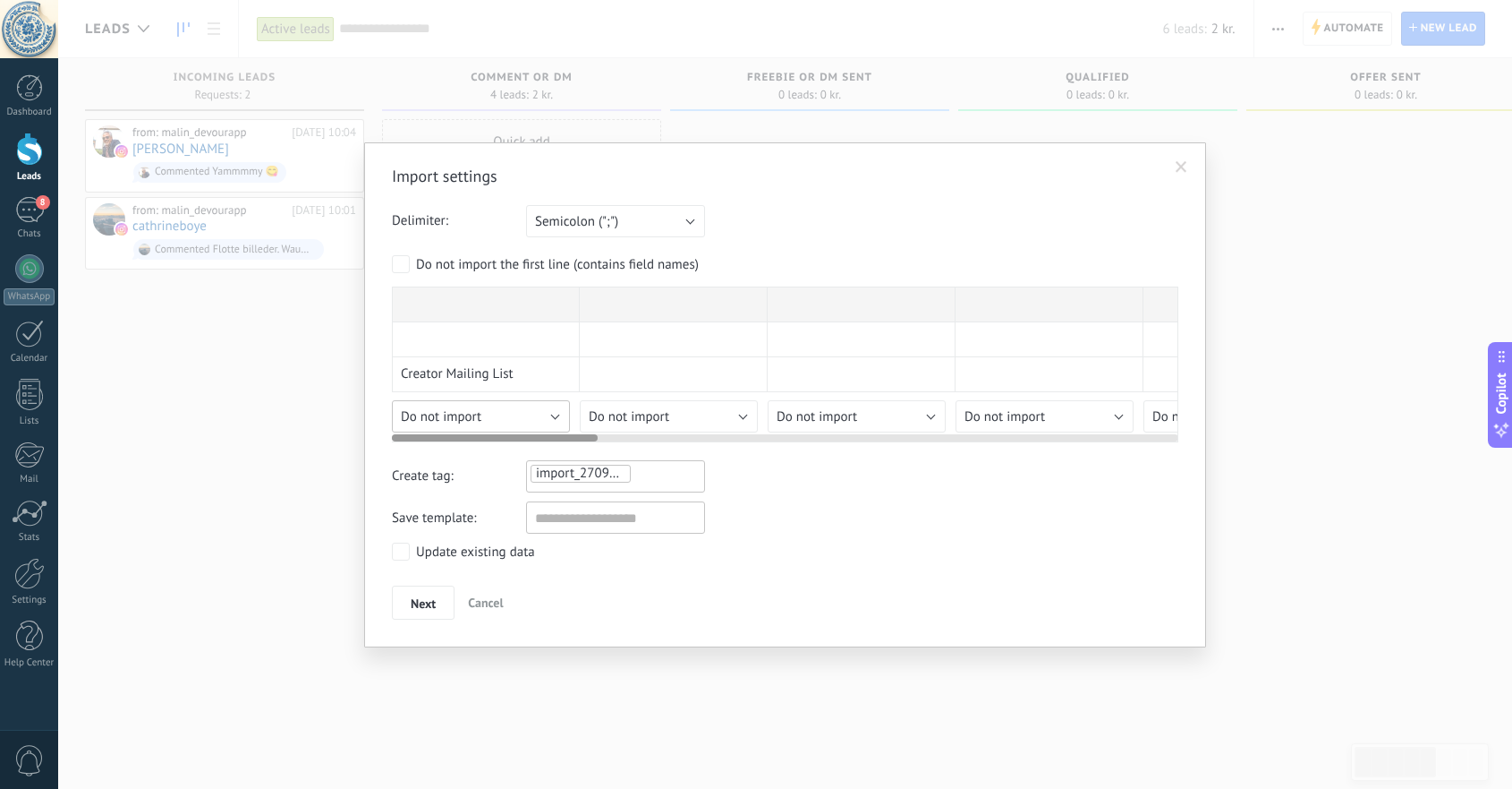
click at [549, 415] on div "Import settings Delimiter: Semicolon (";") Comma (",") Tabulation (" ") Semicol…" at bounding box center [785, 393] width 787 height 454
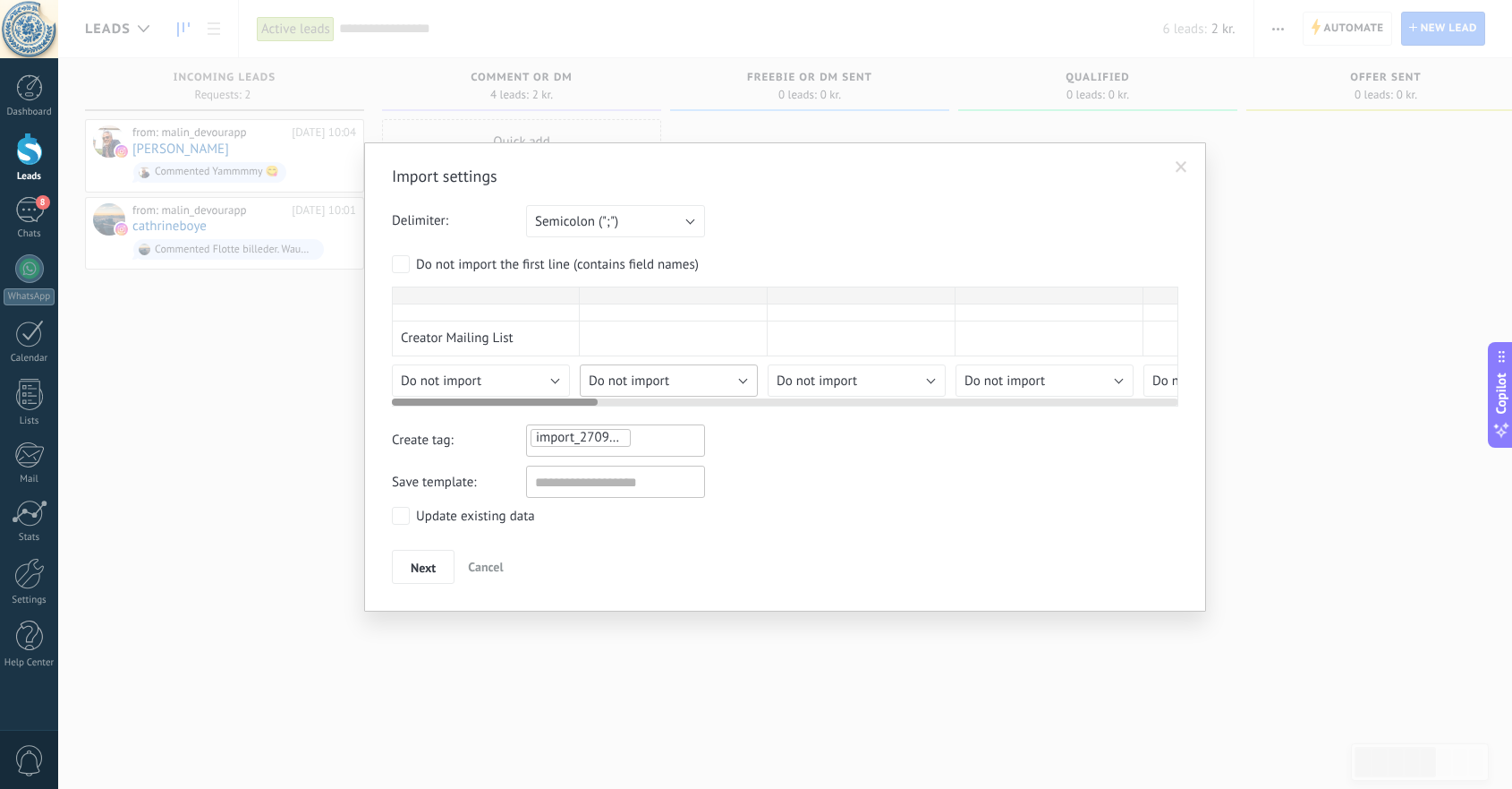
click at [712, 408] on div "Import settings Delimiter: Semicolon (";") Comma (",") Tabulation (" ") Semicol…" at bounding box center [785, 374] width 787 height 418
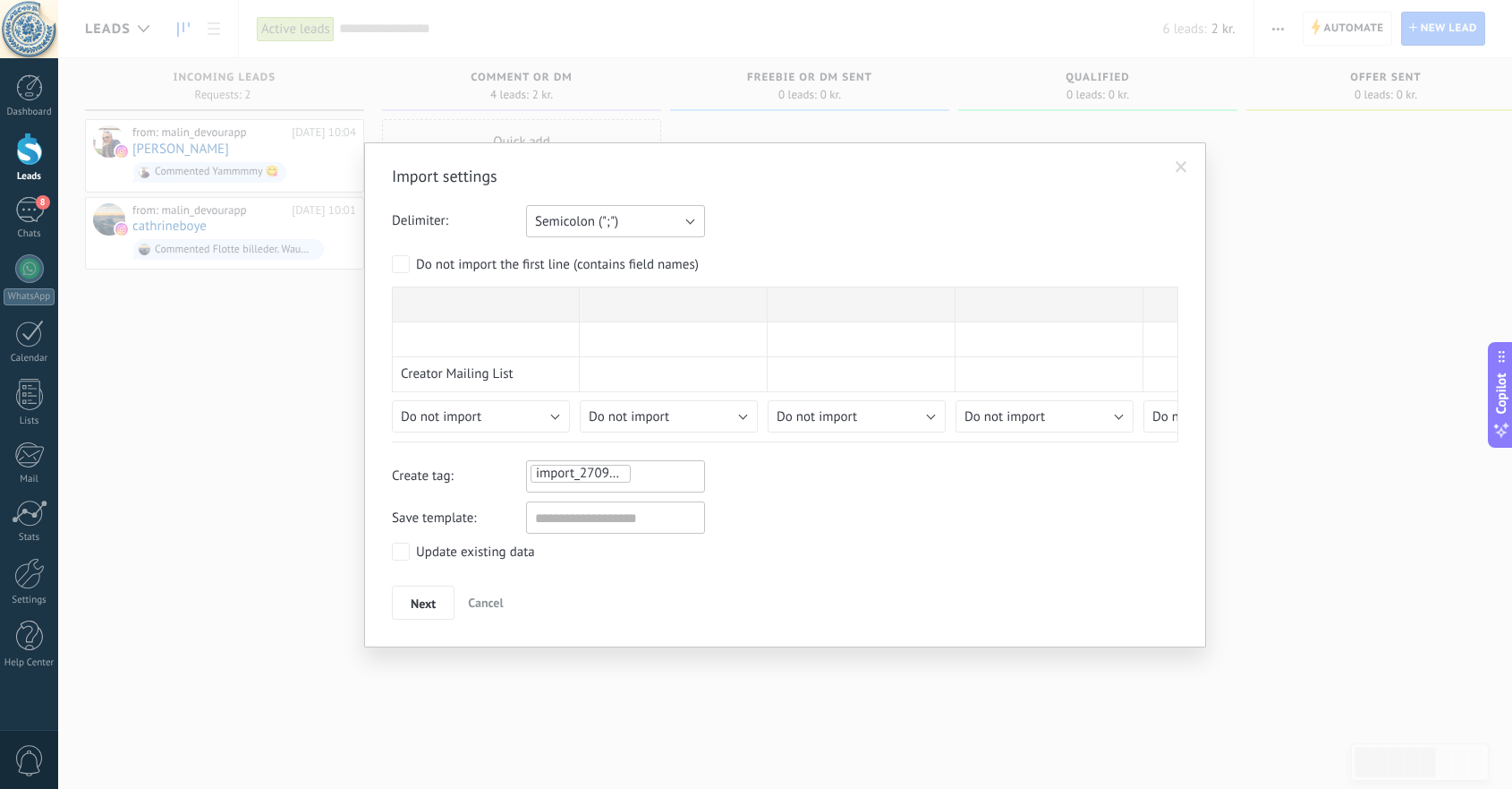
click at [688, 221] on button "Semicolon (";")" at bounding box center [616, 220] width 179 height 32
click at [635, 256] on span "Comma (",")" at bounding box center [607, 251] width 183 height 17
click at [661, 229] on button "Comma (",")" at bounding box center [616, 220] width 179 height 32
click at [621, 281] on span "Tabulation (" ")" at bounding box center [607, 282] width 183 height 17
click at [640, 224] on button "Tabulation (" ")" at bounding box center [616, 220] width 179 height 32
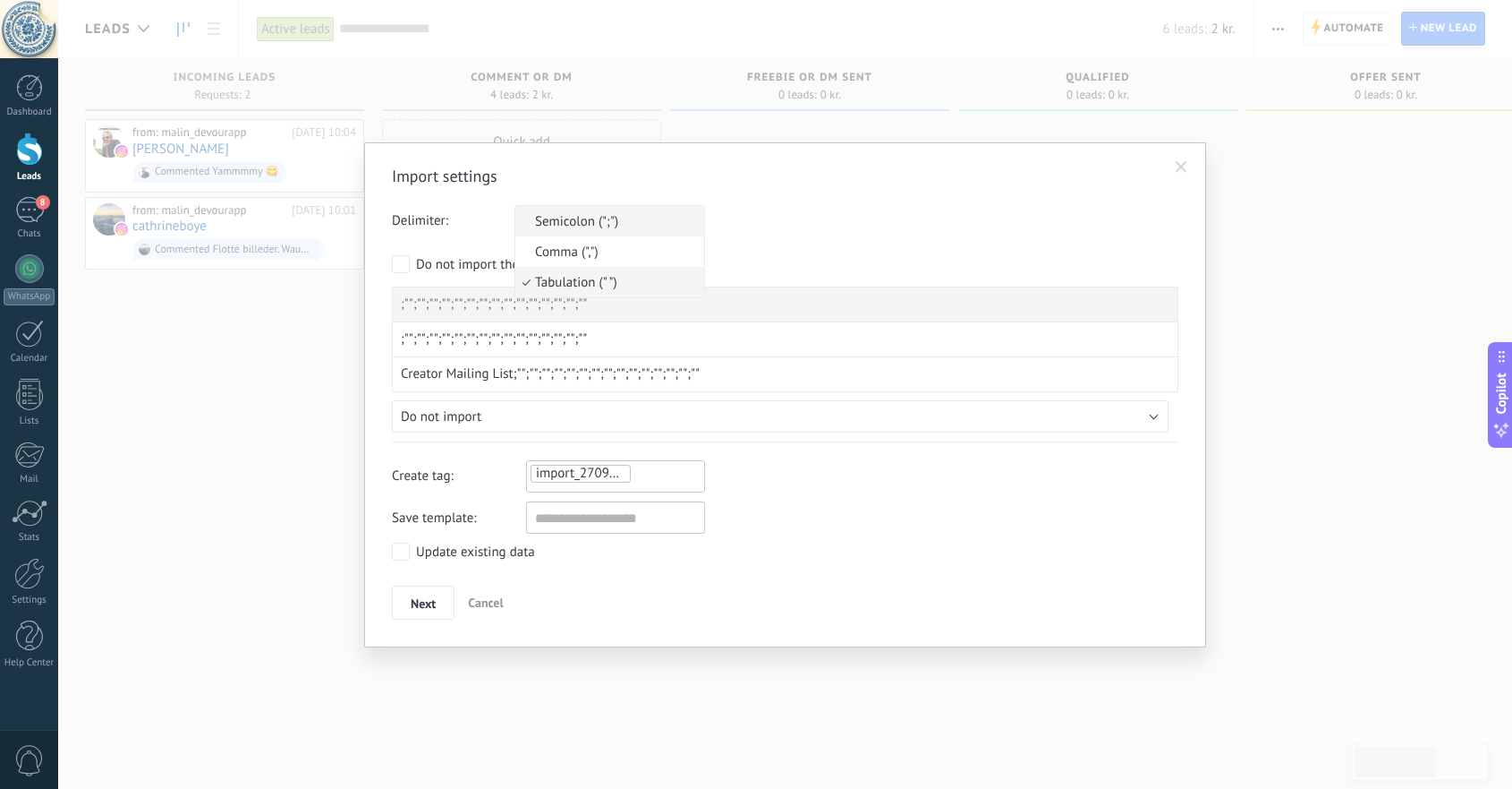
click at [605, 220] on span "Semicolon (";")" at bounding box center [607, 221] width 183 height 17
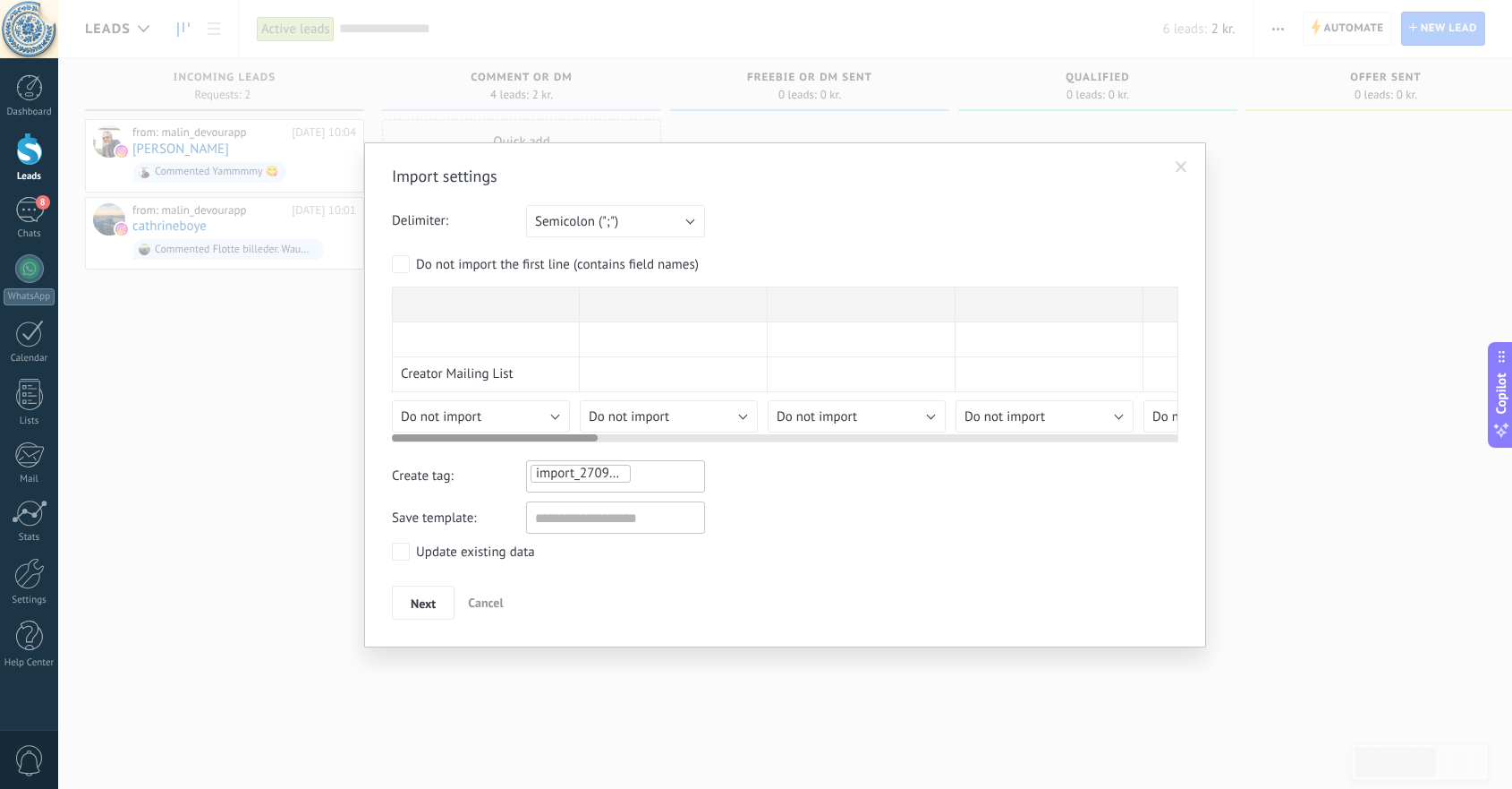
drag, startPoint x: 537, startPoint y: 435, endPoint x: 435, endPoint y: 474, distance: 109.2
click at [435, 474] on div "Import settings Delimiter: Semicolon (";") Comma (",") Tabulation (" ") Semicol…" at bounding box center [785, 393] width 787 height 454
click at [469, 415] on span "Do not import" at bounding box center [441, 416] width 80 height 17
click at [608, 419] on span "Do not import" at bounding box center [628, 416] width 80 height 17
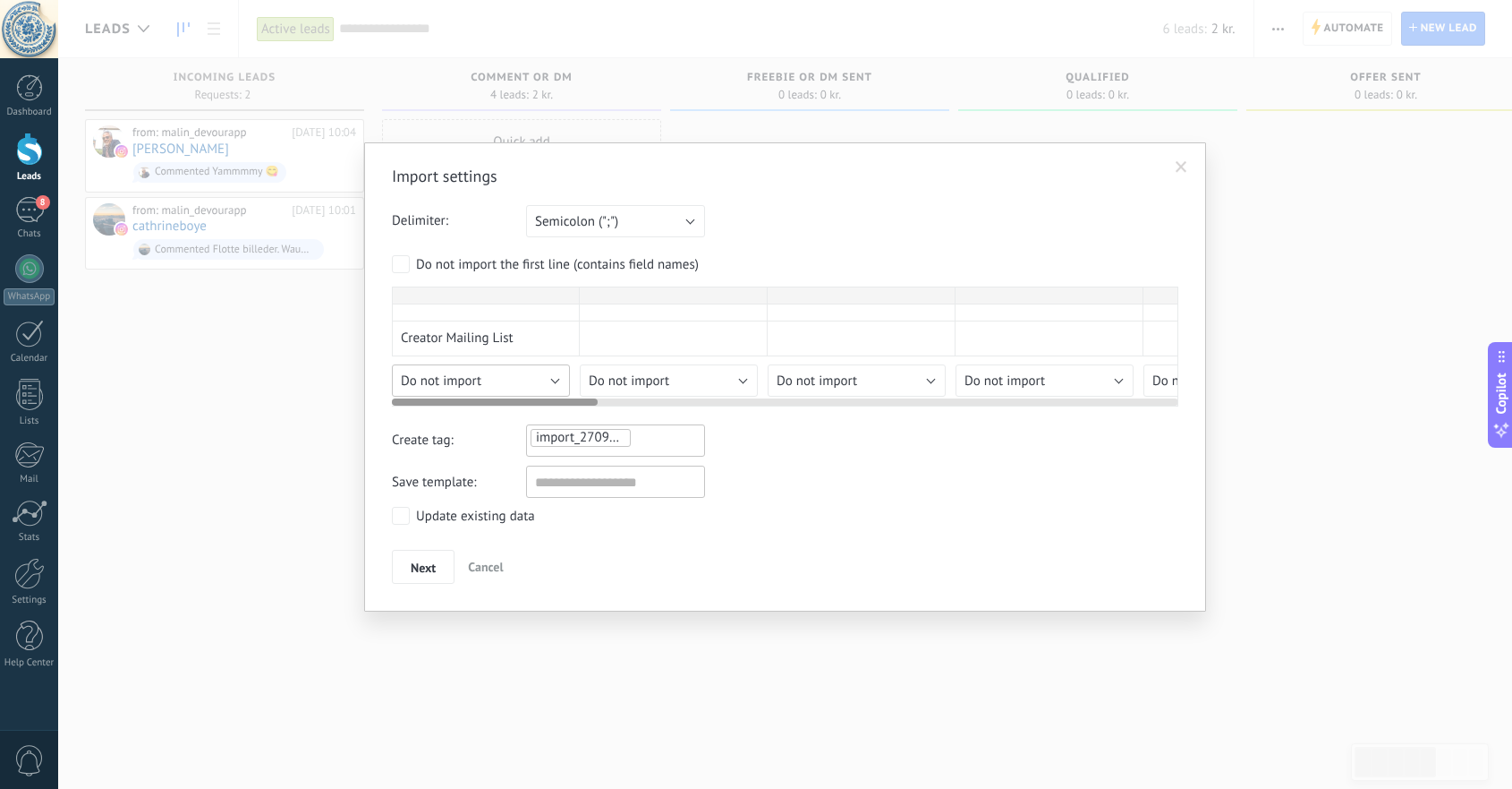
click at [511, 423] on div "Import settings Delimiter: Semicolon (";") Comma (",") Tabulation (" ") Semicol…" at bounding box center [785, 374] width 787 height 418
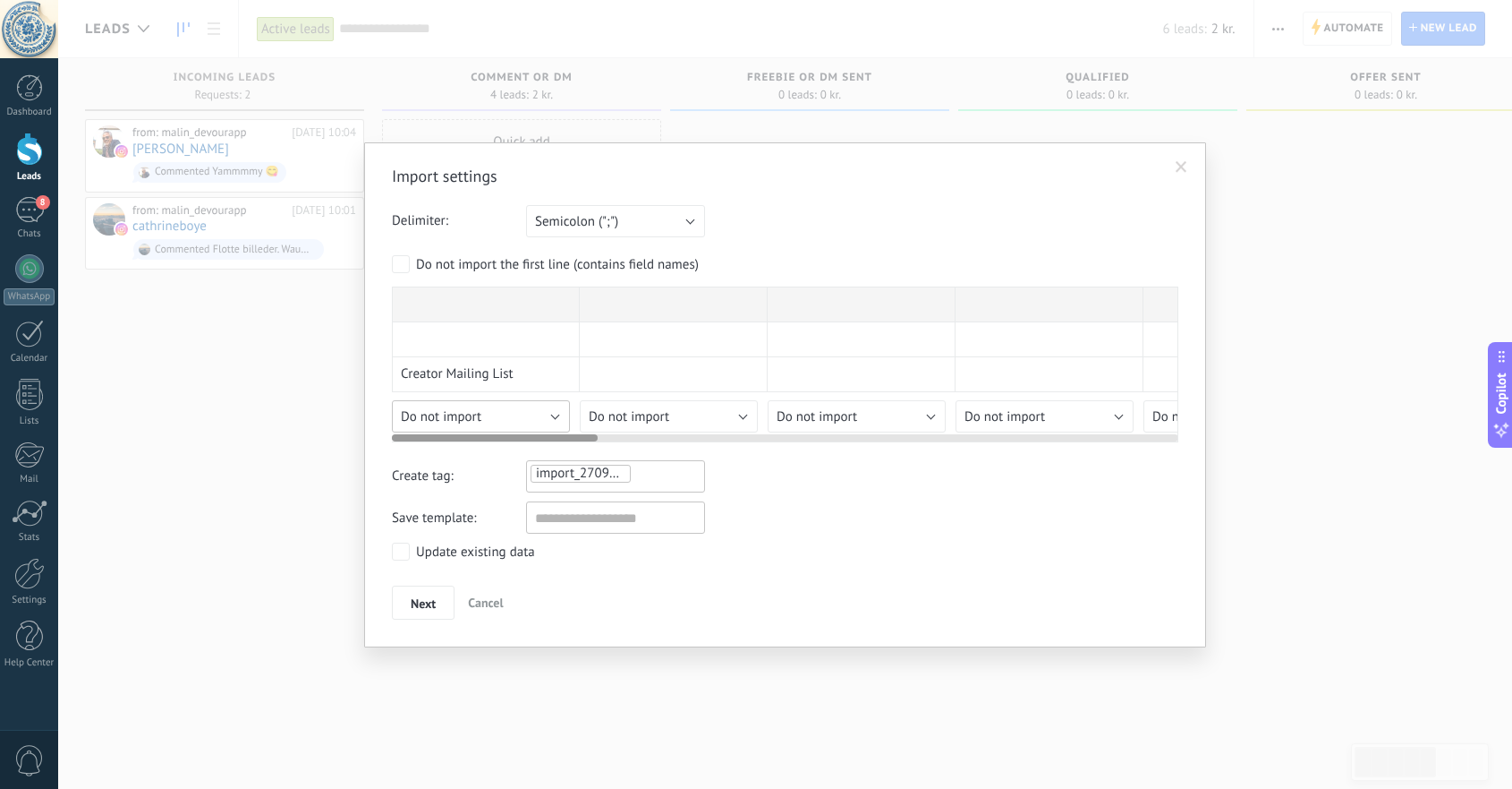
click at [559, 413] on div "Import settings Delimiter: Semicolon (";") Comma (",") Tabulation (" ") Semicol…" at bounding box center [785, 393] width 787 height 454
click at [539, 415] on div "Import settings Delimiter: Semicolon (";") Comma (",") Tabulation (" ") Semicol…" at bounding box center [785, 393] width 787 height 454
click at [557, 415] on div "Import settings Delimiter: Semicolon (";") Comma (",") Tabulation (" ") Semicol…" at bounding box center [785, 393] width 787 height 454
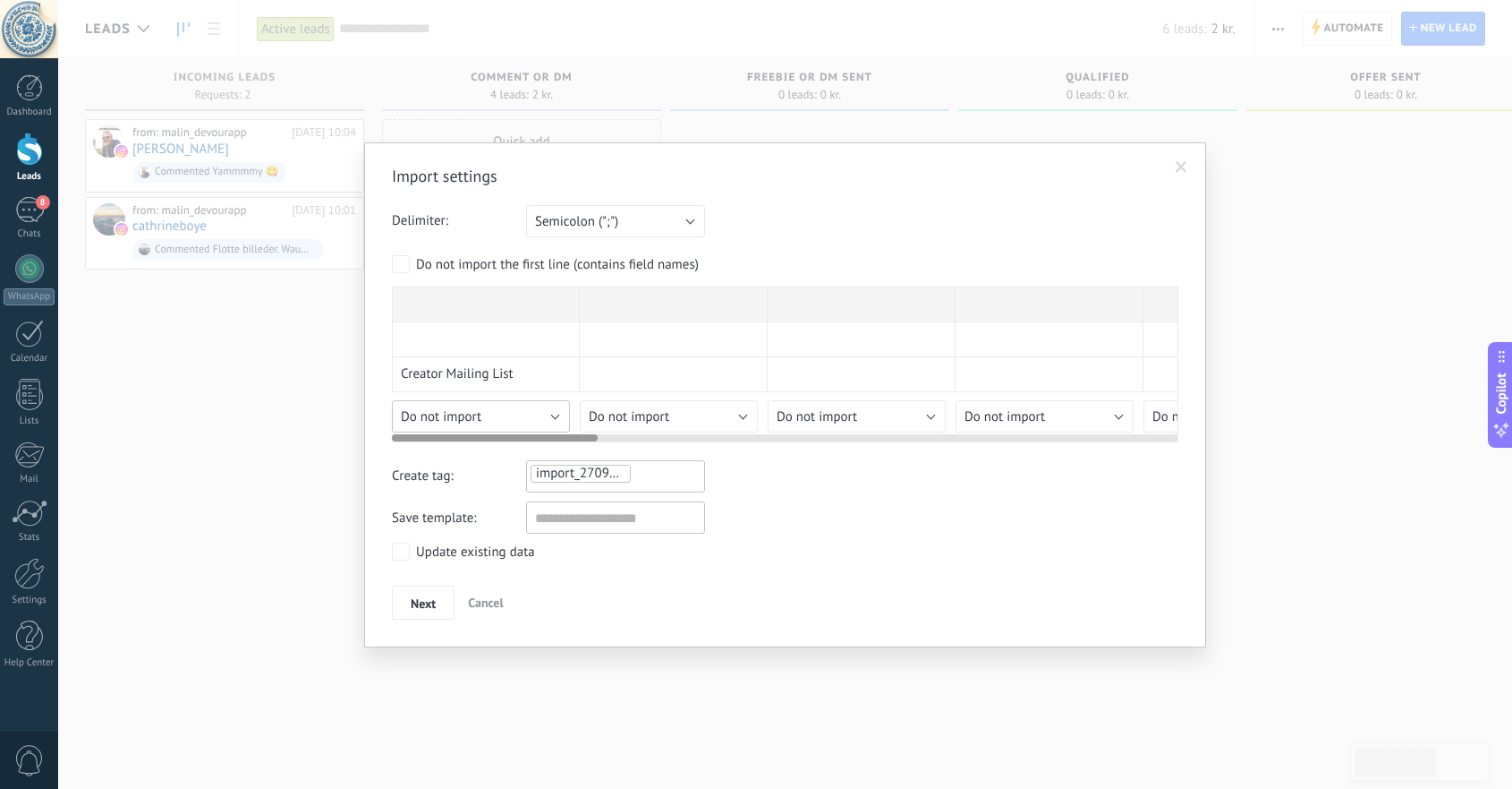
click at [557, 415] on div "Import settings Delimiter: Semicolon (";") Comma (",") Tabulation (" ") Semicol…" at bounding box center [785, 393] width 787 height 454
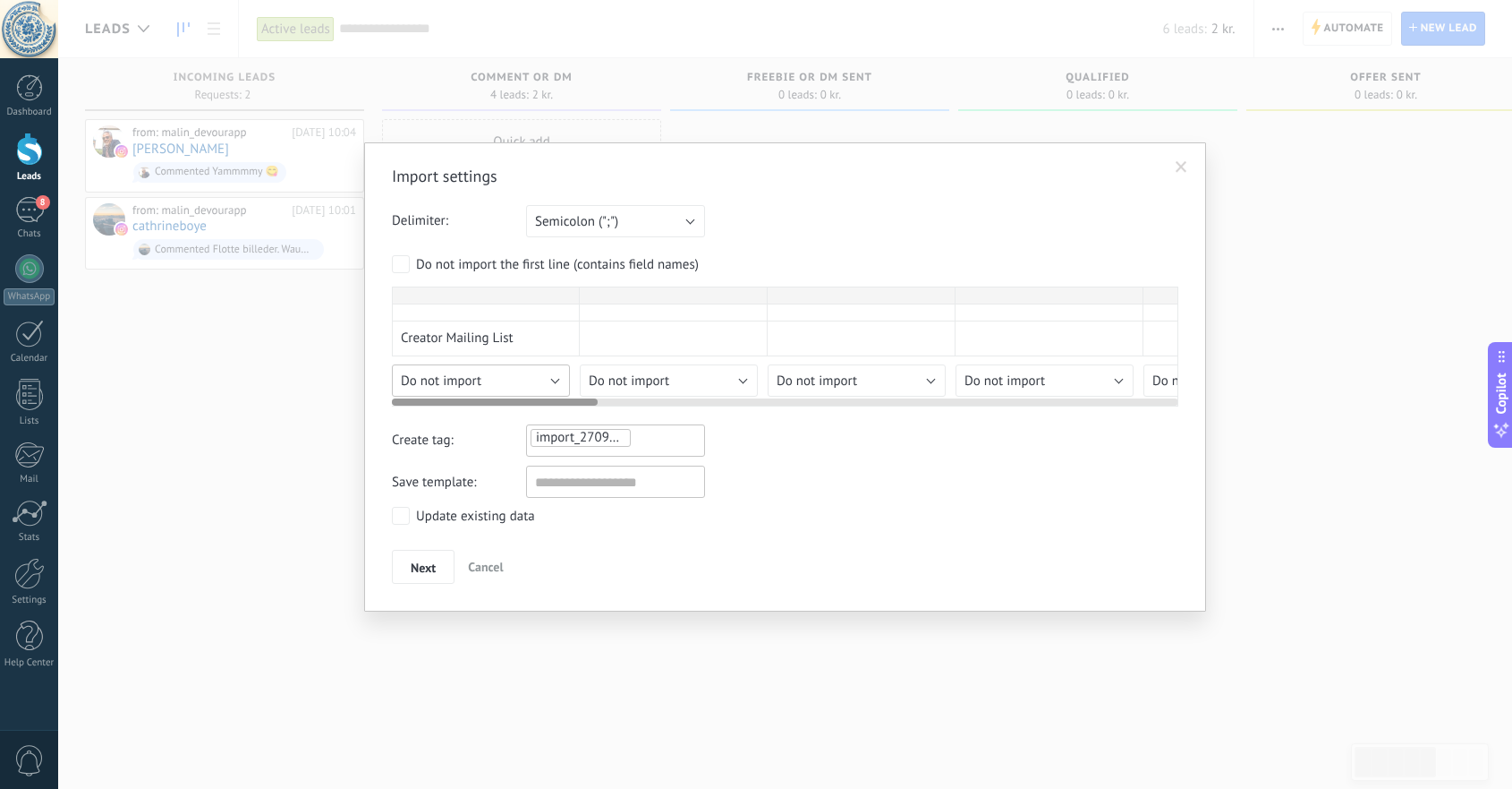
click at [532, 380] on button "Do not import" at bounding box center [481, 380] width 179 height 32
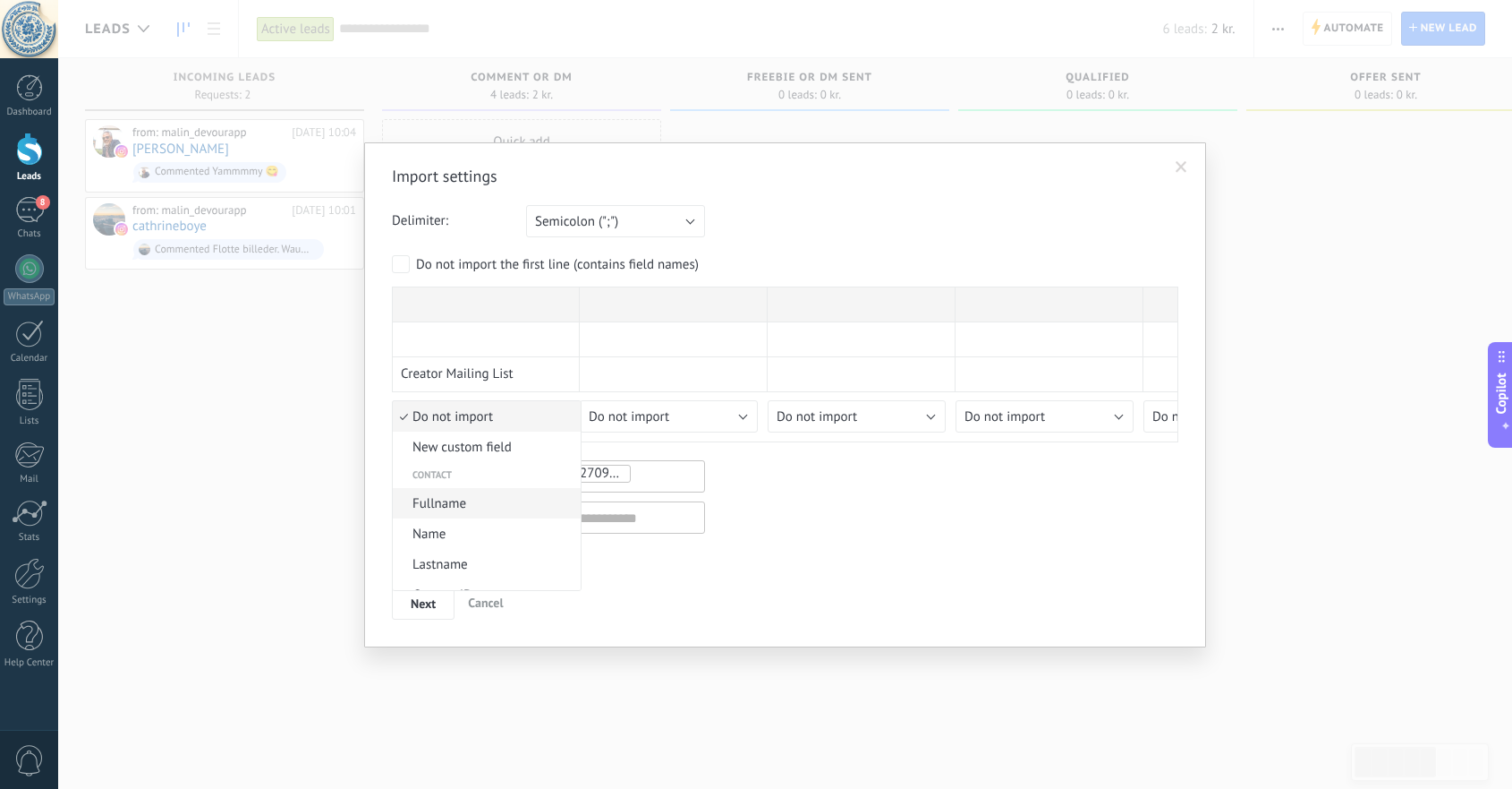
click at [479, 506] on span "Fullname" at bounding box center [484, 503] width 182 height 17
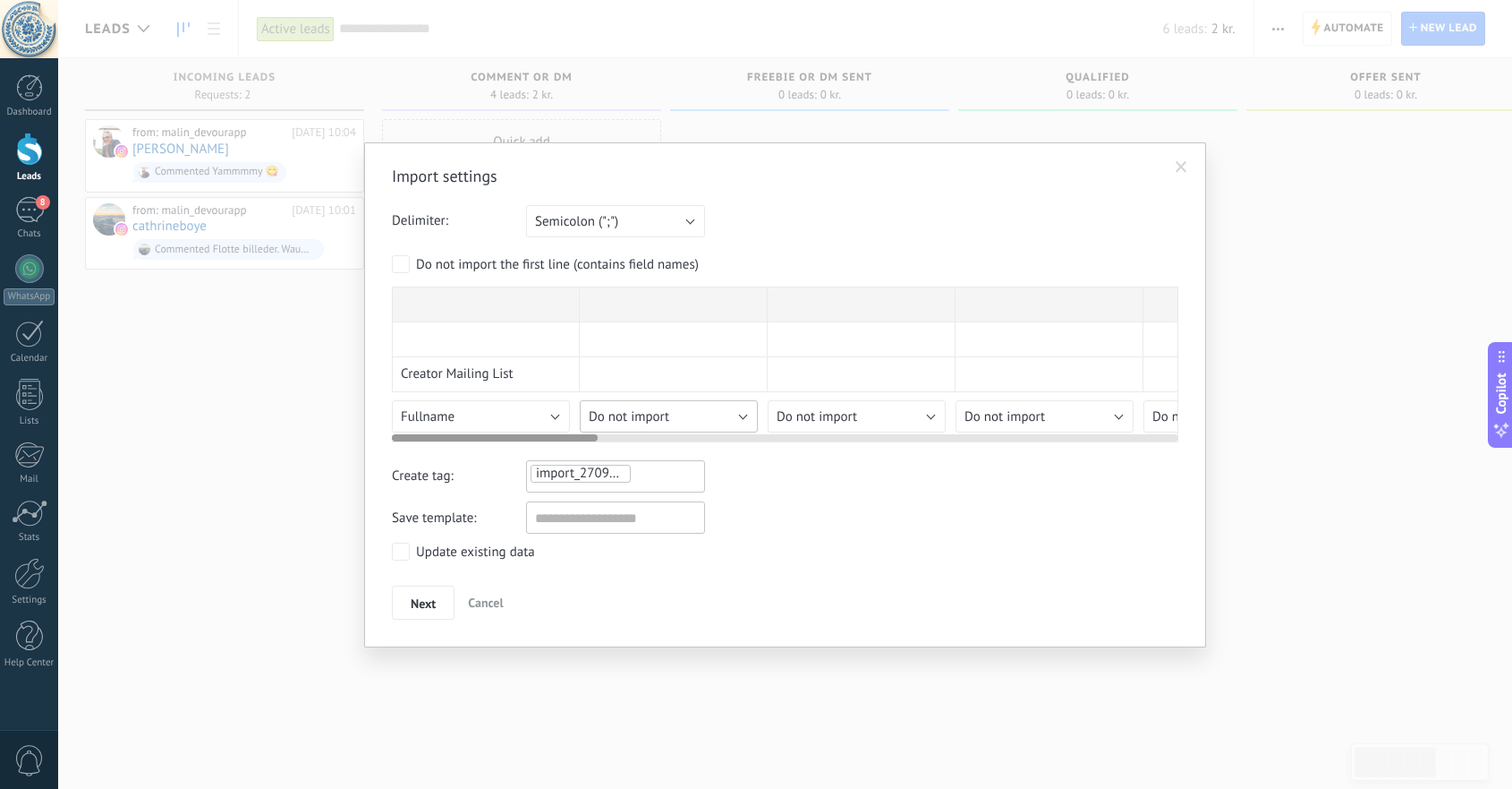
click at [746, 418] on div "Import settings Delimiter: Semicolon (";") Comma (",") Tabulation (" ") Semicol…" at bounding box center [785, 393] width 787 height 454
click at [718, 412] on div "Import settings Delimiter: Semicolon (";") Comma (",") Tabulation (" ") Semicol…" at bounding box center [785, 393] width 787 height 454
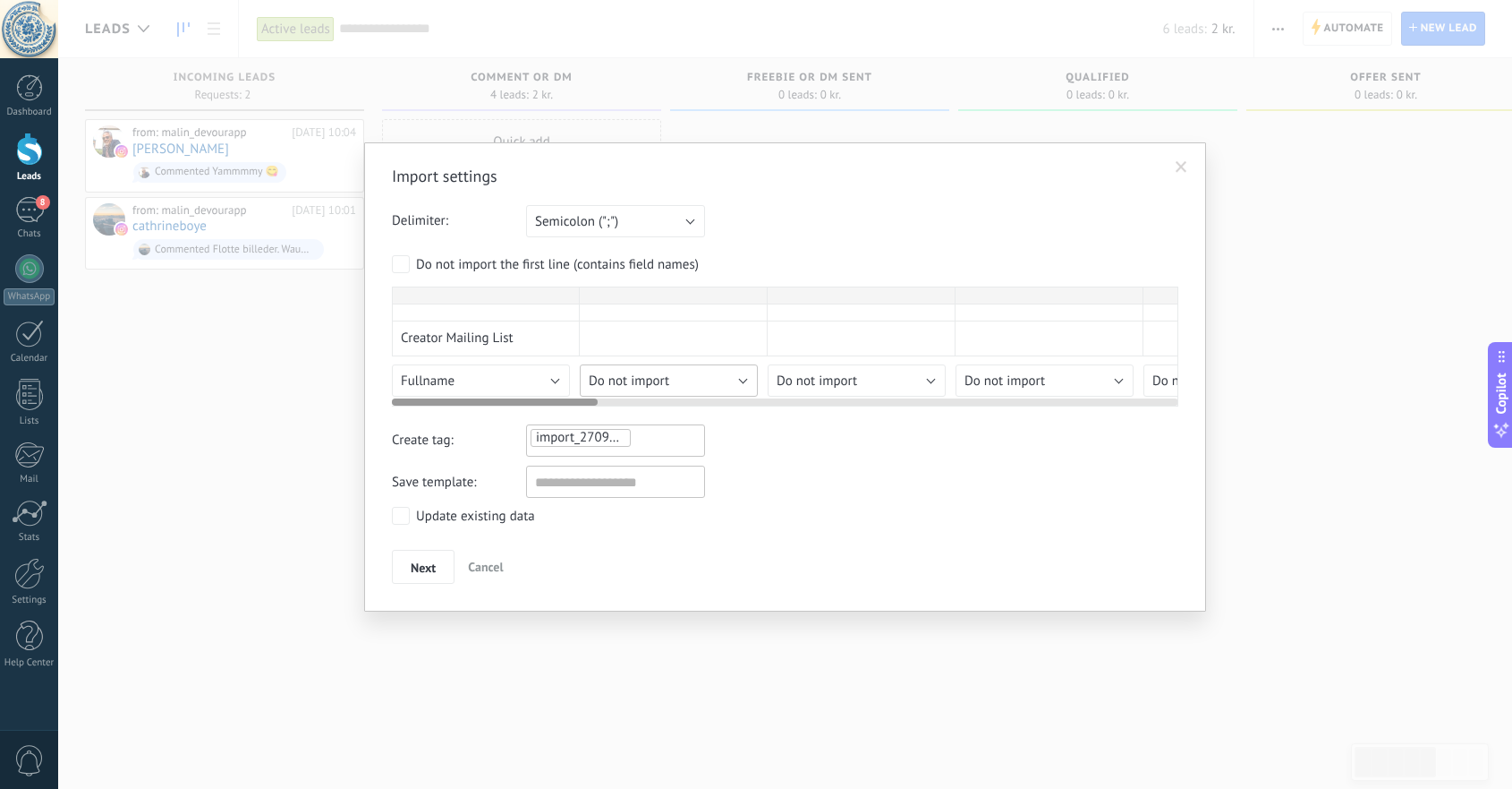
click at [741, 412] on div "Import settings Delimiter: Semicolon (";") Comma (",") Tabulation (" ") Semicol…" at bounding box center [785, 374] width 787 height 418
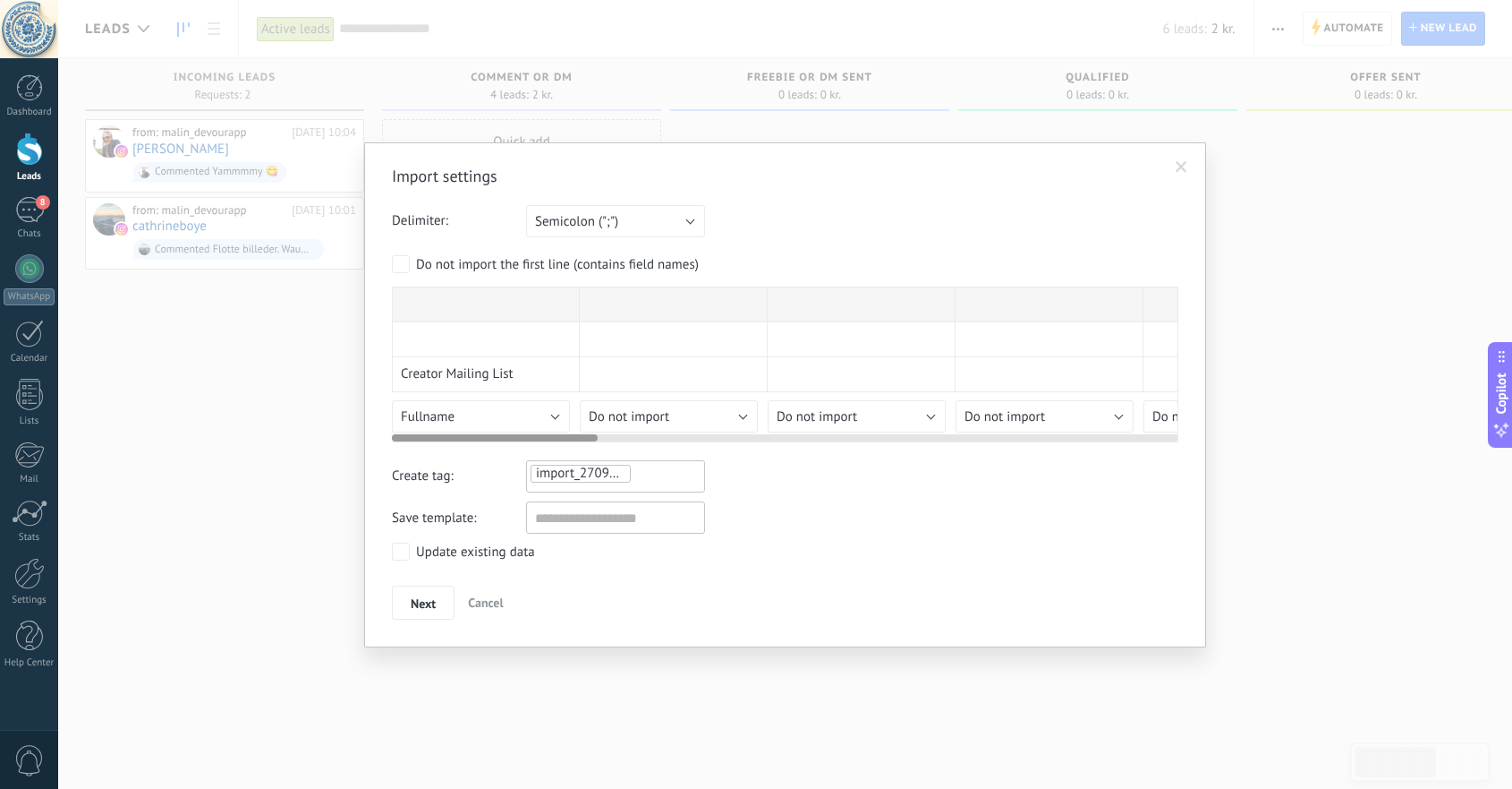
click at [747, 398] on div "Creator Mailing List Lead title; Country: @instagram E-mail adress: Followers: …" at bounding box center [785, 364] width 787 height 156
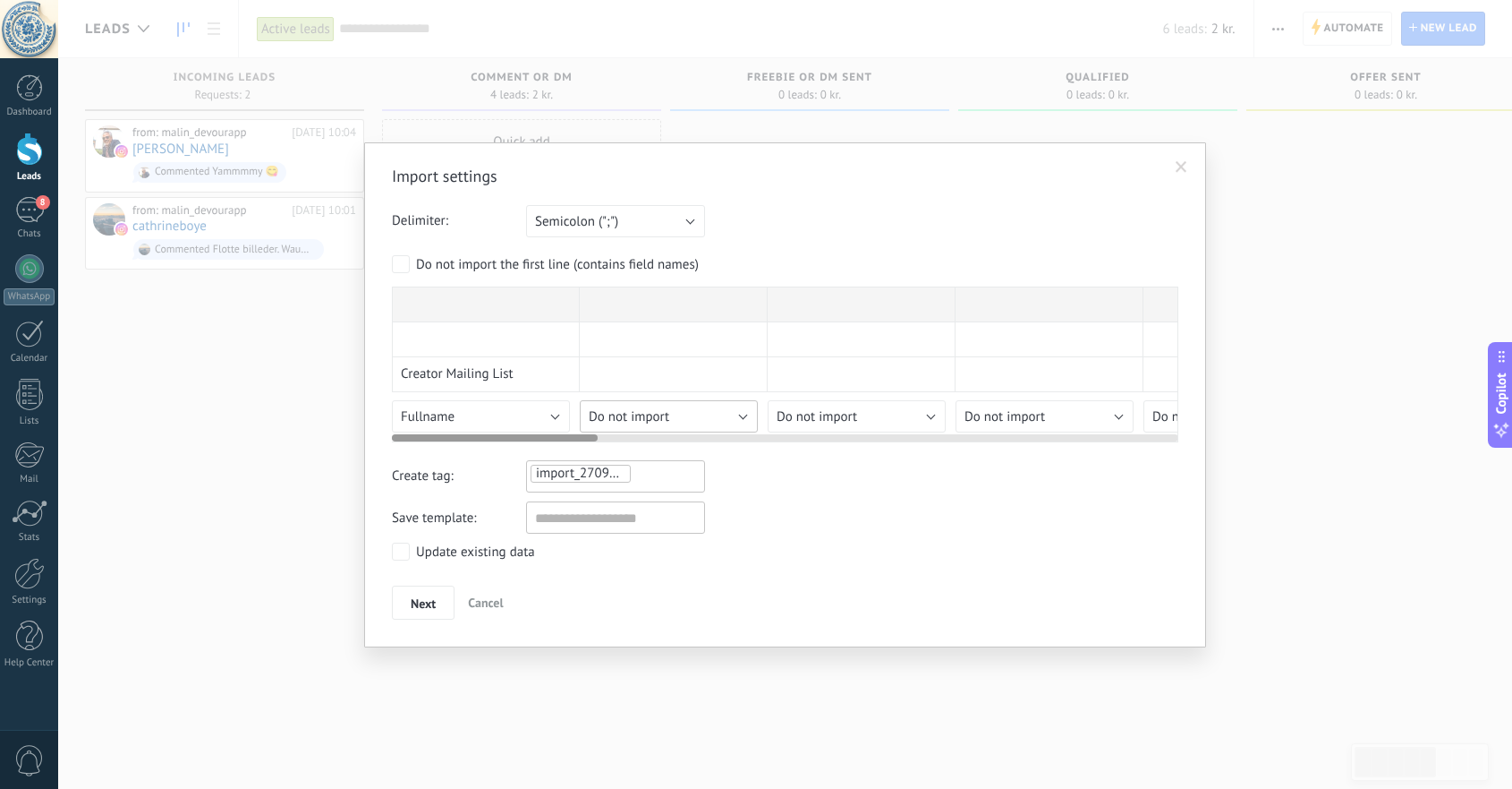
click at [732, 410] on div "Import settings Delimiter: Semicolon (";") Comma (",") Tabulation (" ") Semicol…" at bounding box center [785, 393] width 787 height 454
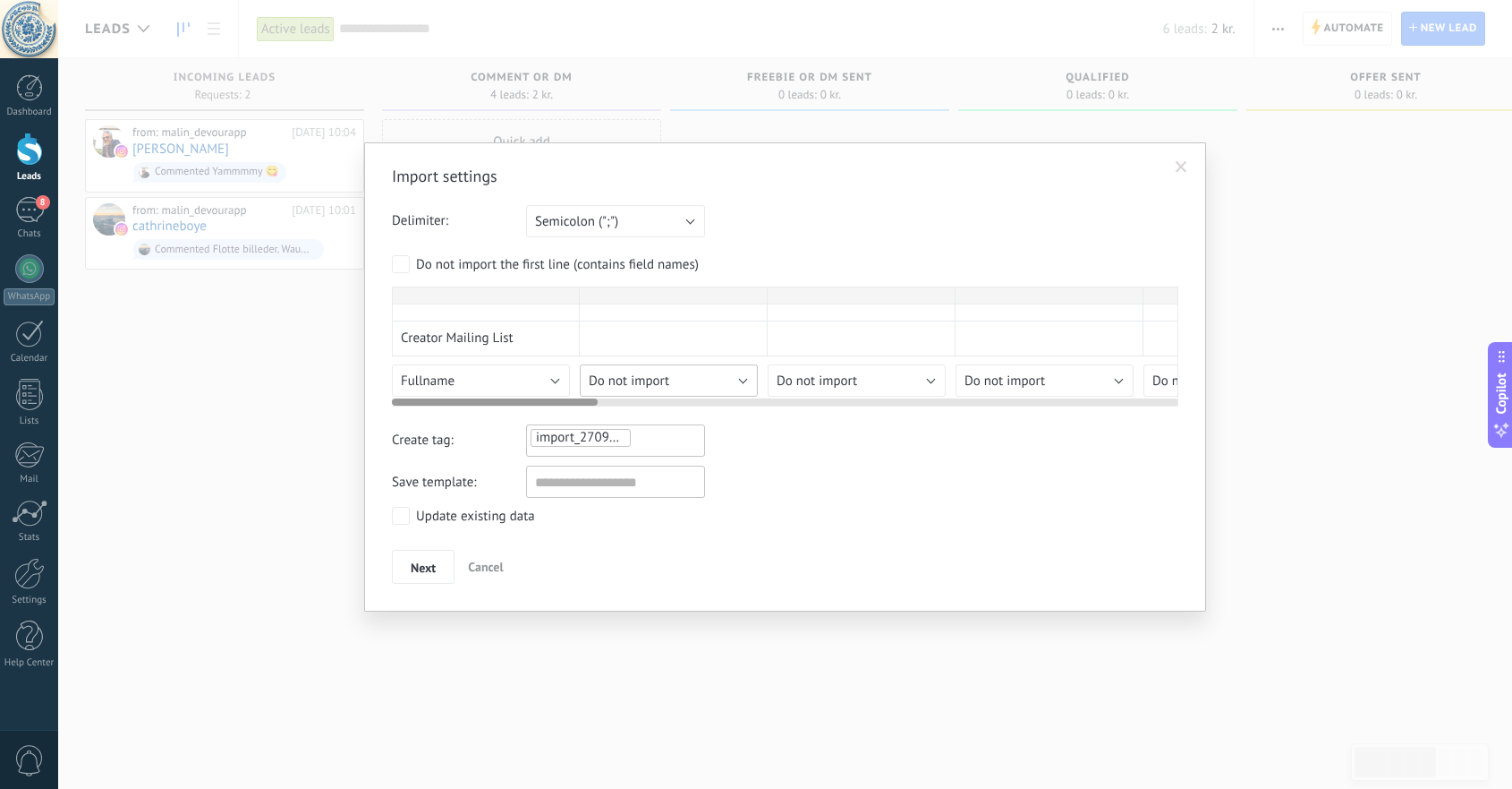
click at [732, 410] on div "Import settings Delimiter: Semicolon (";") Comma (",") Tabulation (" ") Semicol…" at bounding box center [785, 374] width 787 height 418
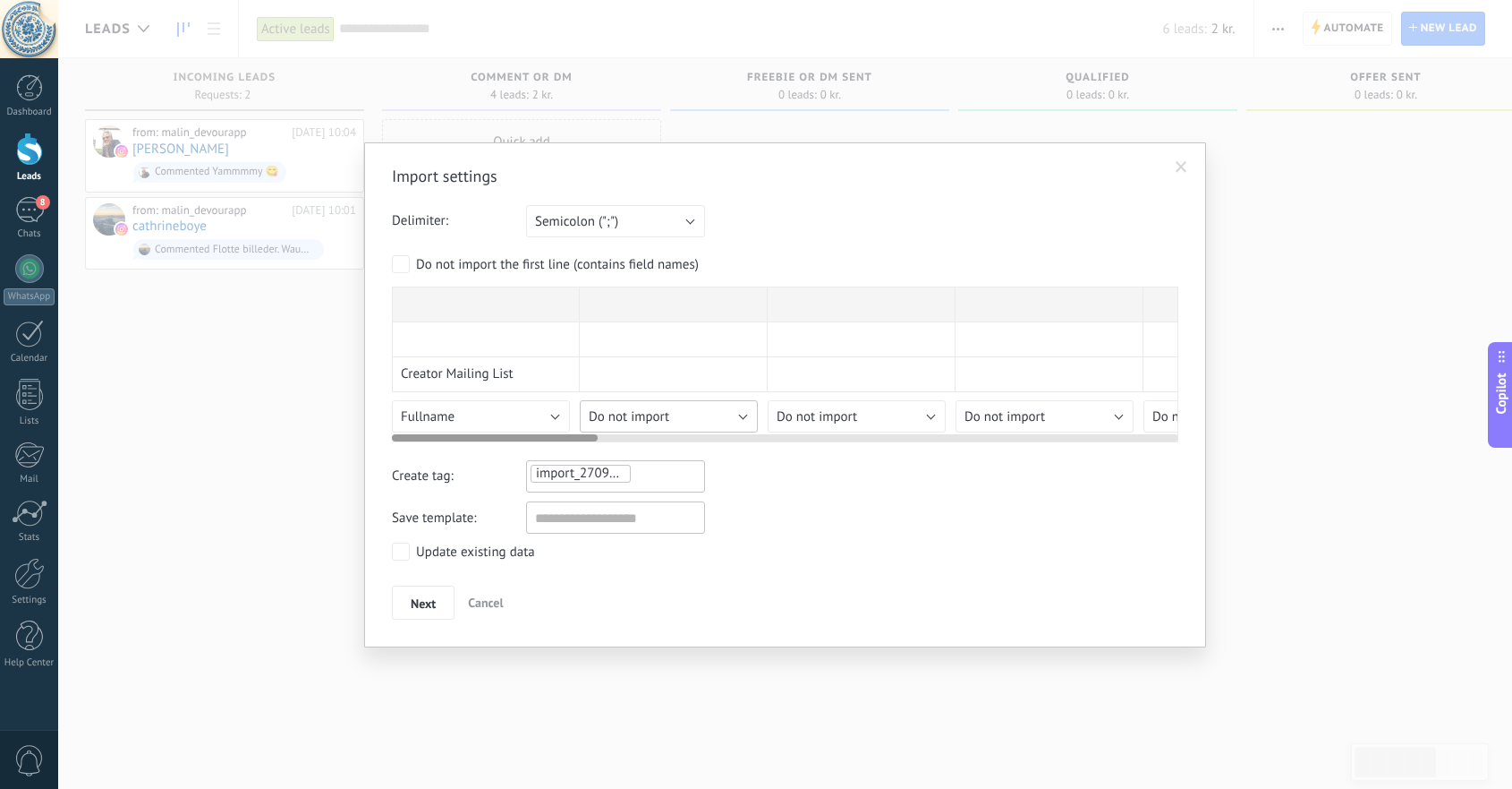
click at [732, 410] on div "Import settings Delimiter: Semicolon (";") Comma (",") Tabulation (" ") Semicol…" at bounding box center [785, 393] width 787 height 454
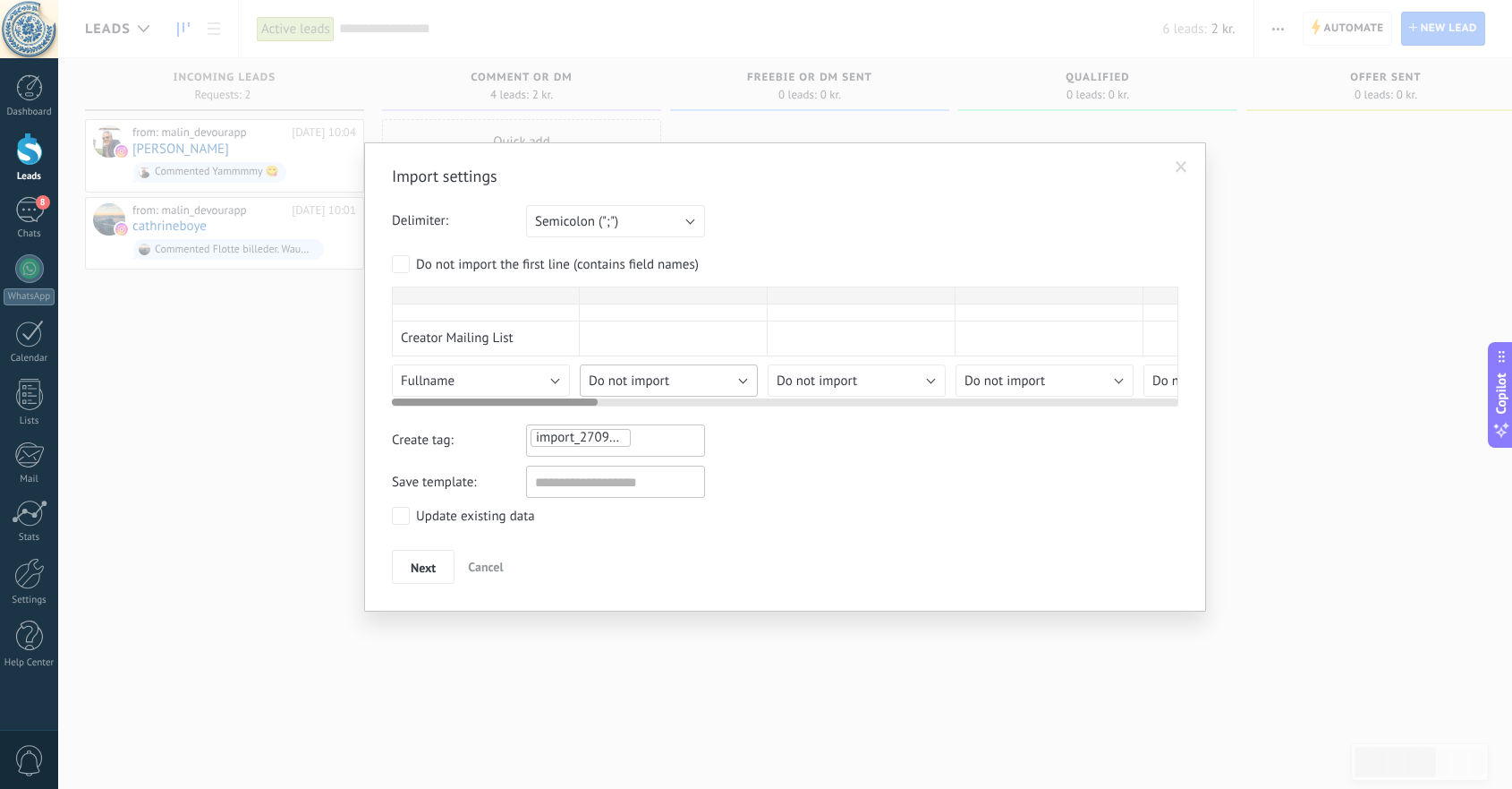
click at [732, 410] on div "Import settings Delimiter: Semicolon (";") Comma (",") Tabulation (" ") Semicol…" at bounding box center [785, 374] width 787 height 418
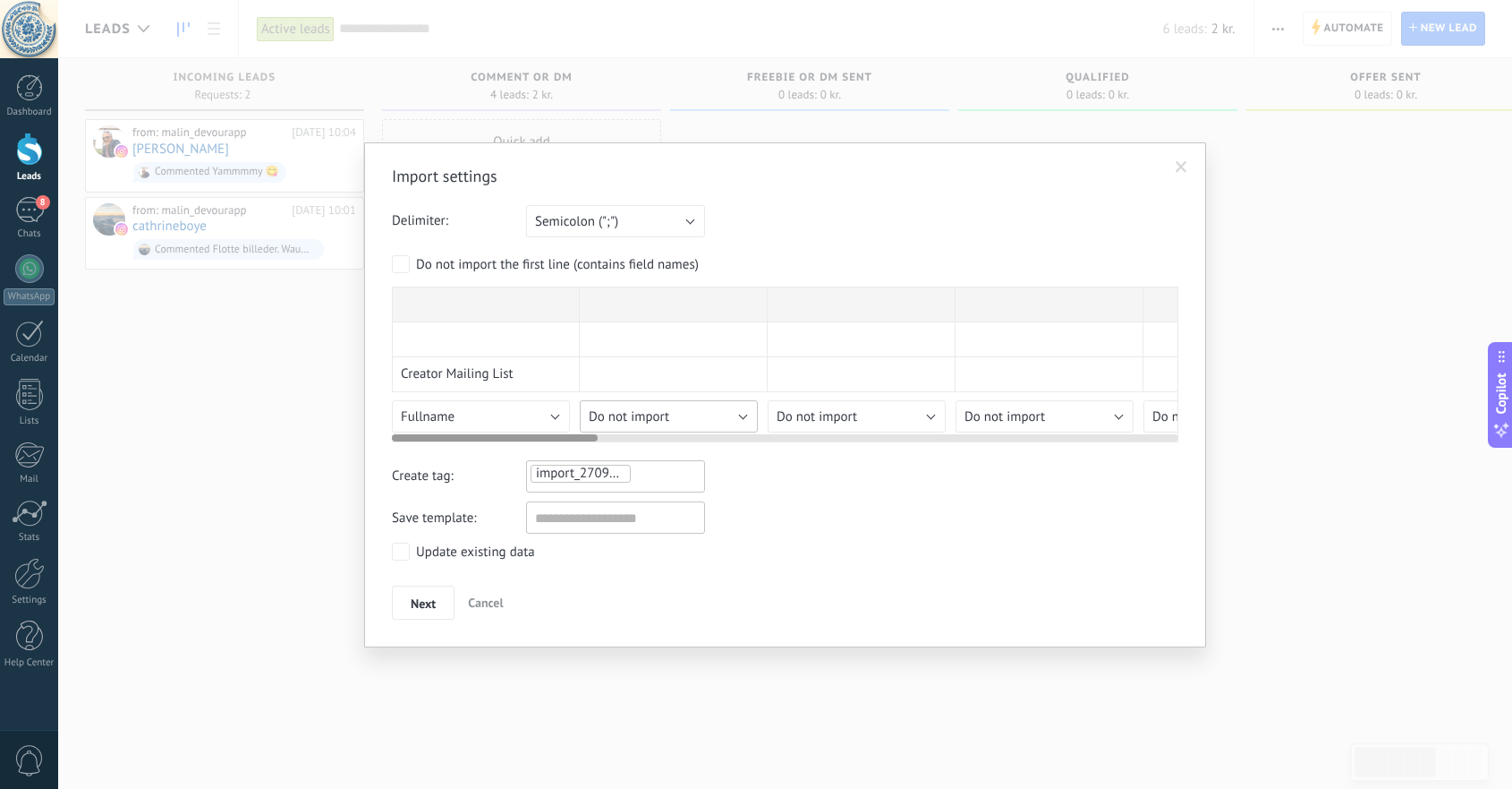
click at [621, 416] on span "Do not import" at bounding box center [628, 416] width 80 height 17
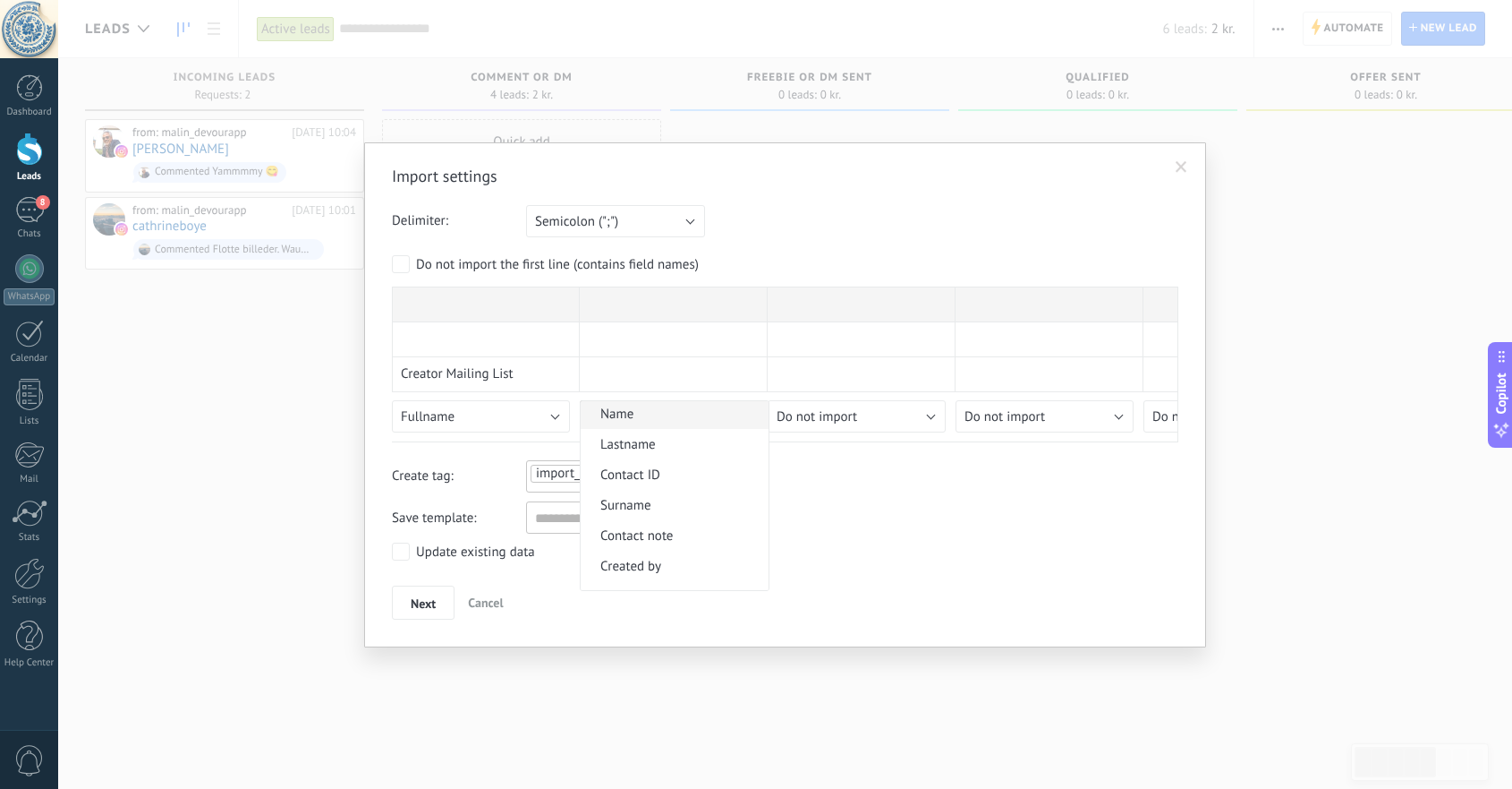
scroll to position [122, 0]
click at [652, 477] on span "Contact ID" at bounding box center [672, 473] width 182 height 17
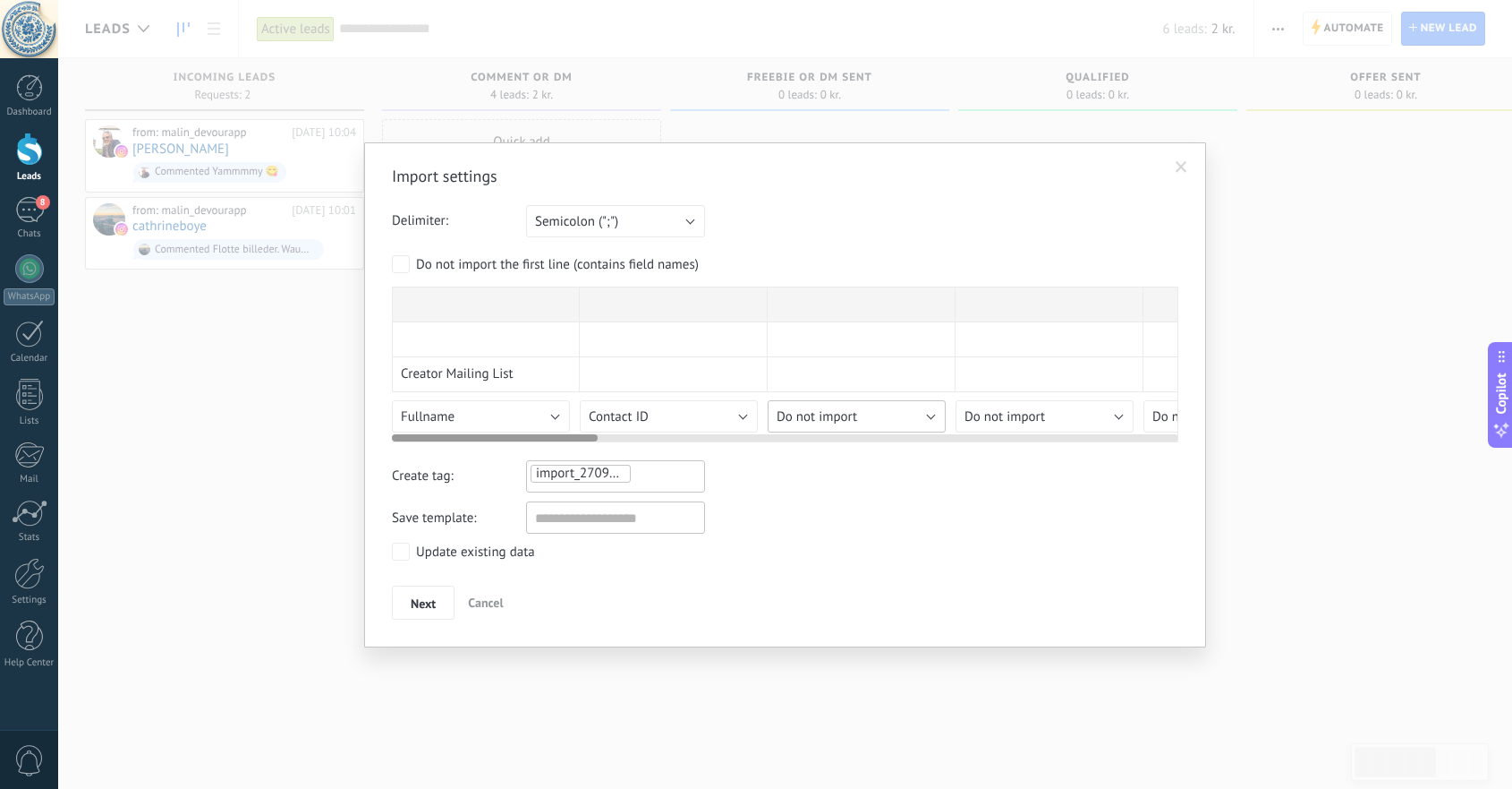
click at [810, 412] on span "Do not import" at bounding box center [817, 416] width 80 height 17
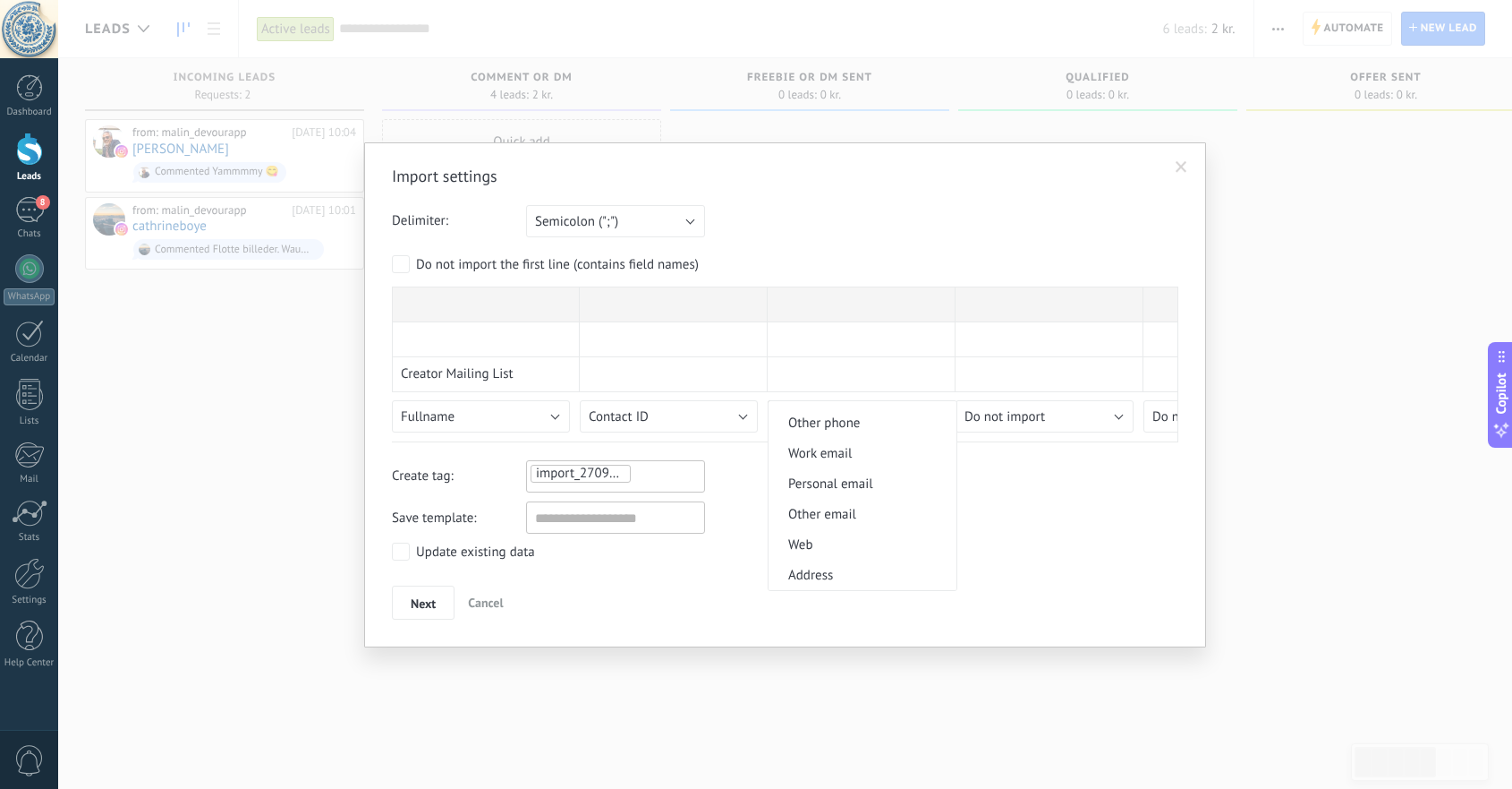
scroll to position [1834, 0]
click at [821, 539] on span "Web" at bounding box center [860, 544] width 182 height 17
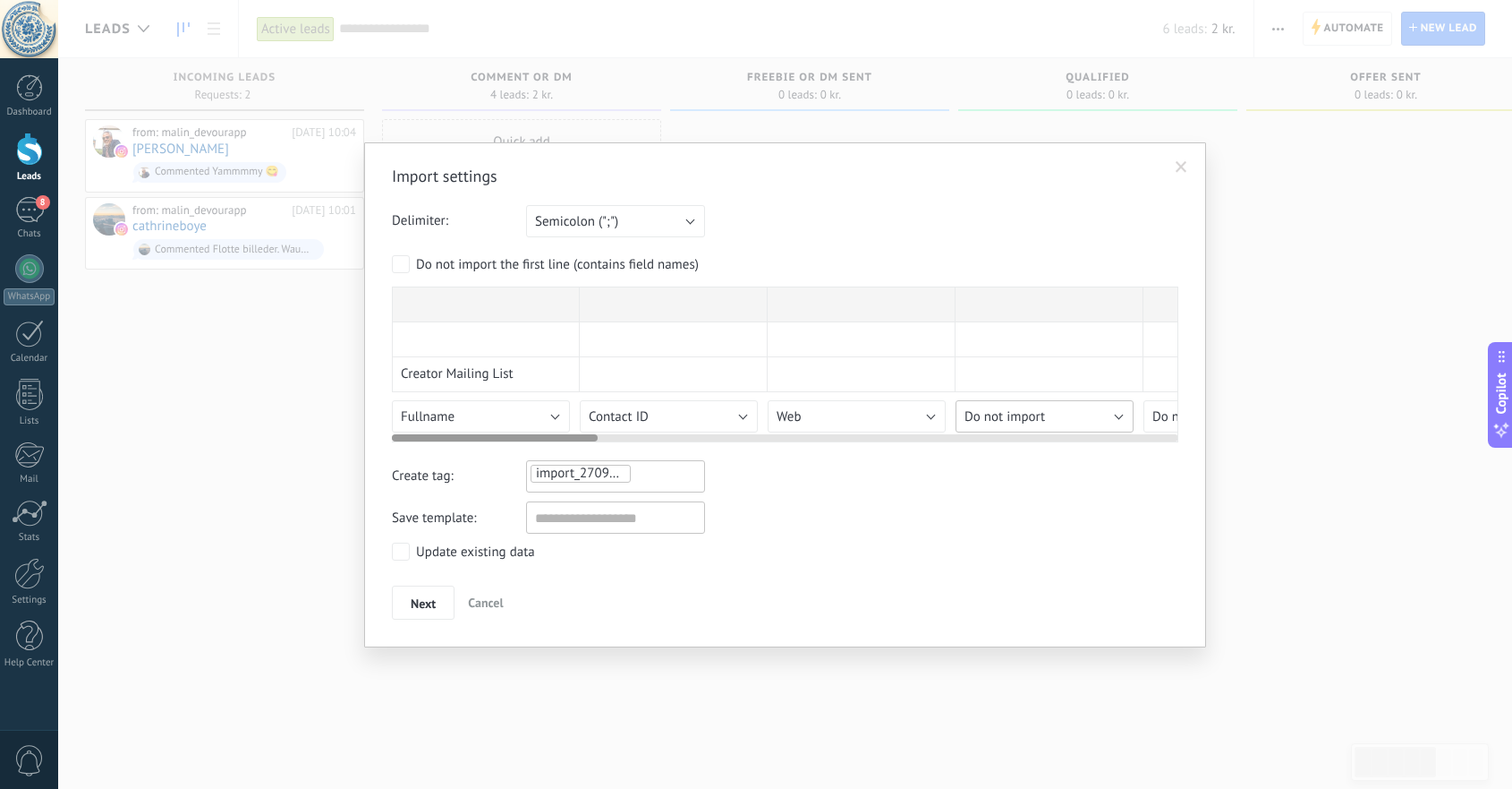
click at [1009, 414] on span "Do not import" at bounding box center [1005, 416] width 80 height 17
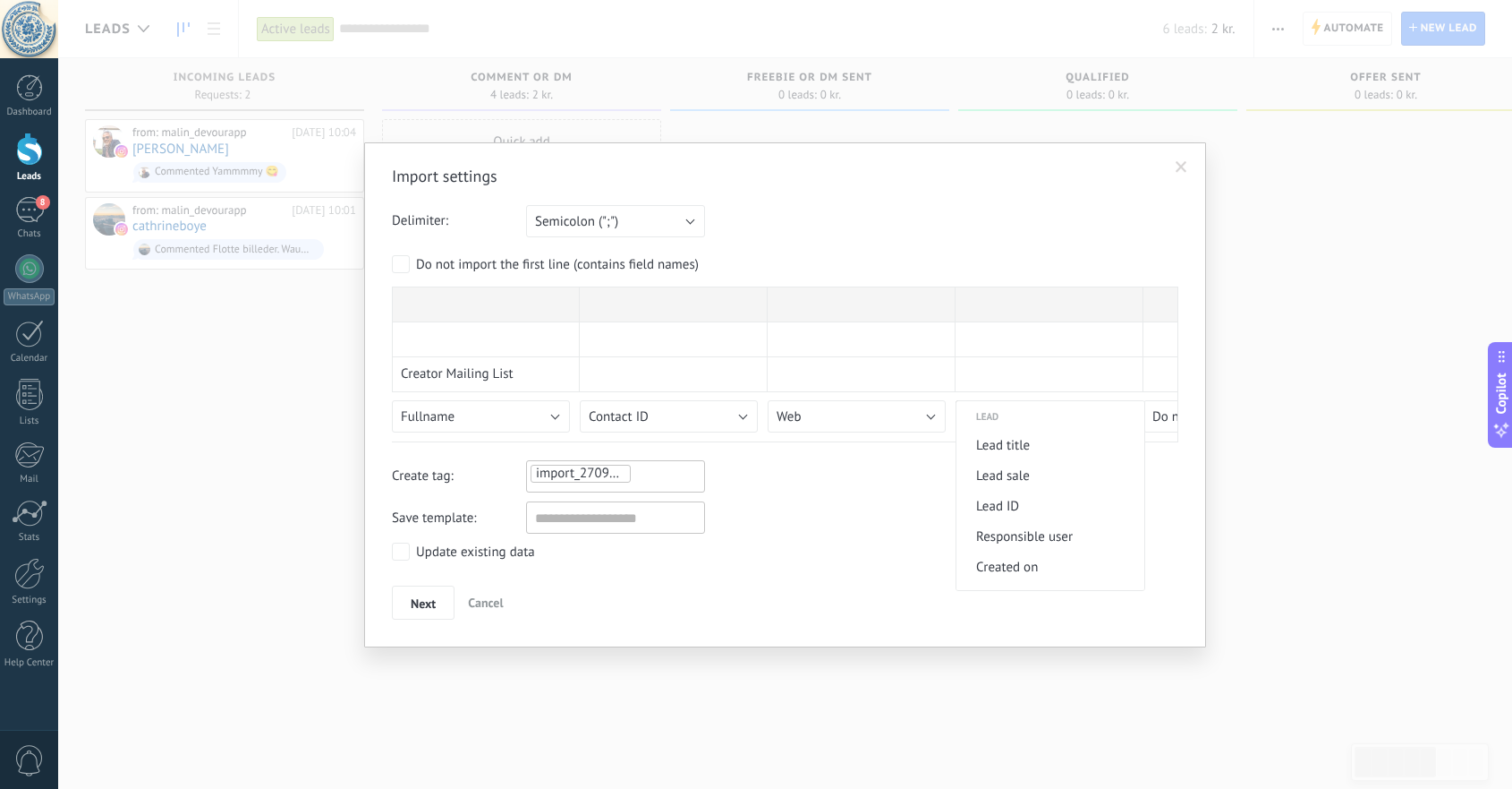
scroll to position [697, 0]
click at [1025, 449] on span "Lead title" at bounding box center [1047, 441] width 182 height 17
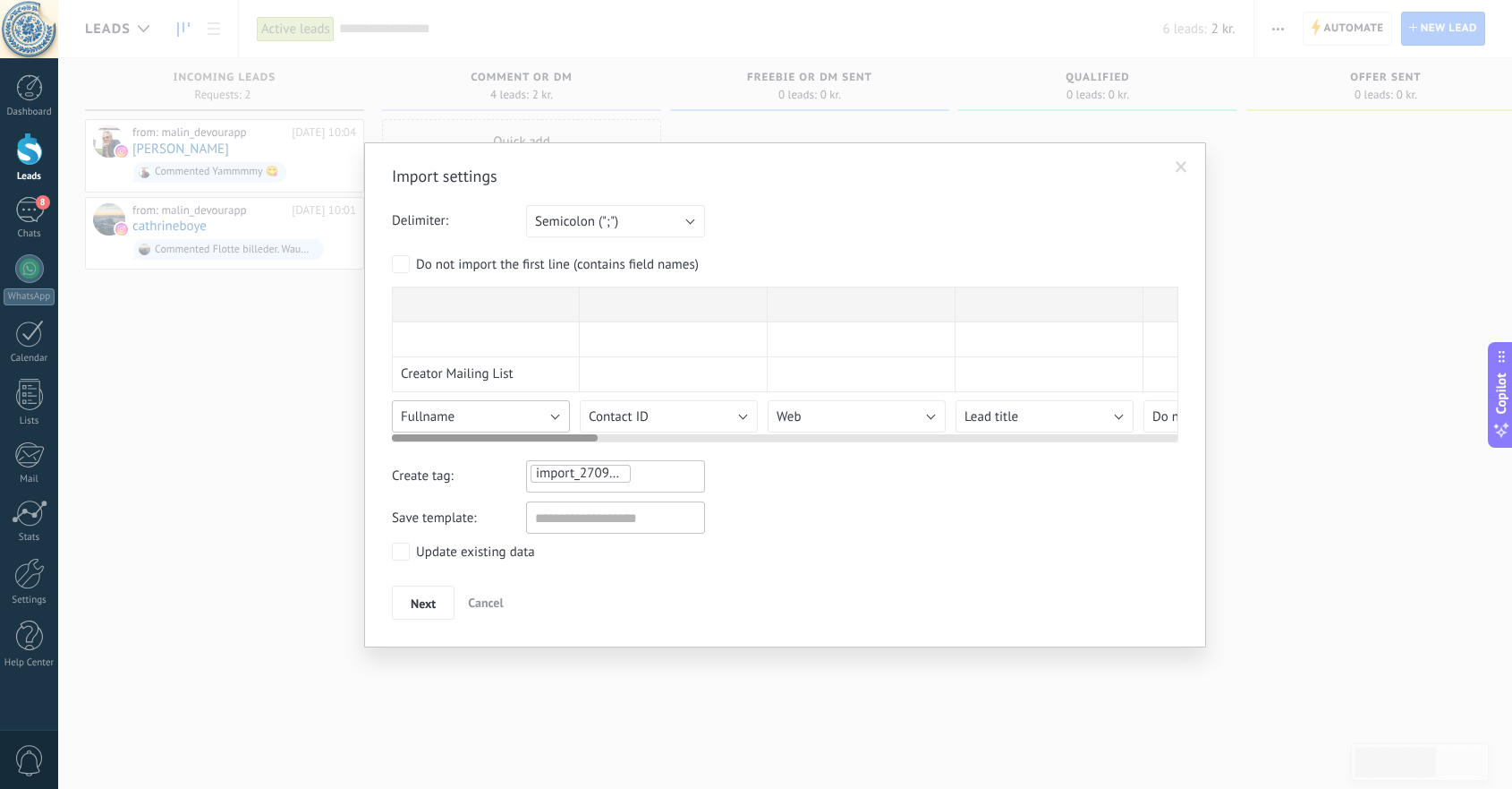
click at [550, 413] on div "Import settings Delimiter: Semicolon (";") Comma (",") Tabulation (" ") Semicol…" at bounding box center [785, 393] width 787 height 454
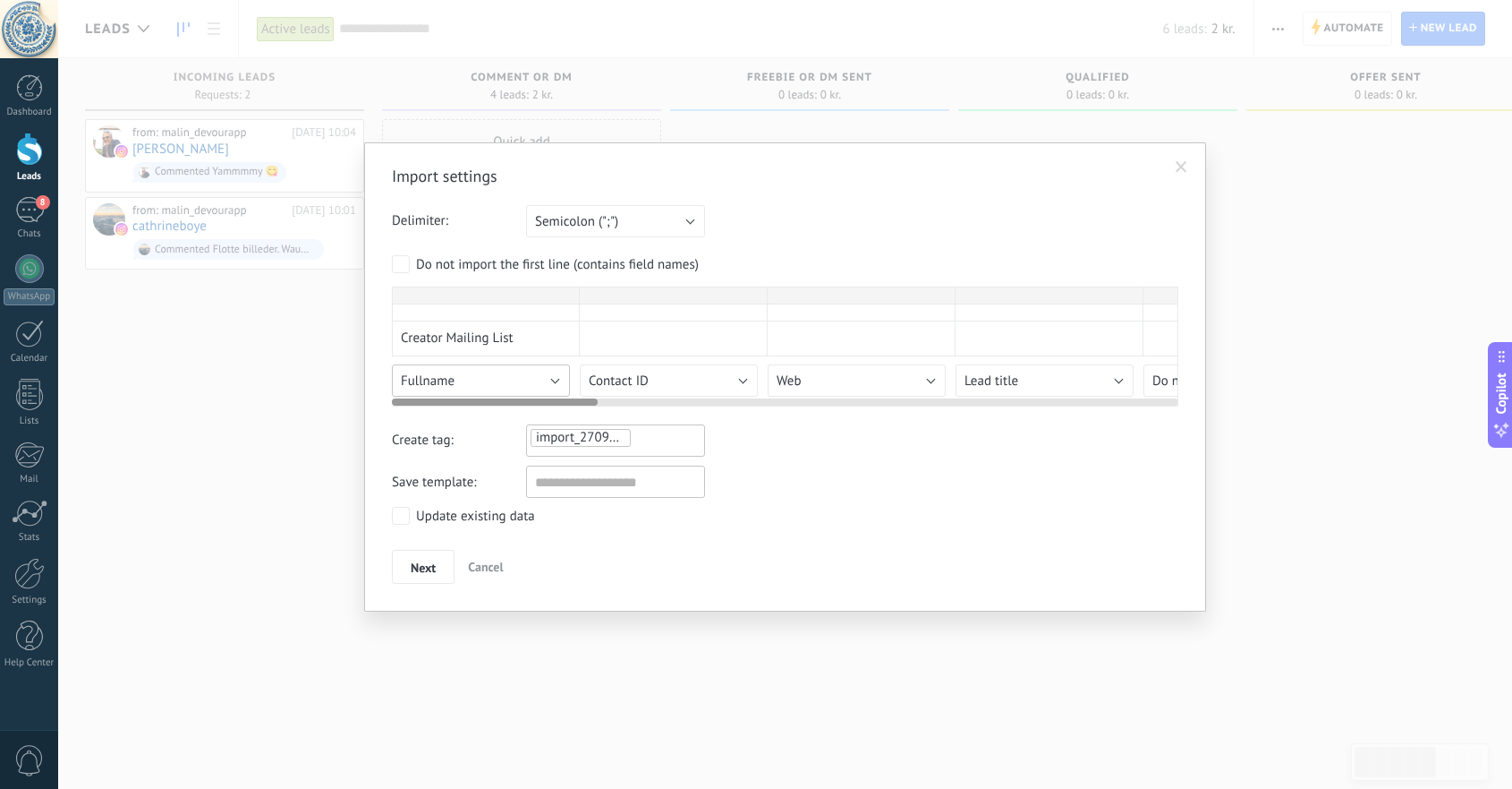
click at [555, 413] on div "Import settings Delimiter: Semicolon (";") Comma (",") Tabulation (" ") Semicol…" at bounding box center [785, 374] width 787 height 418
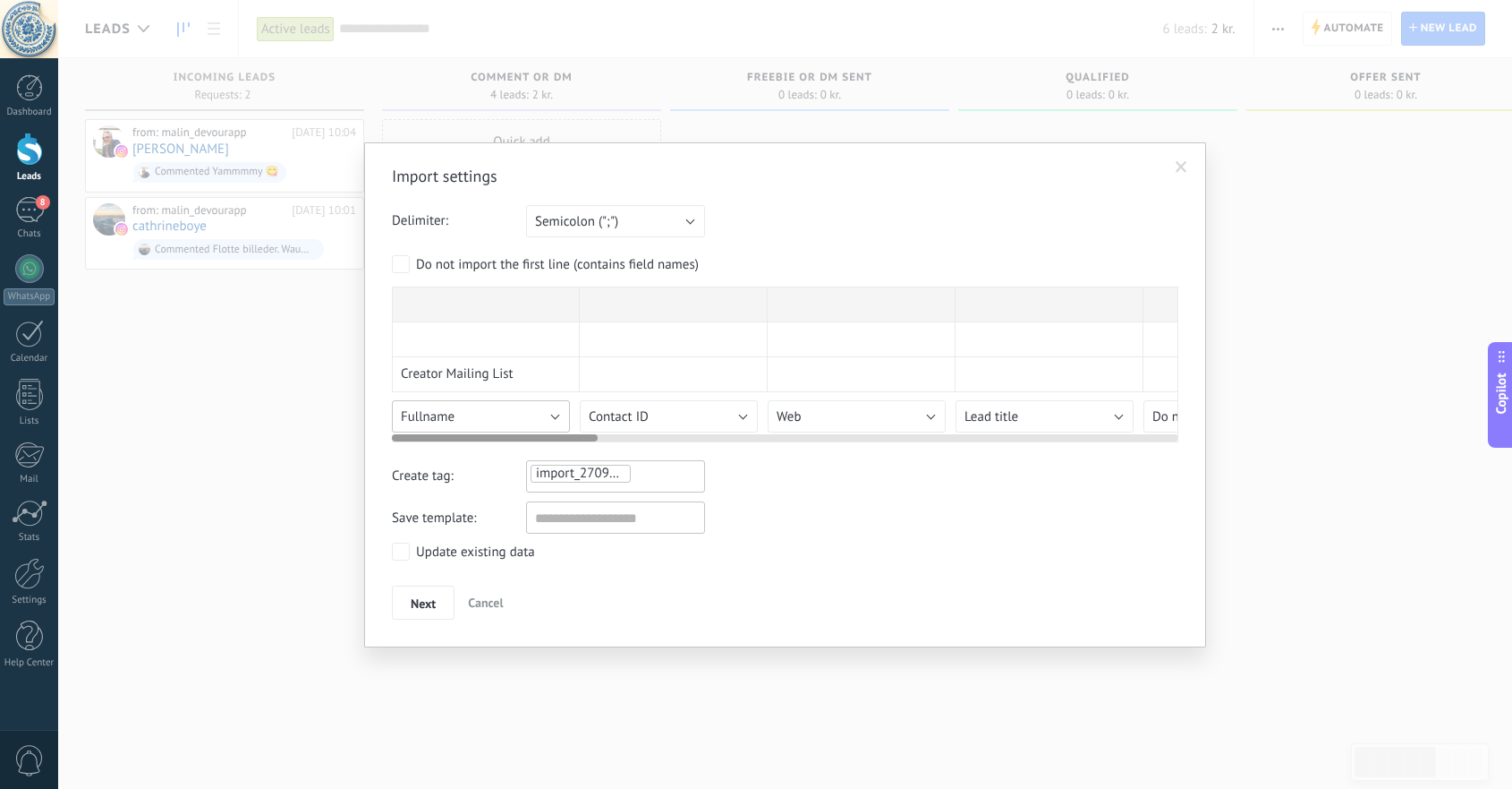
click at [424, 418] on span "Fullname" at bounding box center [427, 416] width 54 height 17
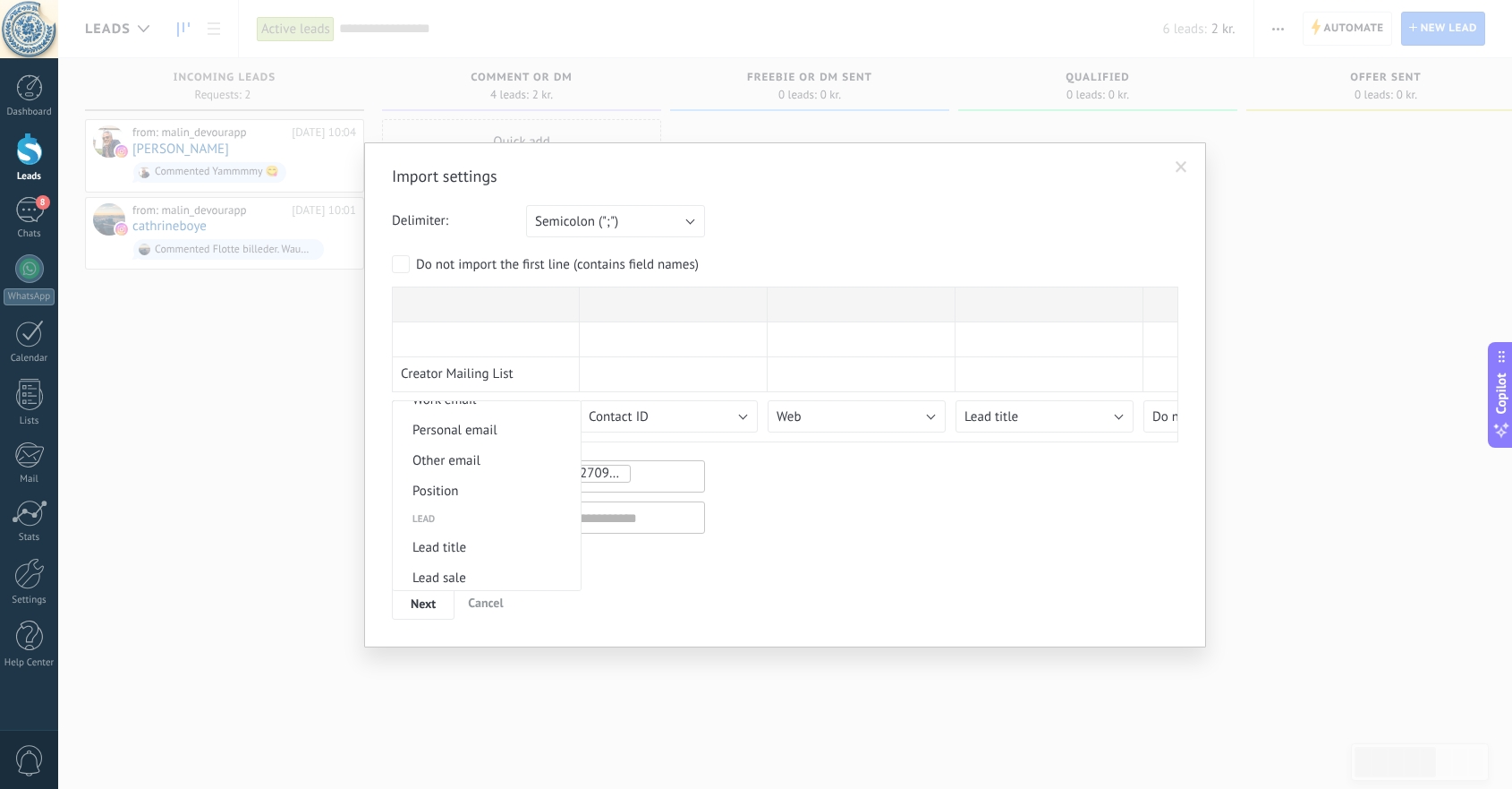
scroll to position [602, 0]
click at [463, 544] on span "Lead title" at bounding box center [484, 536] width 182 height 17
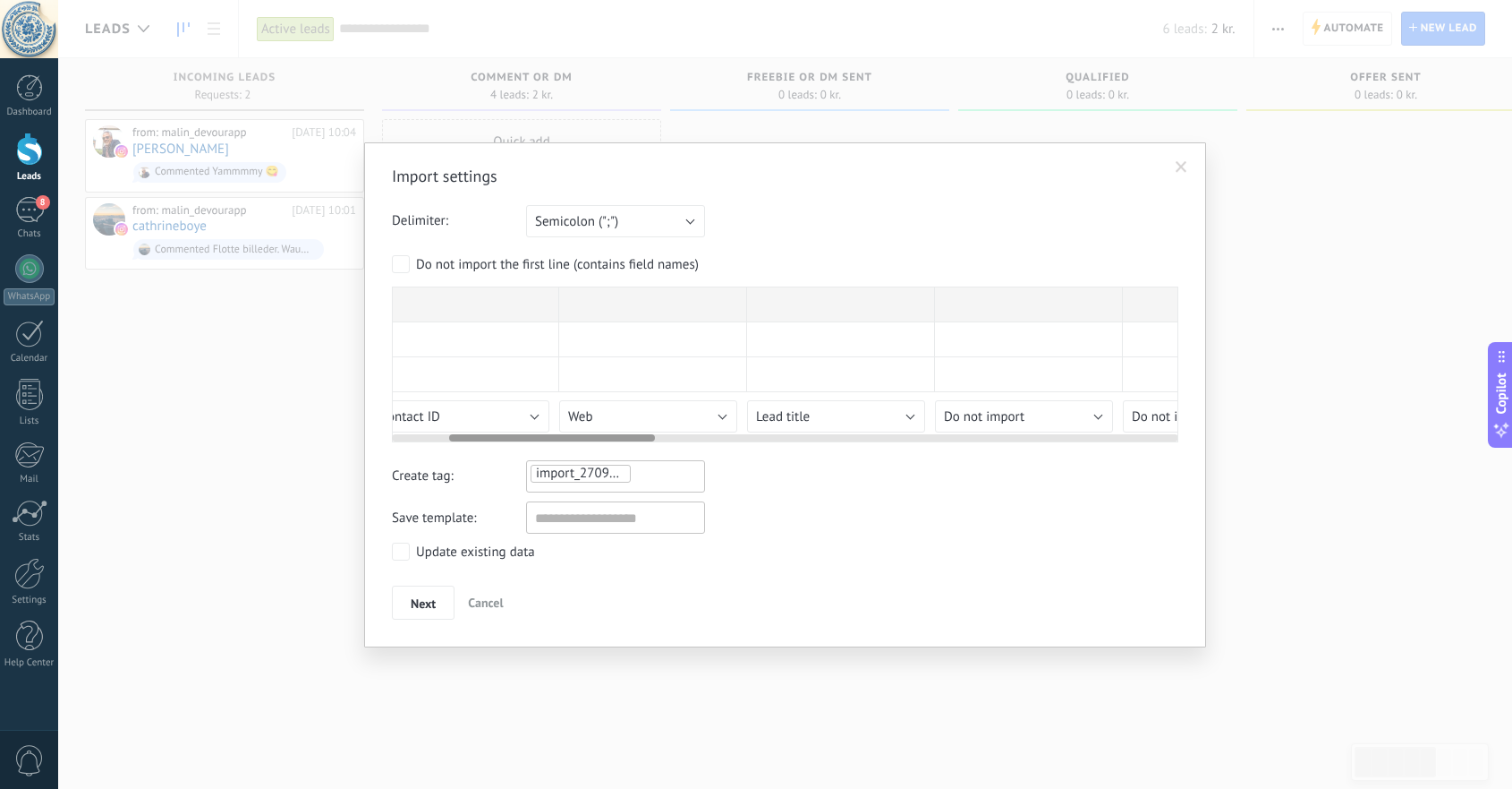
scroll to position [0, 220]
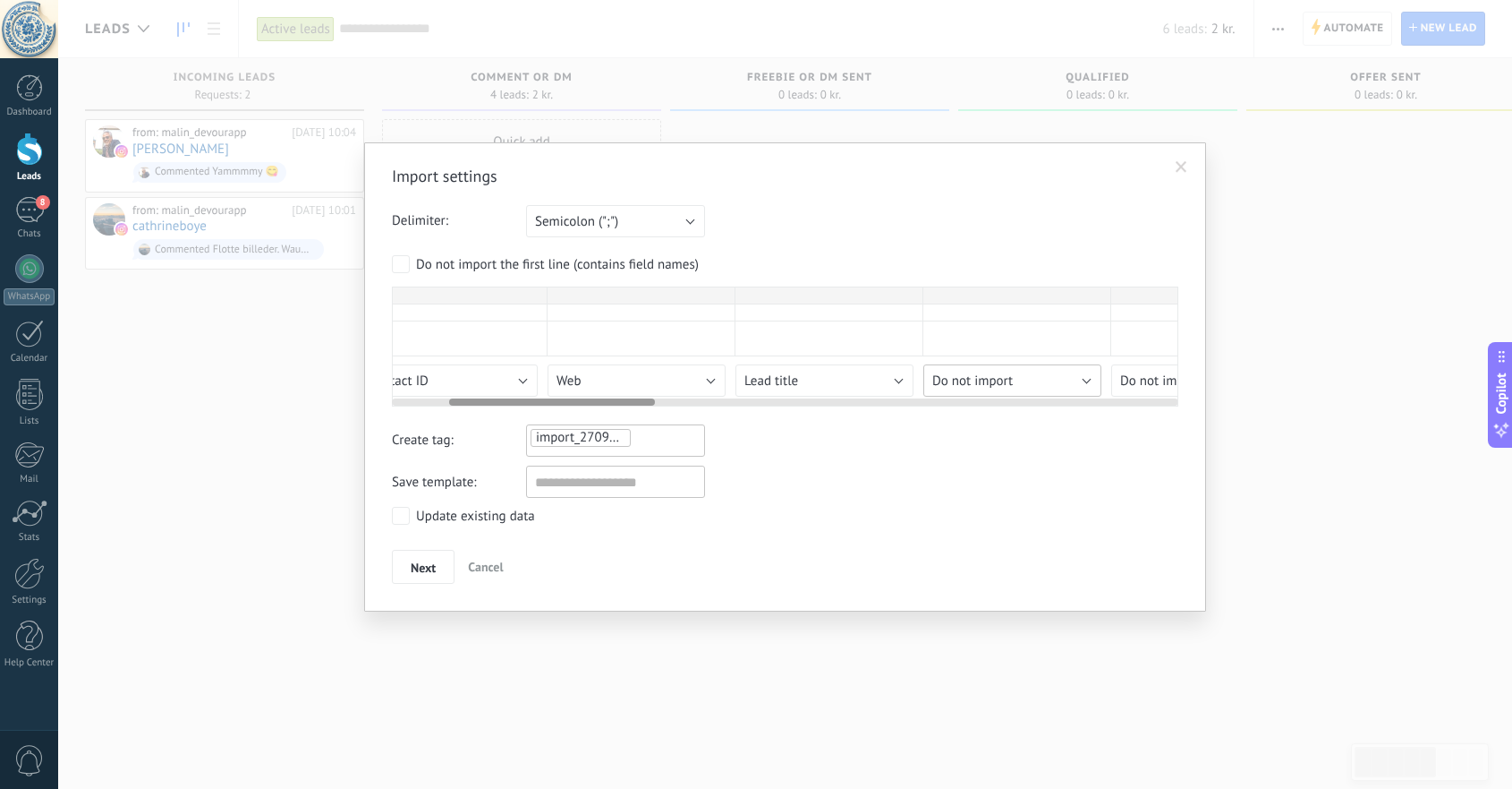
click at [1087, 413] on div "Import settings Delimiter: Semicolon (";") Comma (",") Tabulation (" ") Semicol…" at bounding box center [785, 374] width 787 height 418
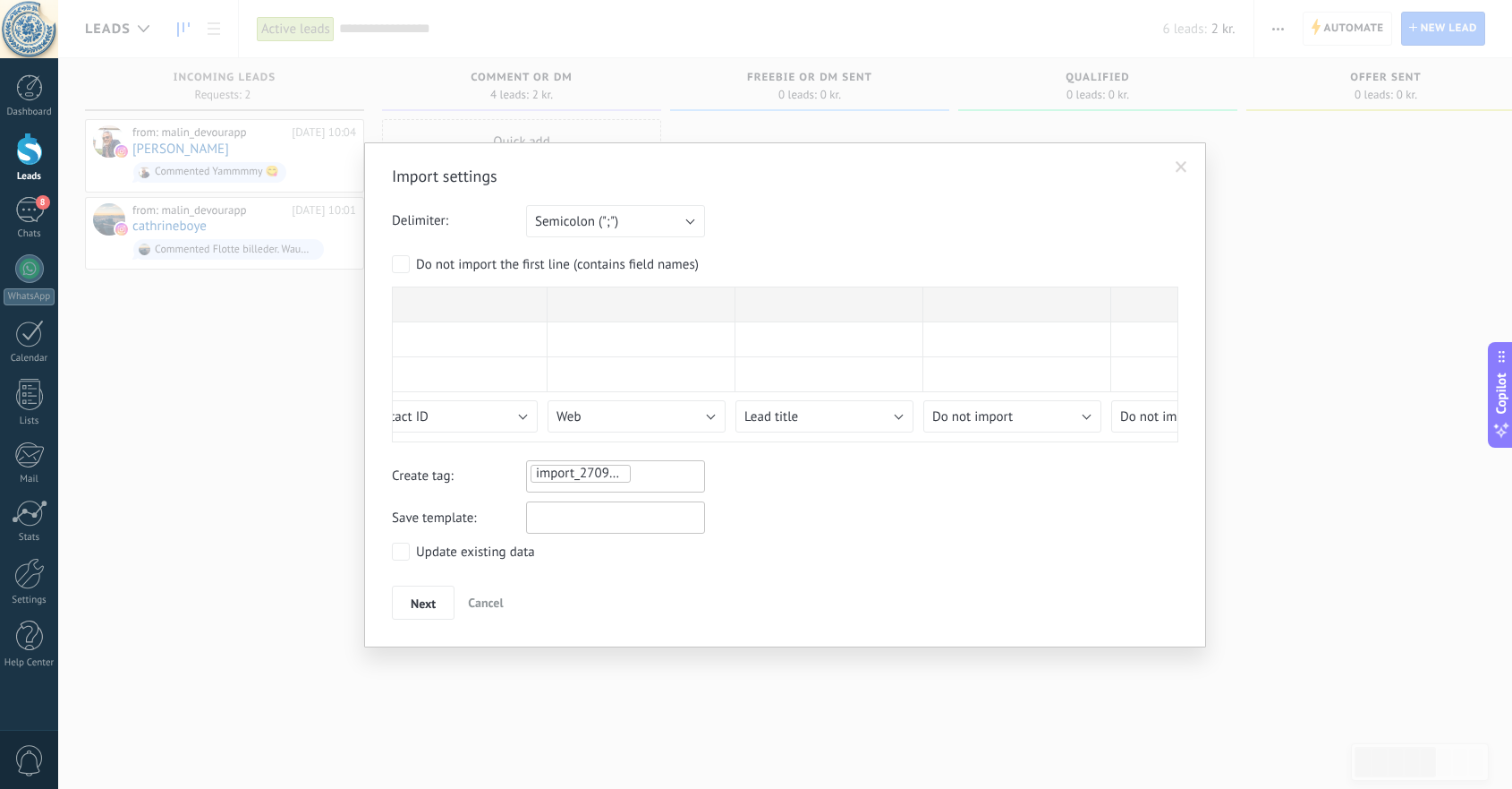
click at [546, 522] on input "text" at bounding box center [616, 517] width 179 height 32
type input "*"
type input "**********"
click at [418, 598] on span "Next" at bounding box center [424, 603] width 26 height 13
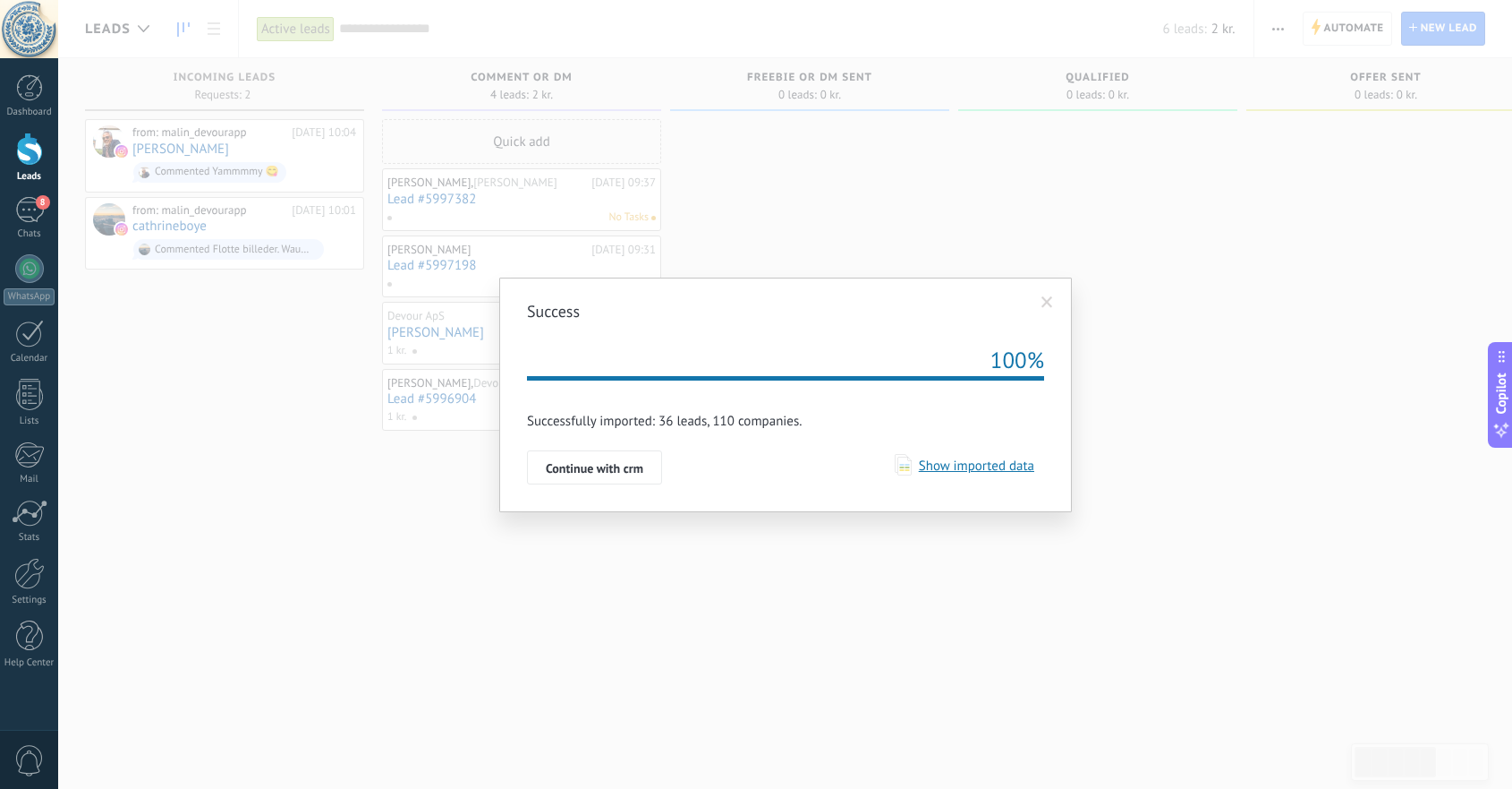
click at [964, 465] on span "Show imported data" at bounding box center [973, 466] width 123 height 17
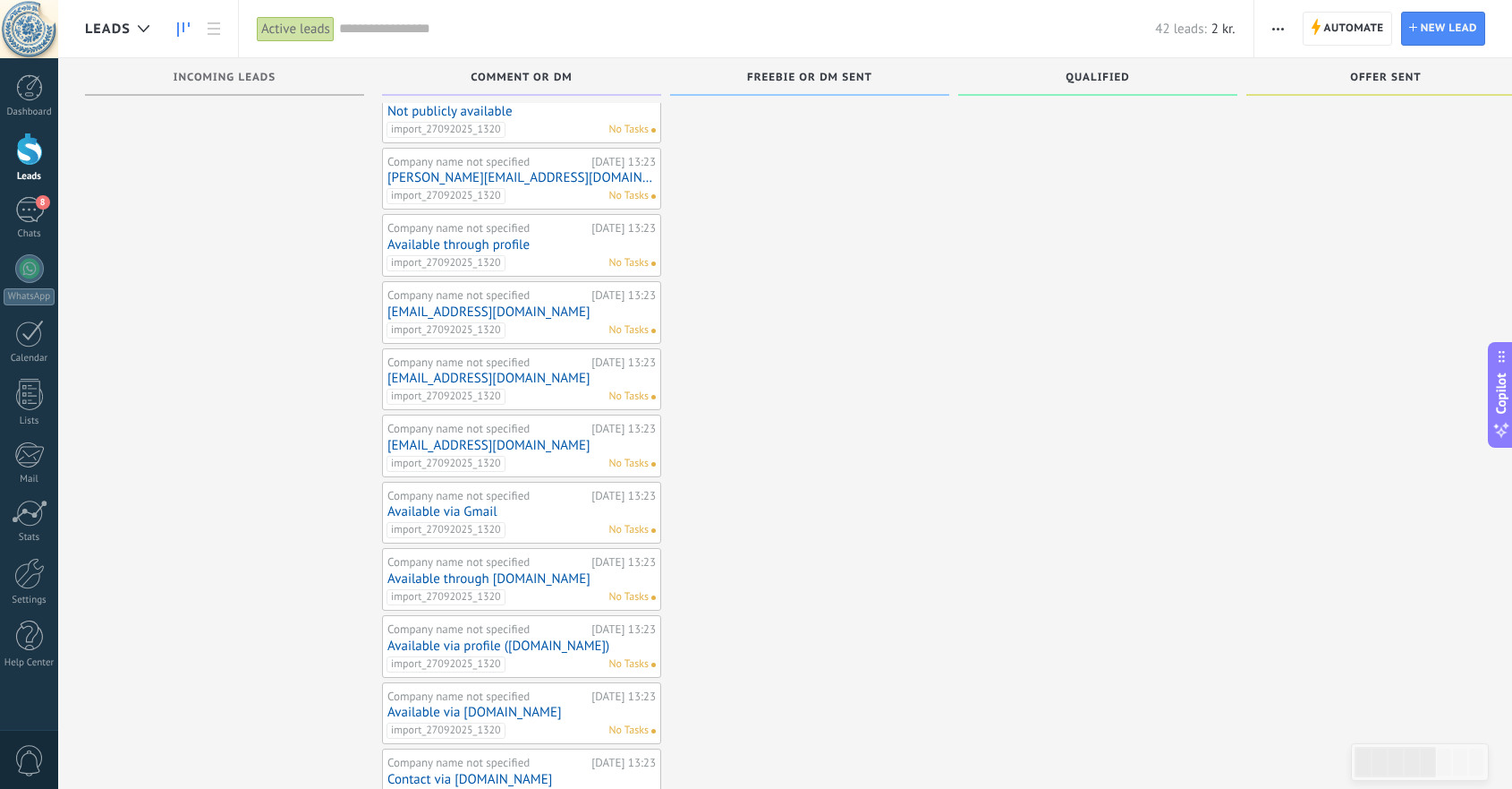
scroll to position [654, 0]
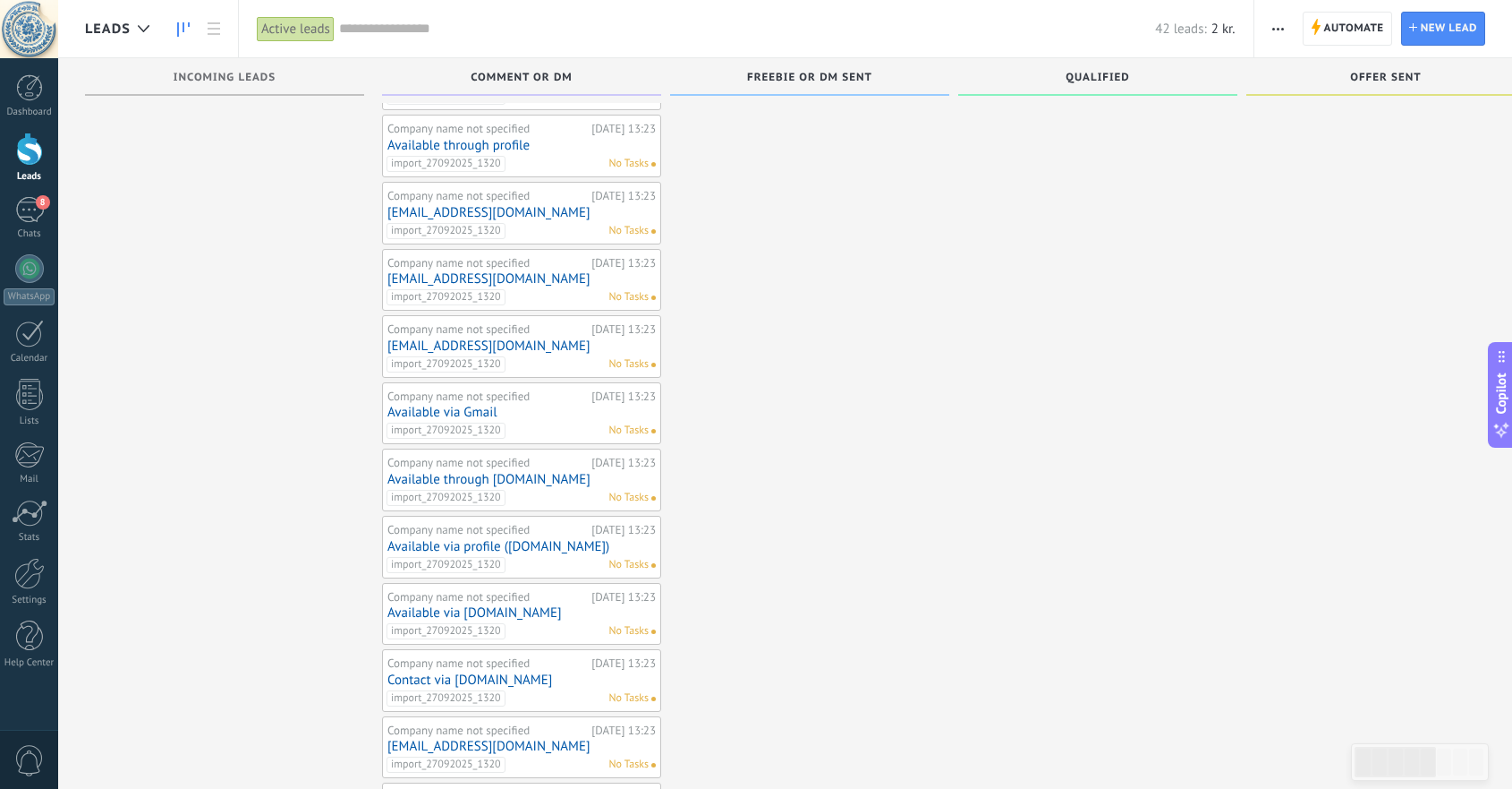
click at [572, 212] on link "blackdog.bbq45@gmail.com" at bounding box center [521, 212] width 269 height 15
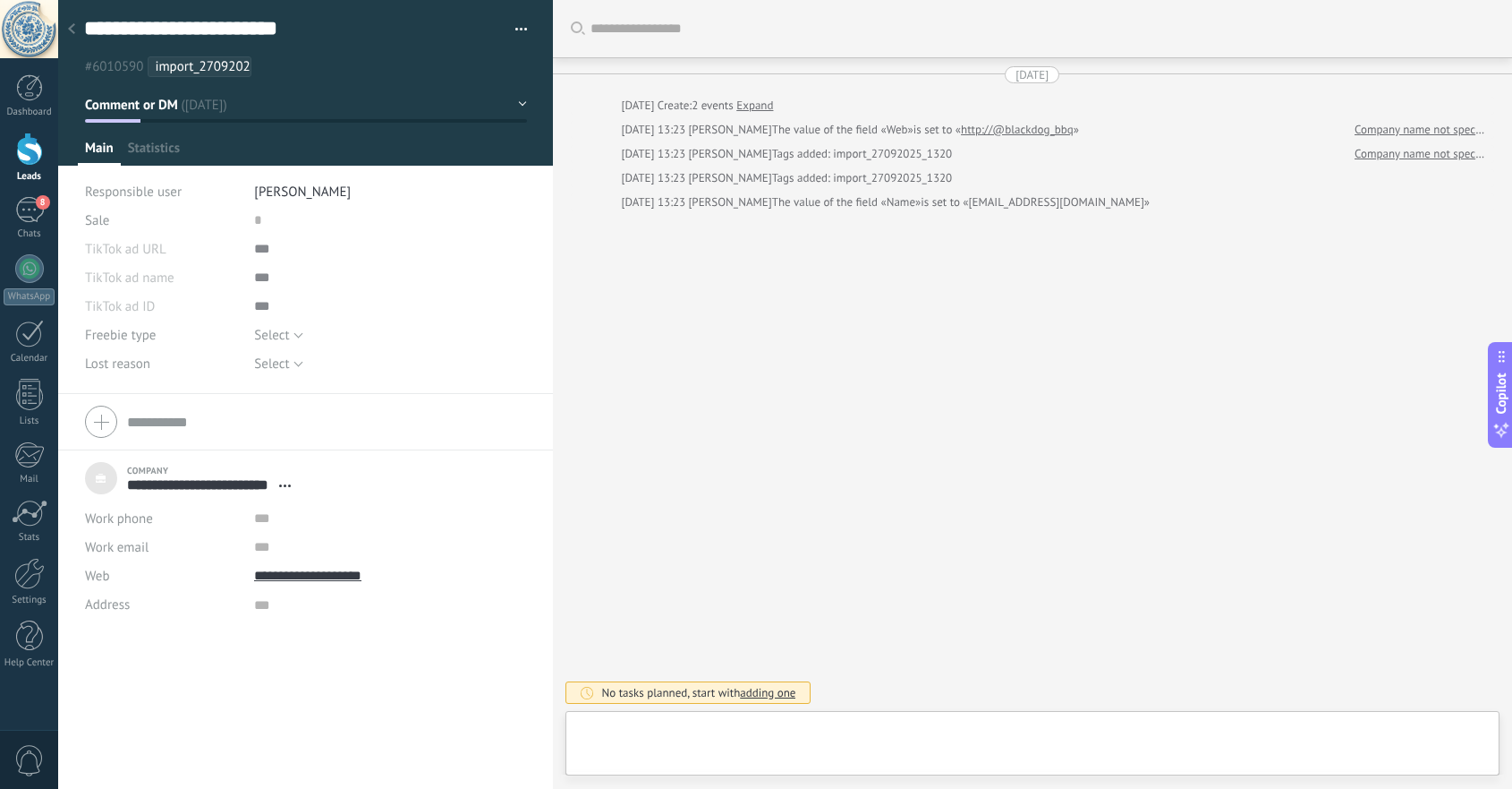
type textarea "***"
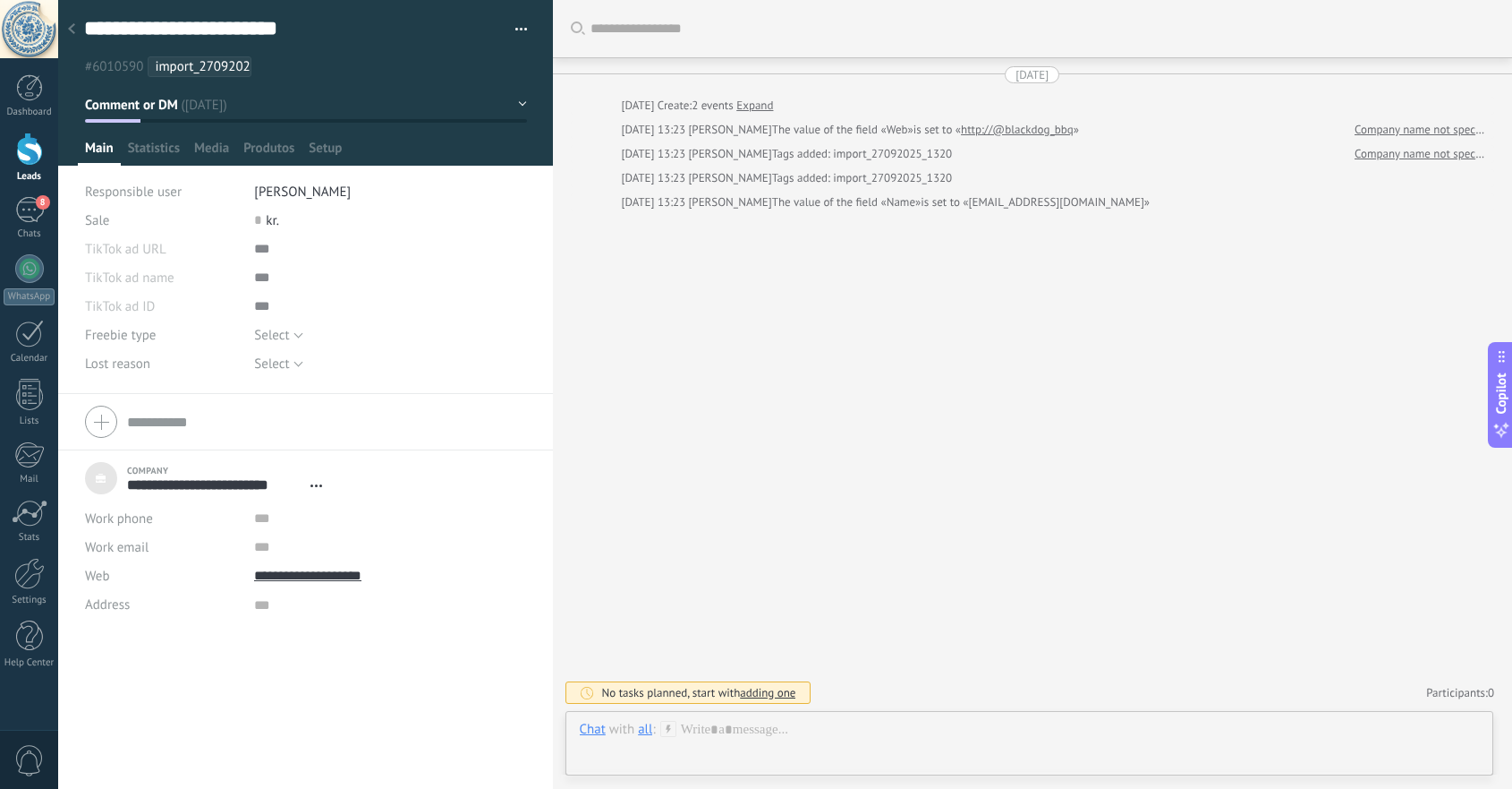
click at [71, 27] on use at bounding box center [72, 29] width 7 height 11
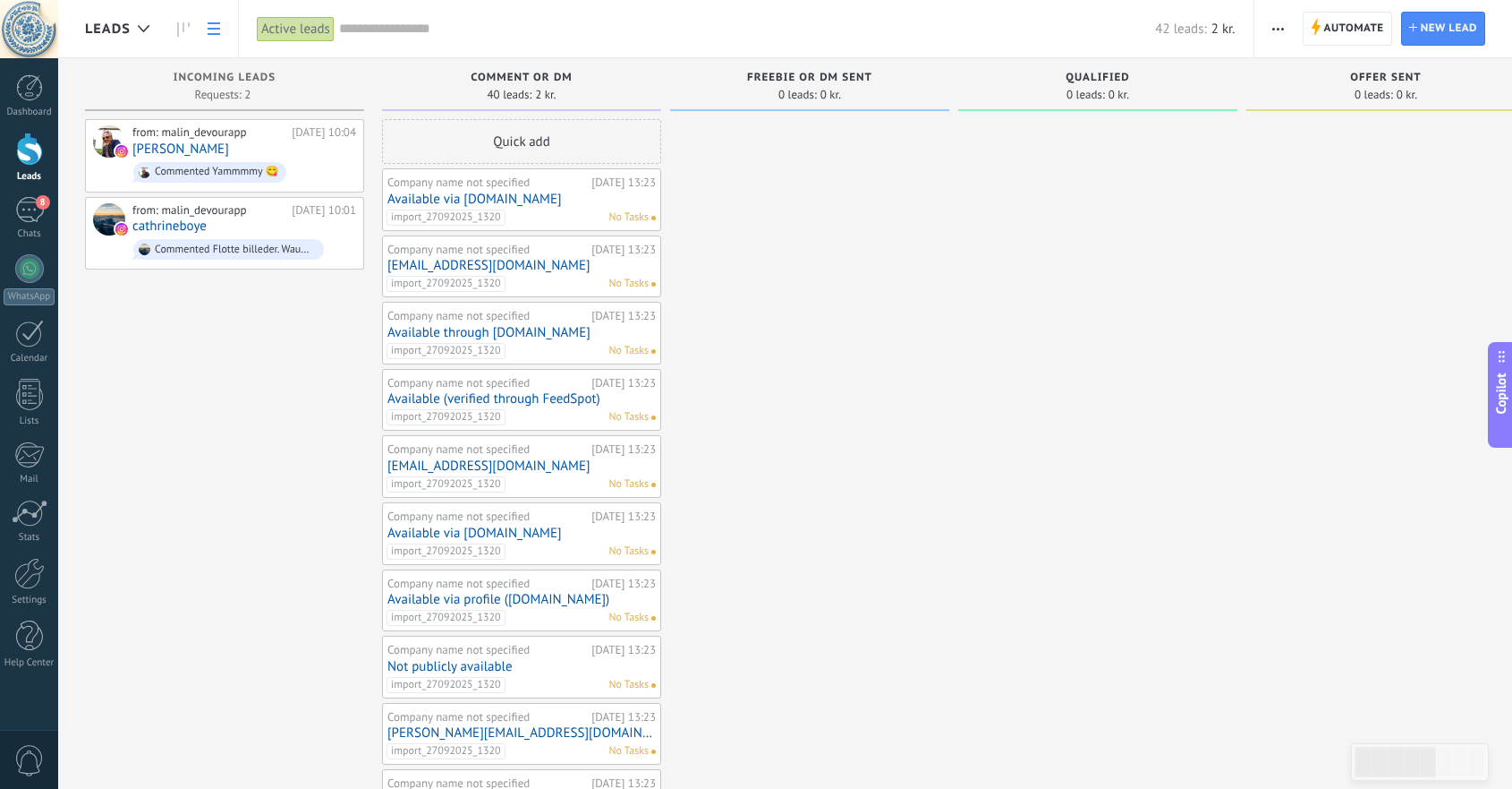
click at [212, 26] on icon at bounding box center [214, 29] width 13 height 13
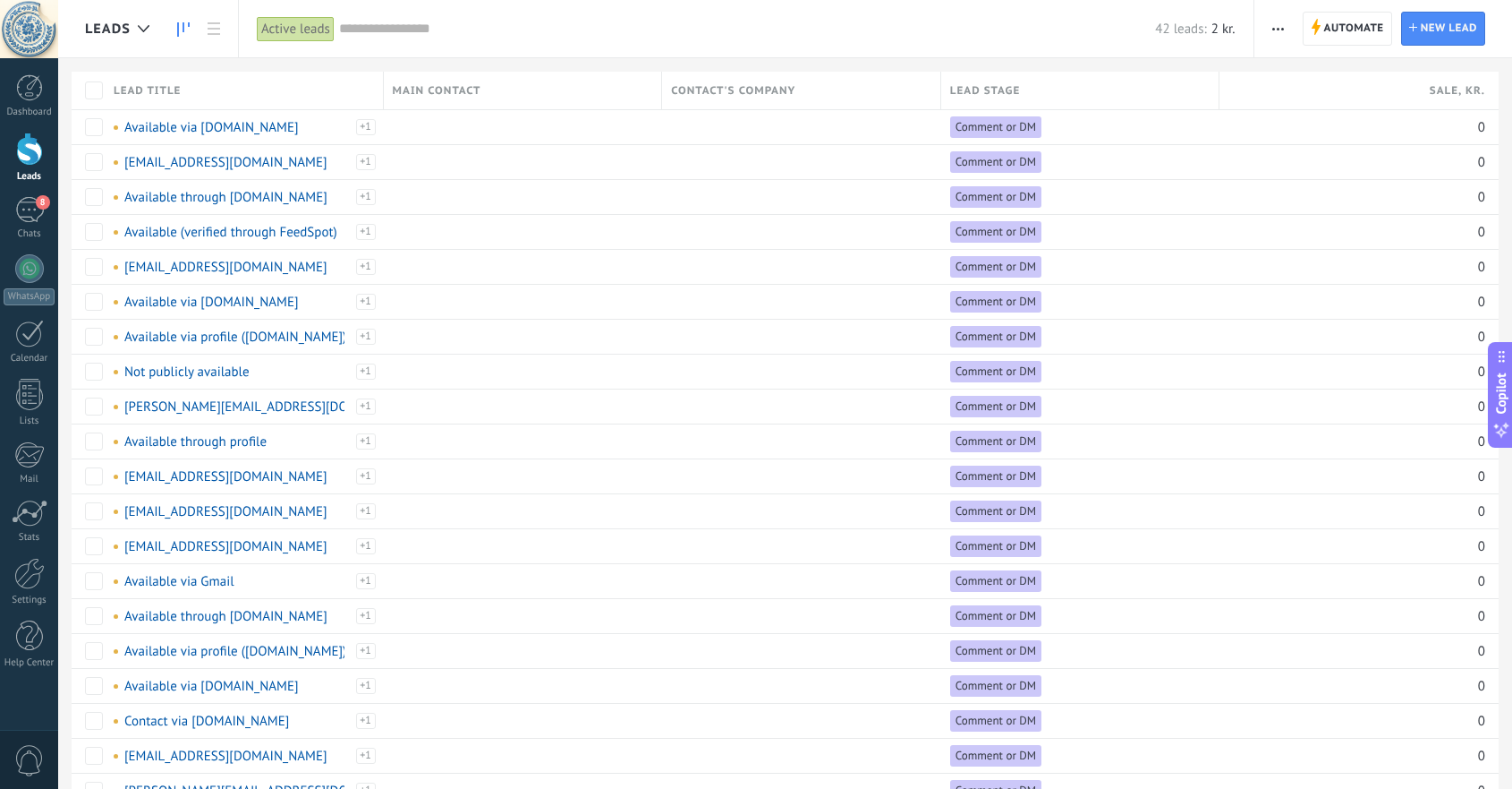
click at [187, 26] on icon at bounding box center [184, 30] width 13 height 15
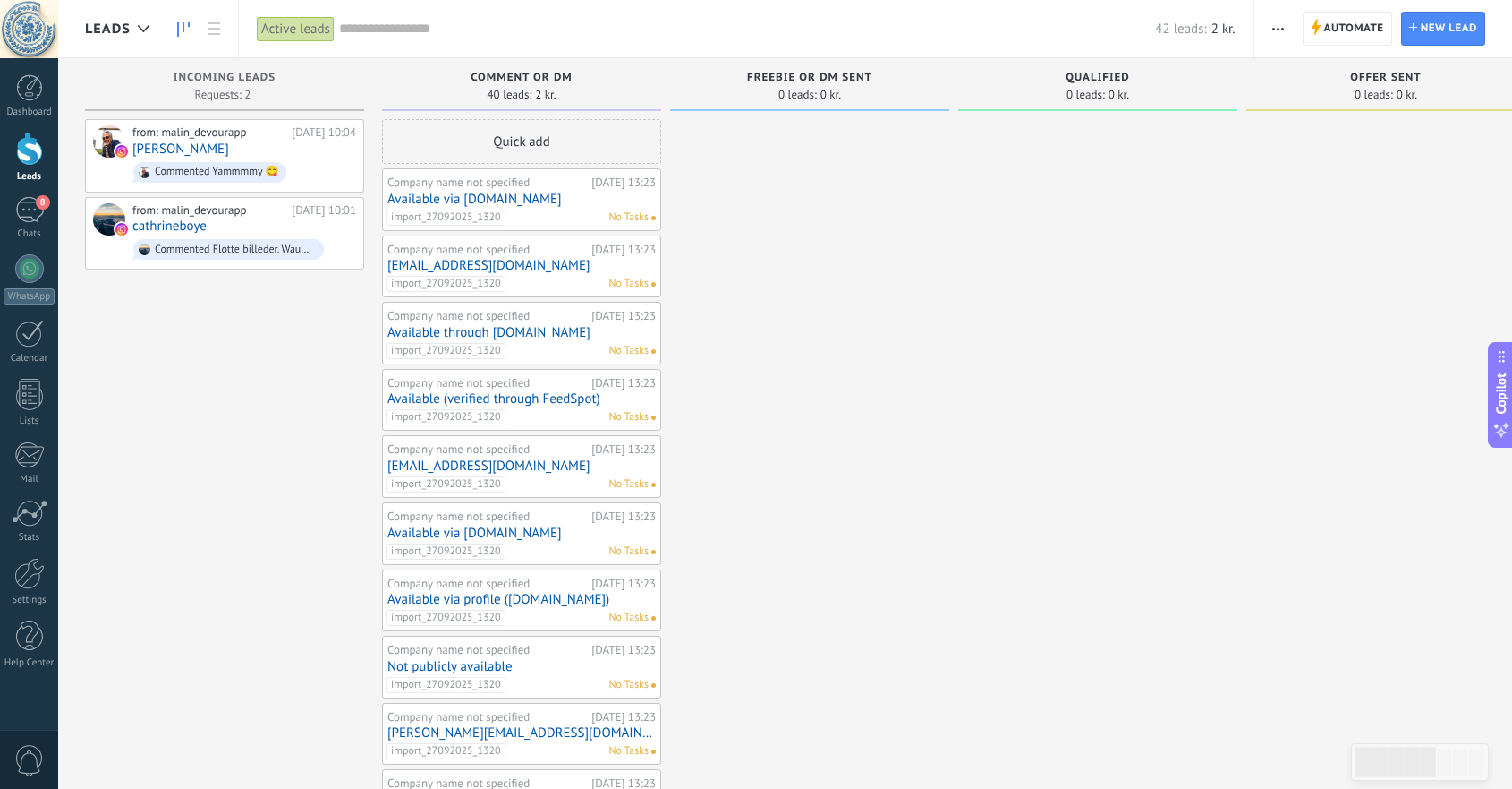
click at [1276, 32] on span "button" at bounding box center [1278, 28] width 12 height 34
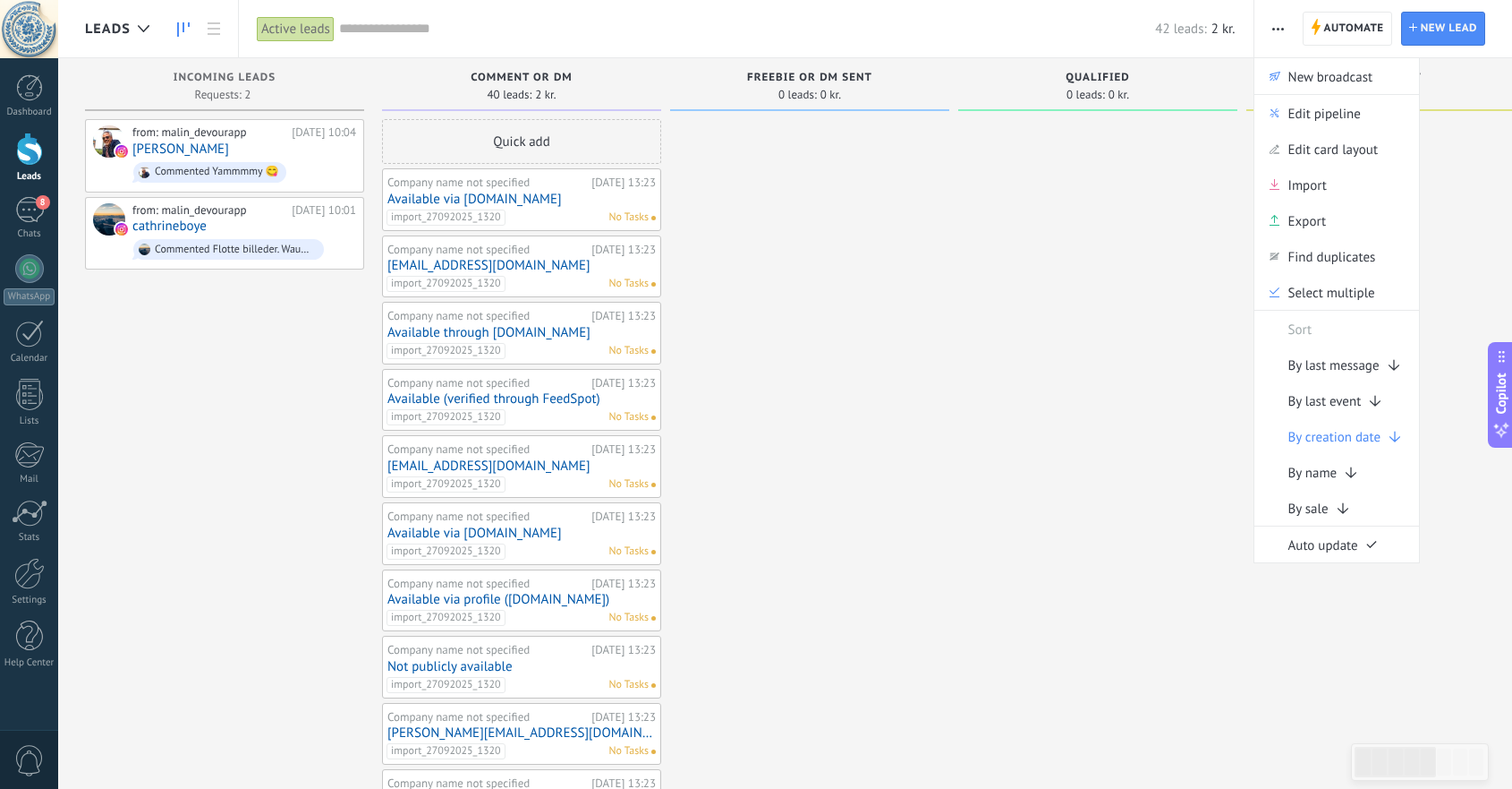
click at [1463, 72] on div "Offer sent" at bounding box center [1385, 79] width 261 height 15
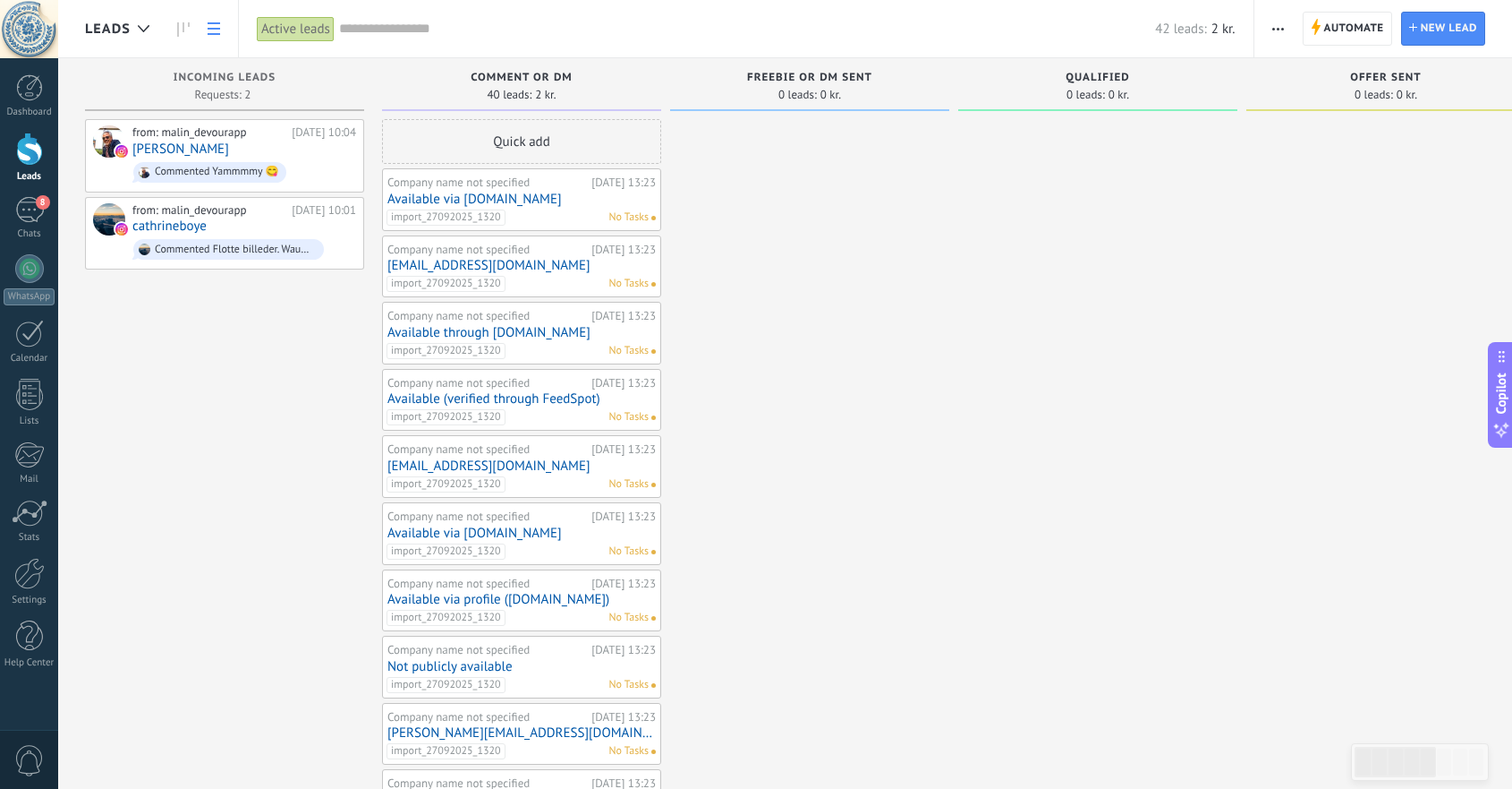
click at [208, 26] on icon at bounding box center [214, 29] width 13 height 13
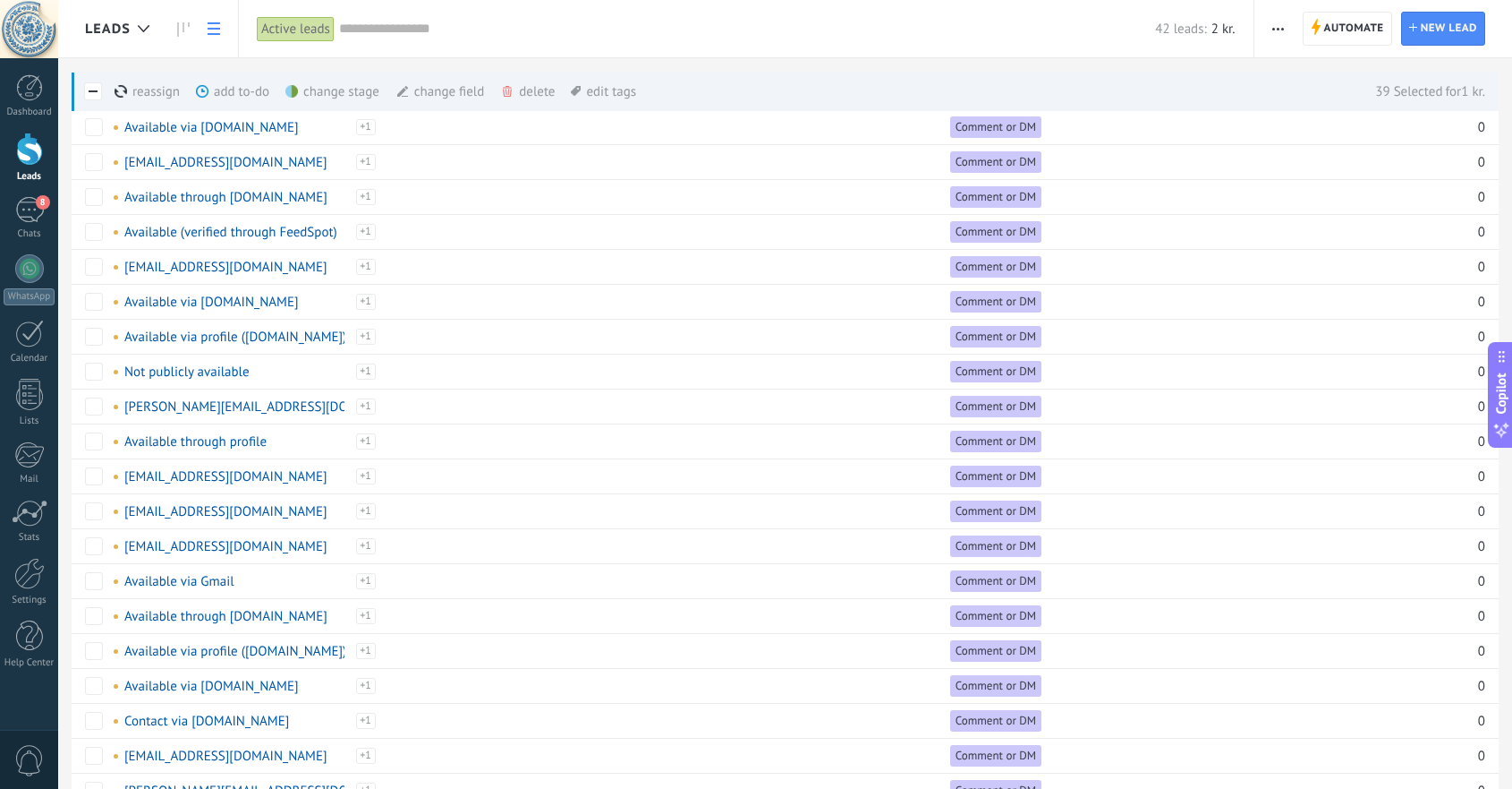
click at [529, 89] on div "delete more" at bounding box center [561, 91] width 122 height 39
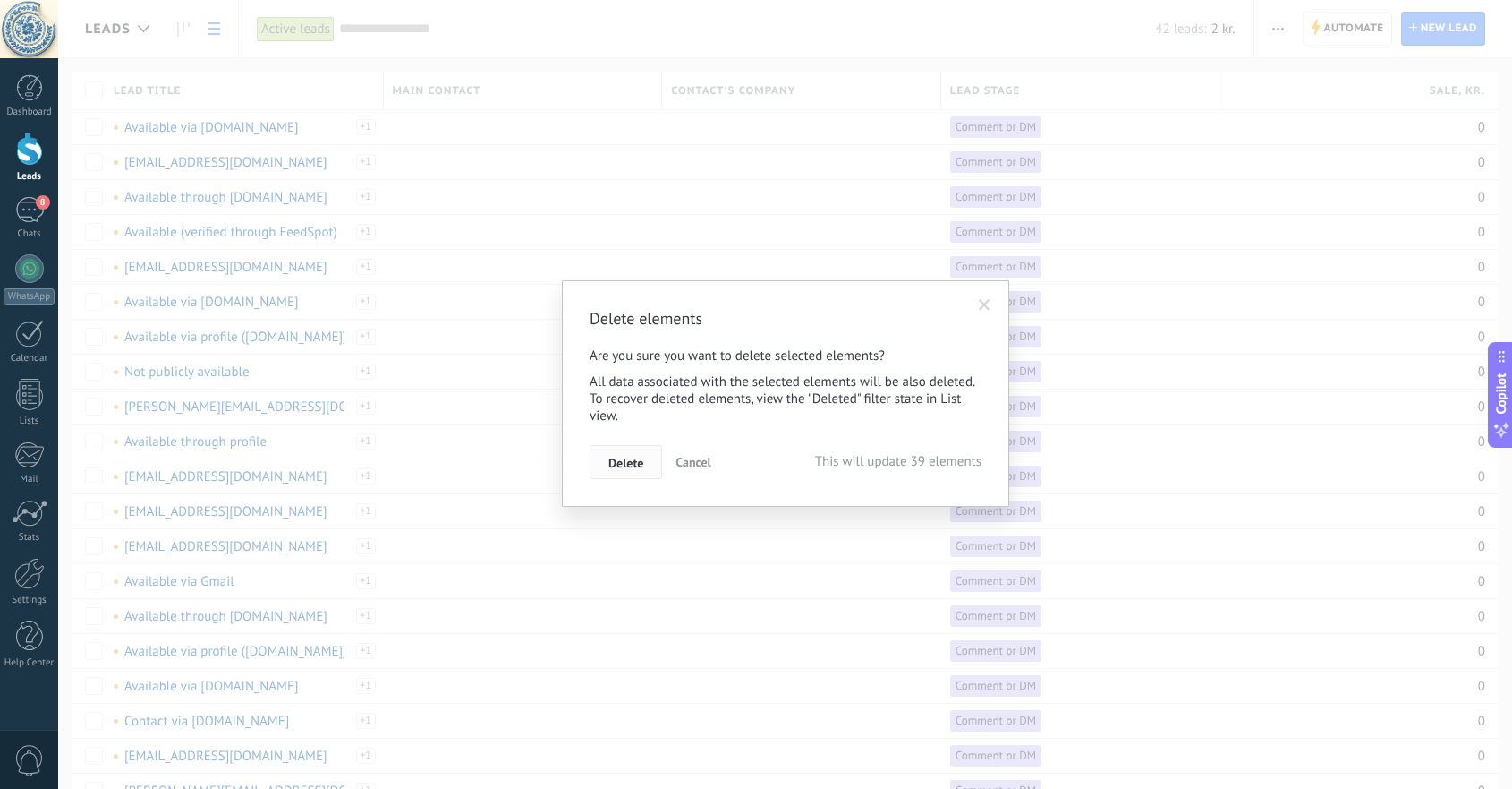
click at [628, 456] on span "Delete" at bounding box center [626, 463] width 35 height 13
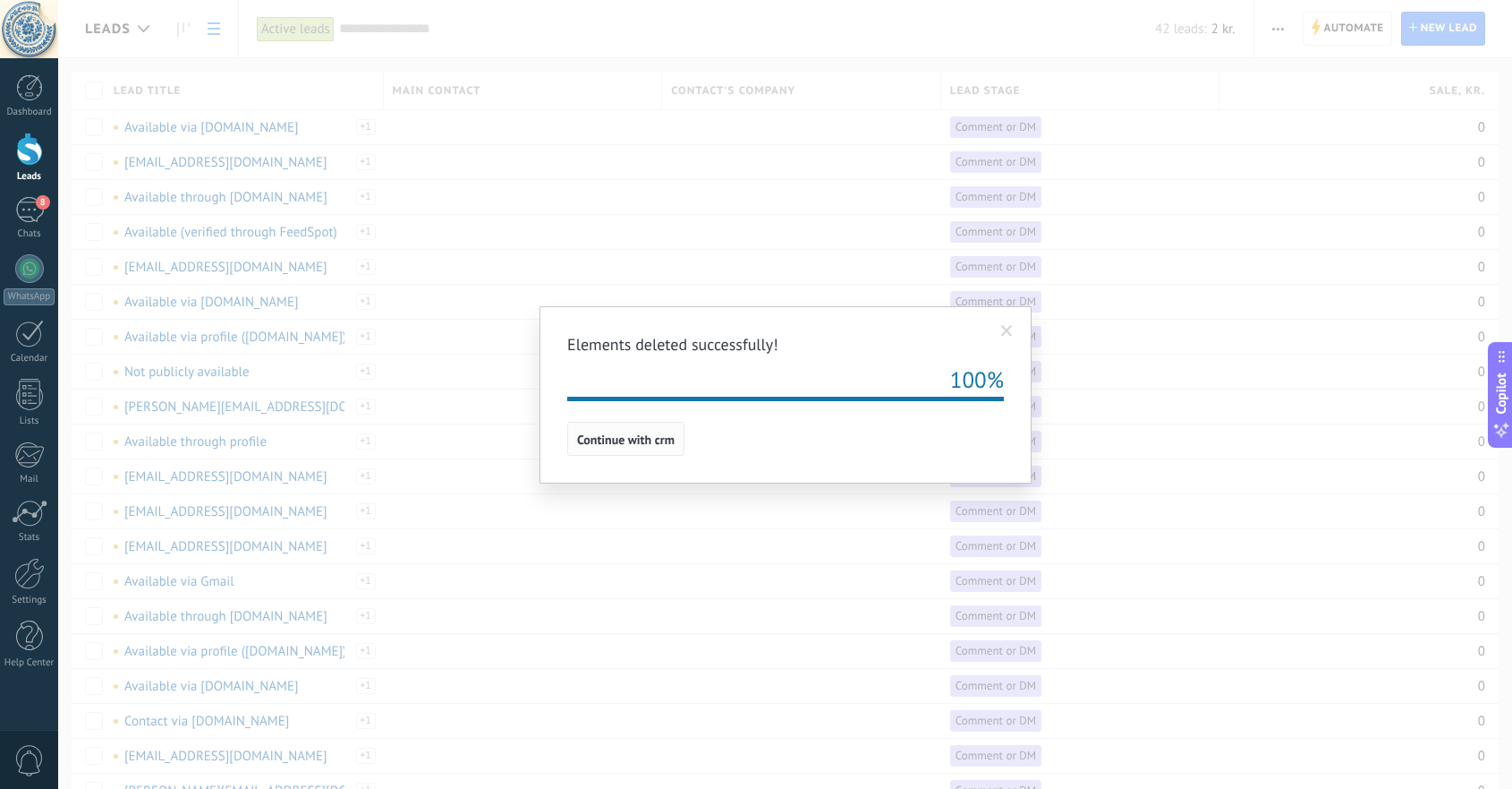
click at [616, 441] on span "Continue with crm" at bounding box center [626, 440] width 97 height 13
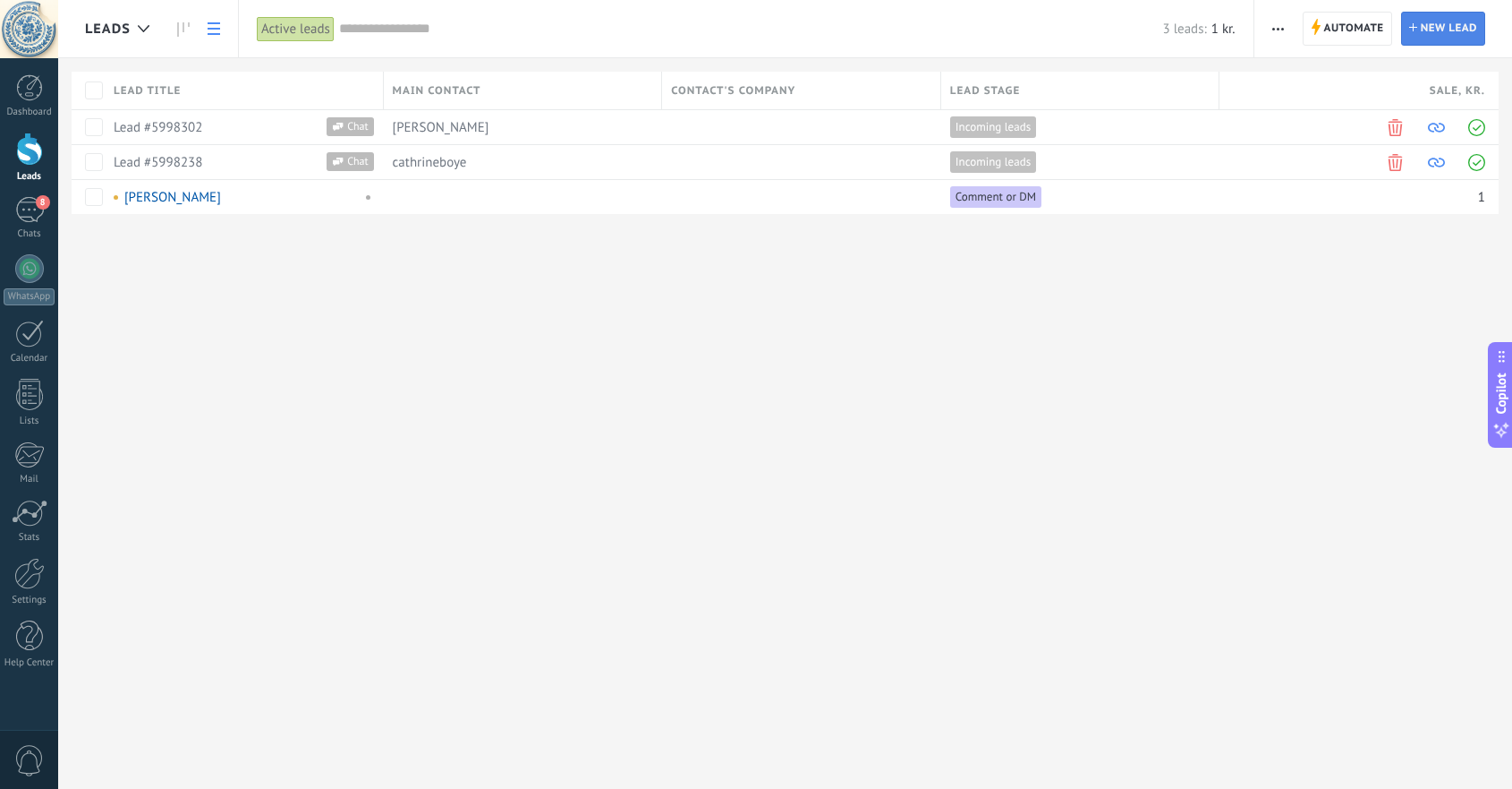
click at [1451, 26] on span "New lead" at bounding box center [1449, 28] width 56 height 32
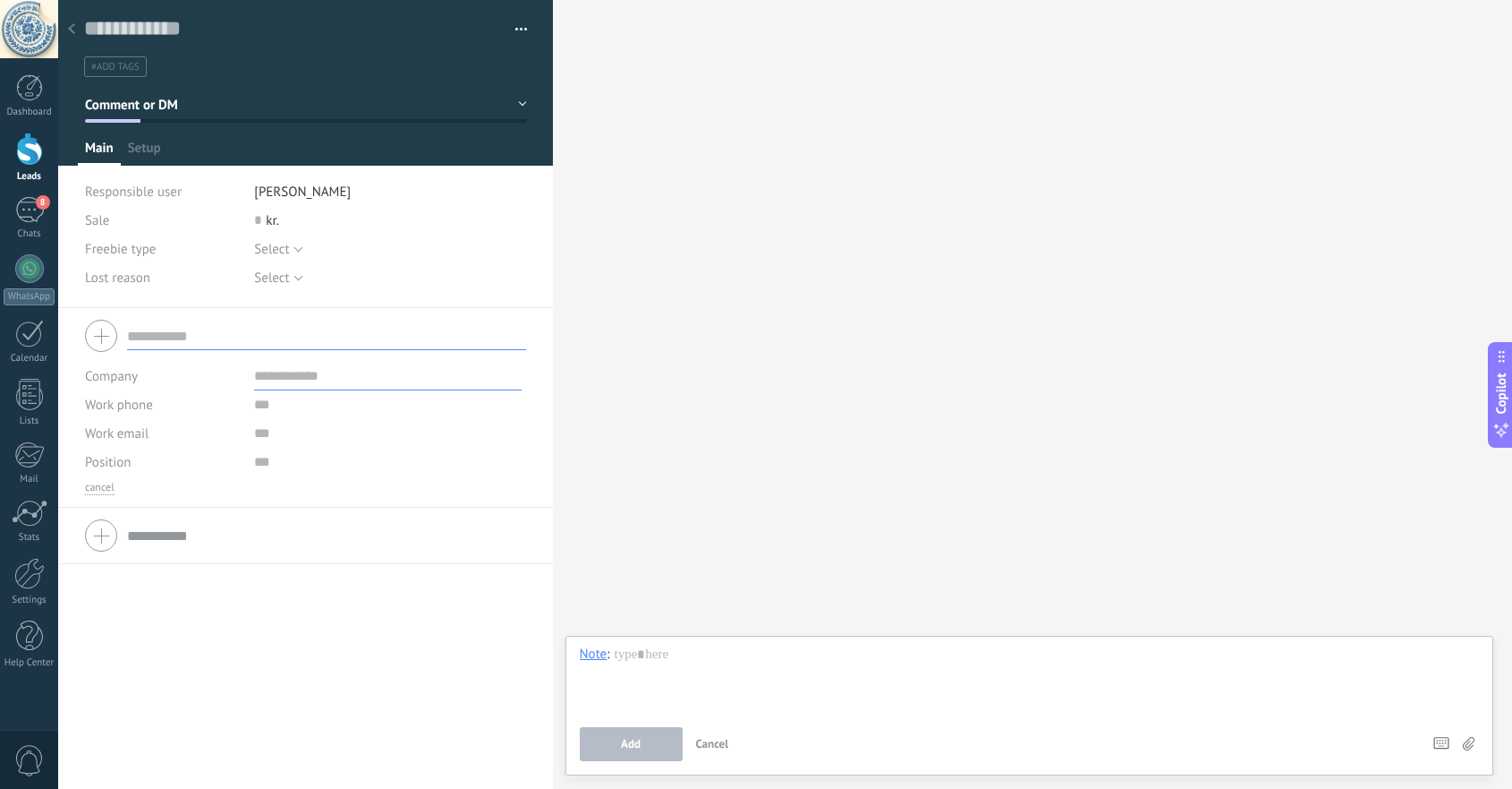
click at [74, 26] on use at bounding box center [72, 29] width 7 height 11
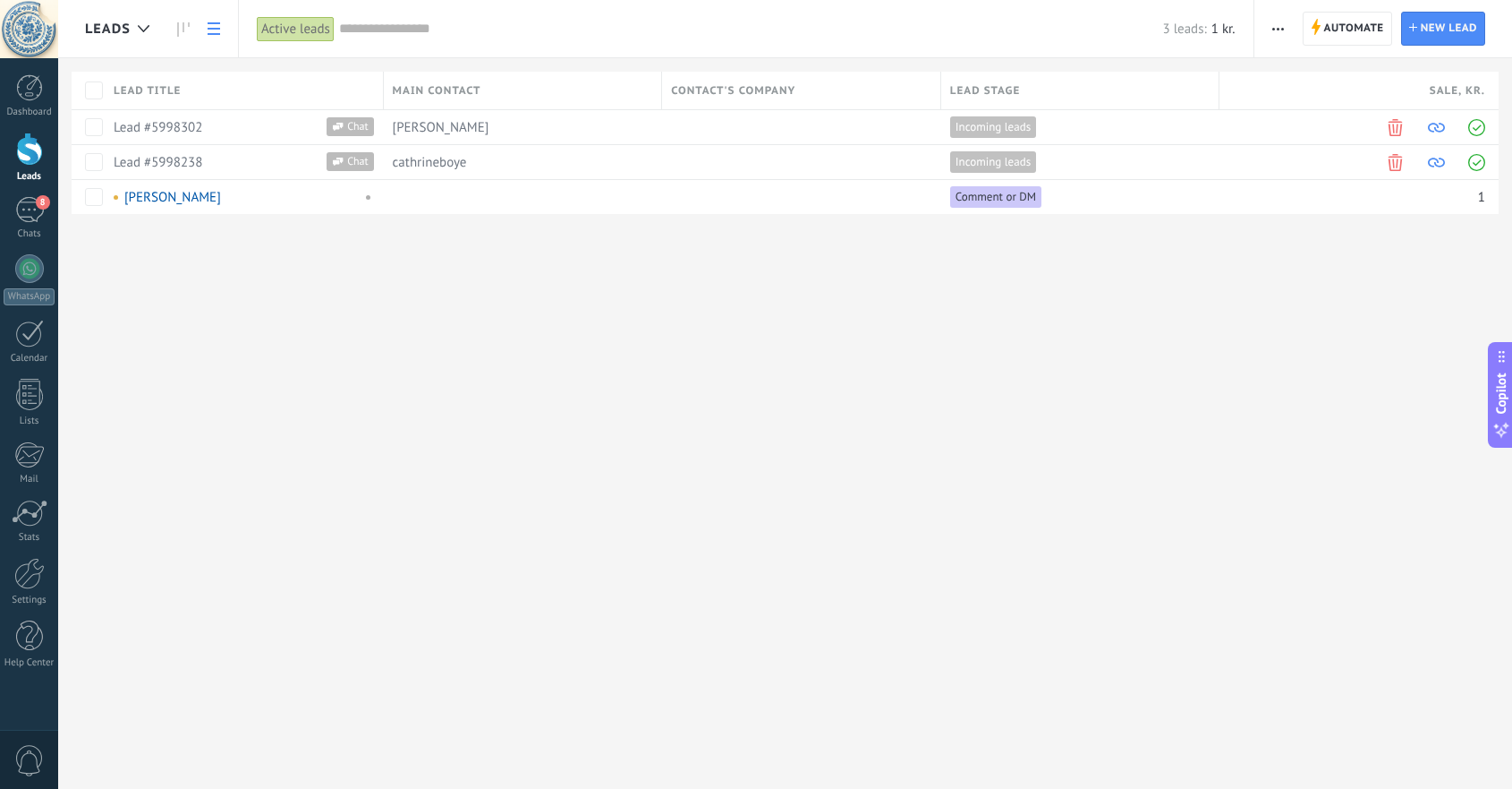
click at [1280, 30] on span "button" at bounding box center [1278, 28] width 12 height 34
click at [1293, 221] on span "Import" at bounding box center [1308, 220] width 38 height 36
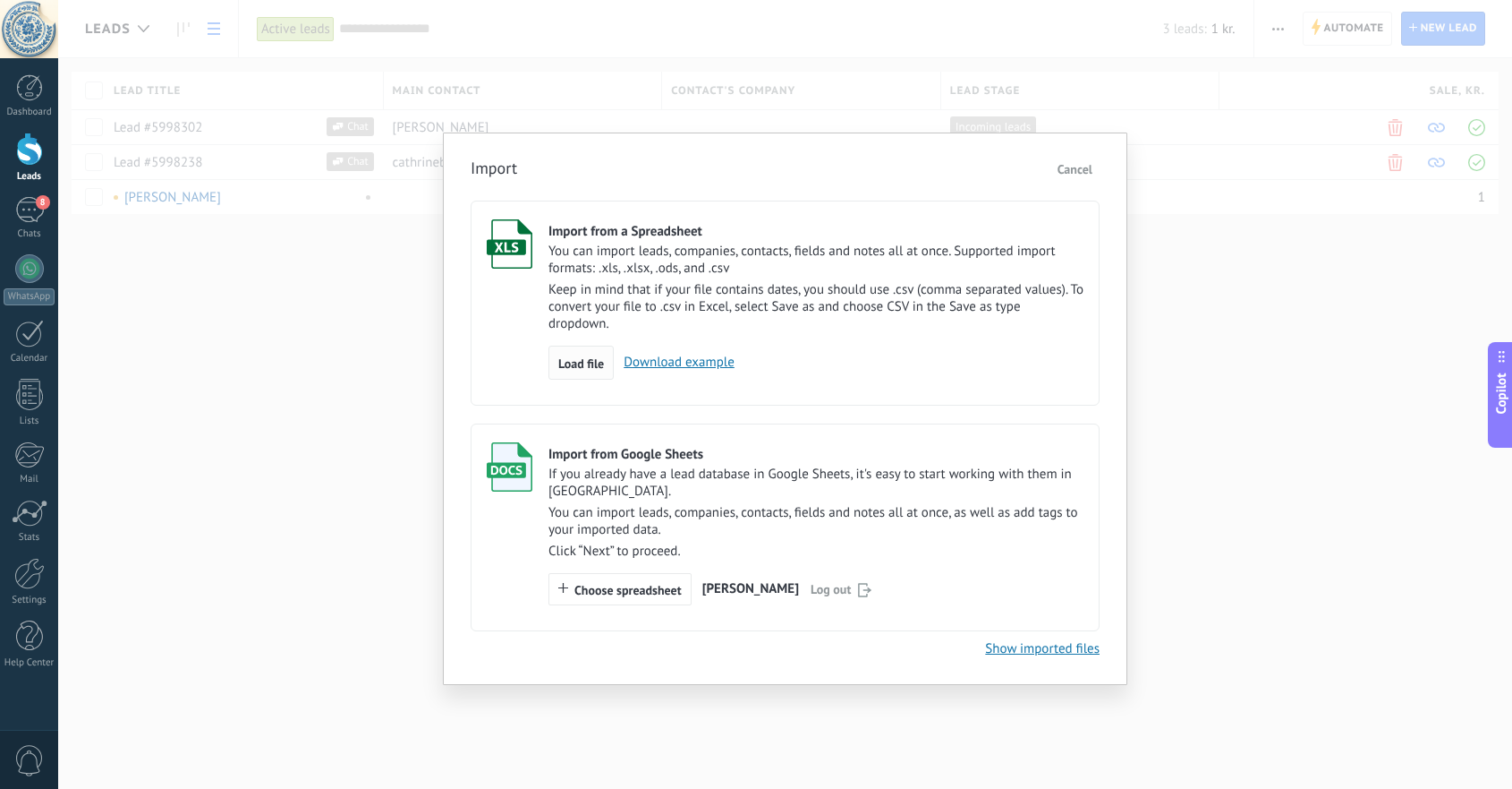
click at [587, 369] on span "Load file" at bounding box center [581, 364] width 46 height 13
click at [0, 0] on input "Import from a Spreadsheet You can import leads, companies, contacts, fields and…" at bounding box center [0, 0] width 0 height 0
click at [684, 365] on link "Download example" at bounding box center [674, 362] width 121 height 17
click at [587, 370] on span "Load file" at bounding box center [581, 364] width 46 height 13
click at [0, 0] on input "Import from a Spreadsheet You can import leads, companies, contacts, fields and…" at bounding box center [0, 0] width 0 height 0
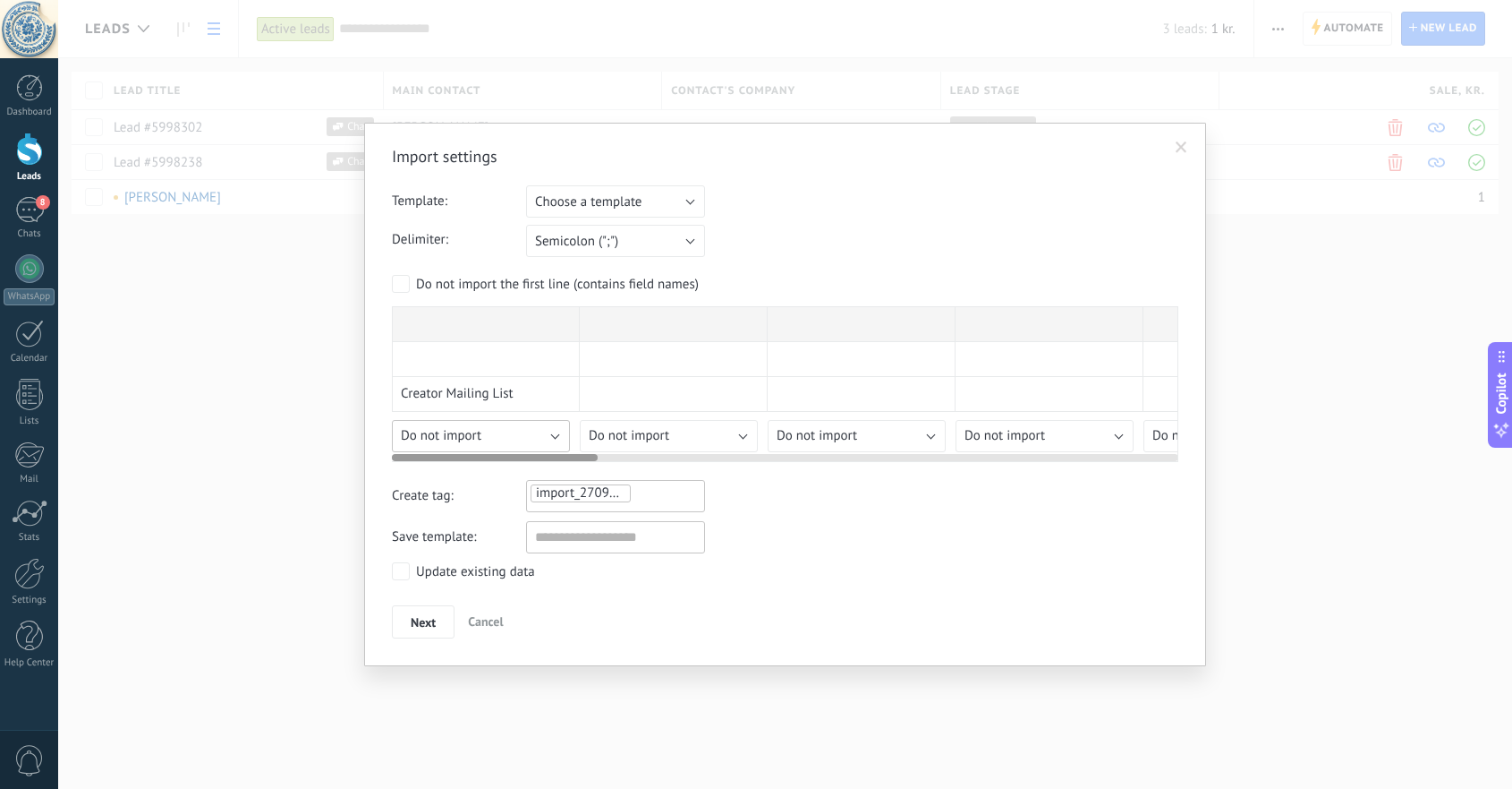
click at [431, 435] on span "Do not import" at bounding box center [441, 435] width 80 height 17
click at [427, 434] on span "Do not import" at bounding box center [441, 435] width 80 height 17
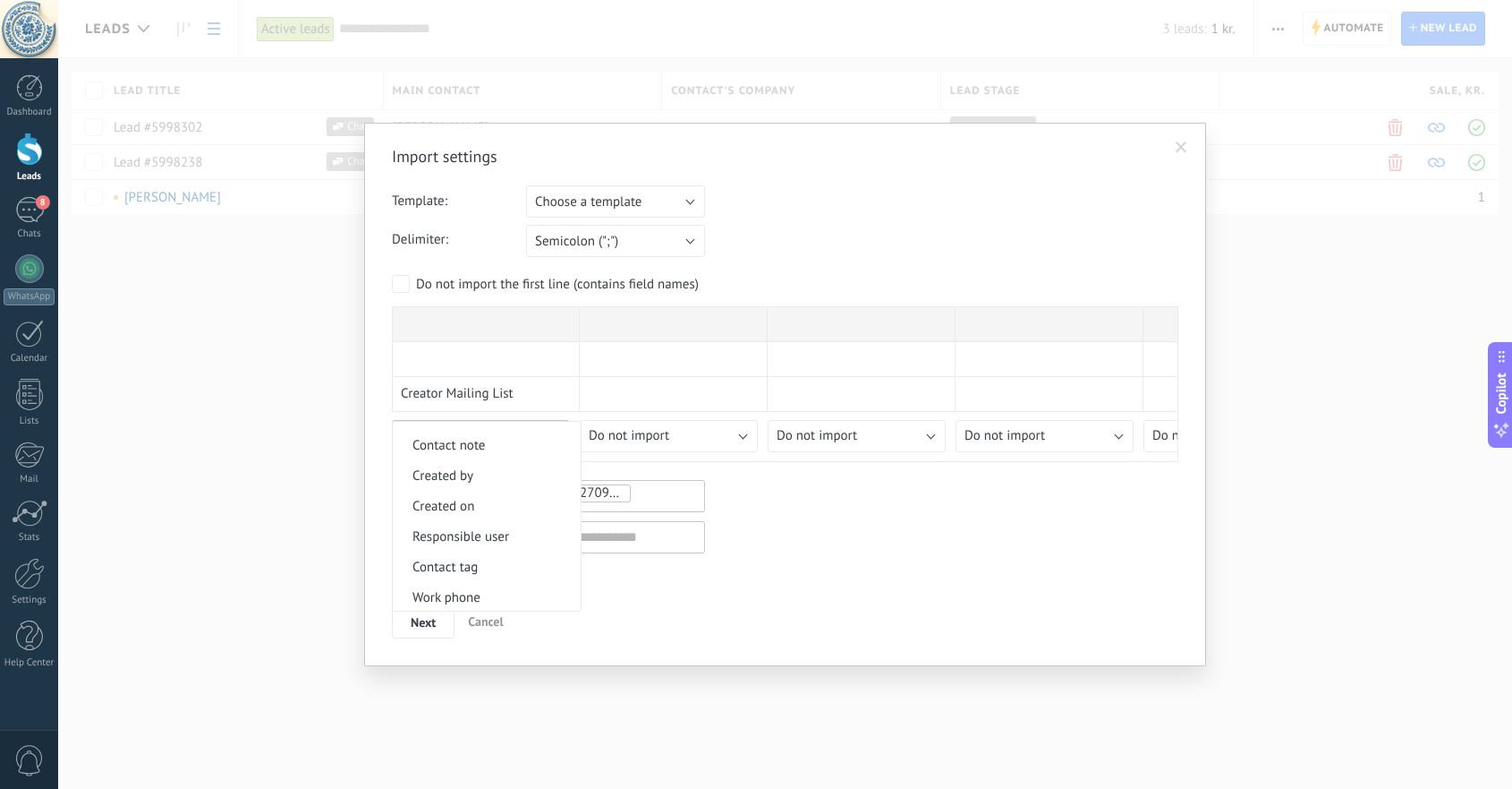
scroll to position [237, 0]
click at [465, 531] on span "Responsible user" at bounding box center [484, 530] width 182 height 17
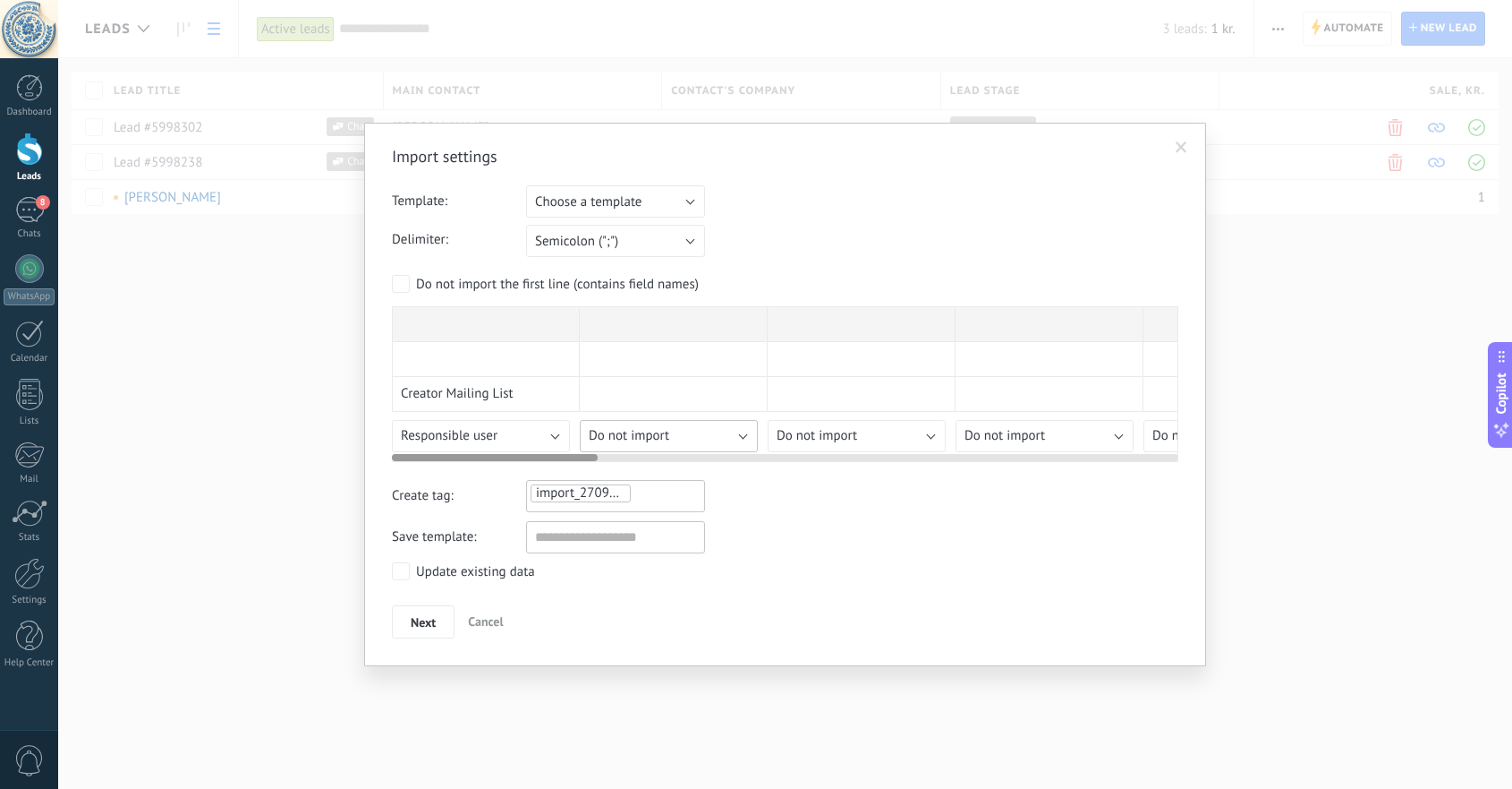
click at [639, 436] on span "Do not import" at bounding box center [628, 435] width 80 height 17
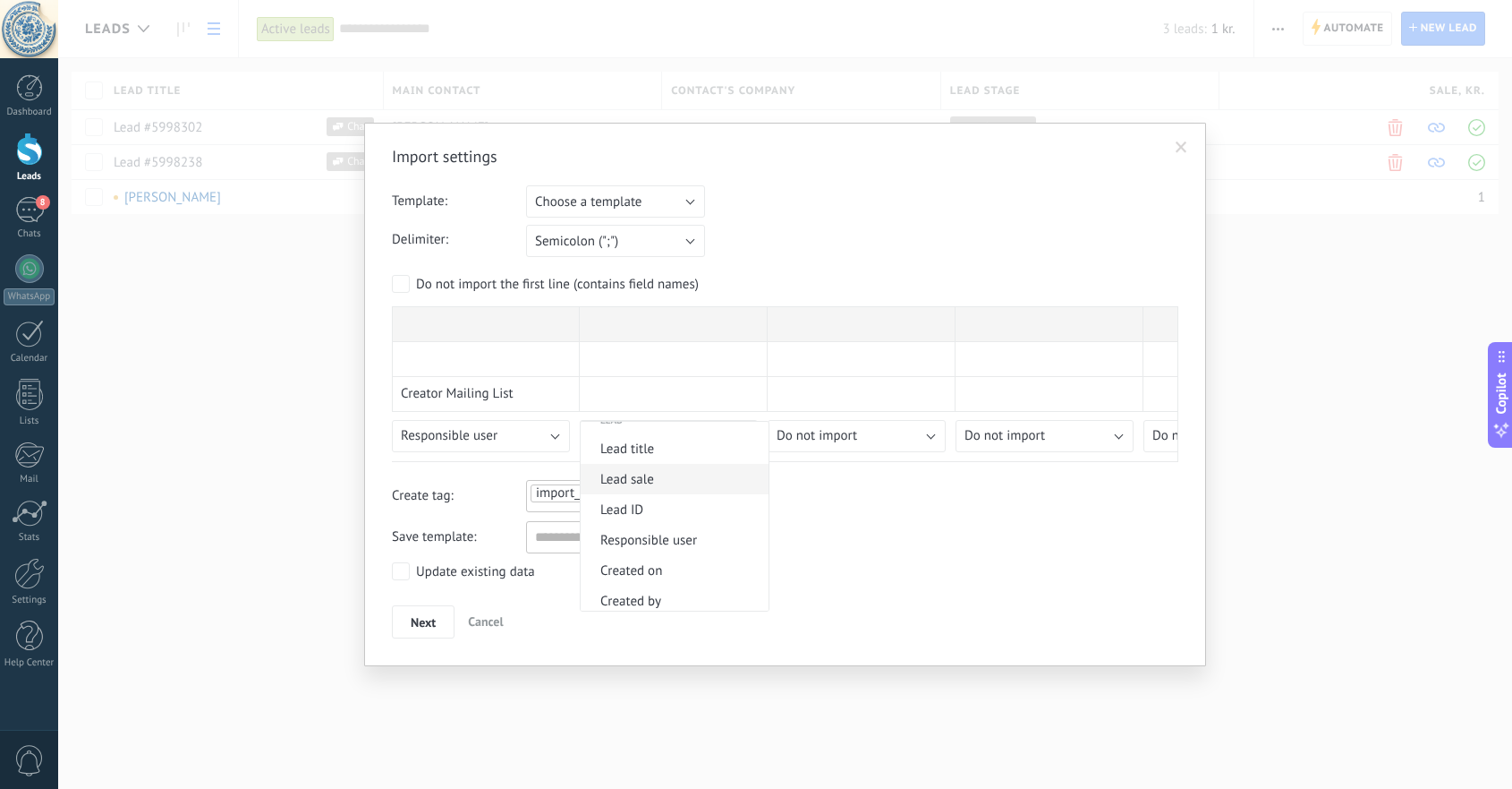
click at [682, 486] on span "Lead sale" at bounding box center [672, 479] width 182 height 17
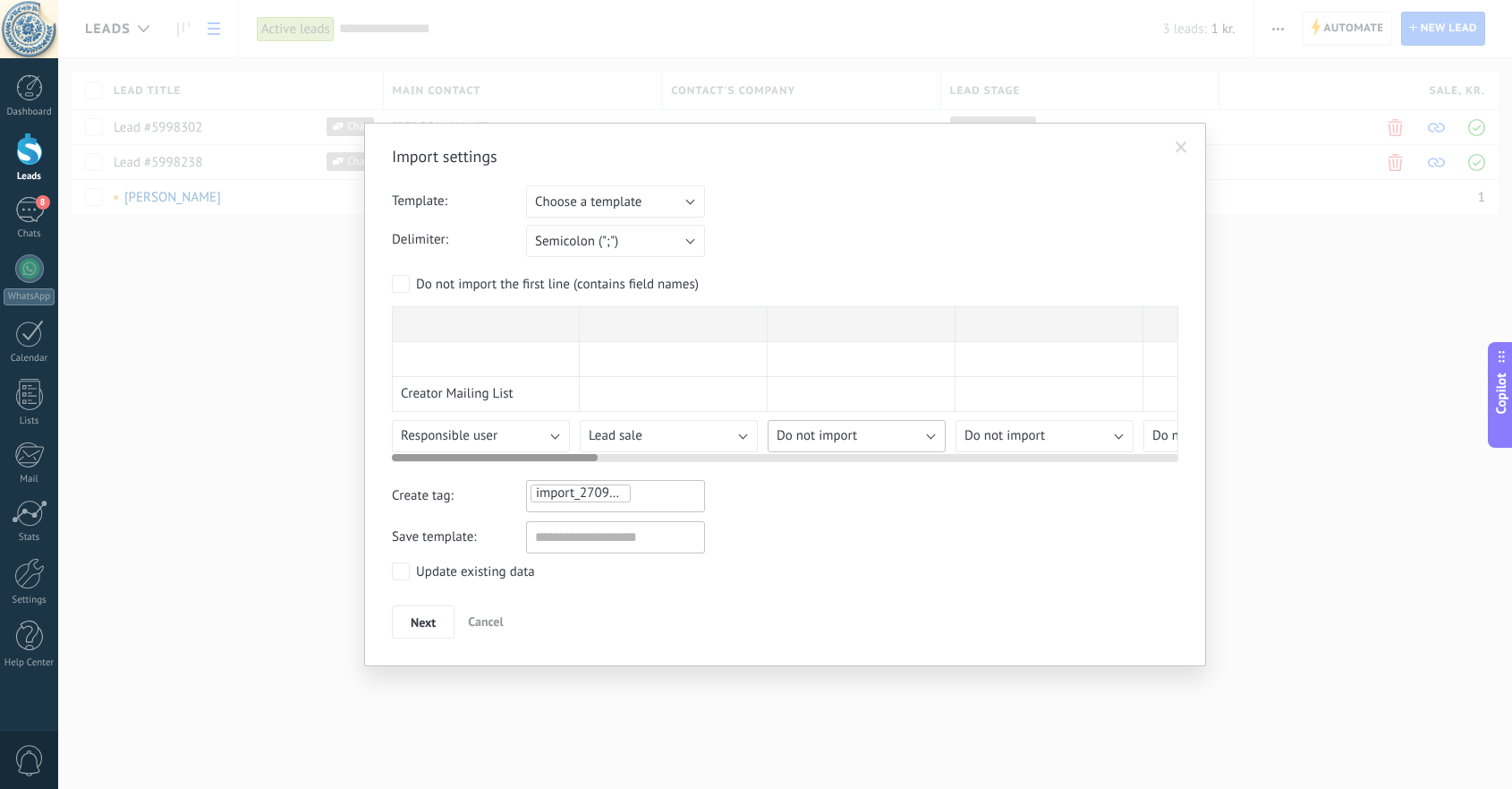
click at [838, 430] on span "Do not import" at bounding box center [817, 435] width 80 height 17
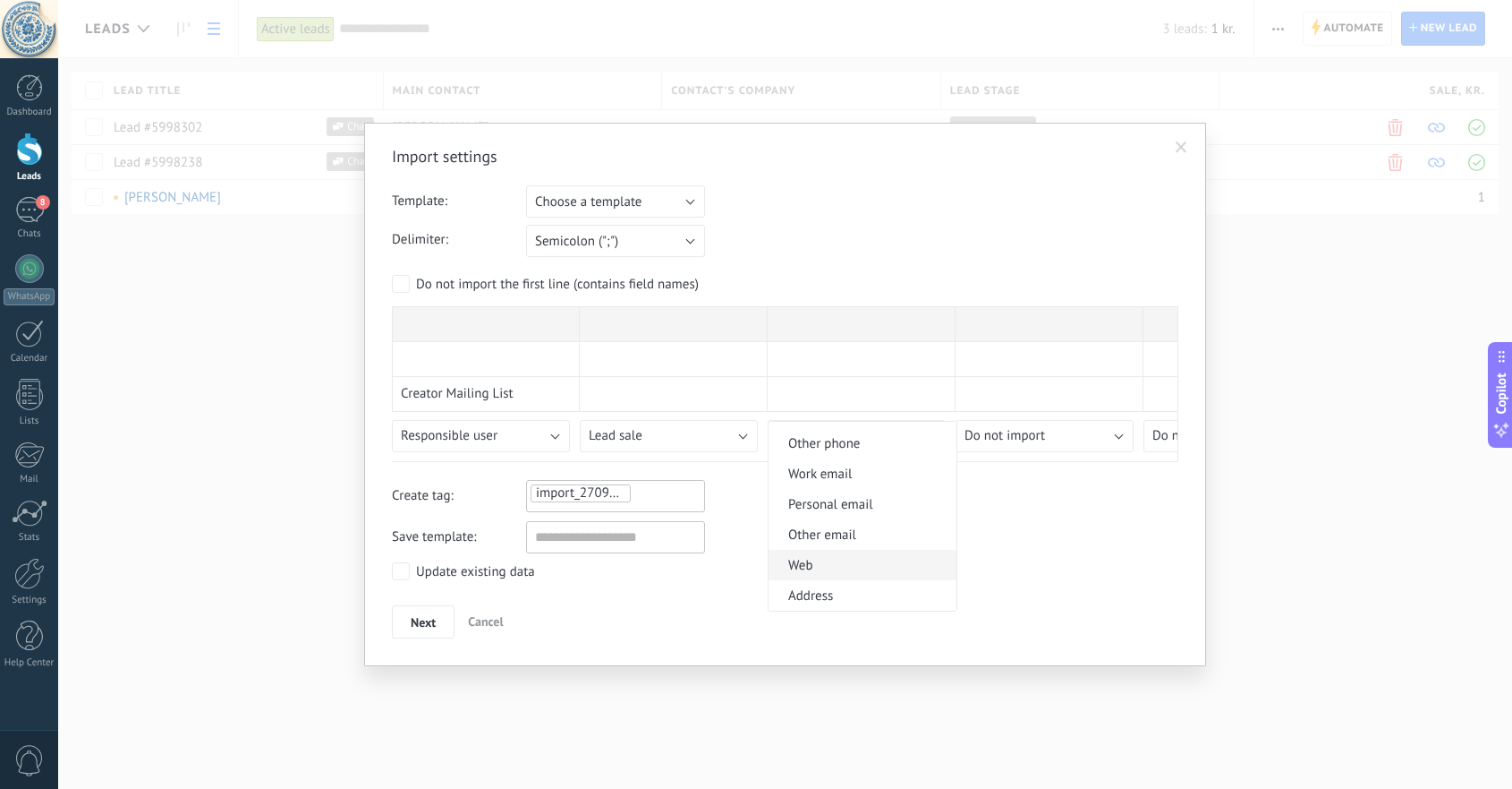
click at [852, 565] on span "Web" at bounding box center [860, 565] width 182 height 17
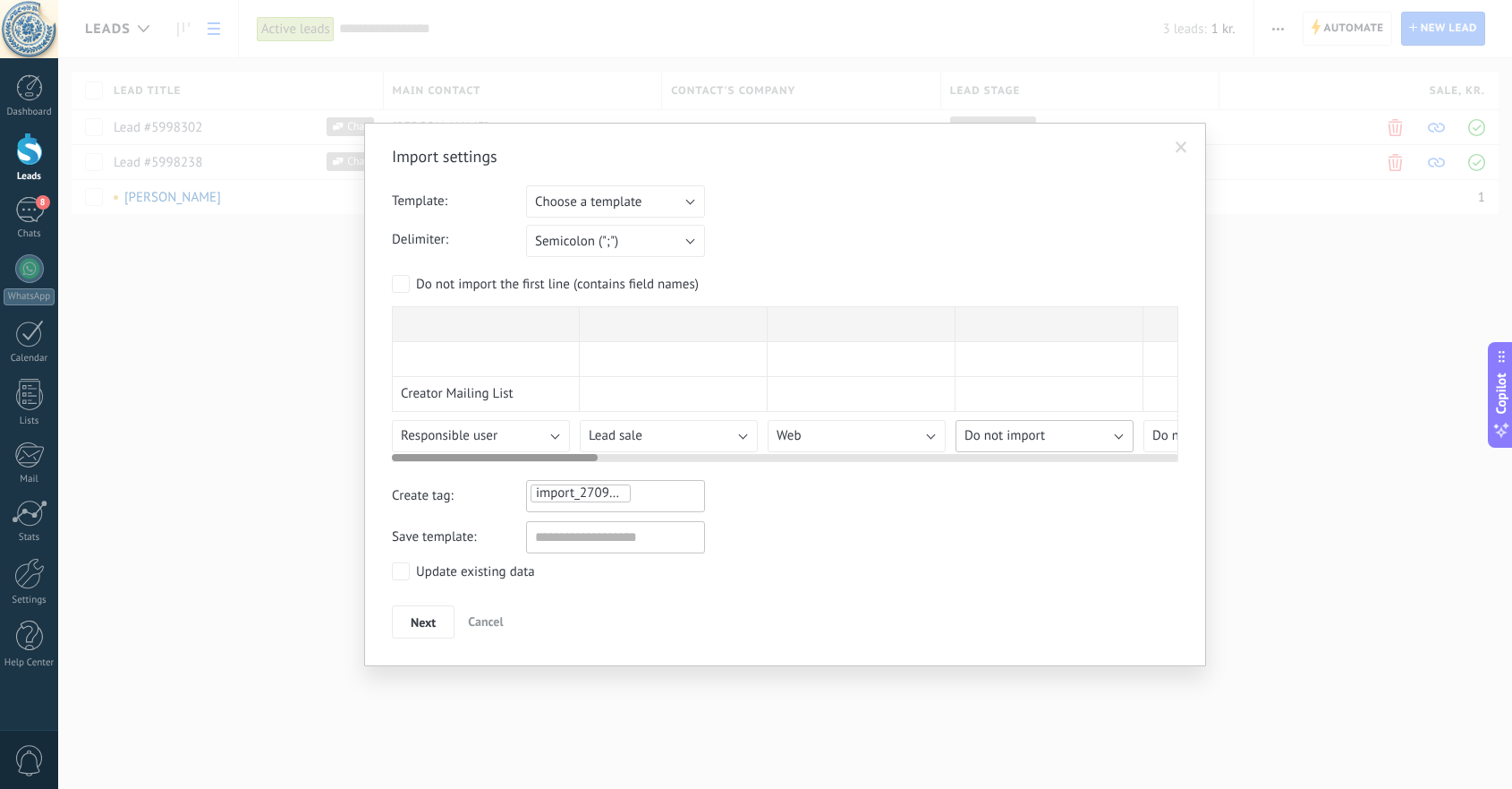
click at [996, 435] on span "Do not import" at bounding box center [1005, 435] width 80 height 17
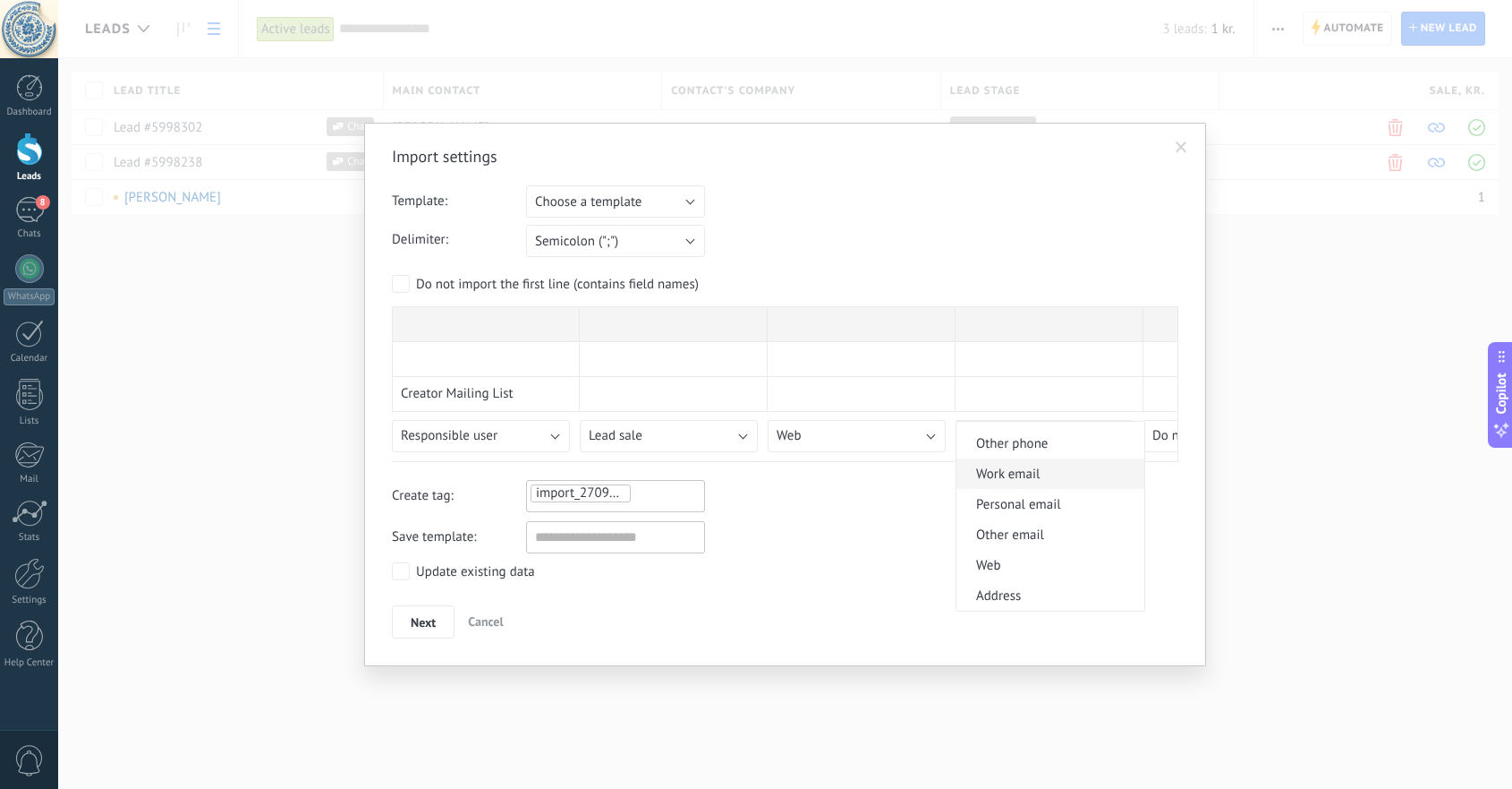
click at [1070, 467] on span "Work email" at bounding box center [1047, 474] width 182 height 17
click at [431, 624] on span "Next" at bounding box center [424, 622] width 26 height 13
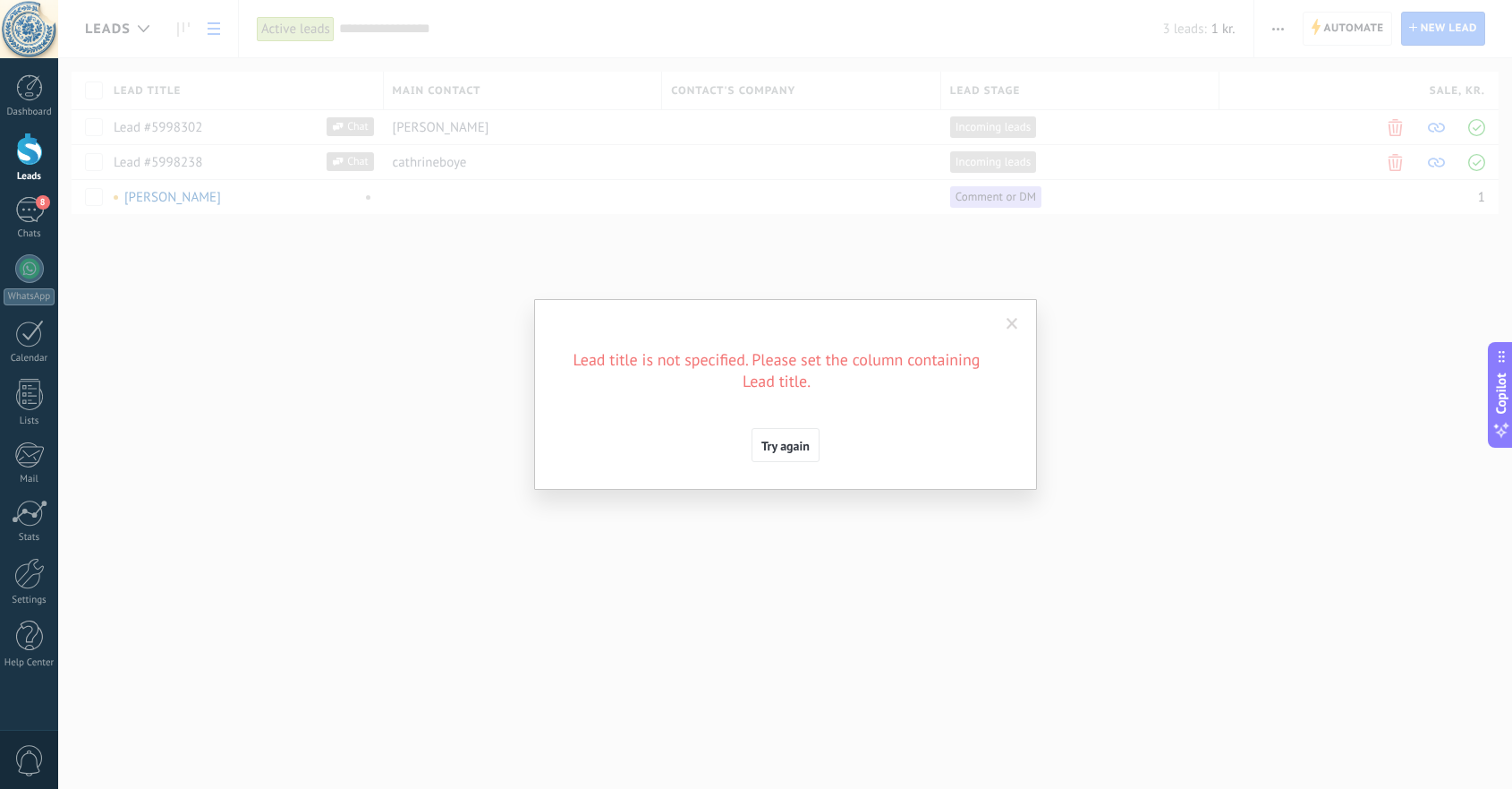
click at [1012, 321] on span at bounding box center [1012, 324] width 12 height 13
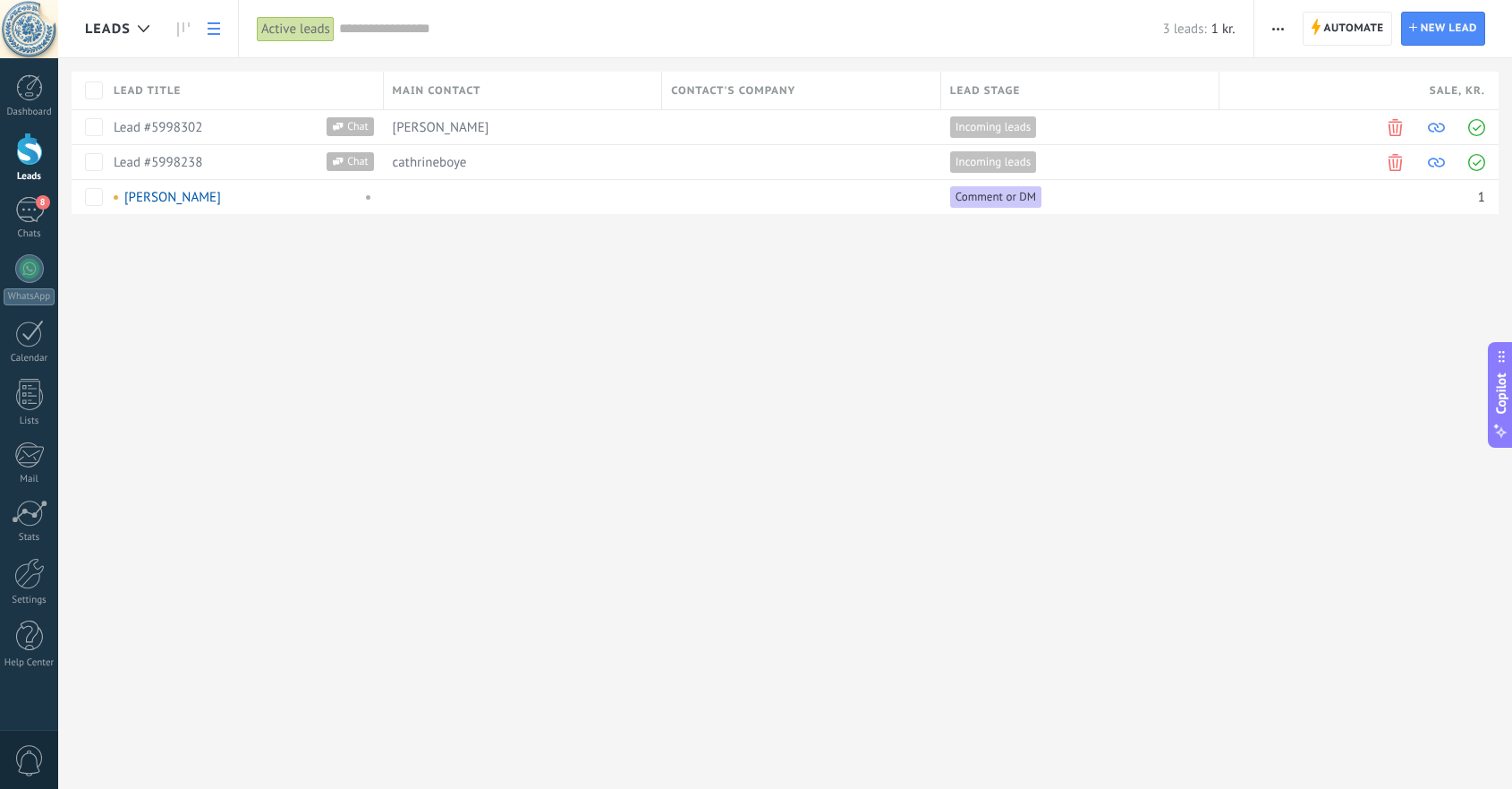
click at [837, 435] on div "Leads Automate New broadcast Edit pipeline Print List settings Import Export Fi…" at bounding box center [785, 394] width 1455 height 789
click at [31, 209] on div "8" at bounding box center [29, 210] width 28 height 26
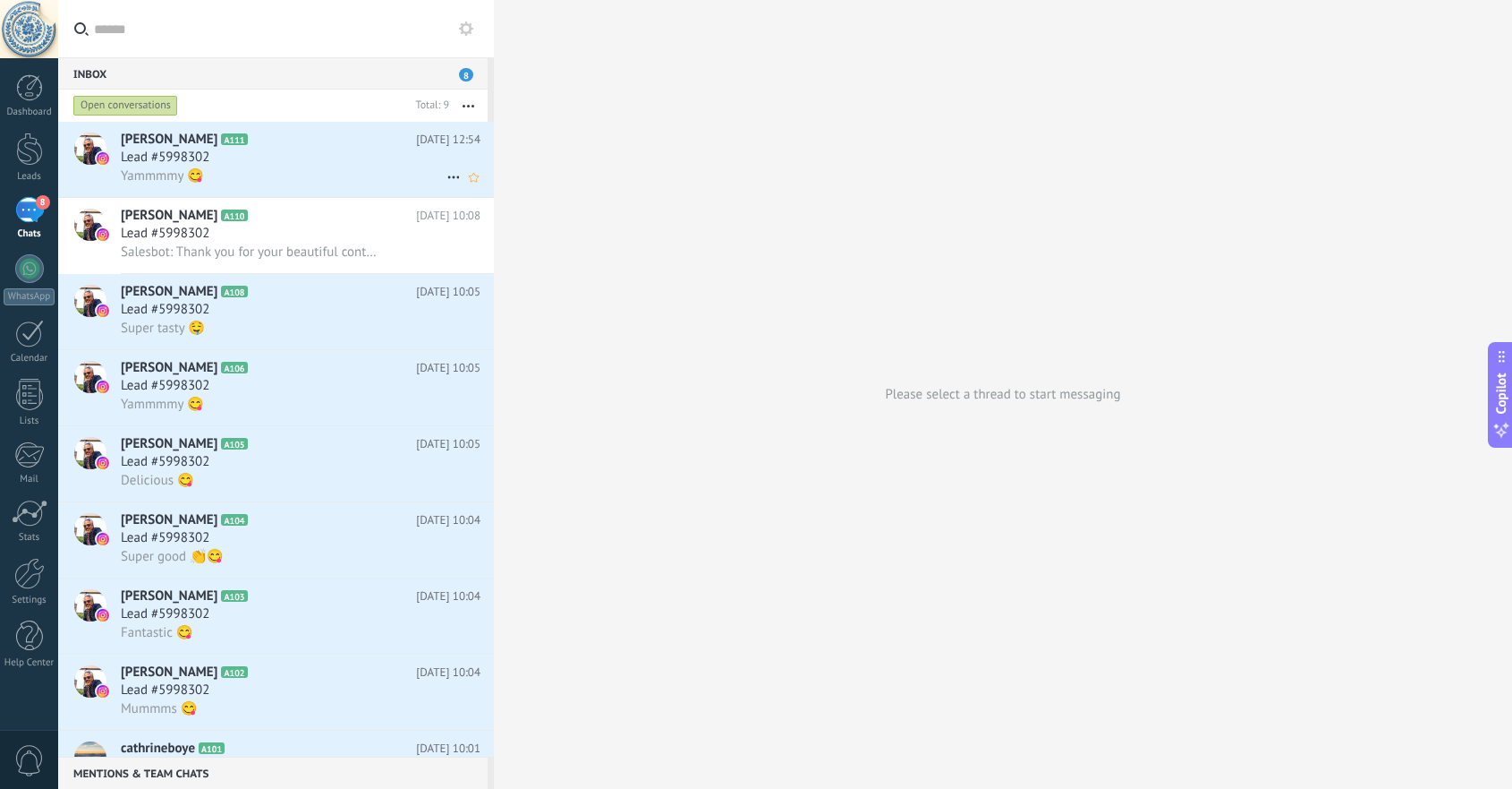
click at [444, 179] on icon at bounding box center [454, 178] width 22 height 22
click at [467, 215] on div "Close talk" at bounding box center [539, 222] width 176 height 36
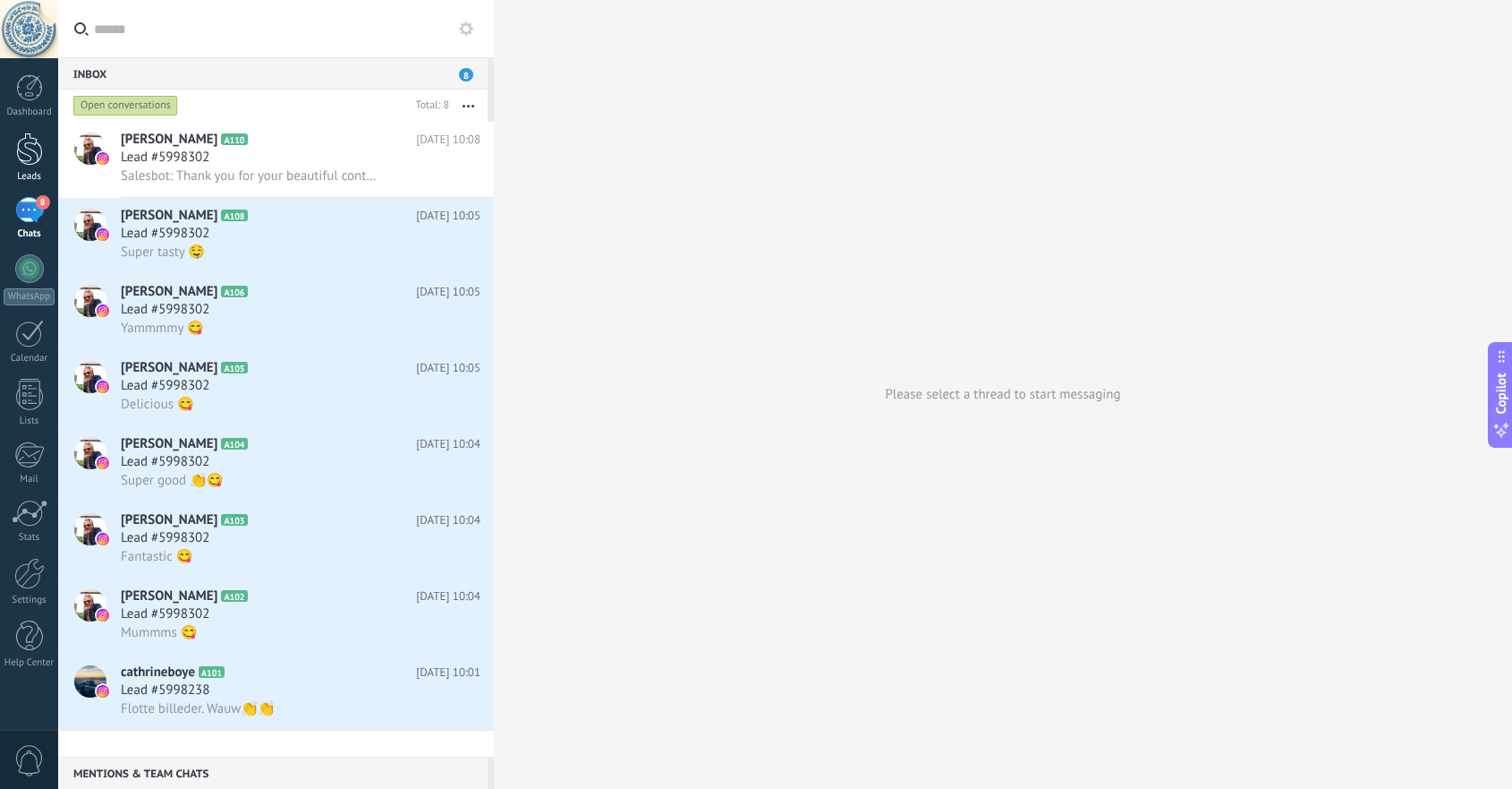
click at [21, 162] on div at bounding box center [29, 149] width 26 height 33
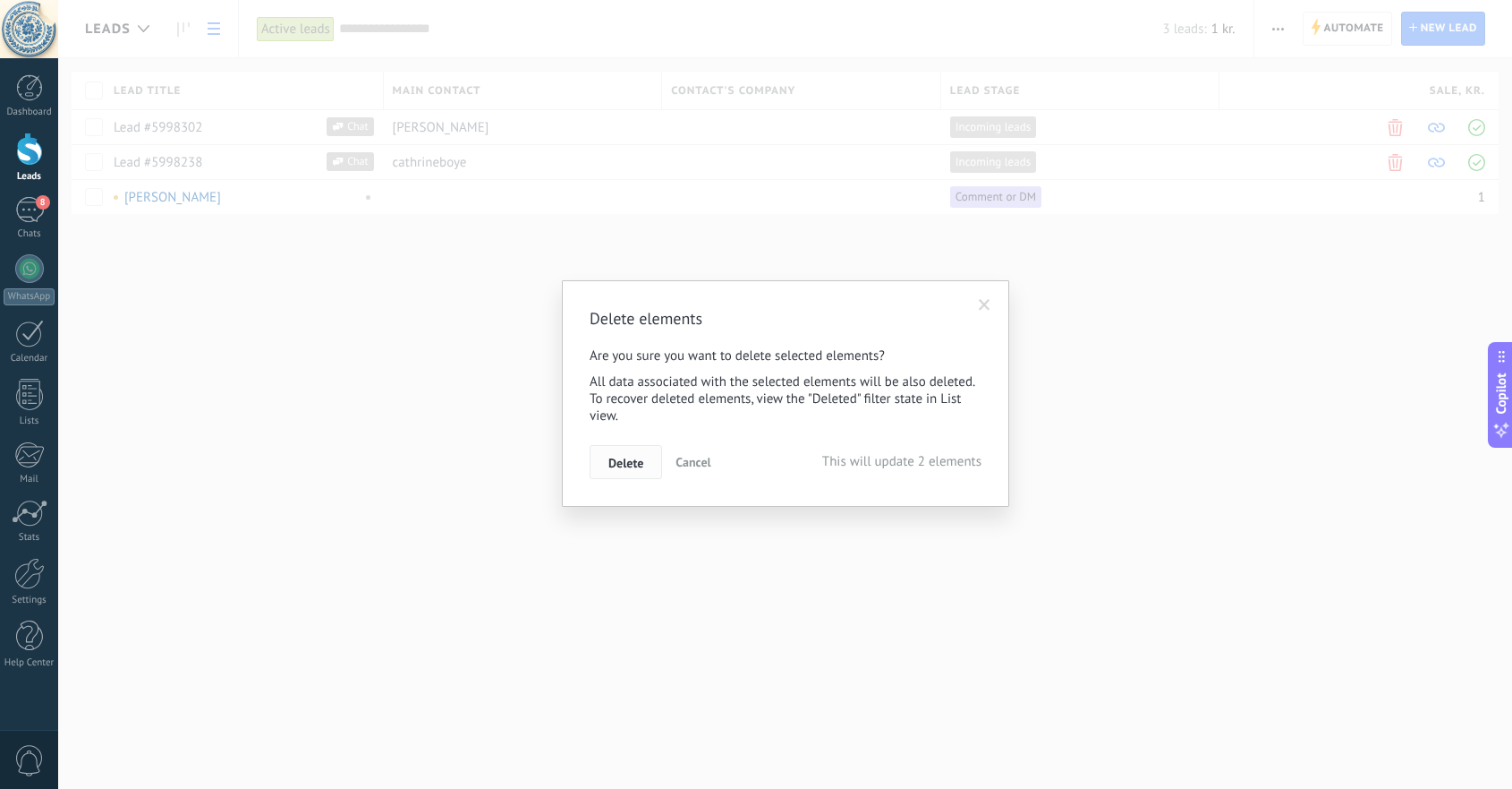
click at [619, 464] on span "Delete" at bounding box center [626, 463] width 35 height 13
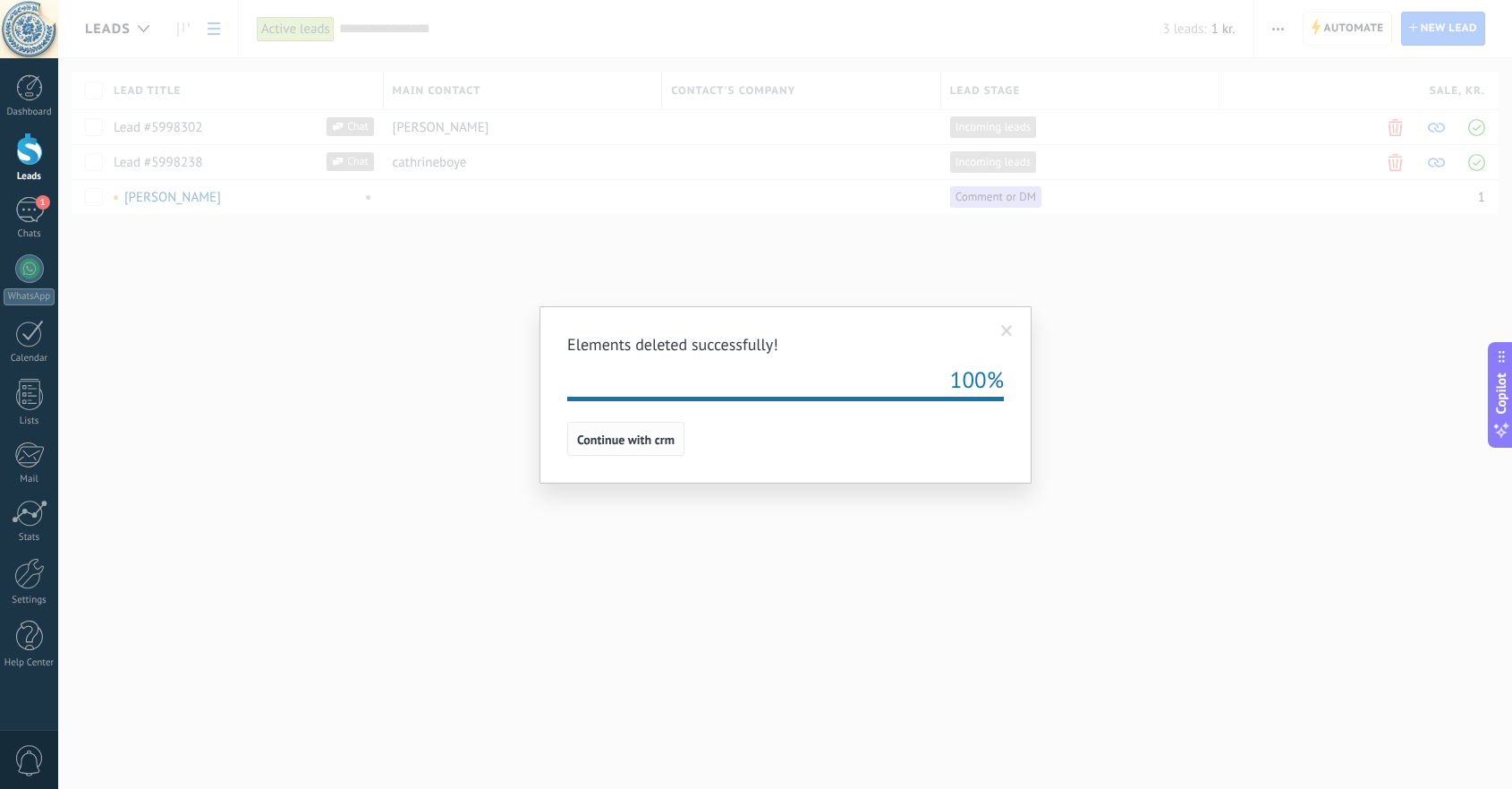
click at [630, 435] on span "Continue with crm" at bounding box center [626, 440] width 97 height 13
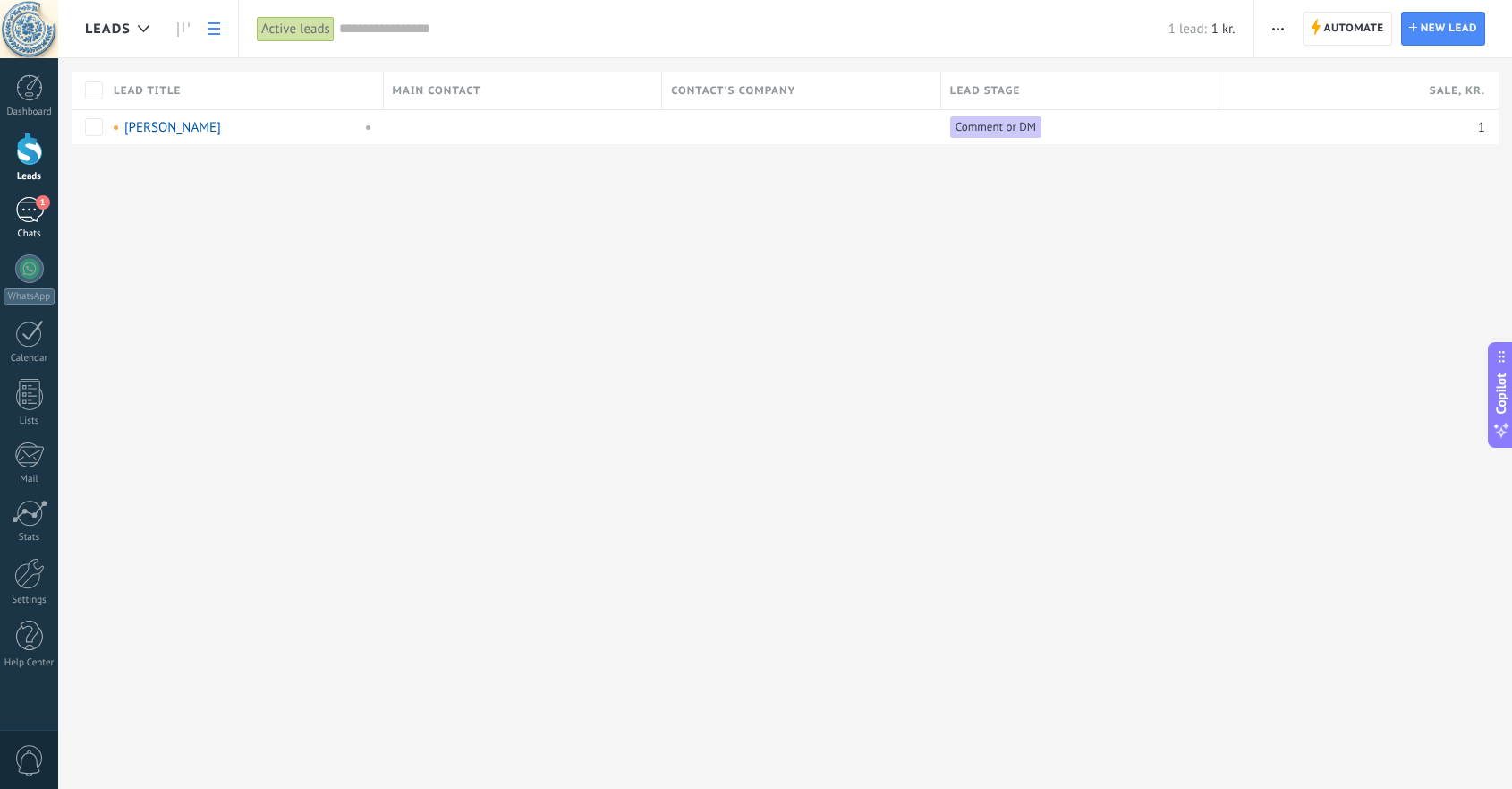
click at [25, 216] on div "1" at bounding box center [29, 210] width 28 height 26
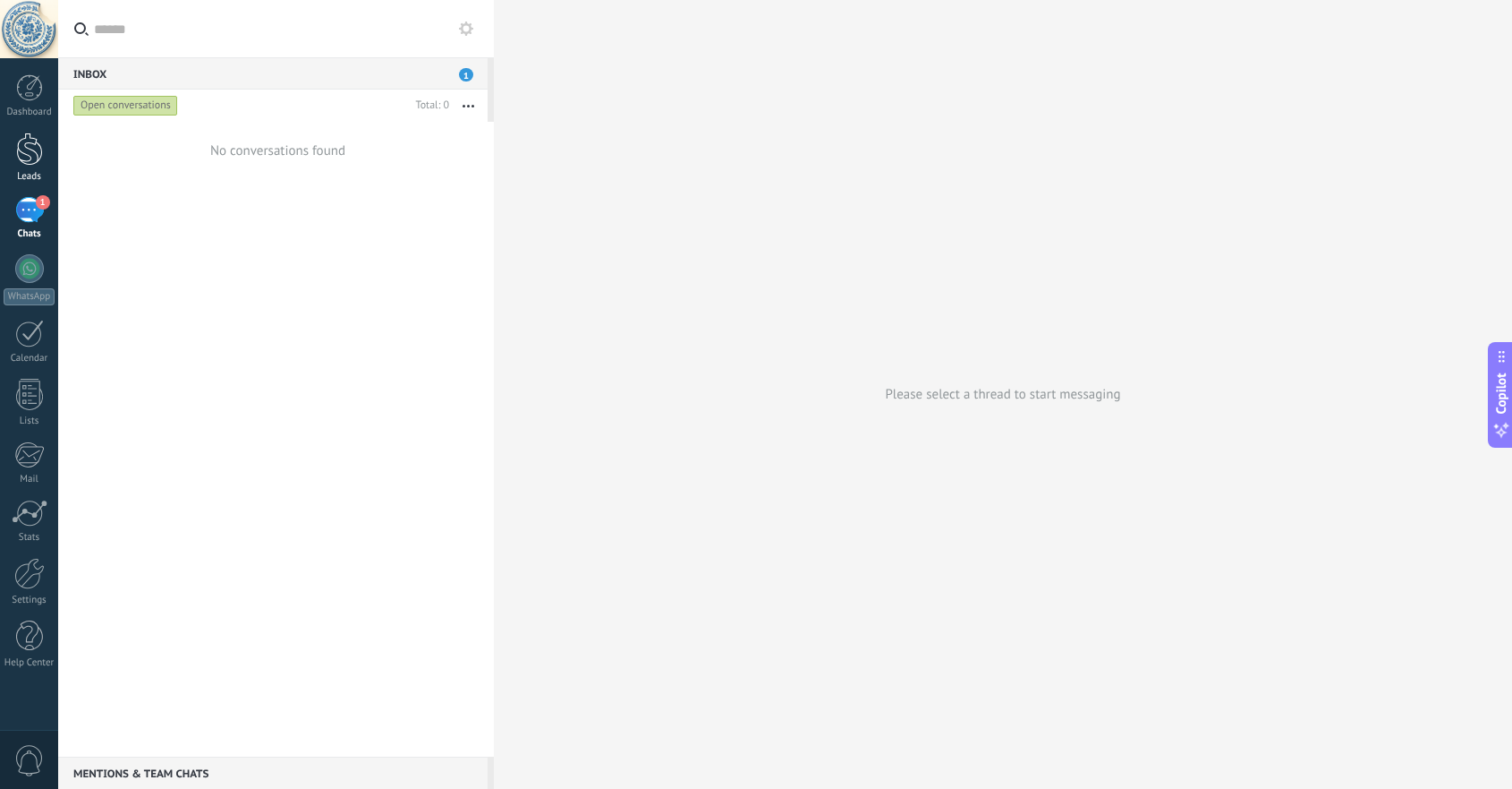
click at [26, 147] on div at bounding box center [29, 149] width 26 height 33
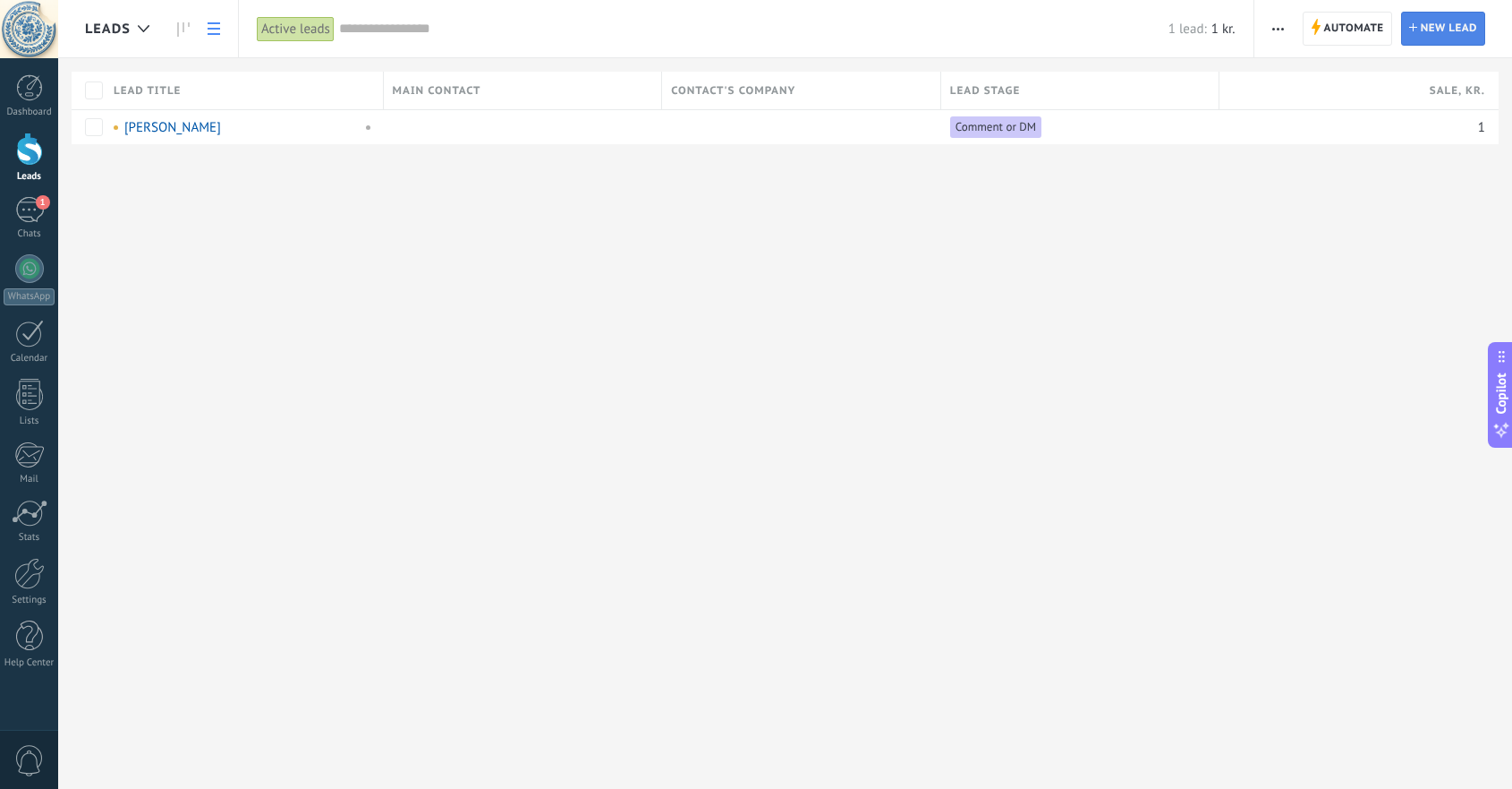
click at [1449, 22] on span "New lead" at bounding box center [1449, 28] width 56 height 32
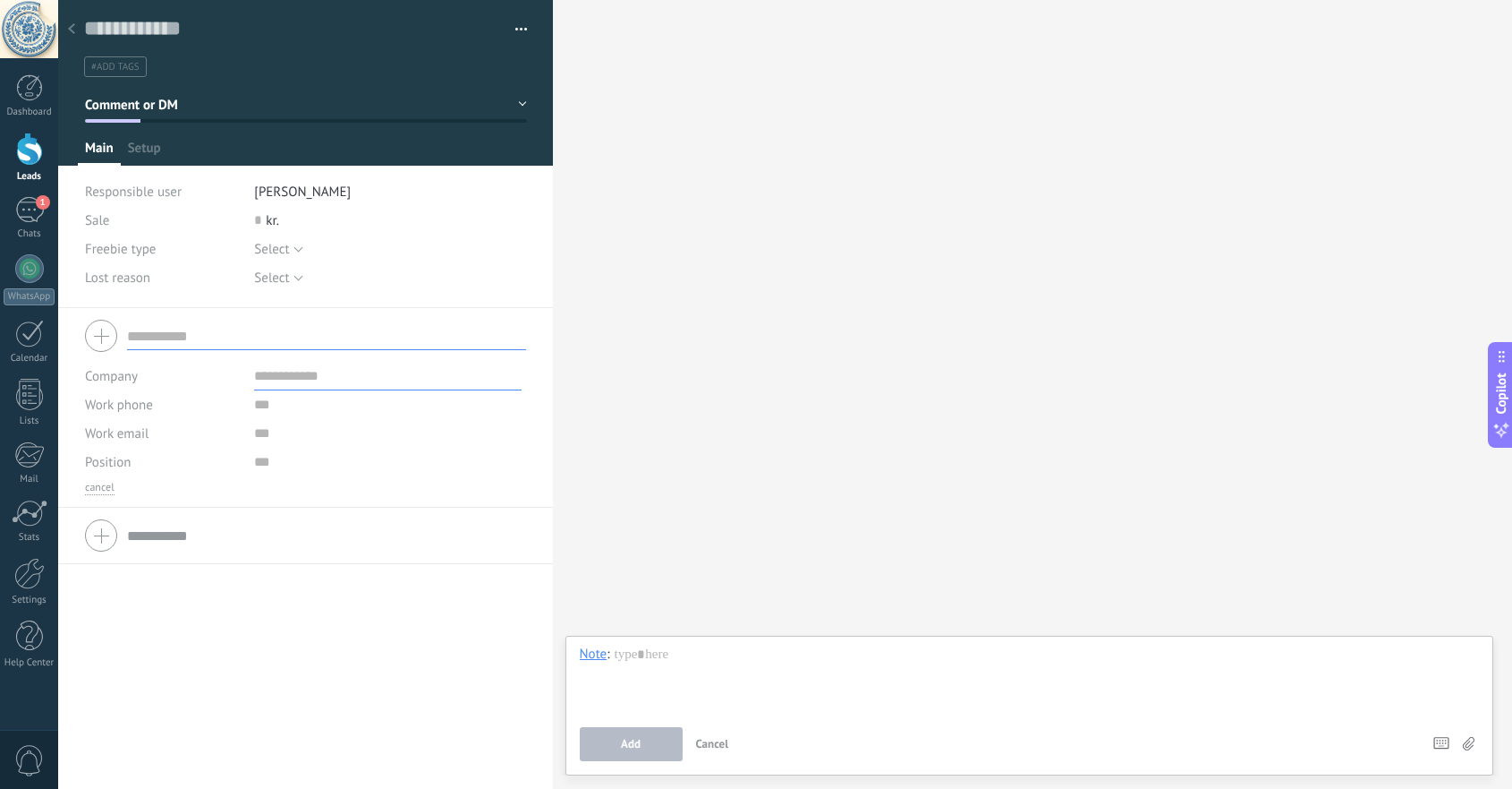
click at [75, 31] on icon at bounding box center [72, 29] width 7 height 11
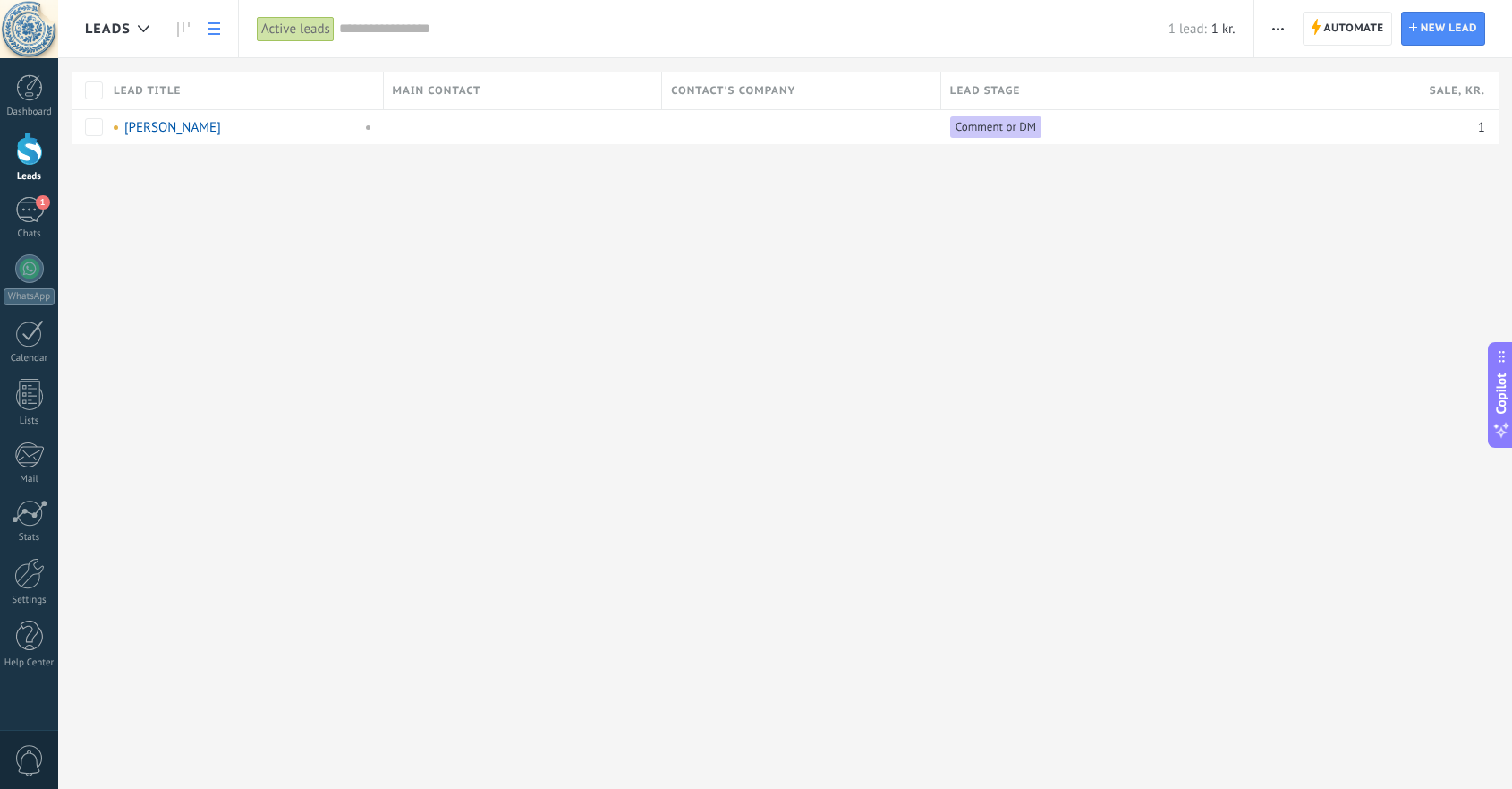
click at [1282, 31] on span "button" at bounding box center [1278, 28] width 12 height 34
click at [1339, 221] on div "Import" at bounding box center [1322, 220] width 135 height 36
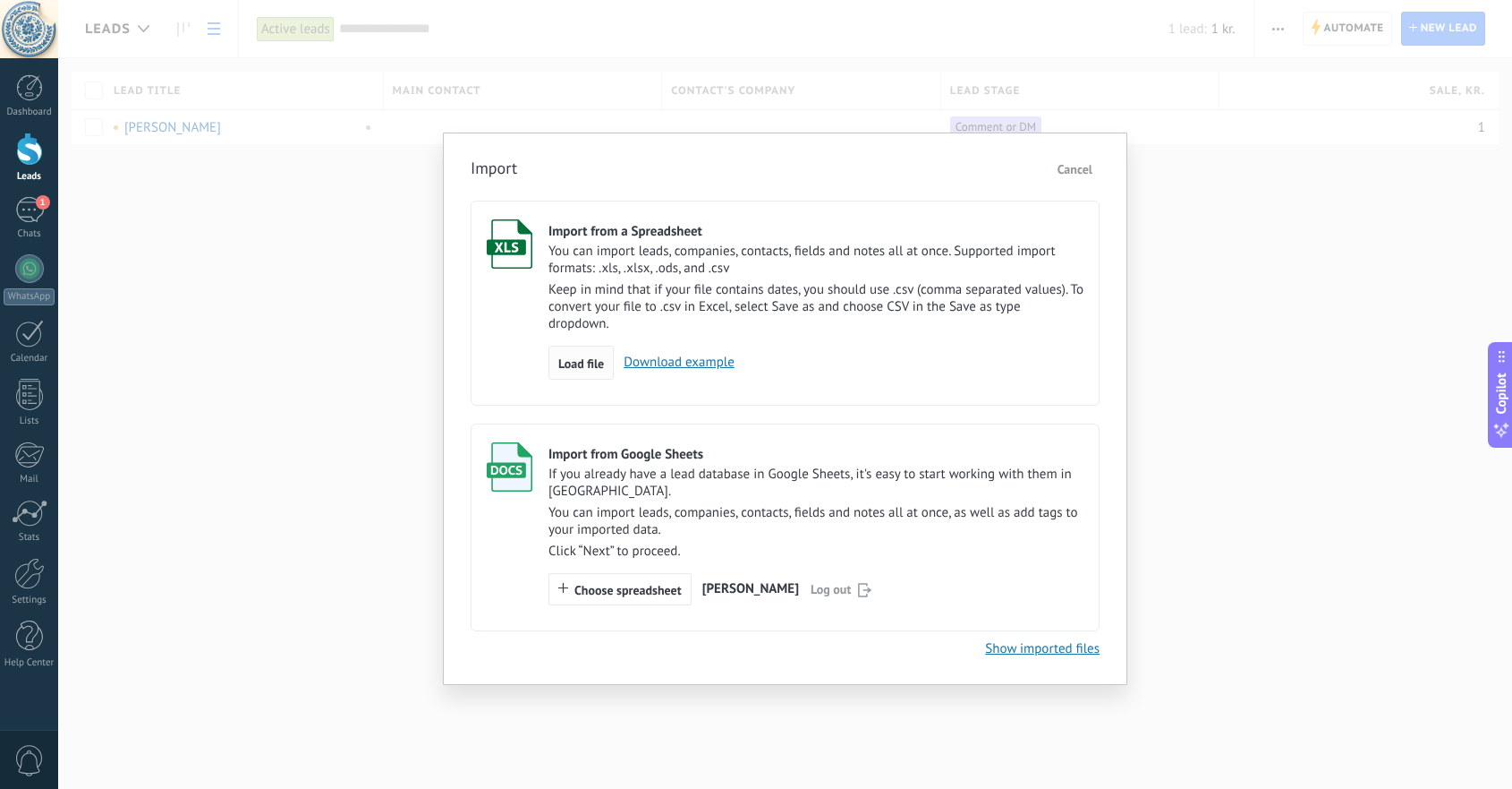
click at [572, 368] on span "Load file" at bounding box center [581, 364] width 46 height 13
click at [0, 0] on input "Import from a Spreadsheet You can import leads, companies, contacts, fields and…" at bounding box center [0, 0] width 0 height 0
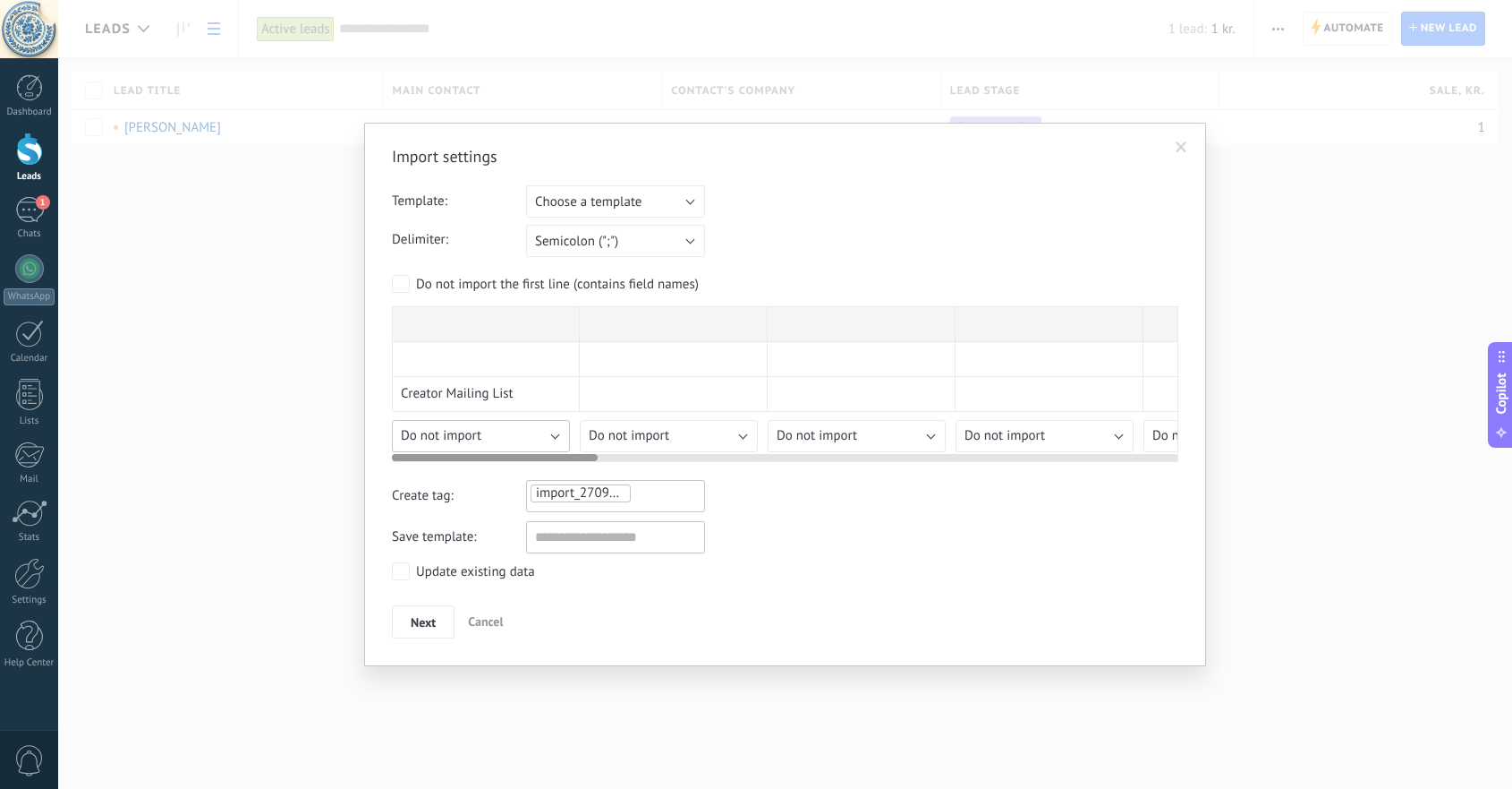
click at [441, 432] on span "Do not import" at bounding box center [441, 435] width 80 height 17
click at [486, 543] on span "Responsible user" at bounding box center [484, 544] width 182 height 17
click at [611, 434] on span "Do not import" at bounding box center [628, 435] width 80 height 17
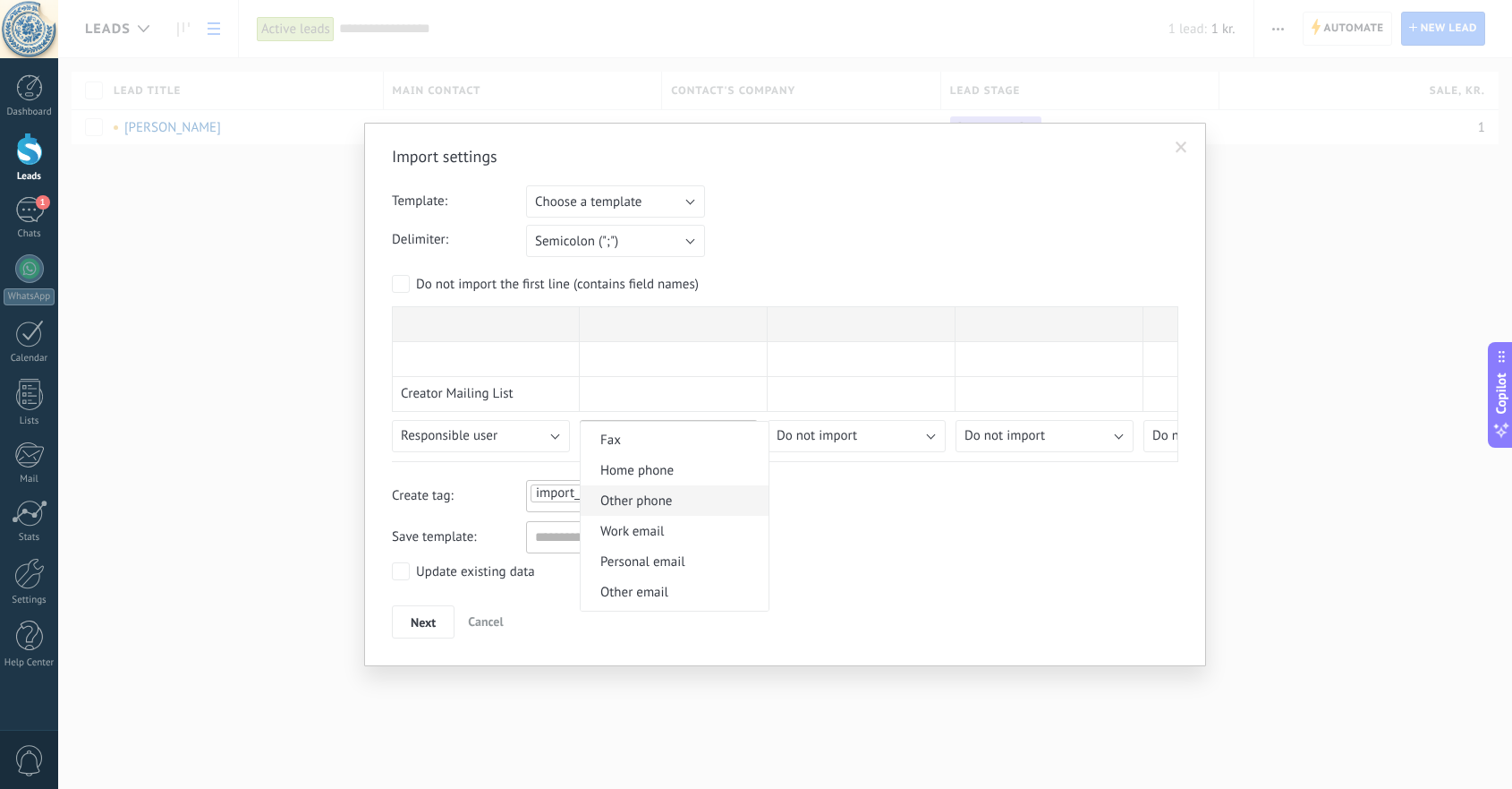
scroll to position [484, 0]
click at [674, 533] on span "Work email" at bounding box center [672, 528] width 182 height 17
click at [801, 434] on span "Do not import" at bounding box center [817, 435] width 80 height 17
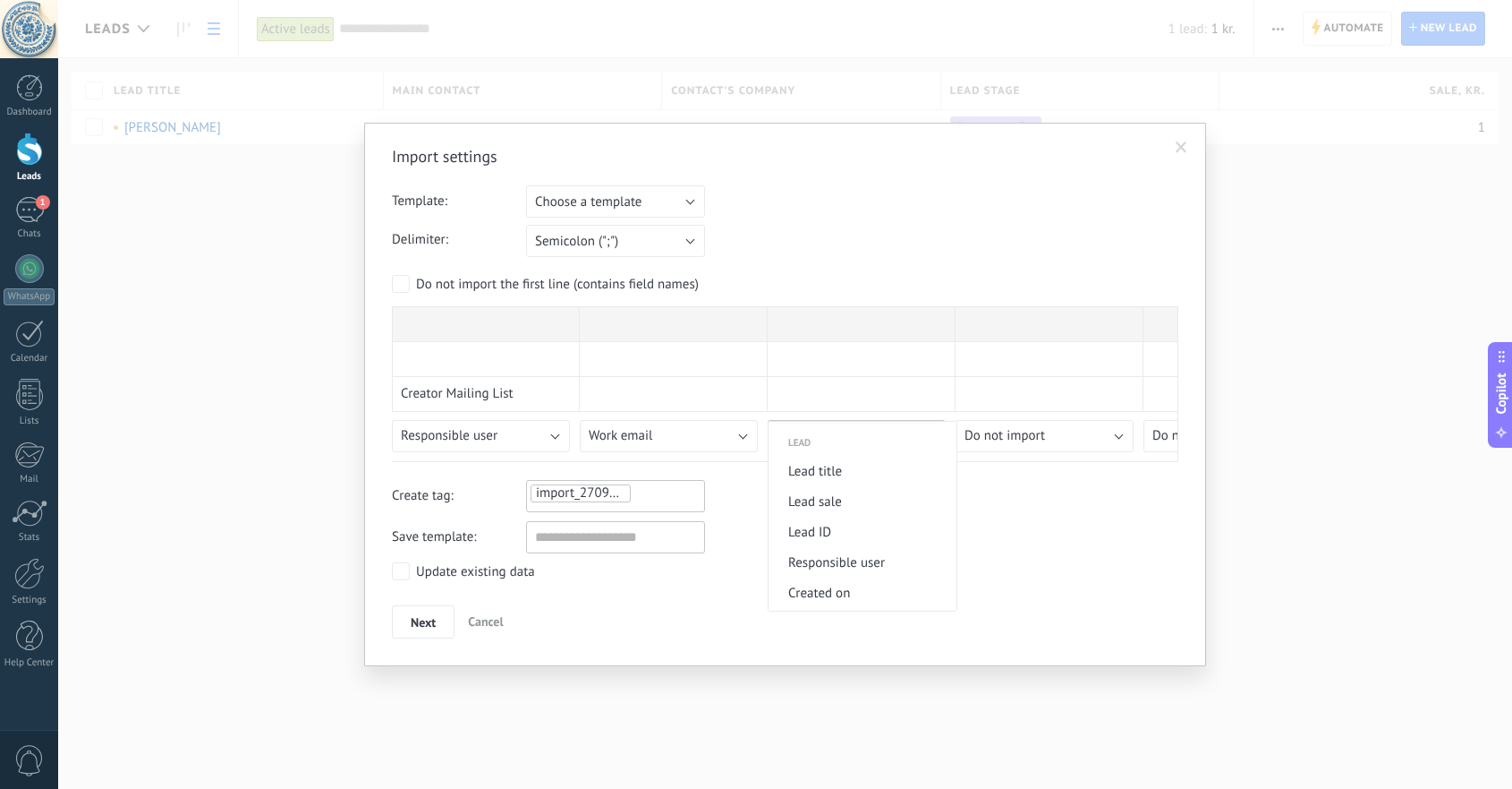
scroll to position [689, 0]
click at [878, 508] on span "Lead sale" at bounding box center [860, 499] width 182 height 17
click at [995, 435] on span "Do not import" at bounding box center [1005, 435] width 80 height 17
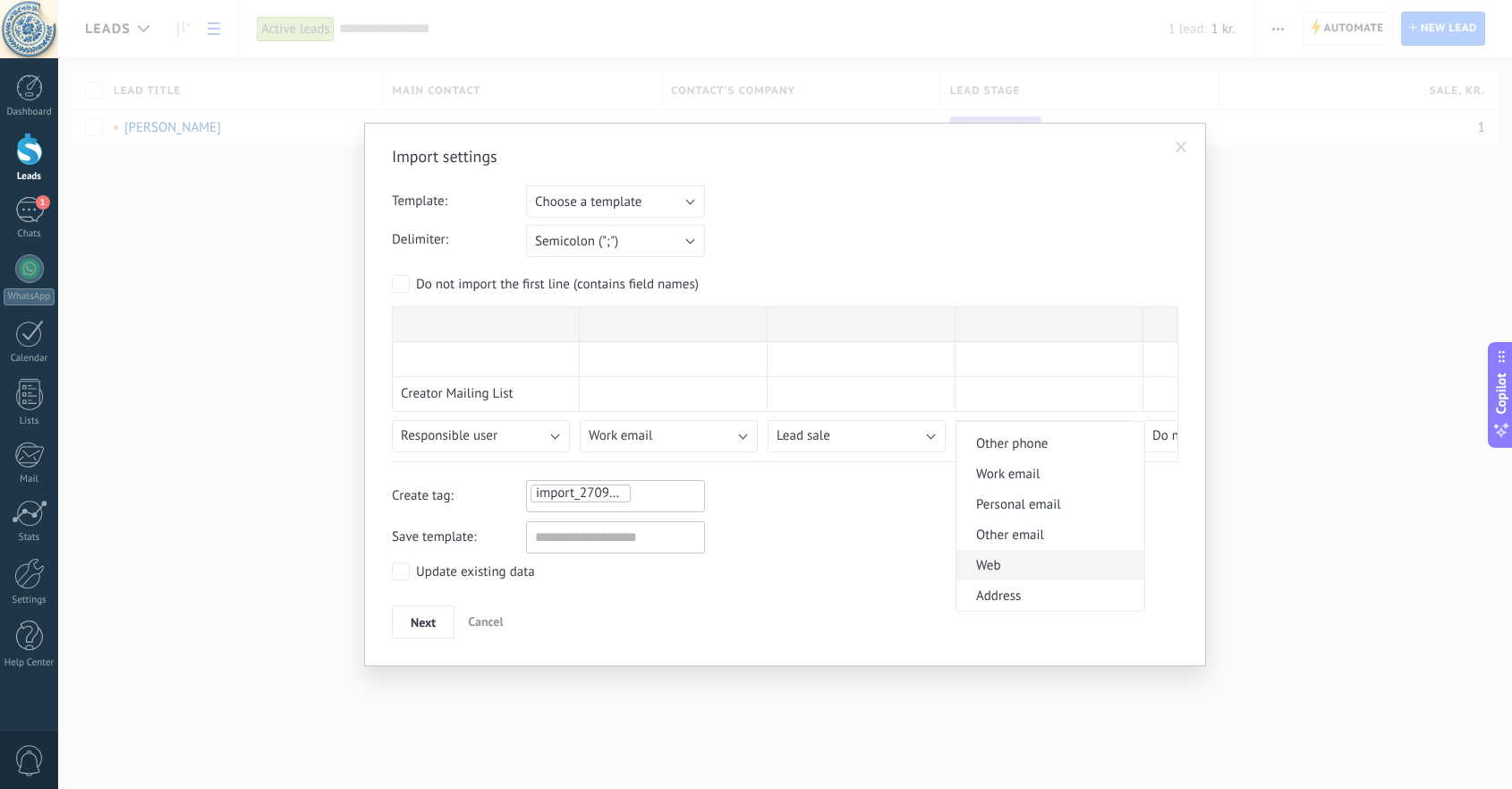
click at [1001, 572] on span "Web" at bounding box center [1047, 565] width 182 height 17
click at [412, 618] on span "Next" at bounding box center [424, 622] width 26 height 13
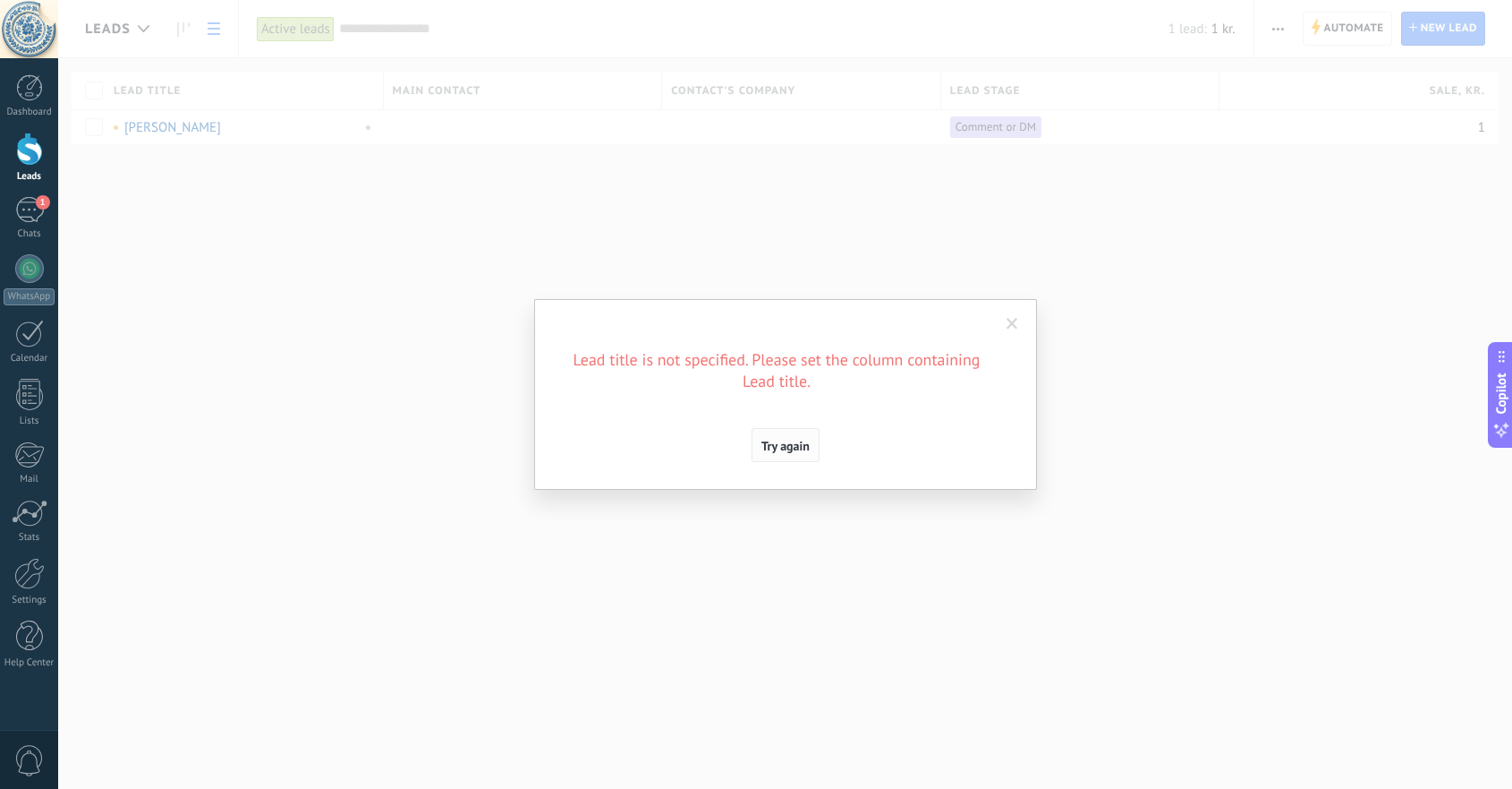
click at [778, 443] on span "Try again" at bounding box center [785, 446] width 48 height 13
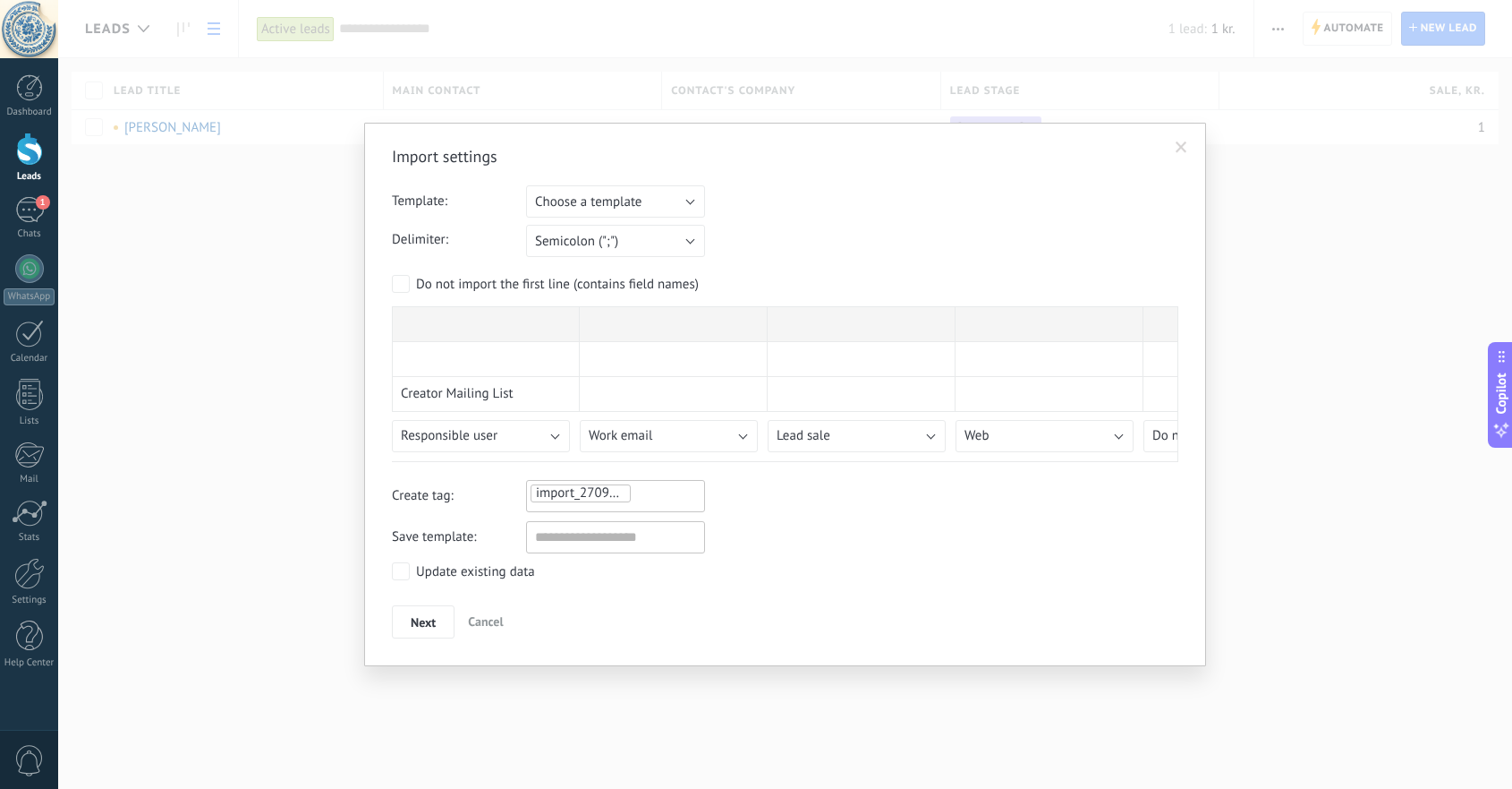
click at [1208, 453] on div "Import settings Template: Choose a template List 1 Test Choose a template Delim…" at bounding box center [785, 394] width 1455 height 789
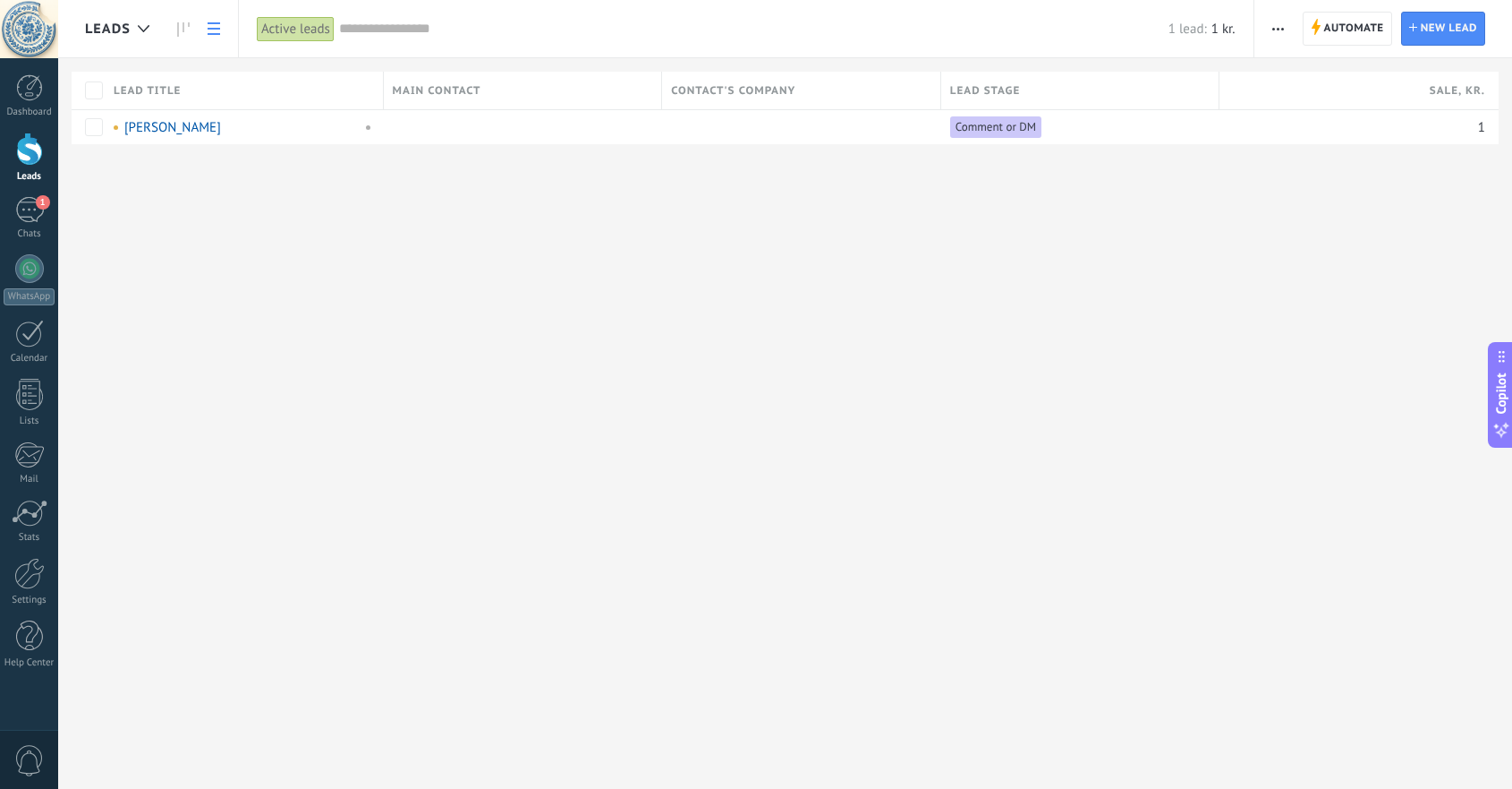
click at [858, 417] on div "Leads Automate New broadcast Edit pipeline Print List settings Import Export Fi…" at bounding box center [785, 394] width 1455 height 789
click at [25, 219] on div "1" at bounding box center [29, 210] width 28 height 26
